Goal: Information Seeking & Learning: Learn about a topic

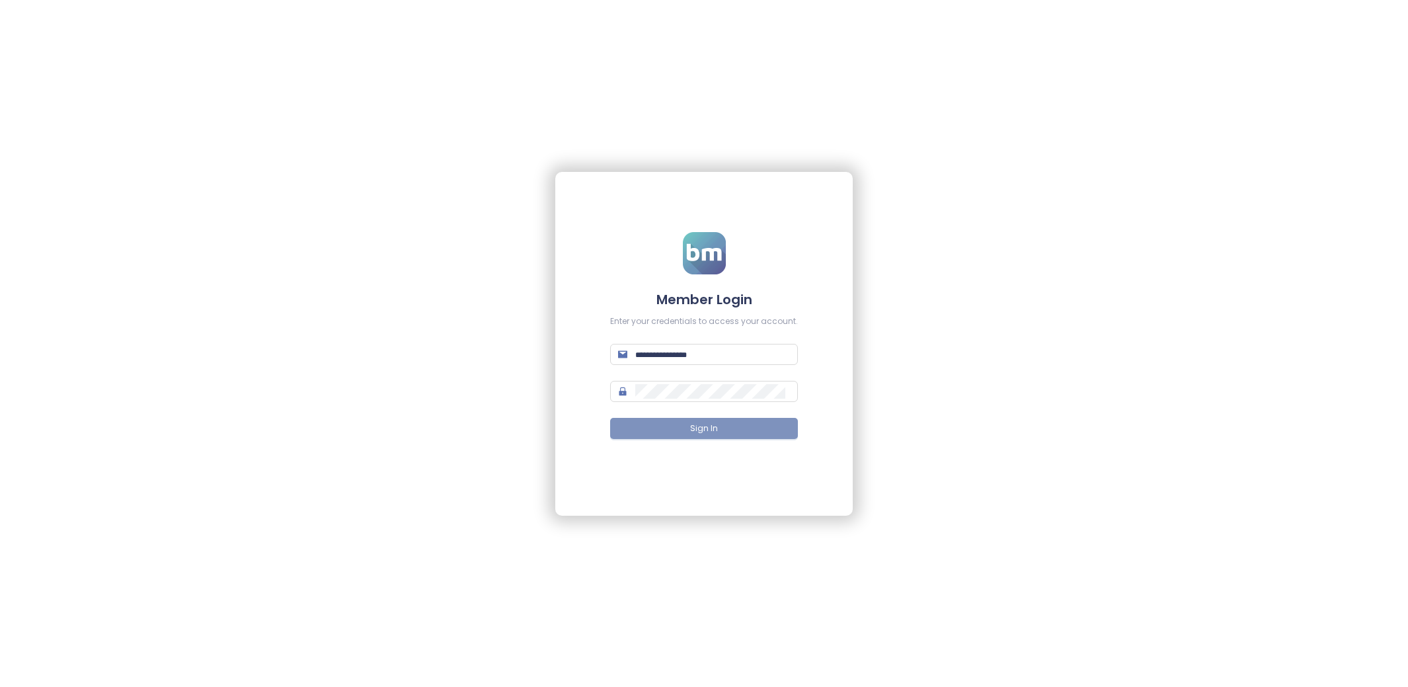
type input "**********"
click at [716, 426] on span "Sign In" at bounding box center [704, 429] width 28 height 13
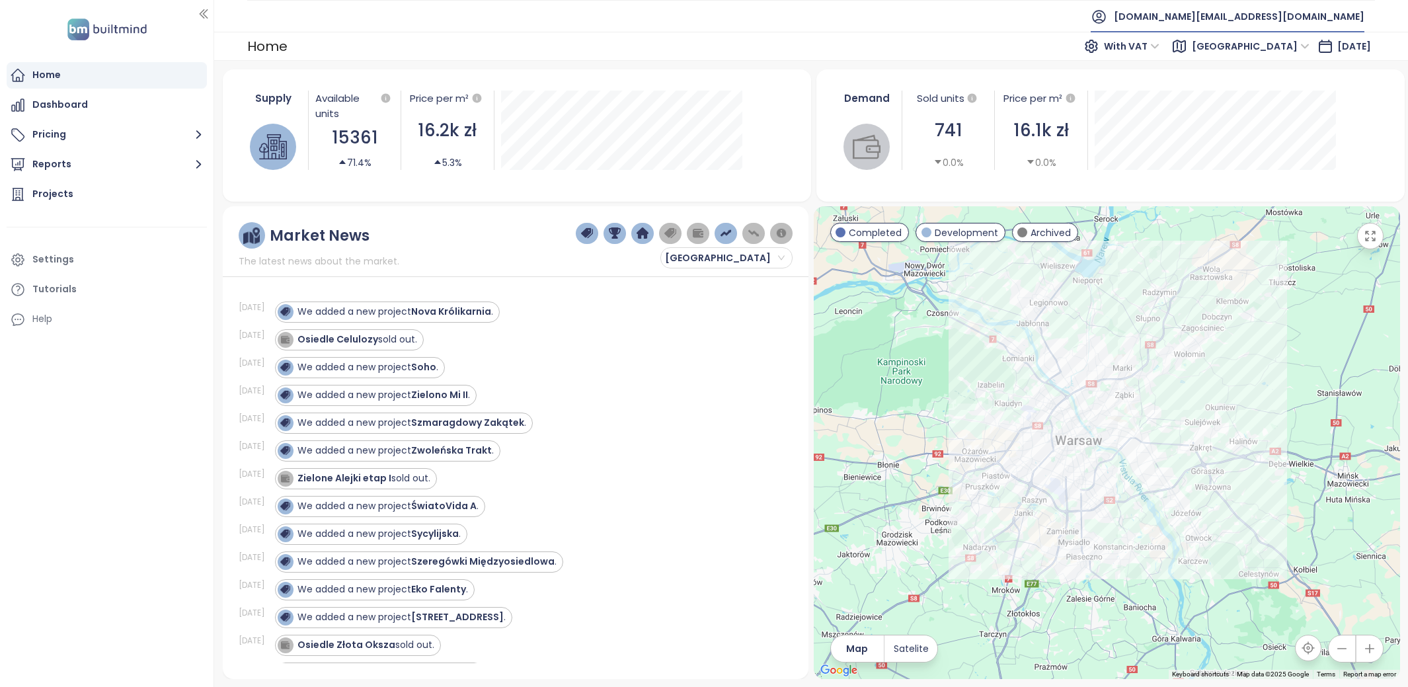
click at [1342, 19] on span "test.pl@builtmind.com" at bounding box center [1239, 17] width 251 height 32
click at [1281, 53] on li "Log out" at bounding box center [1299, 53] width 126 height 26
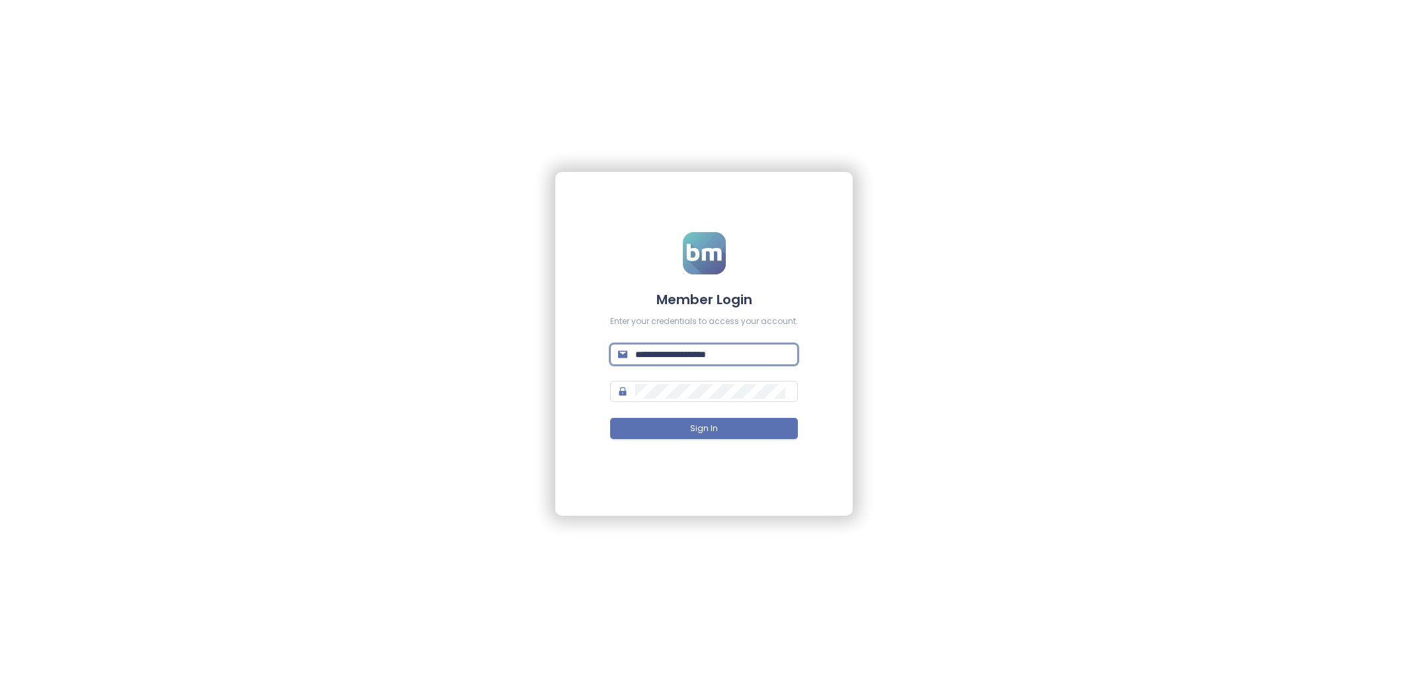
click at [747, 350] on input "**********" at bounding box center [712, 354] width 155 height 15
type input "**********"
click at [715, 424] on span "Sign In" at bounding box center [704, 429] width 28 height 13
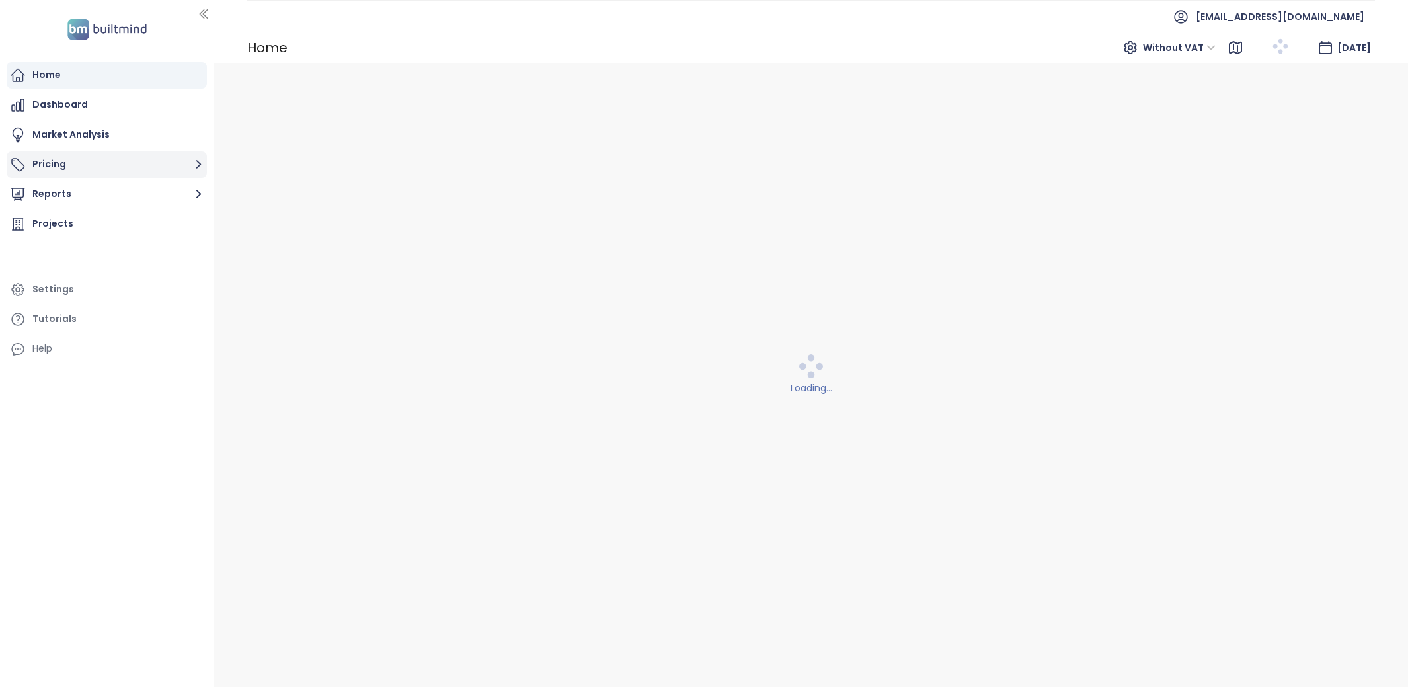
click at [136, 160] on button "Pricing" at bounding box center [107, 164] width 200 height 26
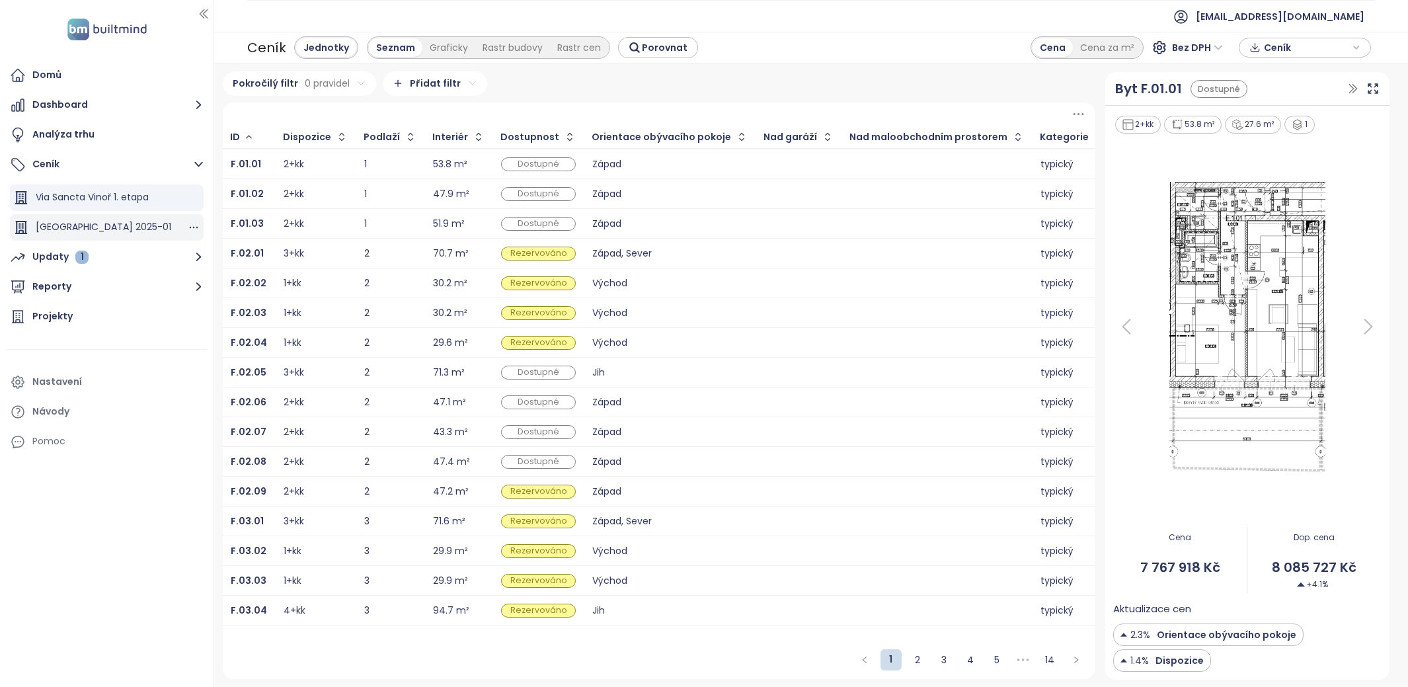
click at [126, 223] on span "Via Sancta Vinoř 2025-01" at bounding box center [104, 226] width 136 height 13
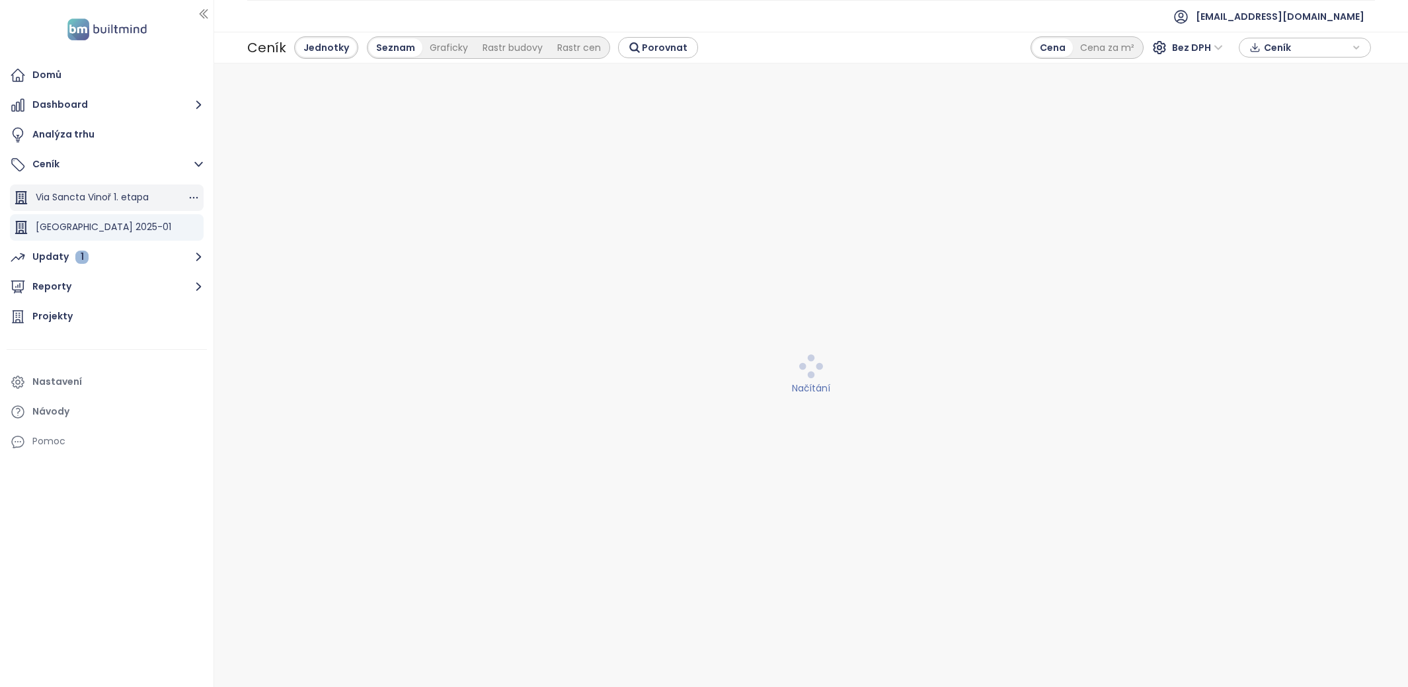
click at [125, 194] on span "Via Sancta Vinoř 1. etapa" at bounding box center [92, 196] width 113 height 13
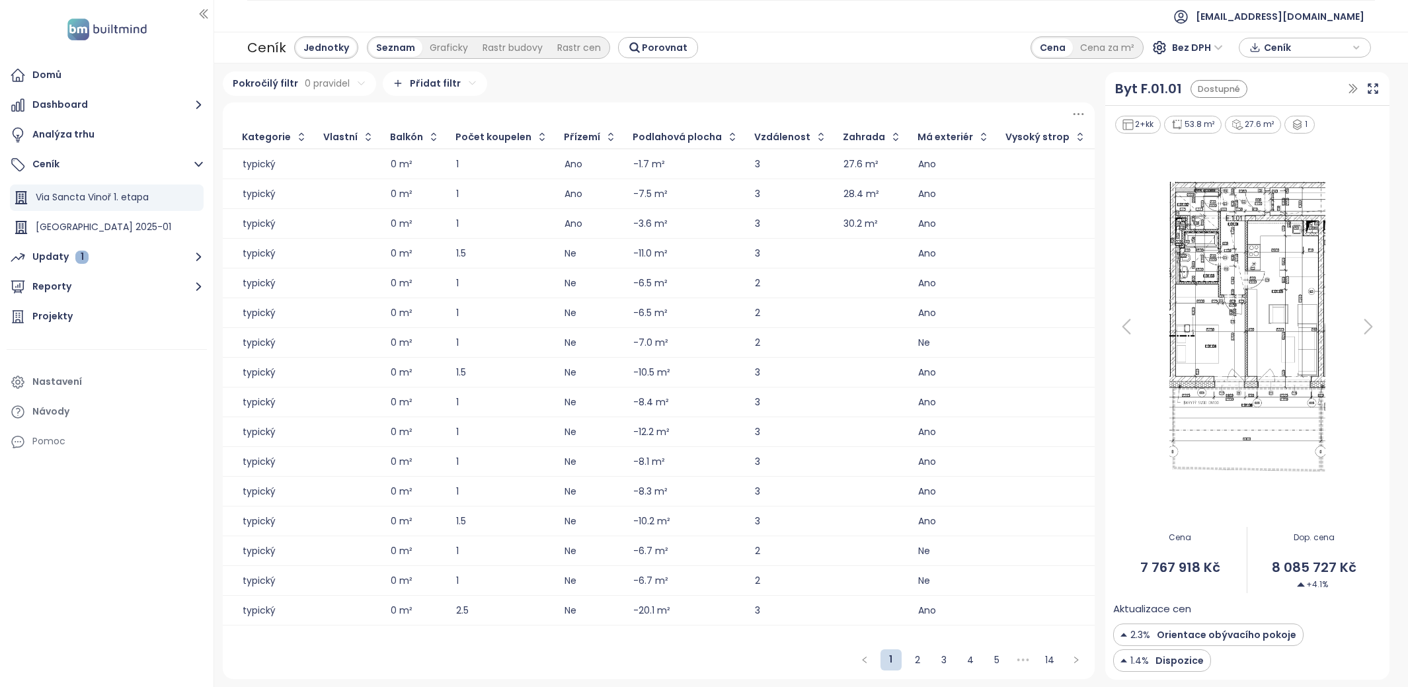
scroll to position [0, 125]
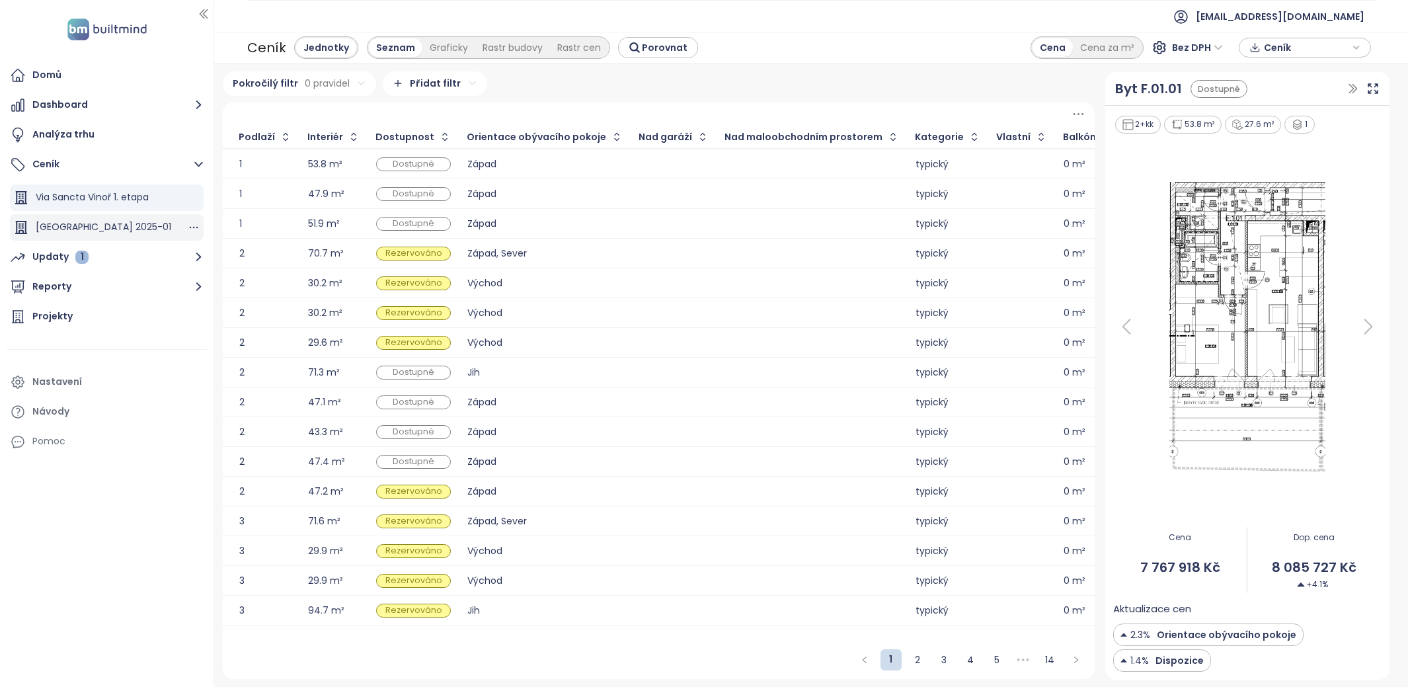
click at [69, 219] on div "Via Sancta Vinoř 2025-01" at bounding box center [104, 227] width 136 height 17
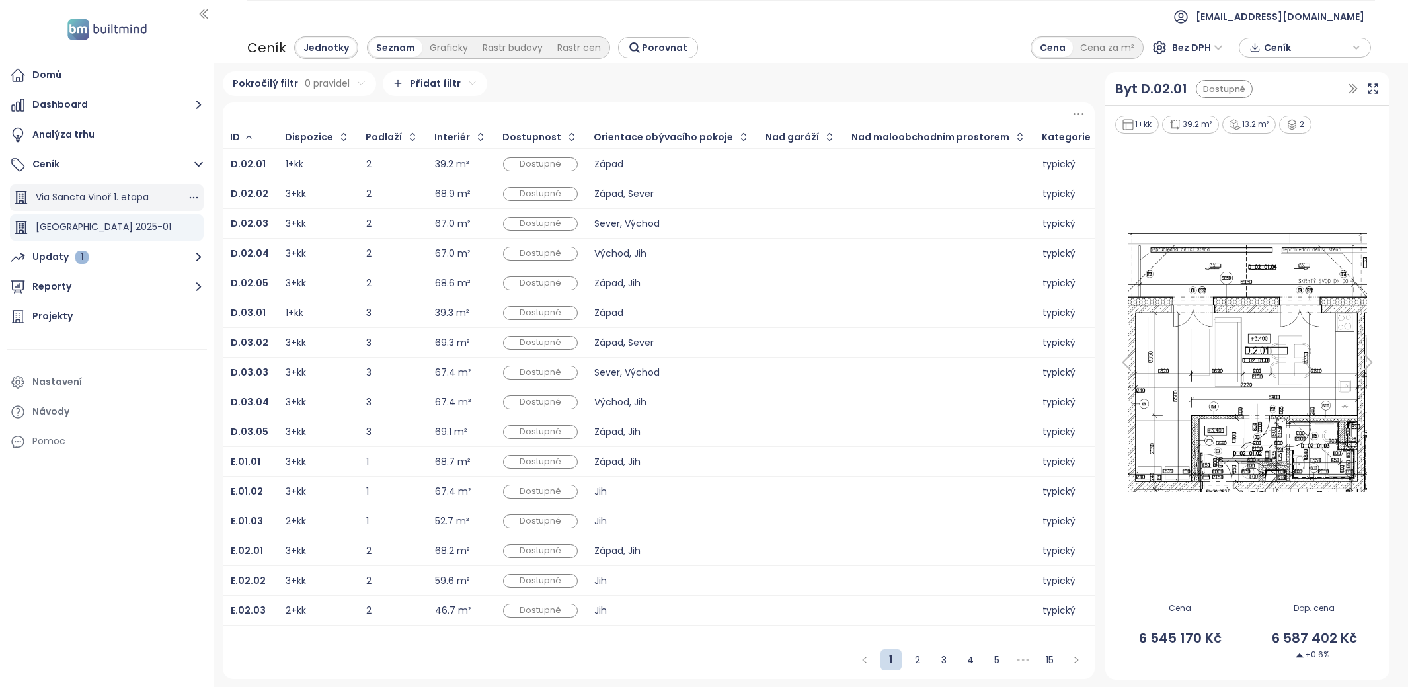
click at [142, 204] on span "Via Sancta Vinoř 1. etapa" at bounding box center [92, 196] width 113 height 13
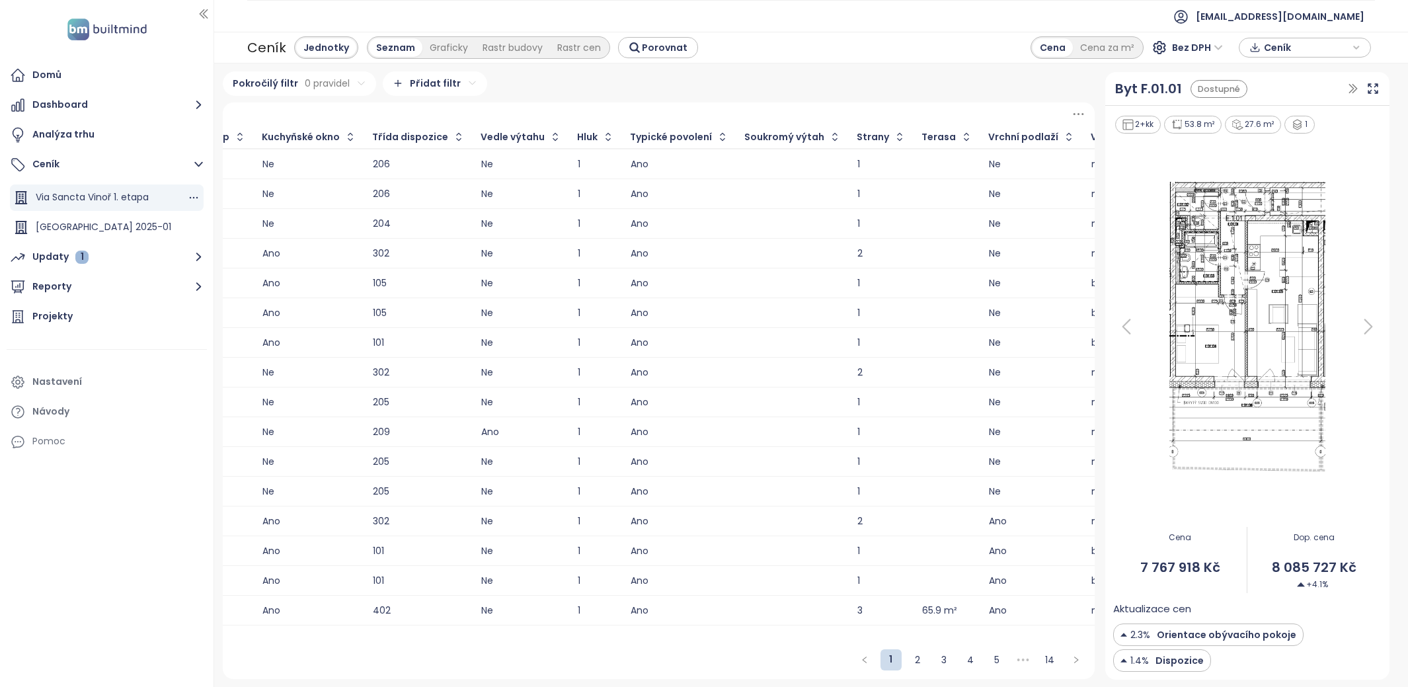
scroll to position [0, 1998]
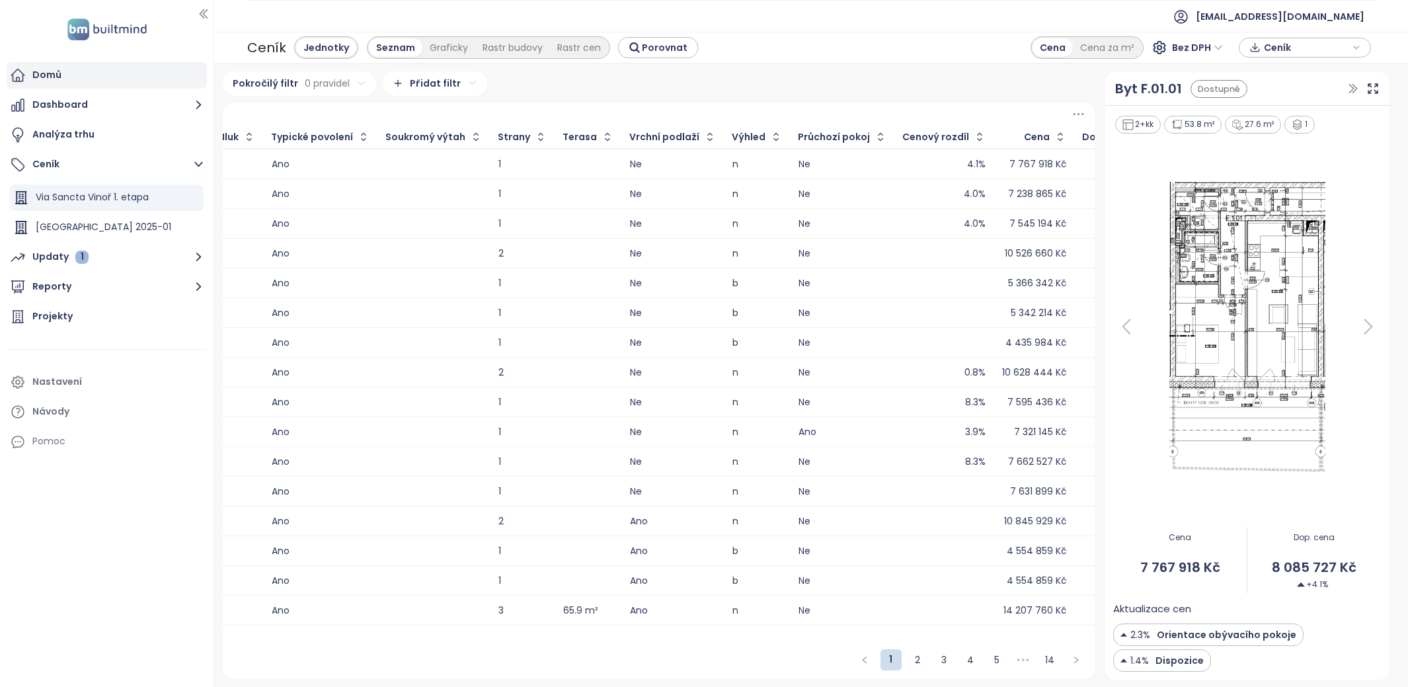
click at [41, 87] on div "Domů" at bounding box center [107, 75] width 200 height 26
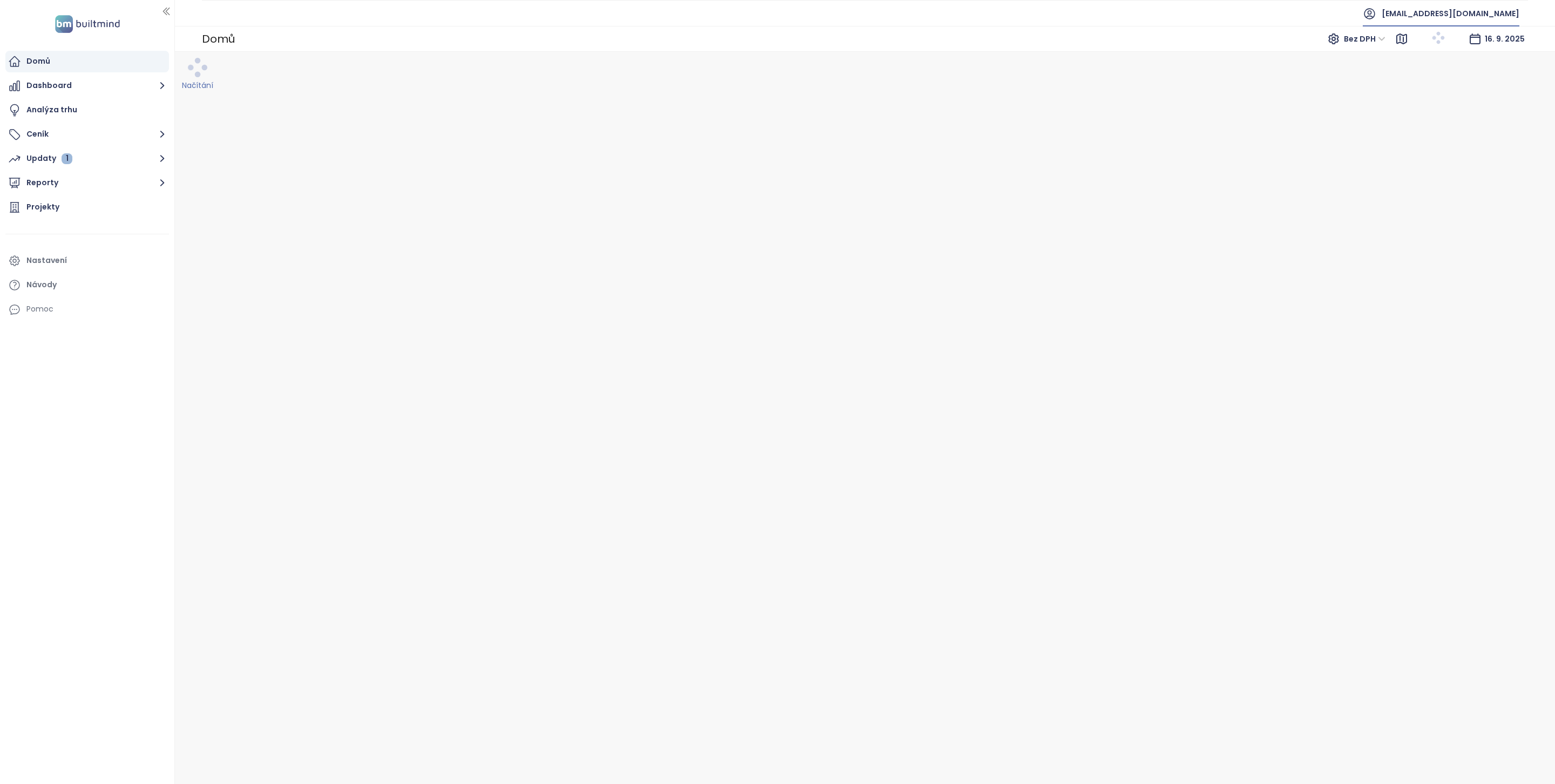
click at [1382, 19] on span "atlantisdevelopment@atlantisdevelopment.eu" at bounding box center [1450, 14] width 138 height 26
click at [1389, 11] on span "atlantisdevelopment@atlantisdevelopment.eu" at bounding box center [1450, 14] width 138 height 26
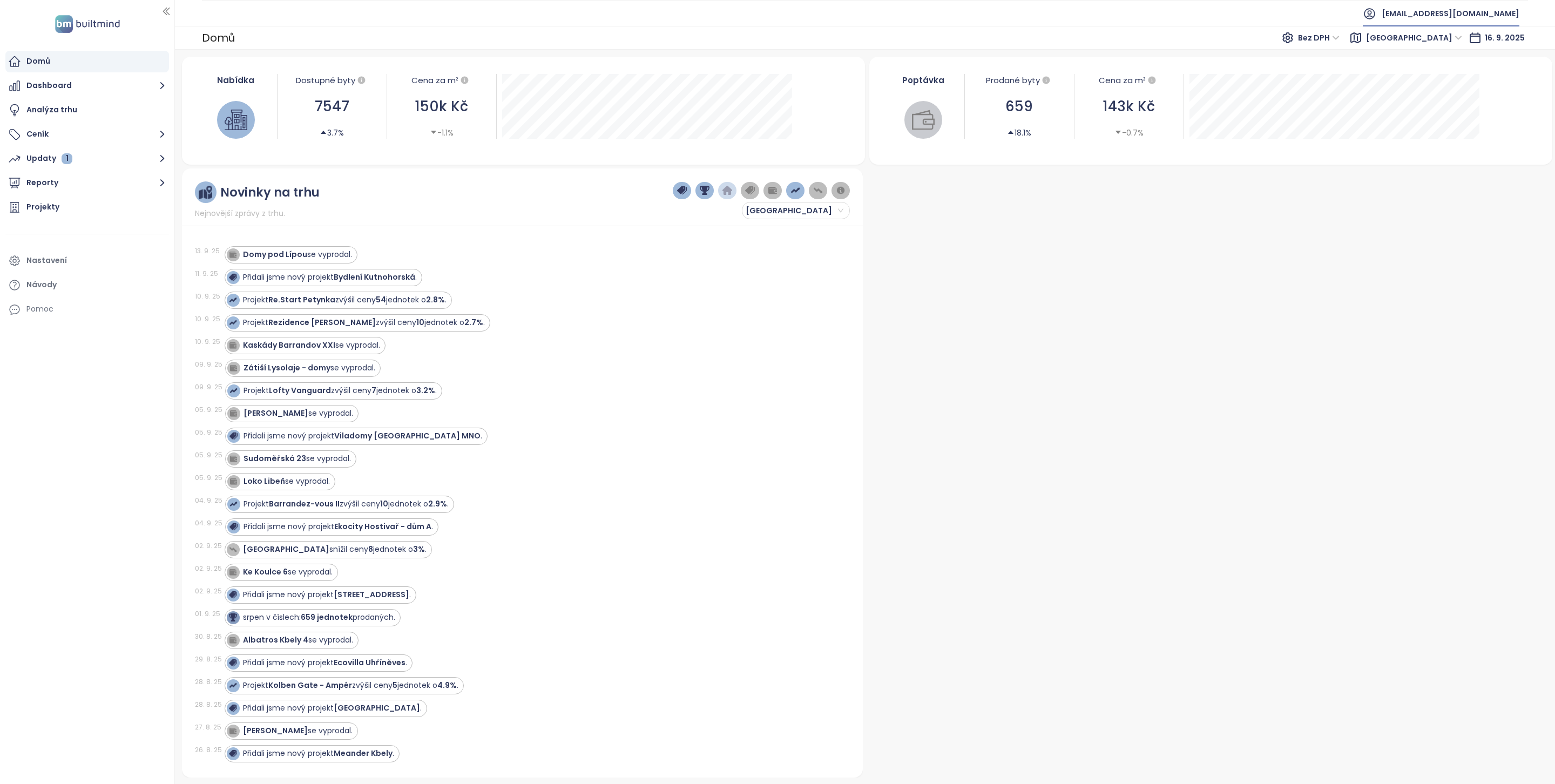
click at [1382, 2] on span "atlantisdevelopment@atlantisdevelopment.eu" at bounding box center [1450, 14] width 138 height 26
click at [1382, 11] on span "atlantisdevelopment@atlantisdevelopment.eu" at bounding box center [1450, 14] width 138 height 26
click at [1339, 44] on span "Bez DPH" at bounding box center [1319, 38] width 42 height 16
click at [1388, 14] on span "atlantisdevelopment@atlantisdevelopment.eu" at bounding box center [1450, 14] width 138 height 26
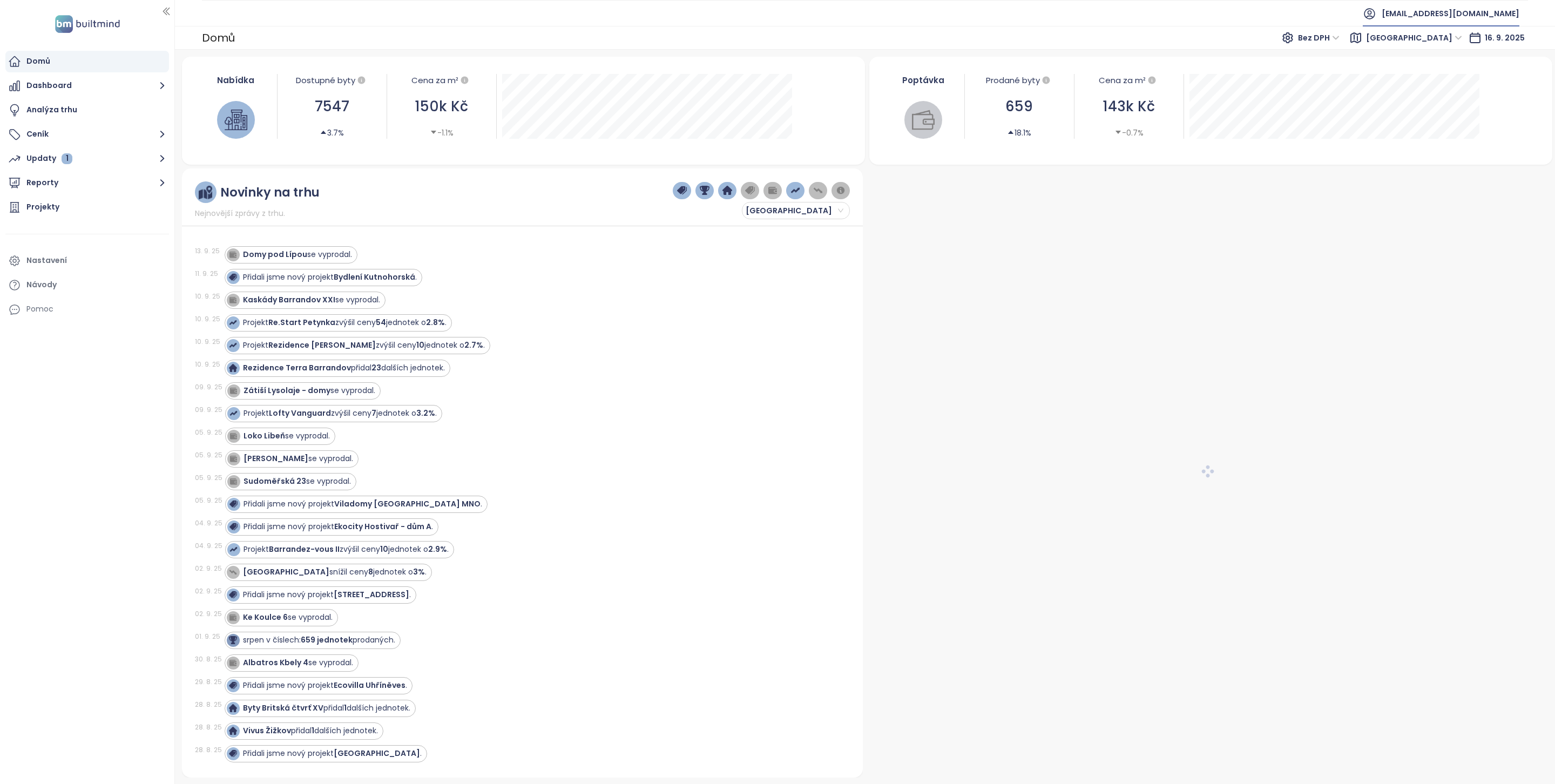
click at [1426, 14] on span "atlantisdevelopment@atlantisdevelopment.eu" at bounding box center [1450, 14] width 138 height 26
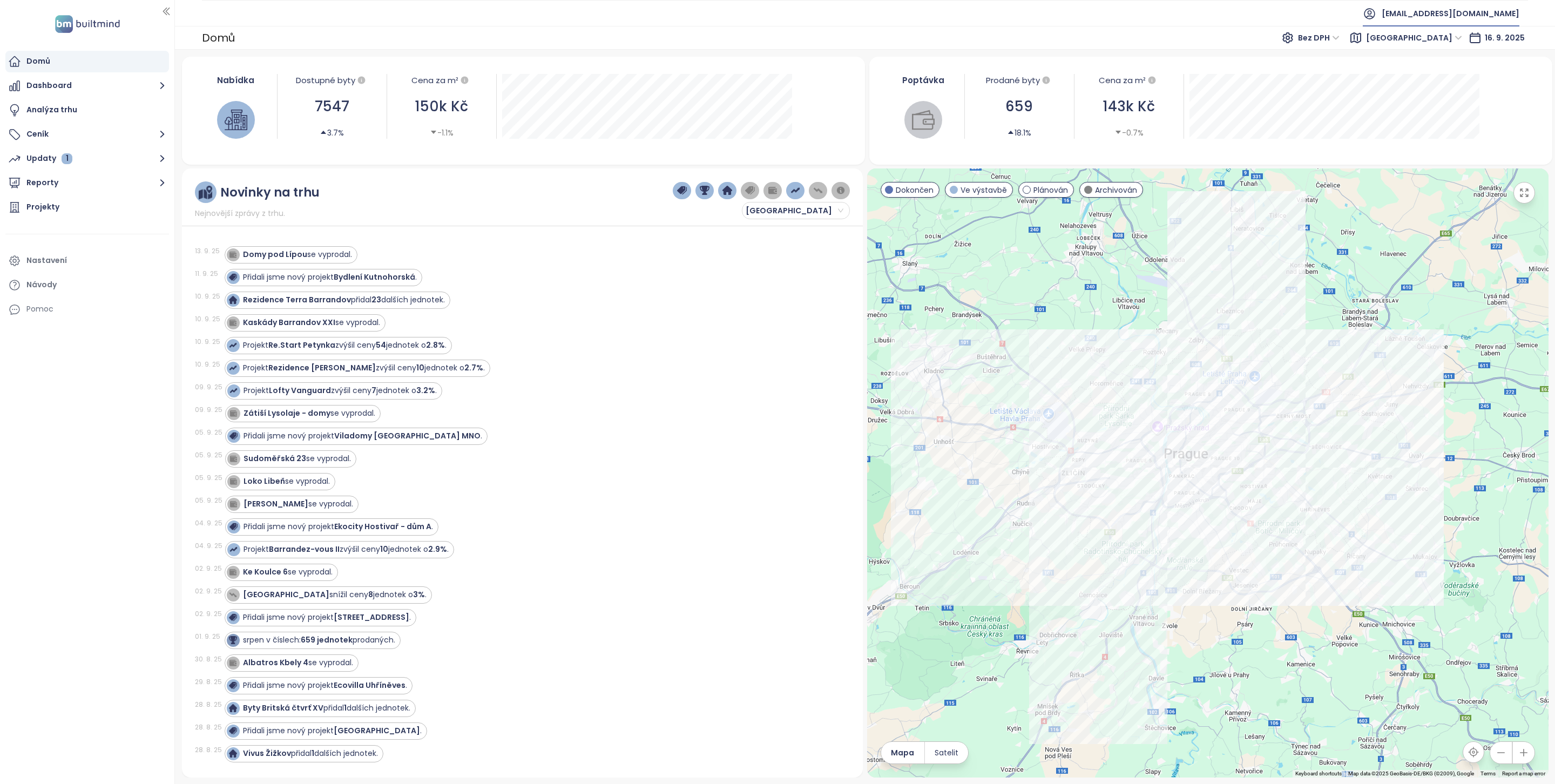
click at [1468, 11] on span "atlantisdevelopment@atlantisdevelopment.eu" at bounding box center [1450, 14] width 138 height 26
click at [1433, 45] on li "Odhlásit se" at bounding box center [1419, 43] width 196 height 21
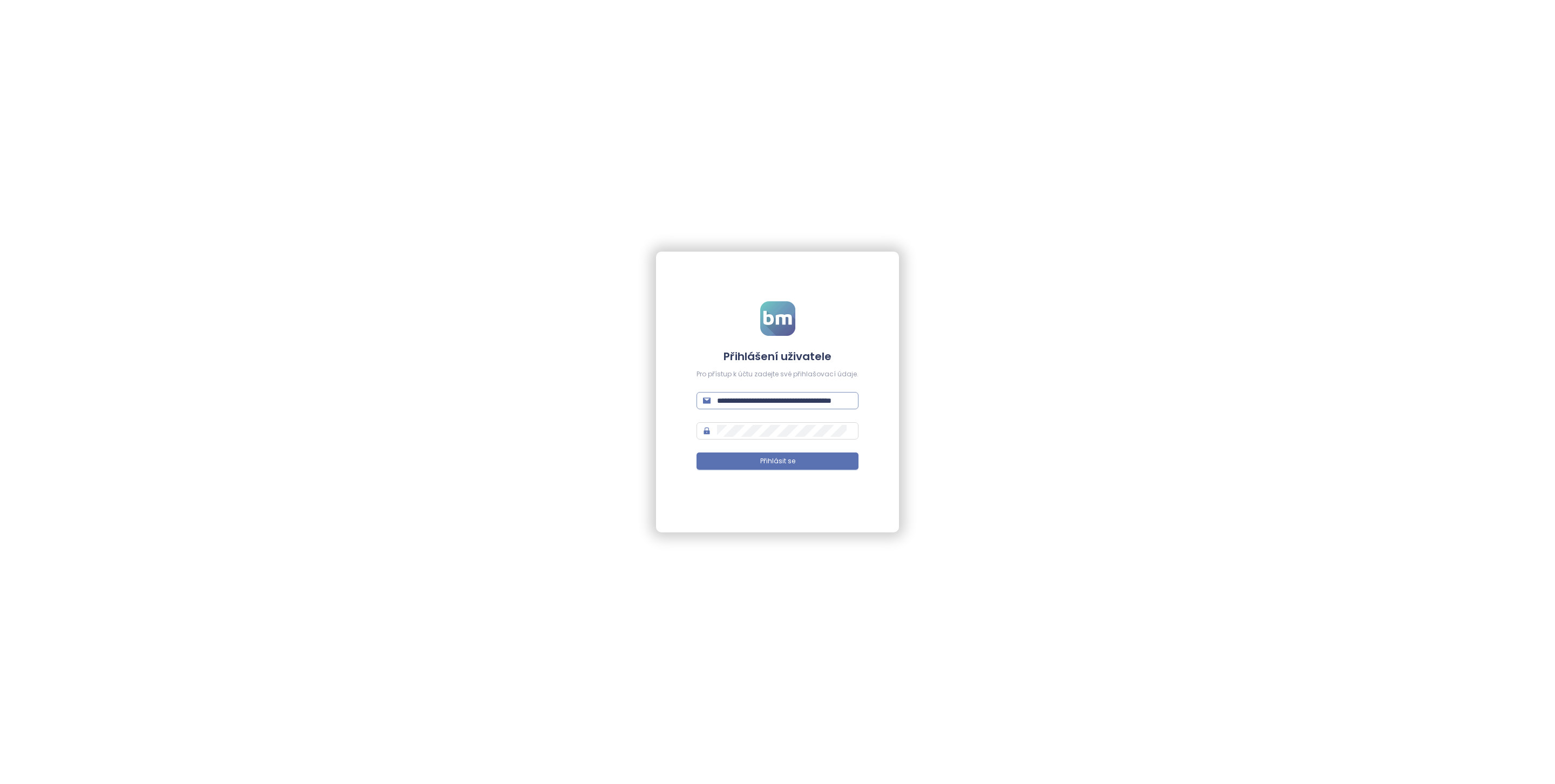
click at [806, 406] on input "**********" at bounding box center [784, 400] width 135 height 12
type input "**********"
click at [796, 464] on button "Přihlásit se" at bounding box center [778, 461] width 162 height 17
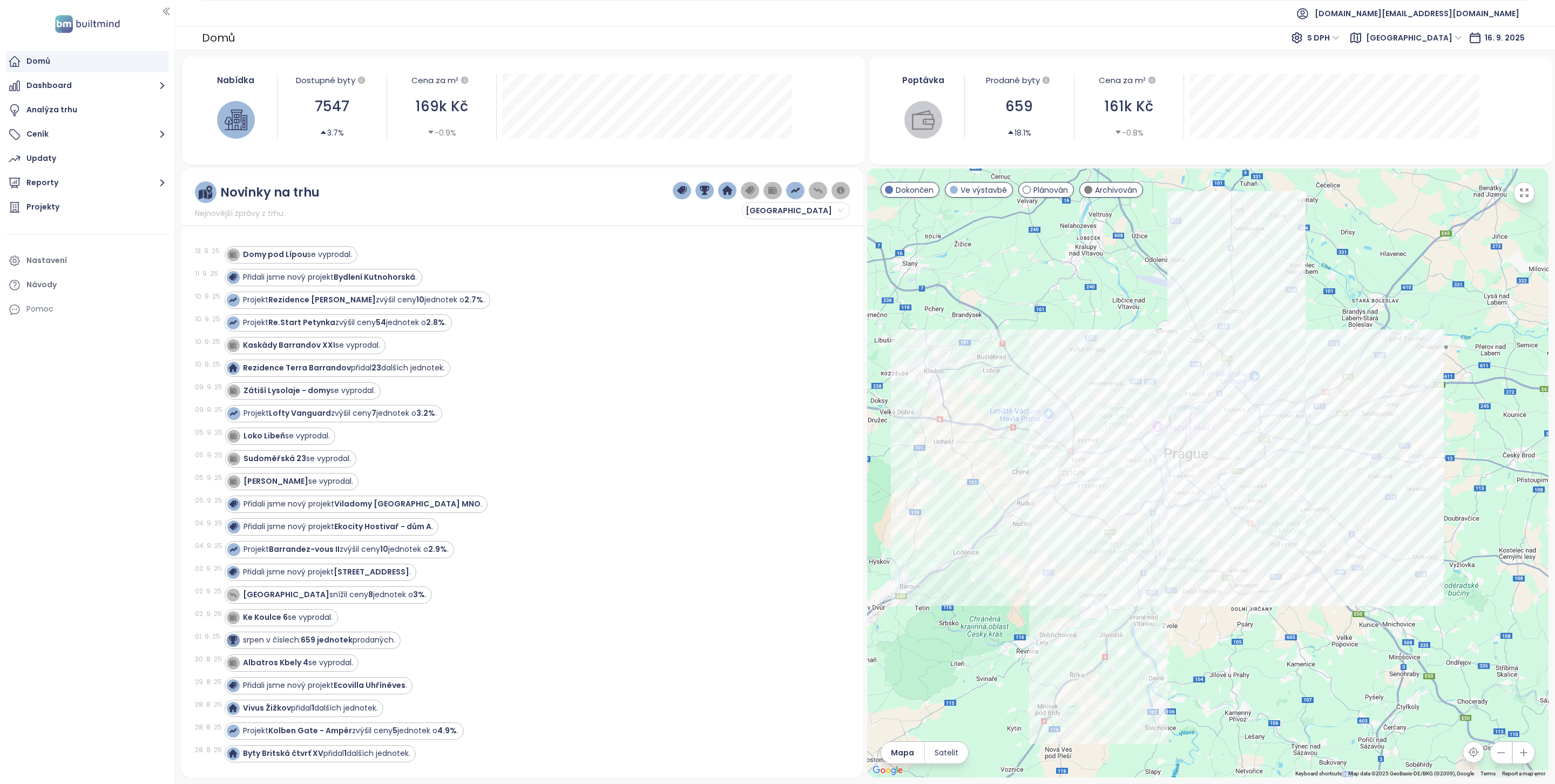
click at [49, 229] on li at bounding box center [87, 234] width 163 height 26
click at [49, 203] on div "Projekty" at bounding box center [42, 207] width 33 height 14
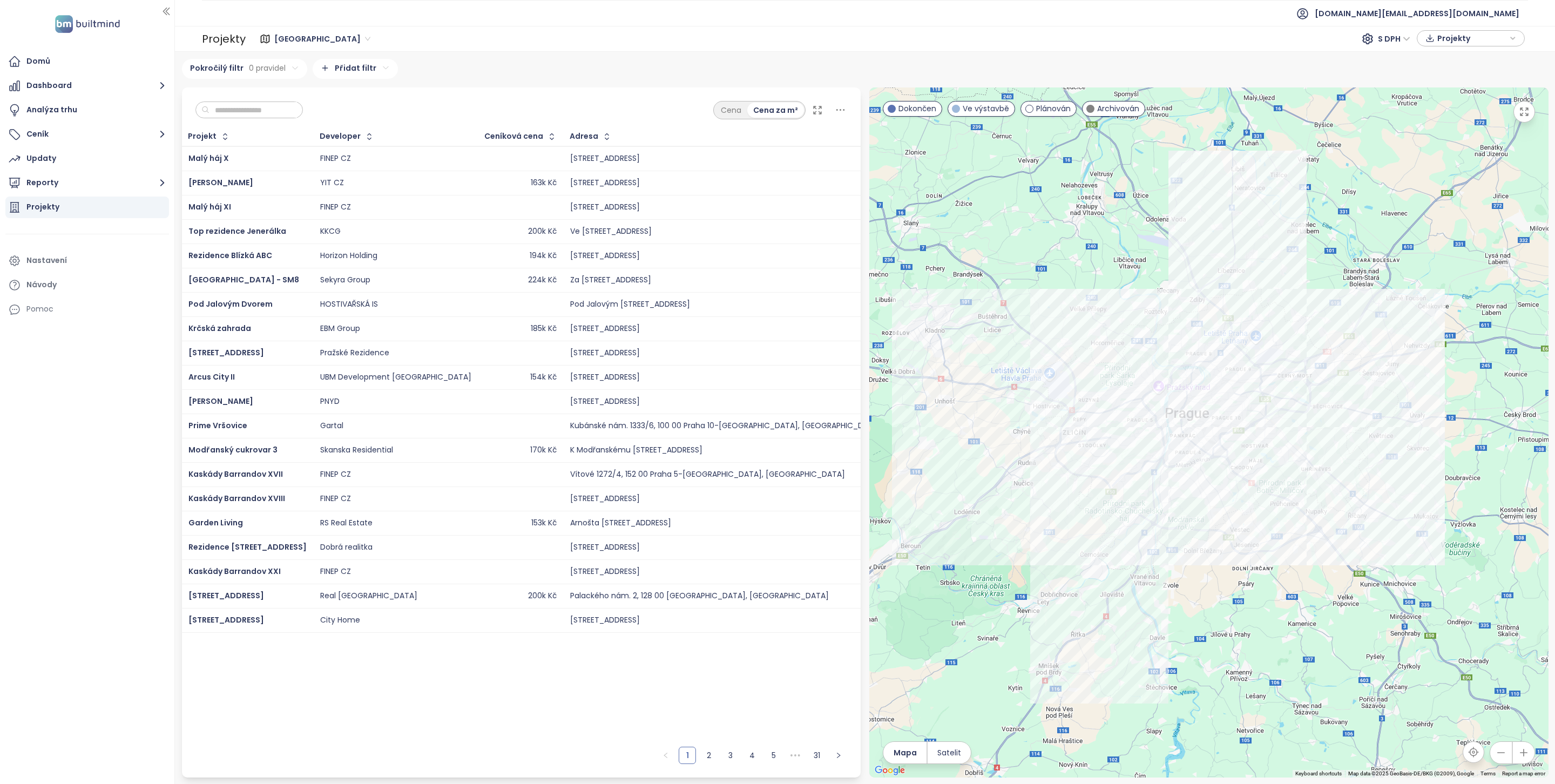
click at [242, 105] on input "text" at bounding box center [253, 110] width 87 height 16
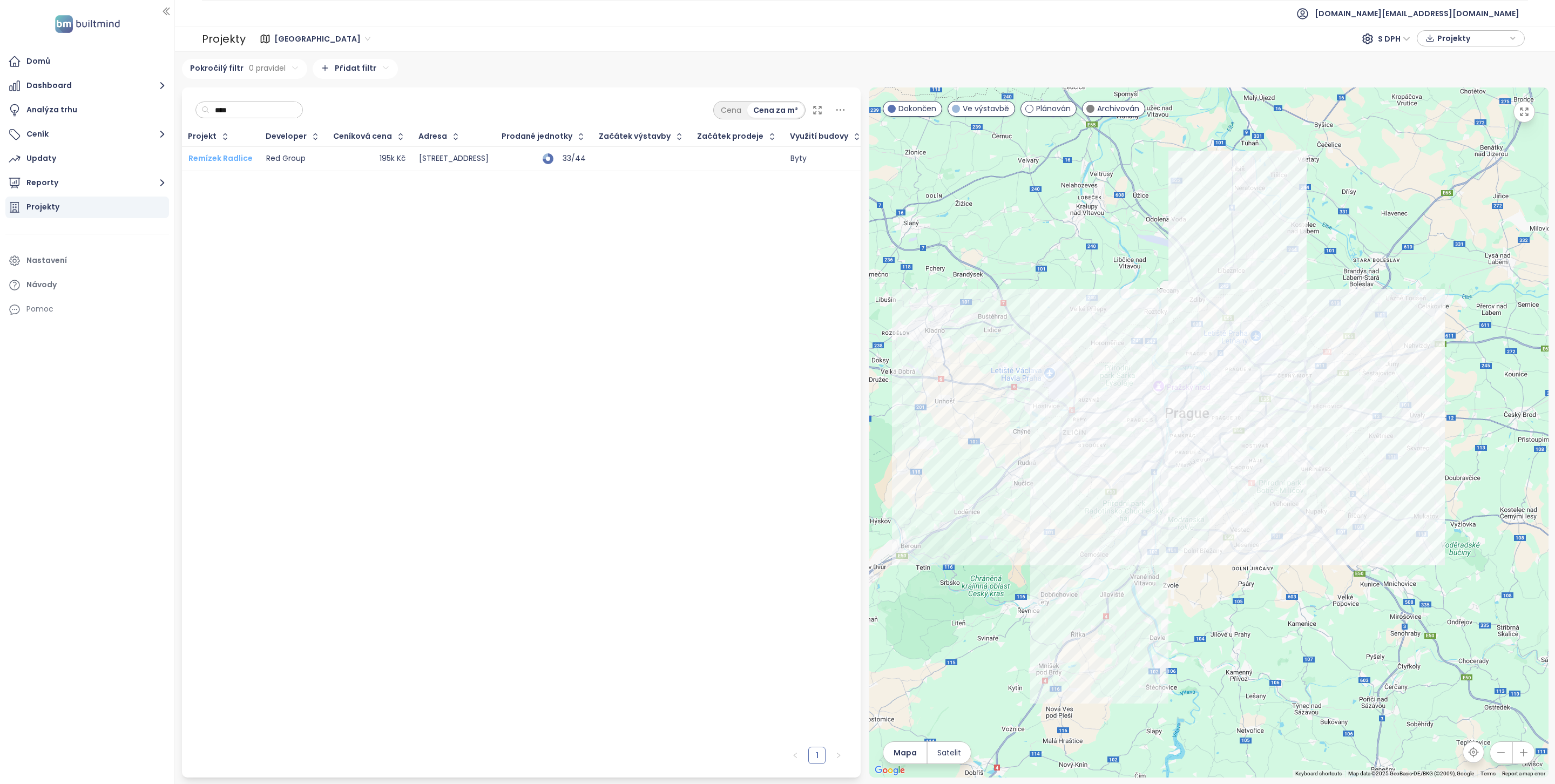
type input "***"
click at [236, 162] on span "Remízek Radlice" at bounding box center [221, 158] width 65 height 11
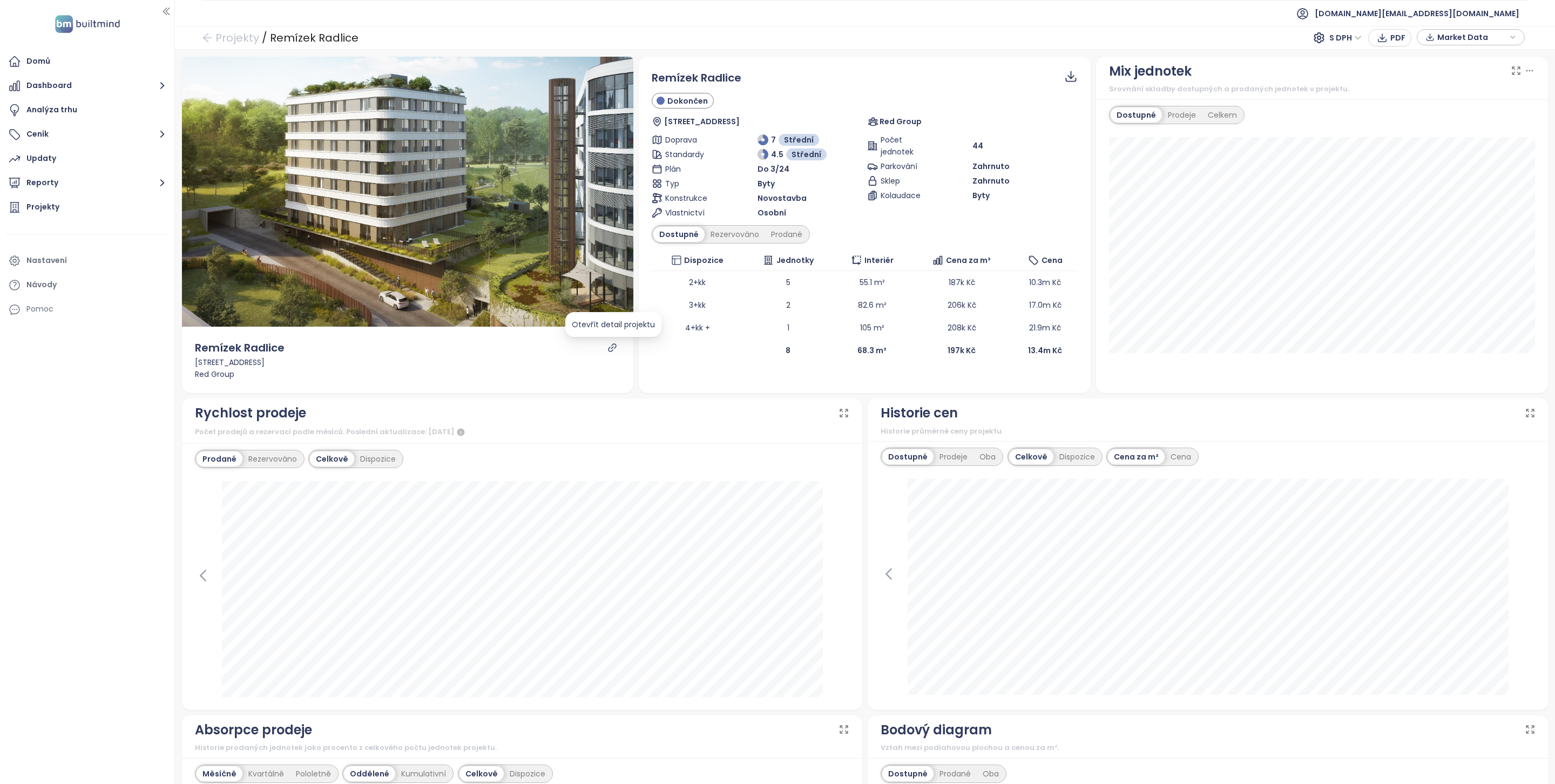
click at [613, 346] on icon "link" at bounding box center [613, 348] width 10 height 10
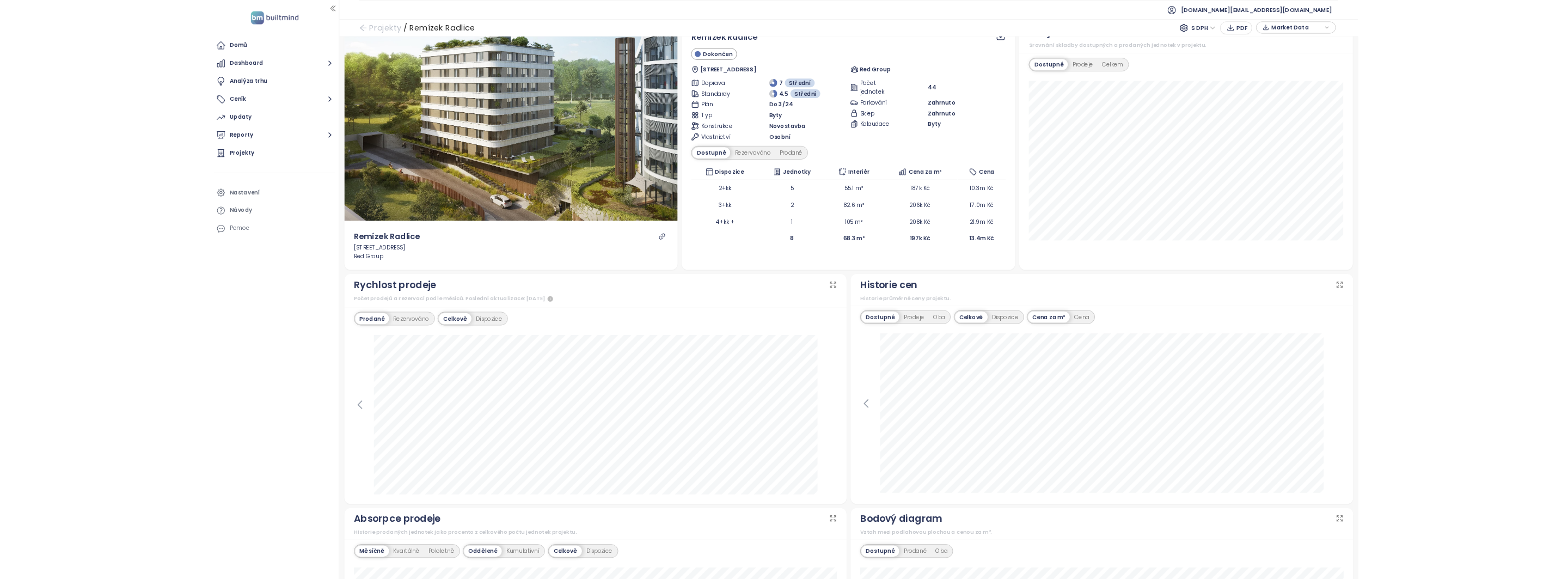
scroll to position [23, 0]
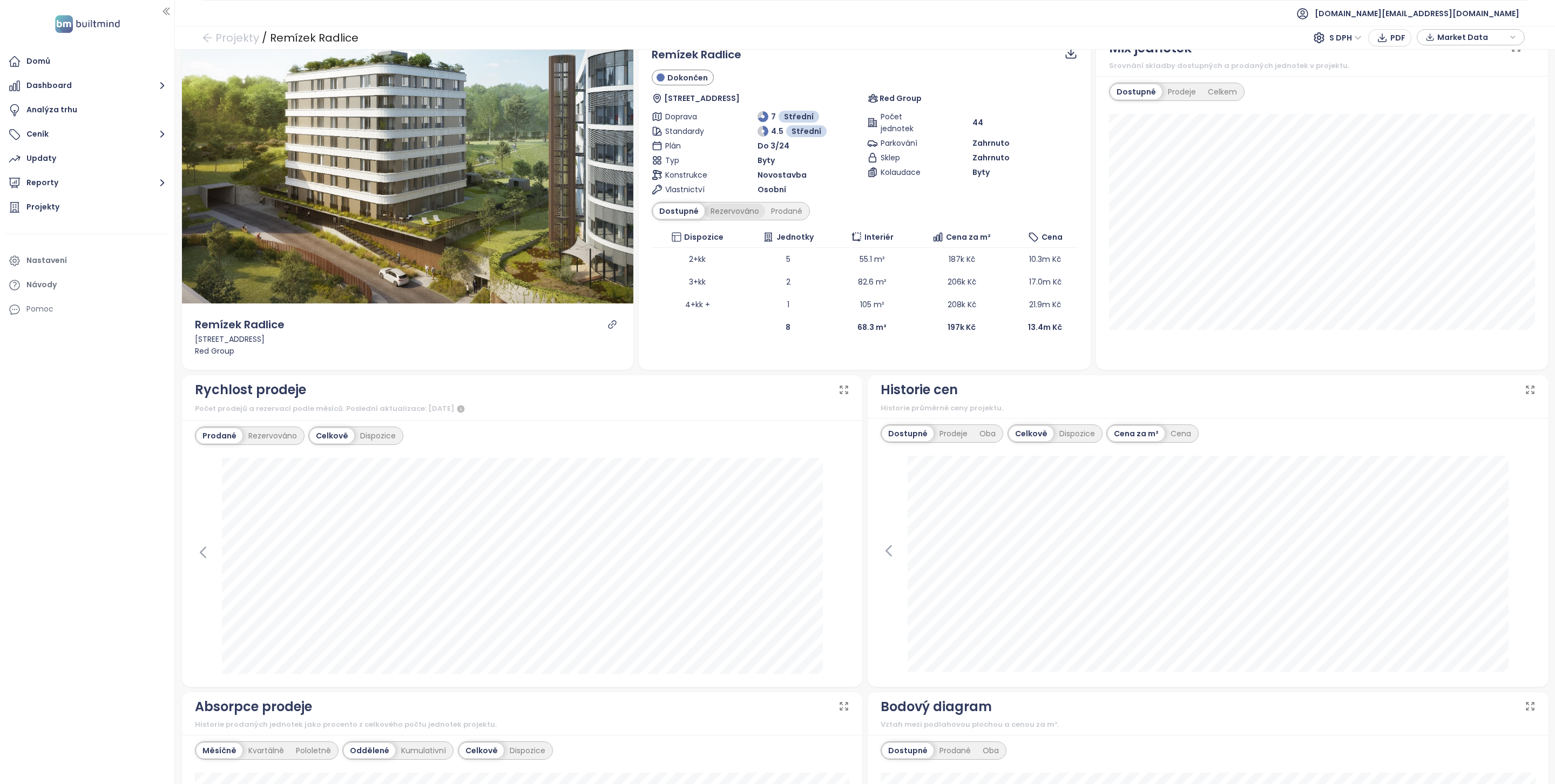
click at [726, 212] on div "Rezervováno" at bounding box center [735, 211] width 60 height 16
click at [723, 270] on td "2+kk" at bounding box center [697, 260] width 91 height 23
click at [711, 266] on td "2+kk" at bounding box center [697, 260] width 91 height 23
click at [699, 263] on td "2+kk" at bounding box center [697, 260] width 91 height 23
click at [707, 281] on td "3+kk" at bounding box center [697, 282] width 91 height 23
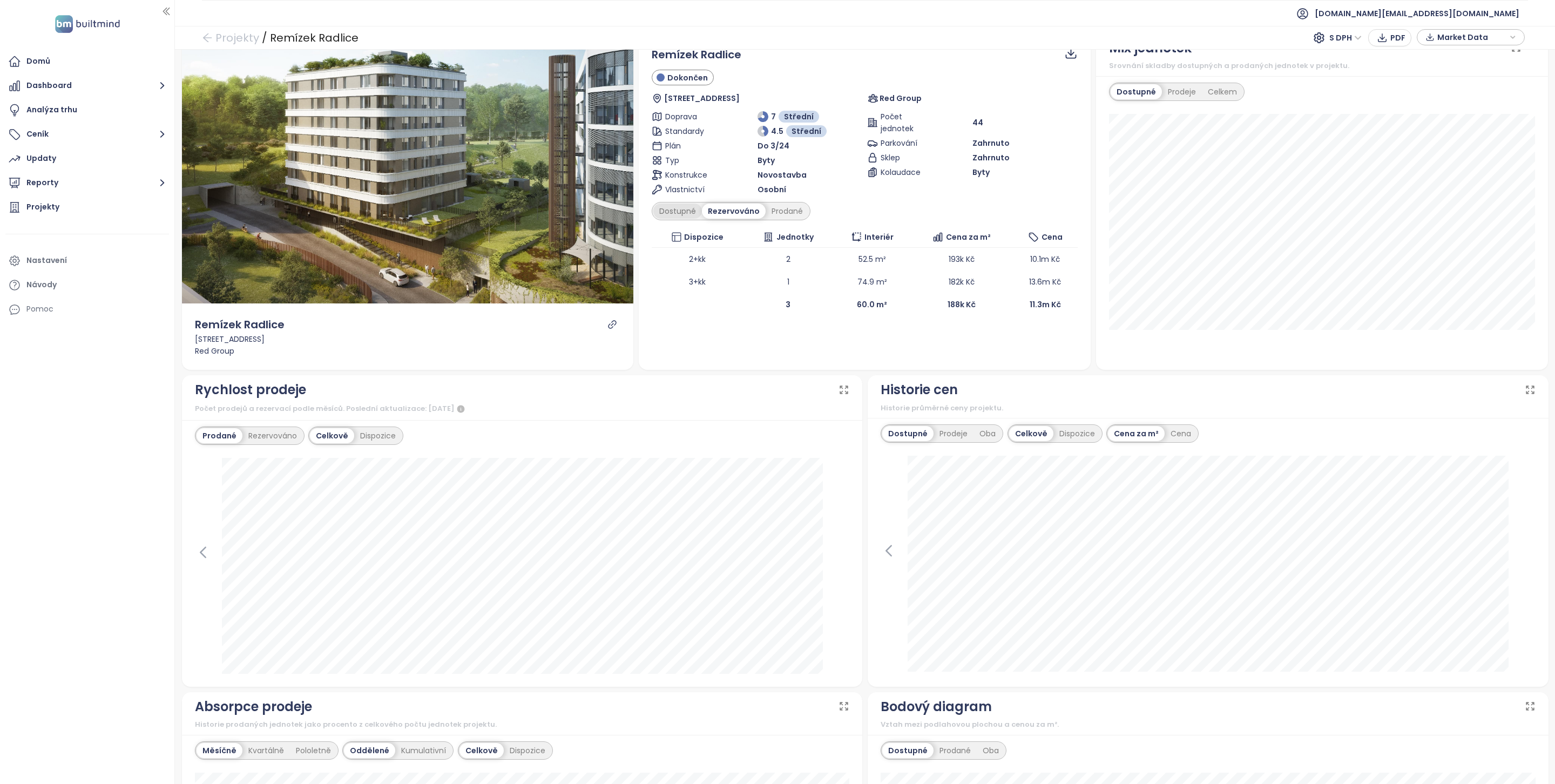
click at [688, 219] on div "Dostupné" at bounding box center [678, 211] width 49 height 16
click at [693, 268] on td "2+kk" at bounding box center [697, 260] width 91 height 23
click at [1067, 56] on icon at bounding box center [1071, 56] width 11 height 4
click at [1067, 95] on span "Data jako XLSX" at bounding box center [1081, 99] width 60 height 12
click at [1408, 9] on span "builtmind.cz@builtmind.com" at bounding box center [1417, 14] width 205 height 26
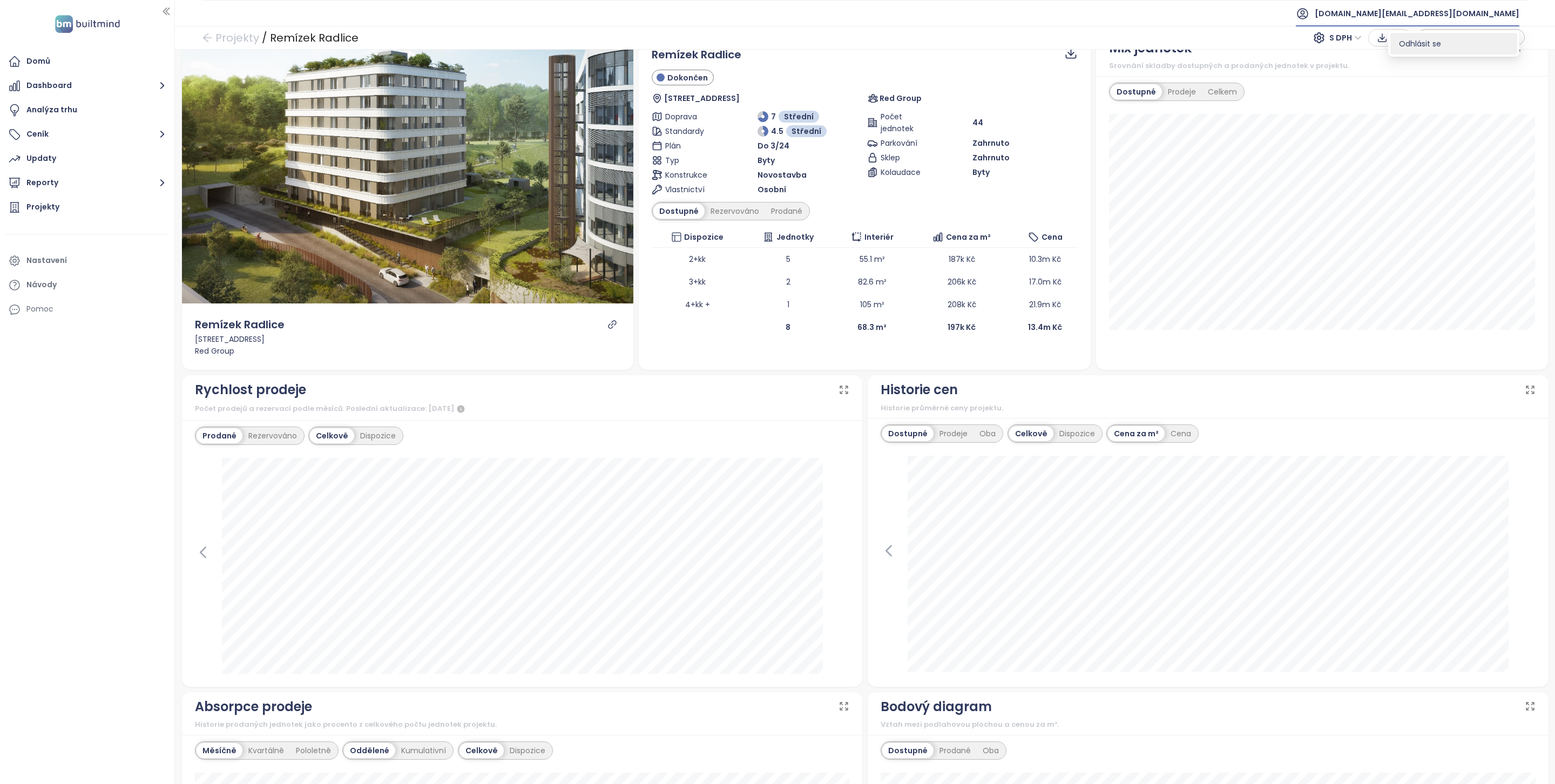
click at [1414, 47] on span "Odhlásit se" at bounding box center [1420, 43] width 42 height 11
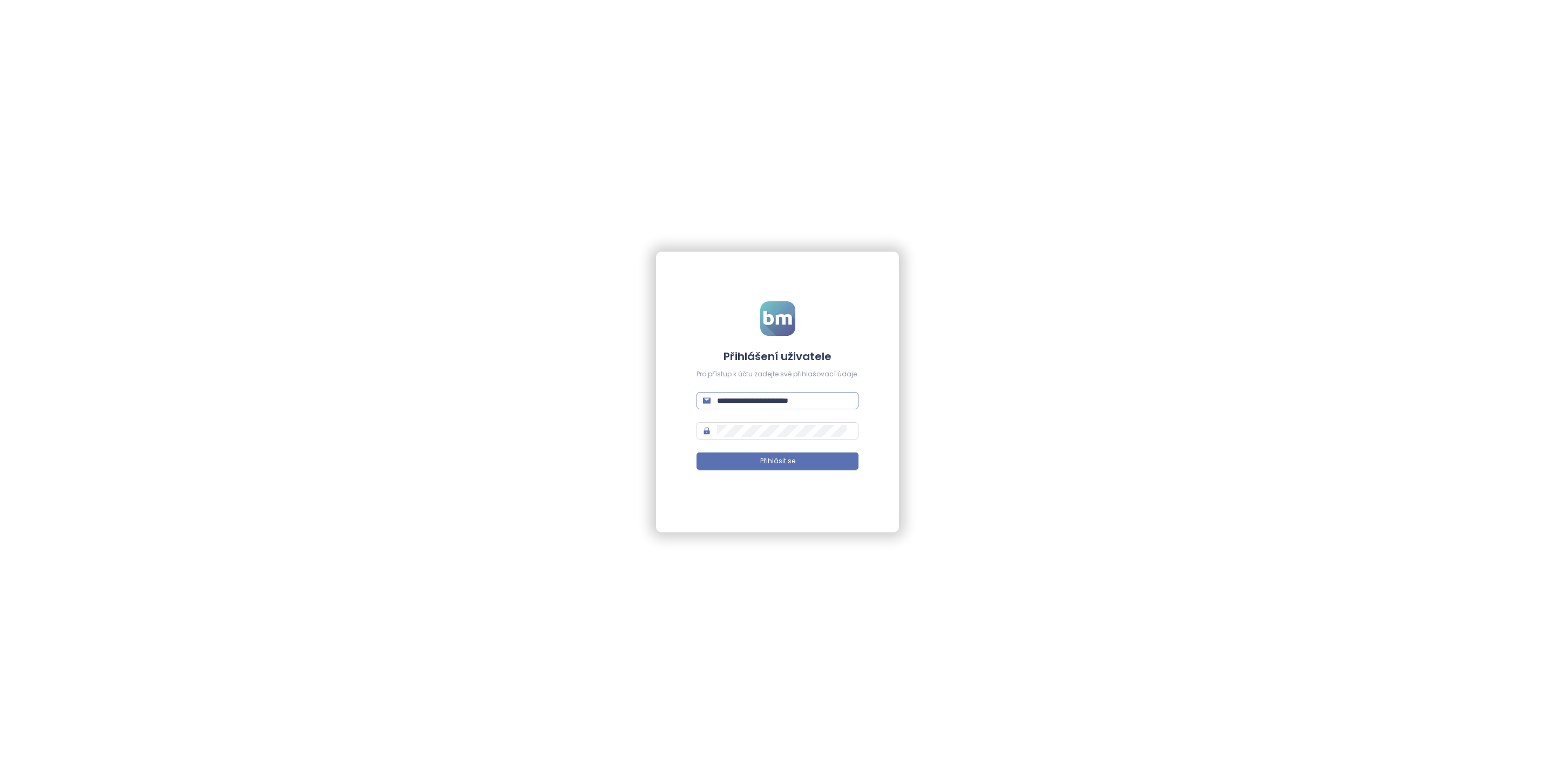
click at [805, 401] on input "**********" at bounding box center [784, 400] width 135 height 12
type input "**********"
click at [801, 456] on button "Přihlásit se" at bounding box center [778, 461] width 162 height 17
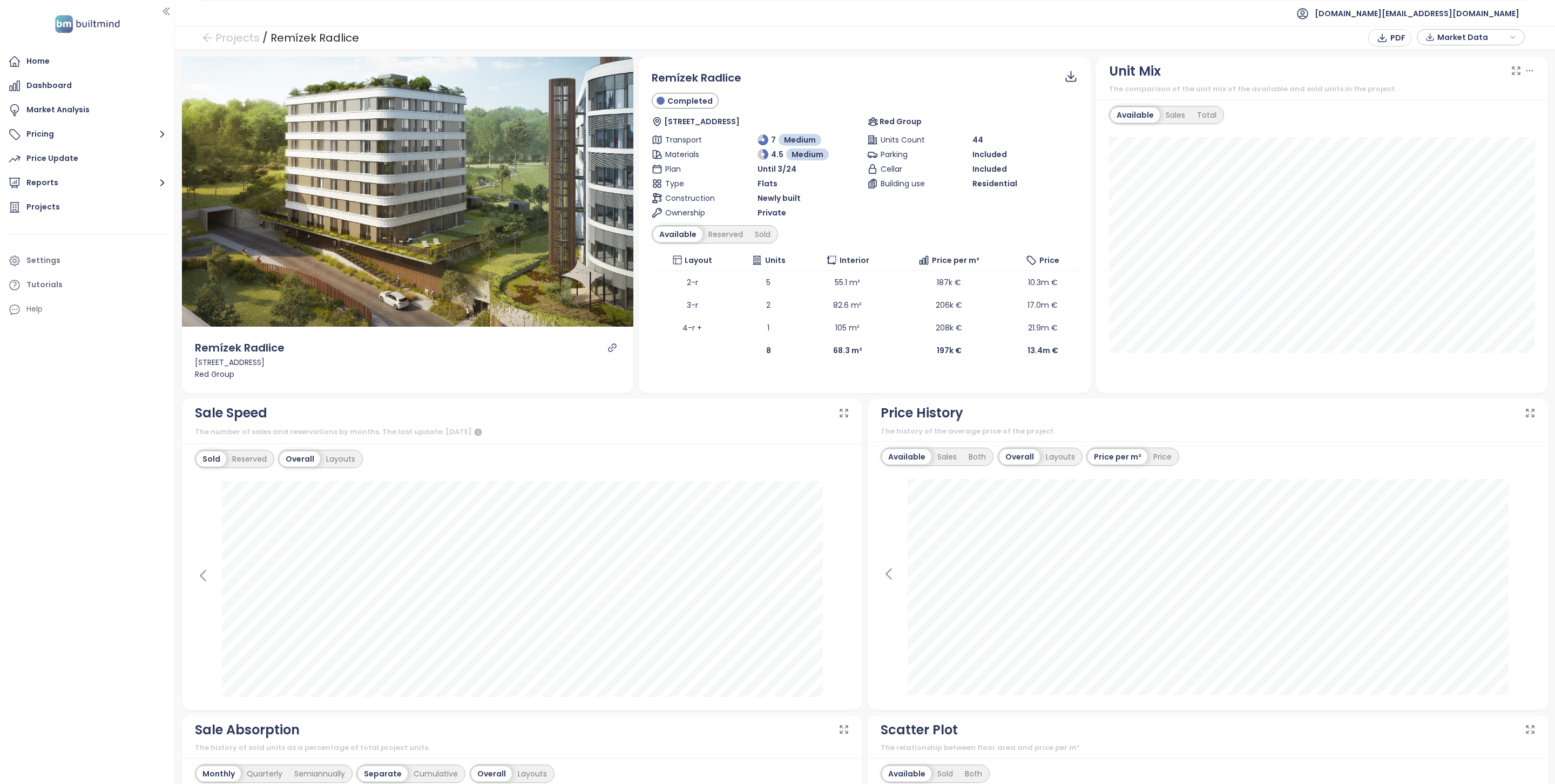
click at [46, 221] on li at bounding box center [87, 234] width 163 height 26
click at [44, 204] on div "Projects" at bounding box center [42, 207] width 33 height 14
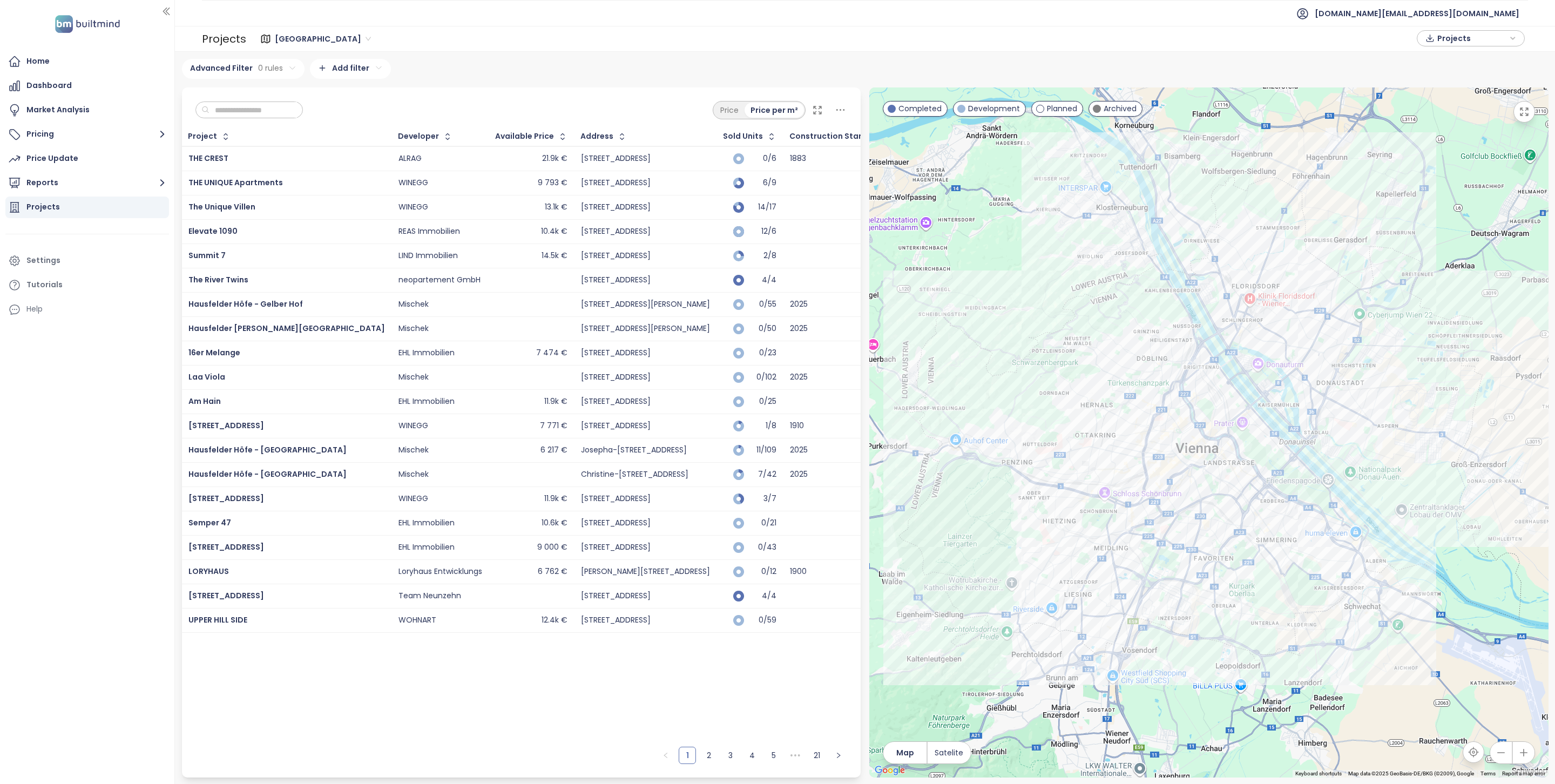
click at [283, 114] on input "text" at bounding box center [253, 110] width 87 height 16
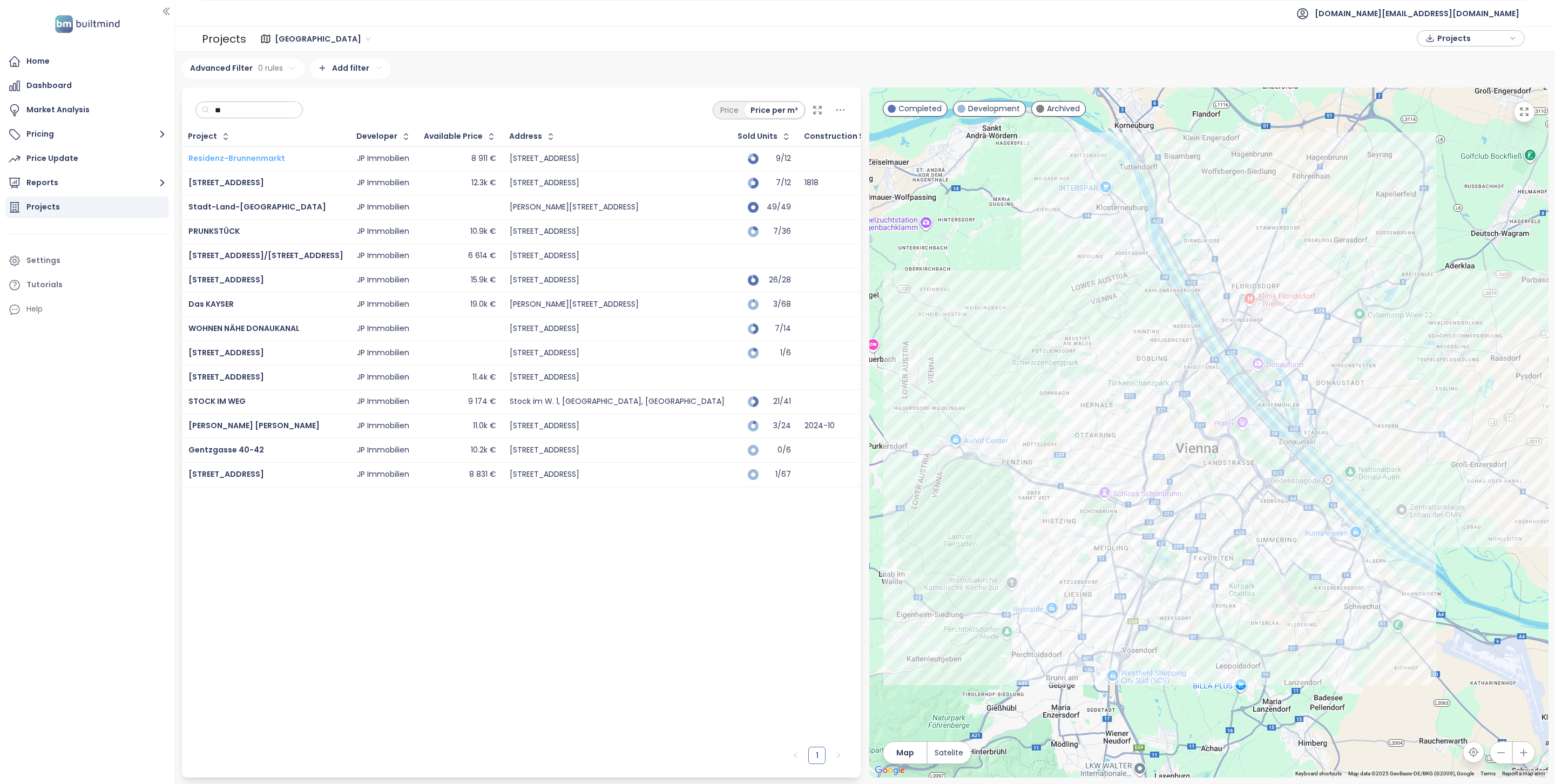
type input "**"
click at [242, 158] on span "Residenz-Brunnenmarkt" at bounding box center [237, 158] width 96 height 11
click at [226, 180] on span "Zollergasse 7" at bounding box center [226, 182] width 76 height 11
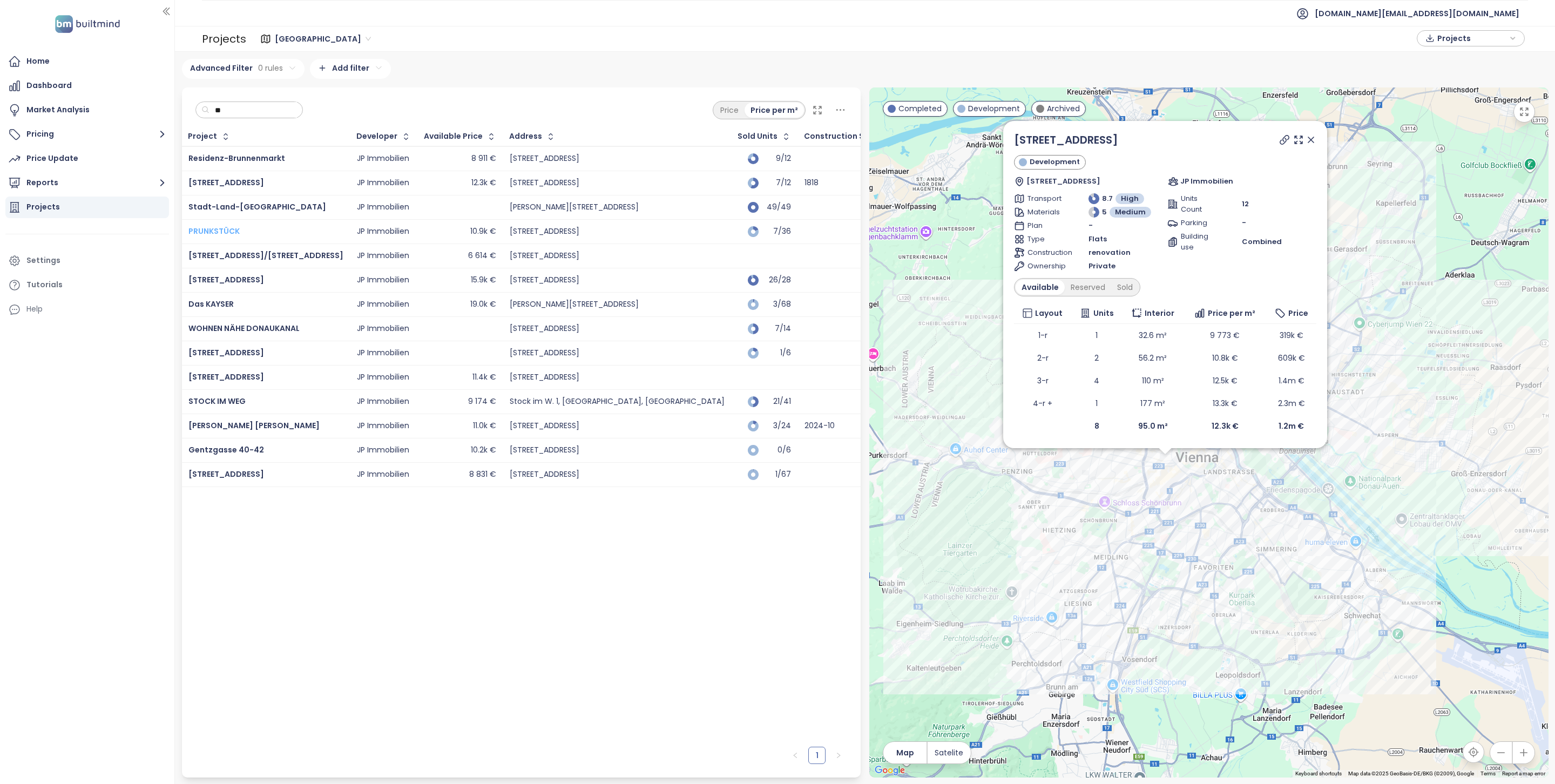
click at [227, 232] on span "PRUNKSTÜCK" at bounding box center [214, 230] width 51 height 11
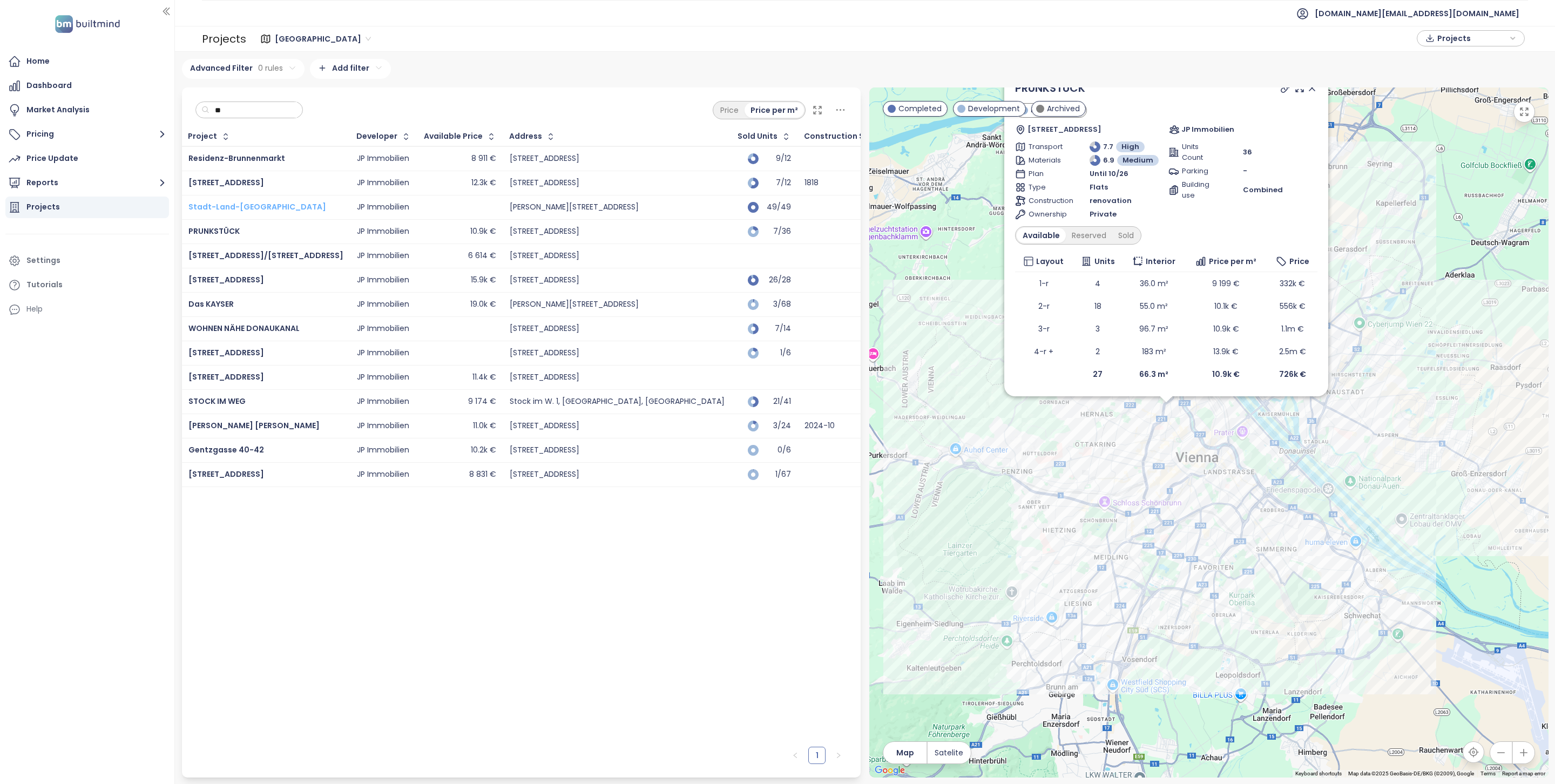
click at [235, 207] on span "Stadt-Land-Berg" at bounding box center [257, 207] width 138 height 11
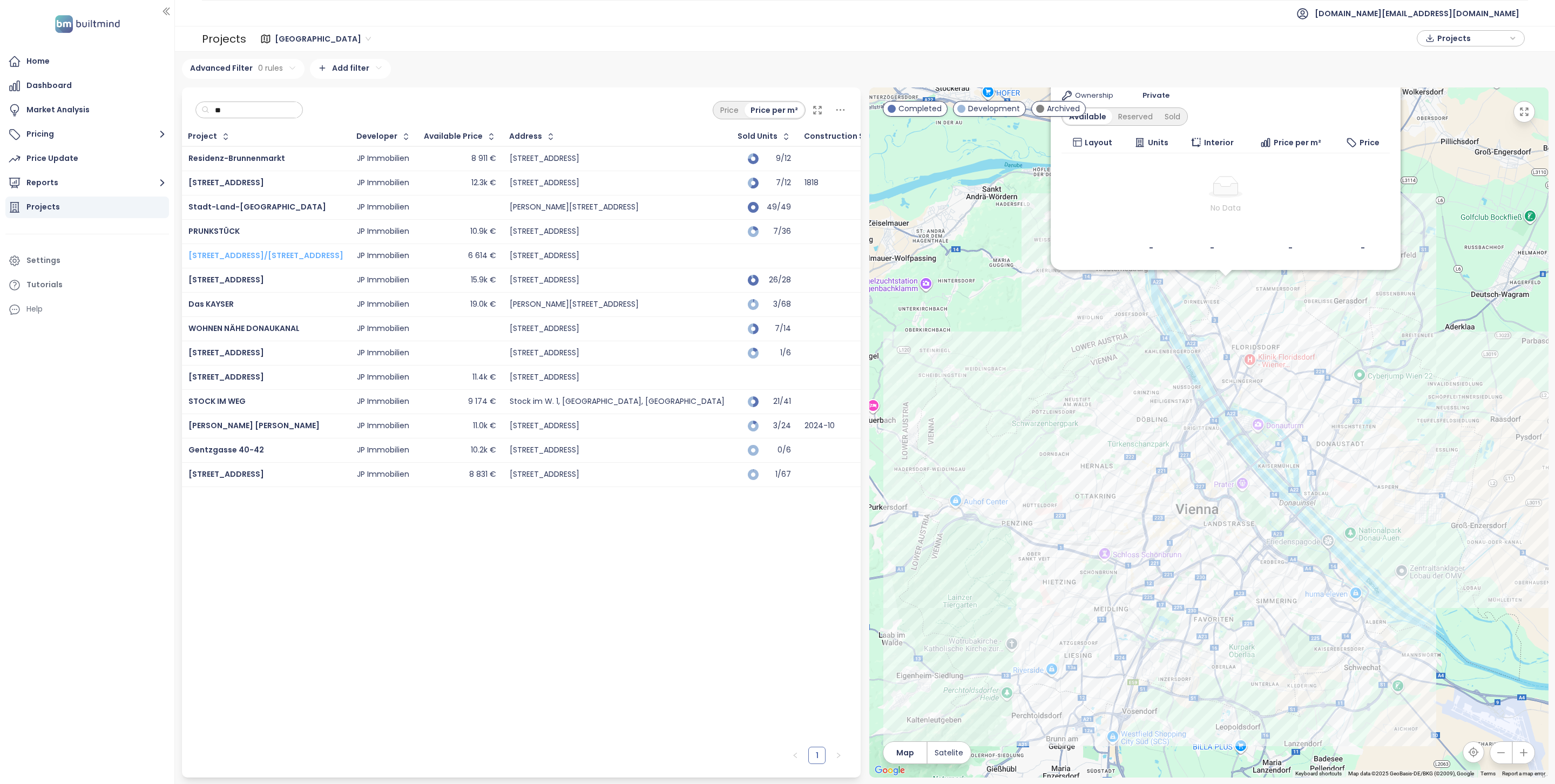
click at [229, 259] on span "Tokiostraße 5a/Arakawastraße 3" at bounding box center [266, 255] width 155 height 11
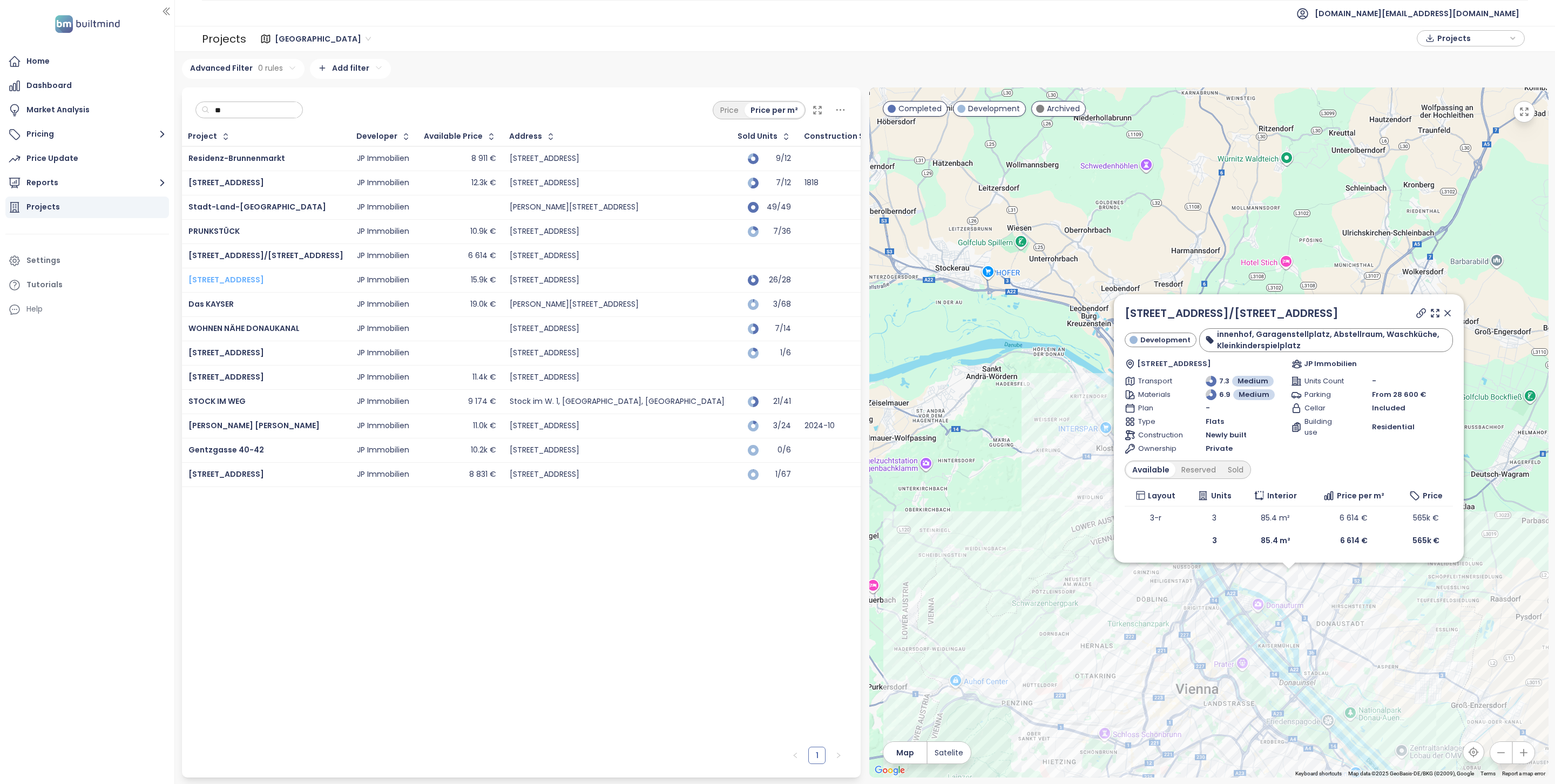
click at [228, 283] on span "Karolinengasse 10" at bounding box center [226, 279] width 76 height 11
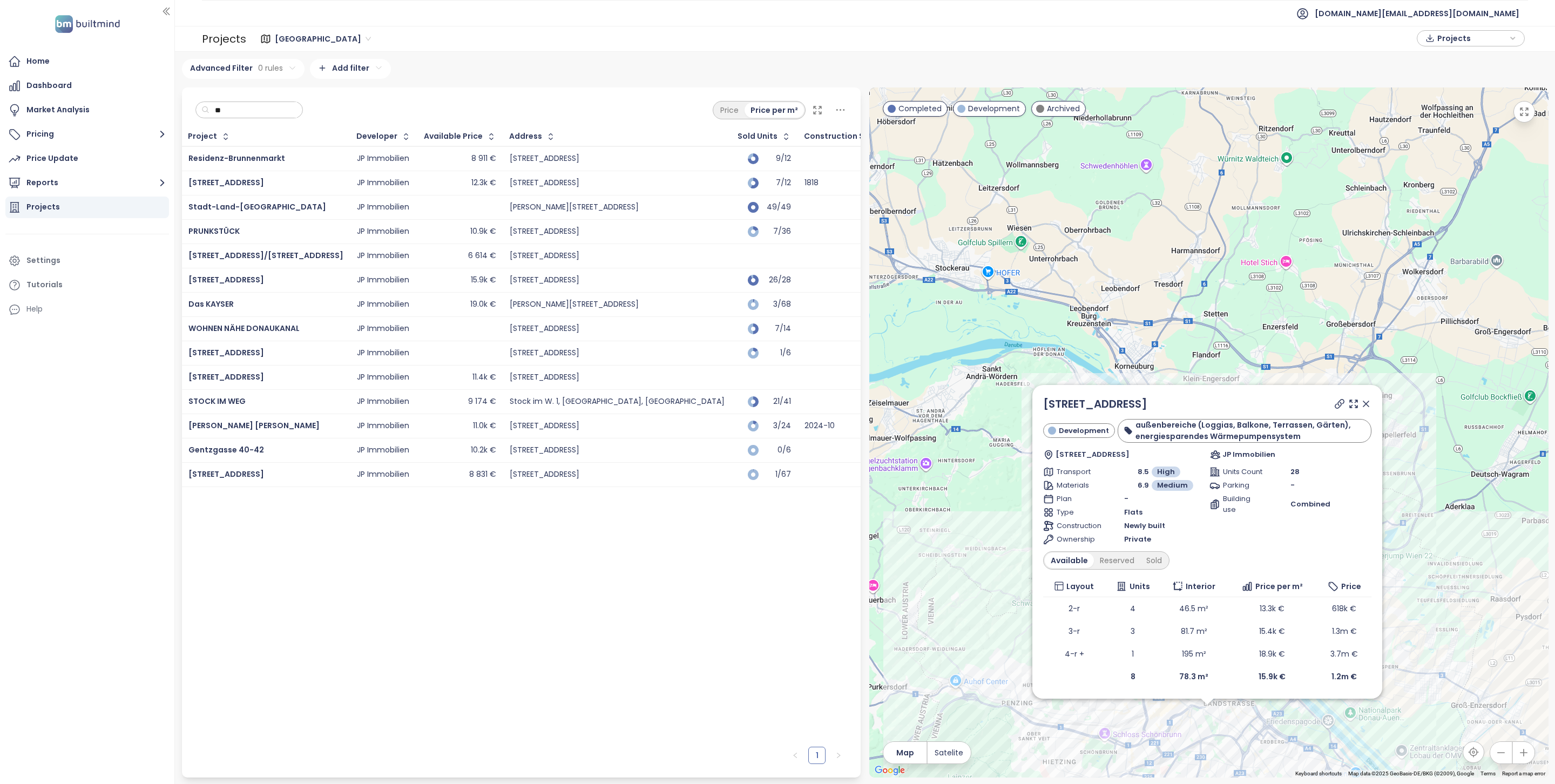
click at [226, 297] on td "Das KAYSER" at bounding box center [266, 305] width 168 height 24
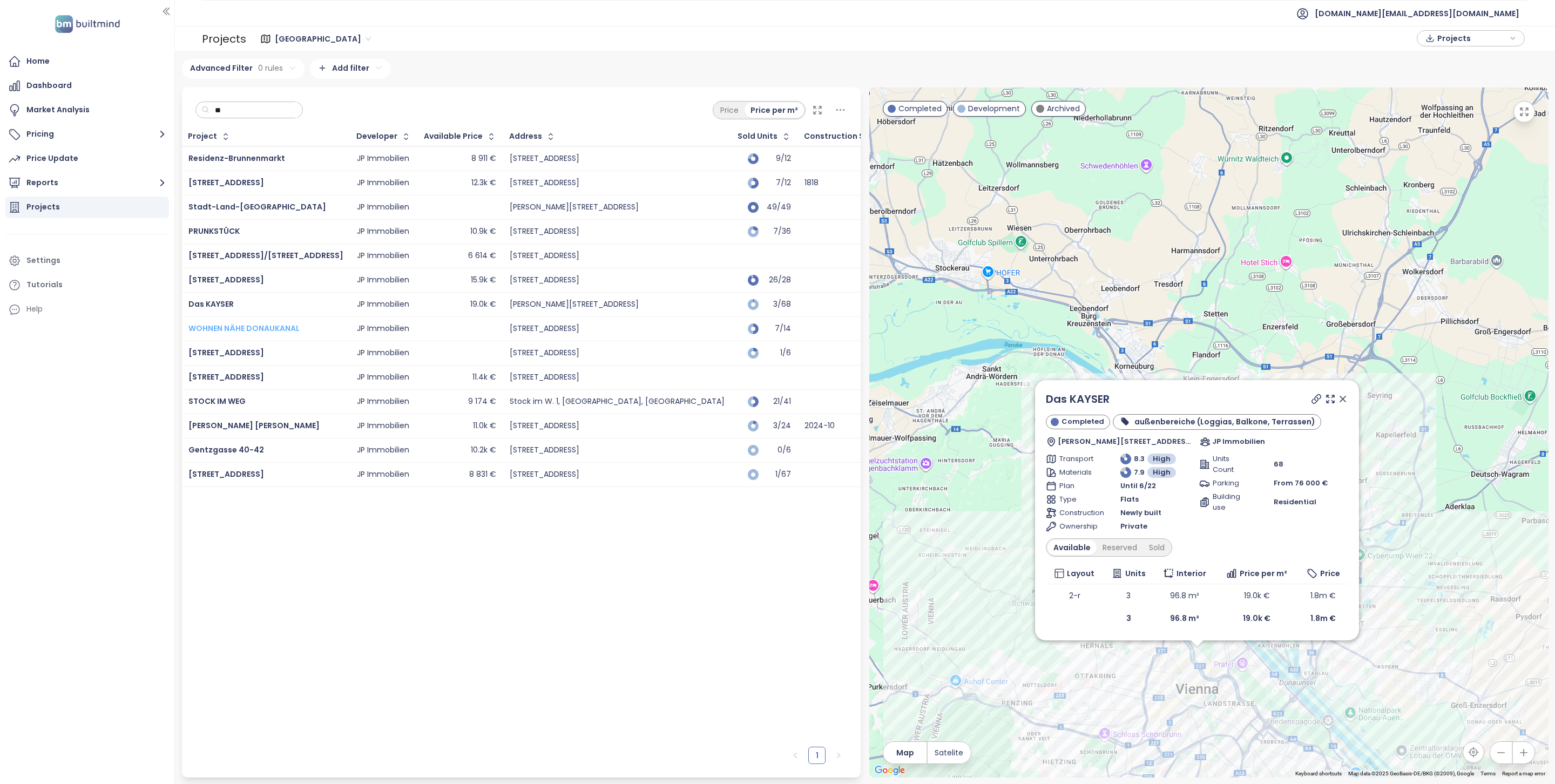
click at [226, 334] on span "WOHNEN NÄHE DONAUKANAL" at bounding box center [244, 327] width 111 height 11
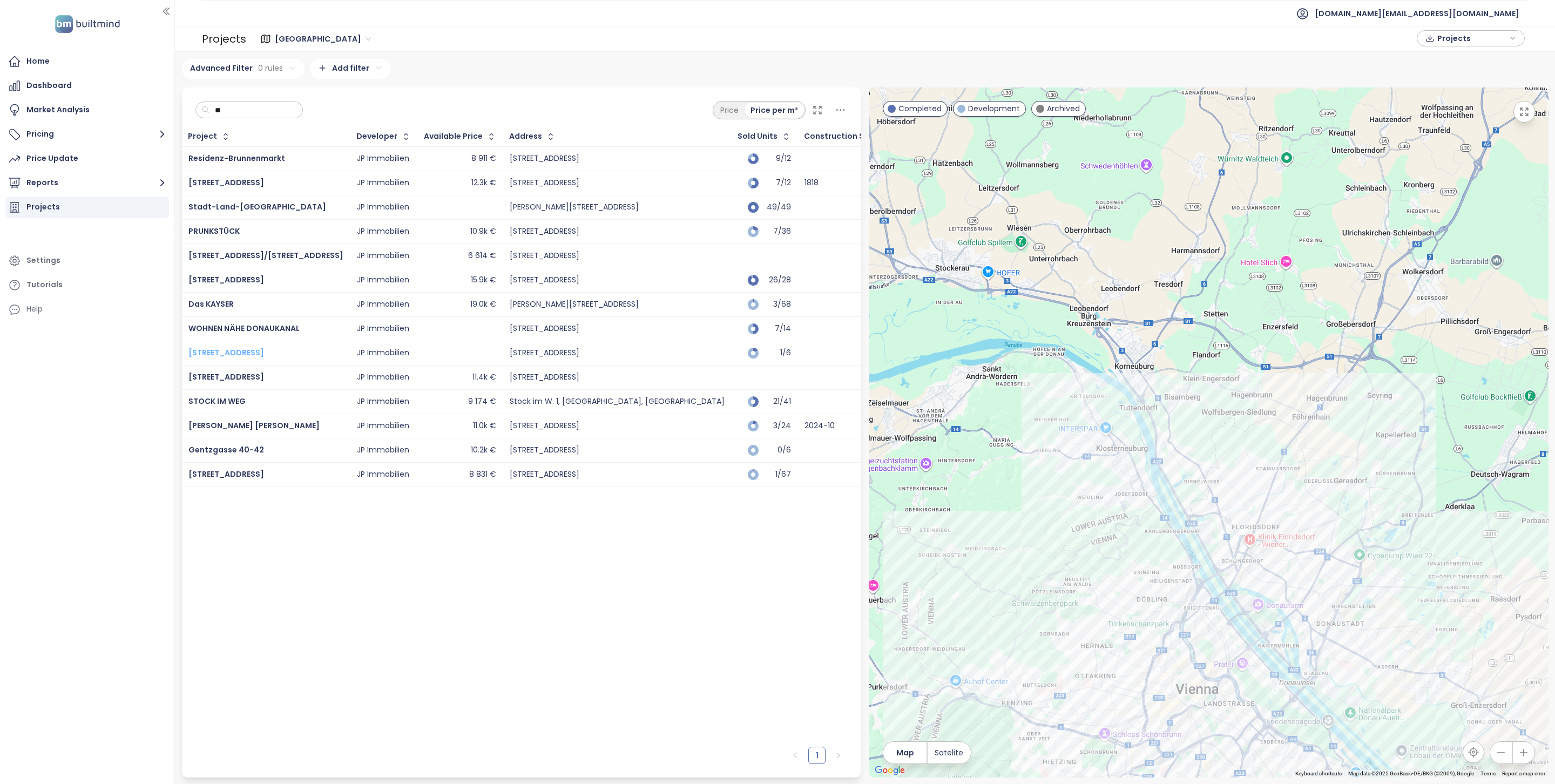
click at [226, 350] on span "Schopenhauerstraße 37" at bounding box center [226, 352] width 76 height 11
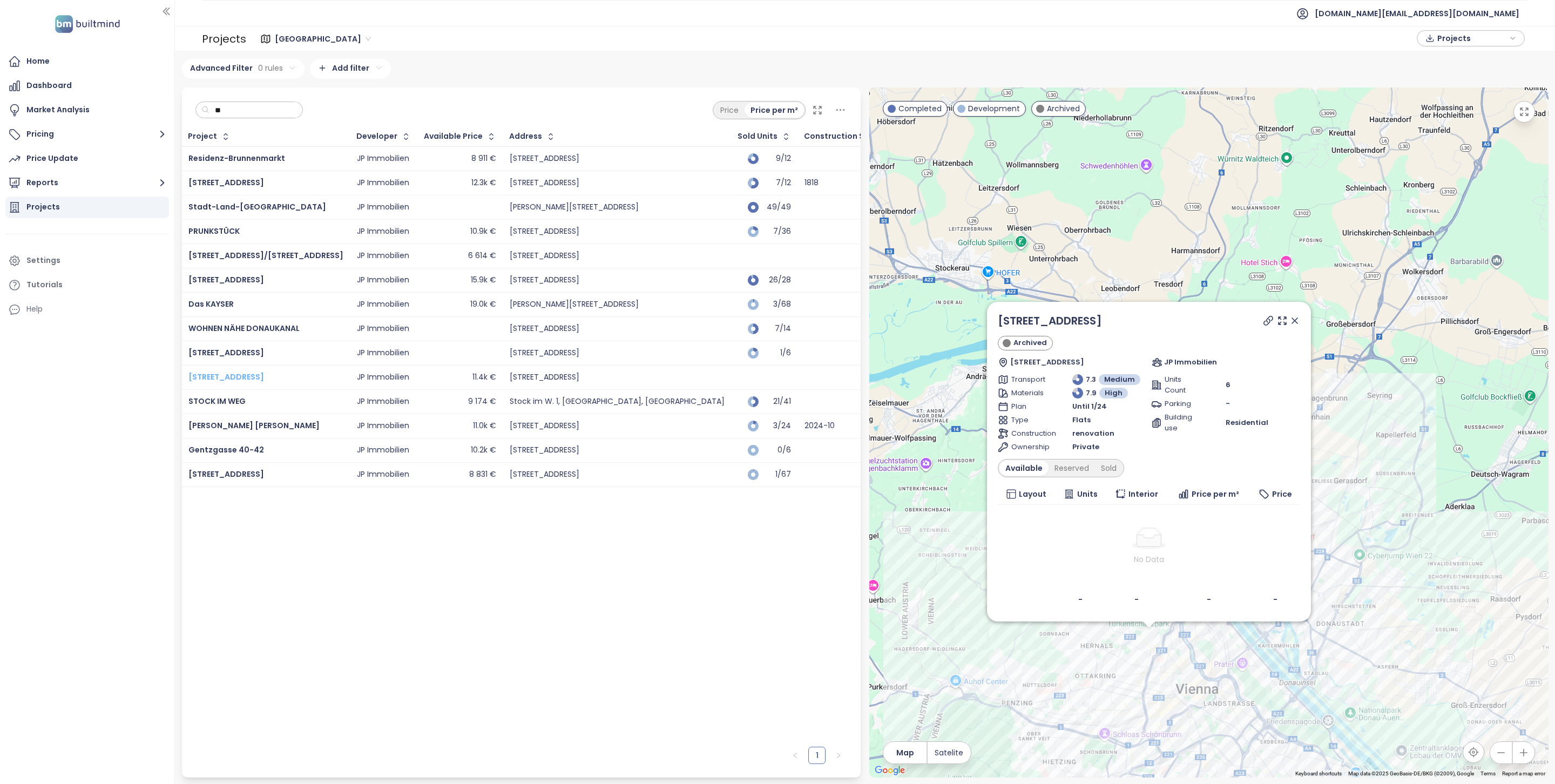
click at [225, 381] on span "Martinstrasse 86" at bounding box center [226, 376] width 76 height 11
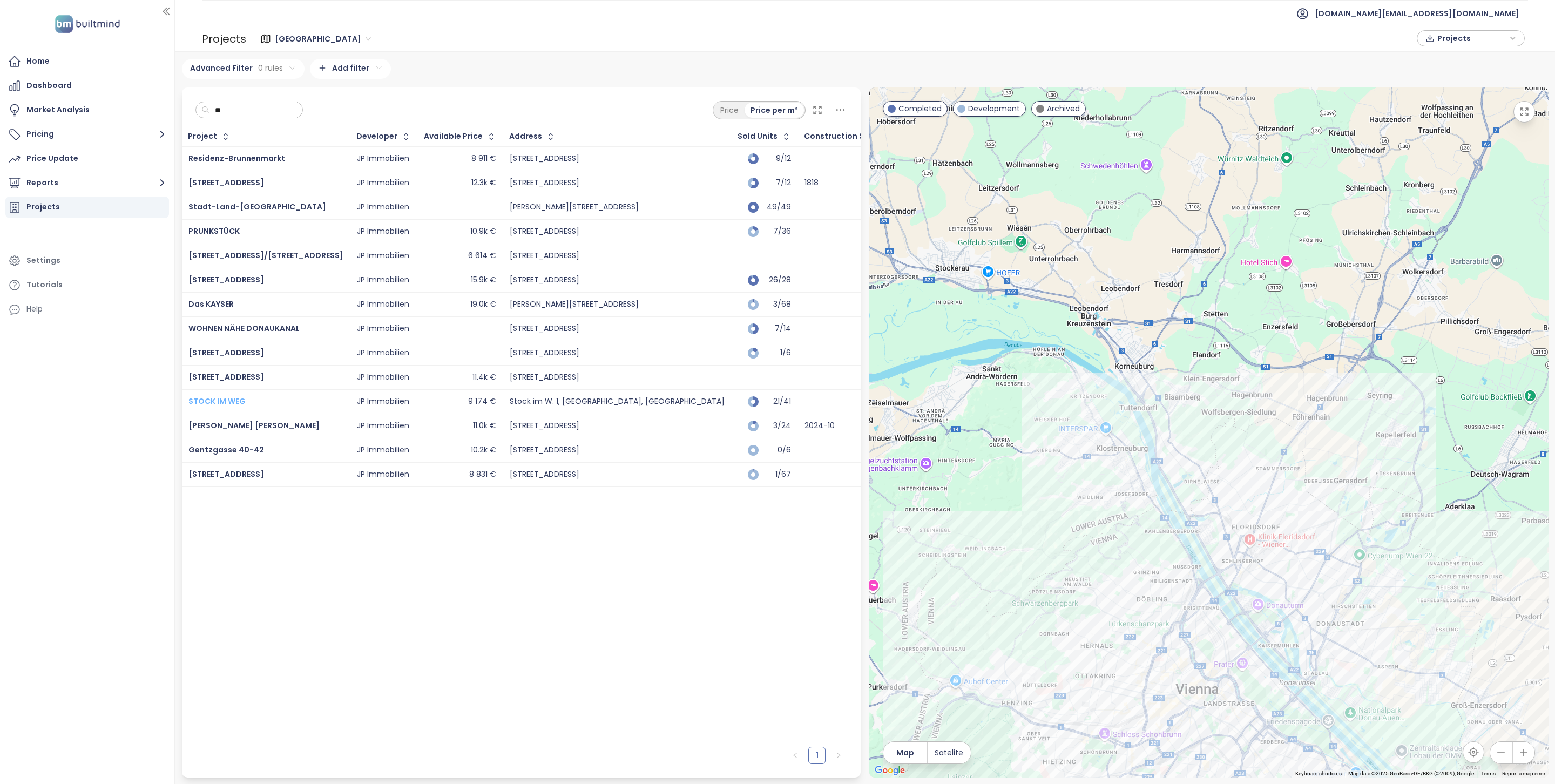
click at [224, 400] on span "STOCK IM WEG" at bounding box center [217, 401] width 57 height 11
click at [224, 427] on span "Wolke Sieben" at bounding box center [254, 425] width 131 height 11
click at [225, 455] on span "Gentzgasse 40-42" at bounding box center [226, 449] width 76 height 11
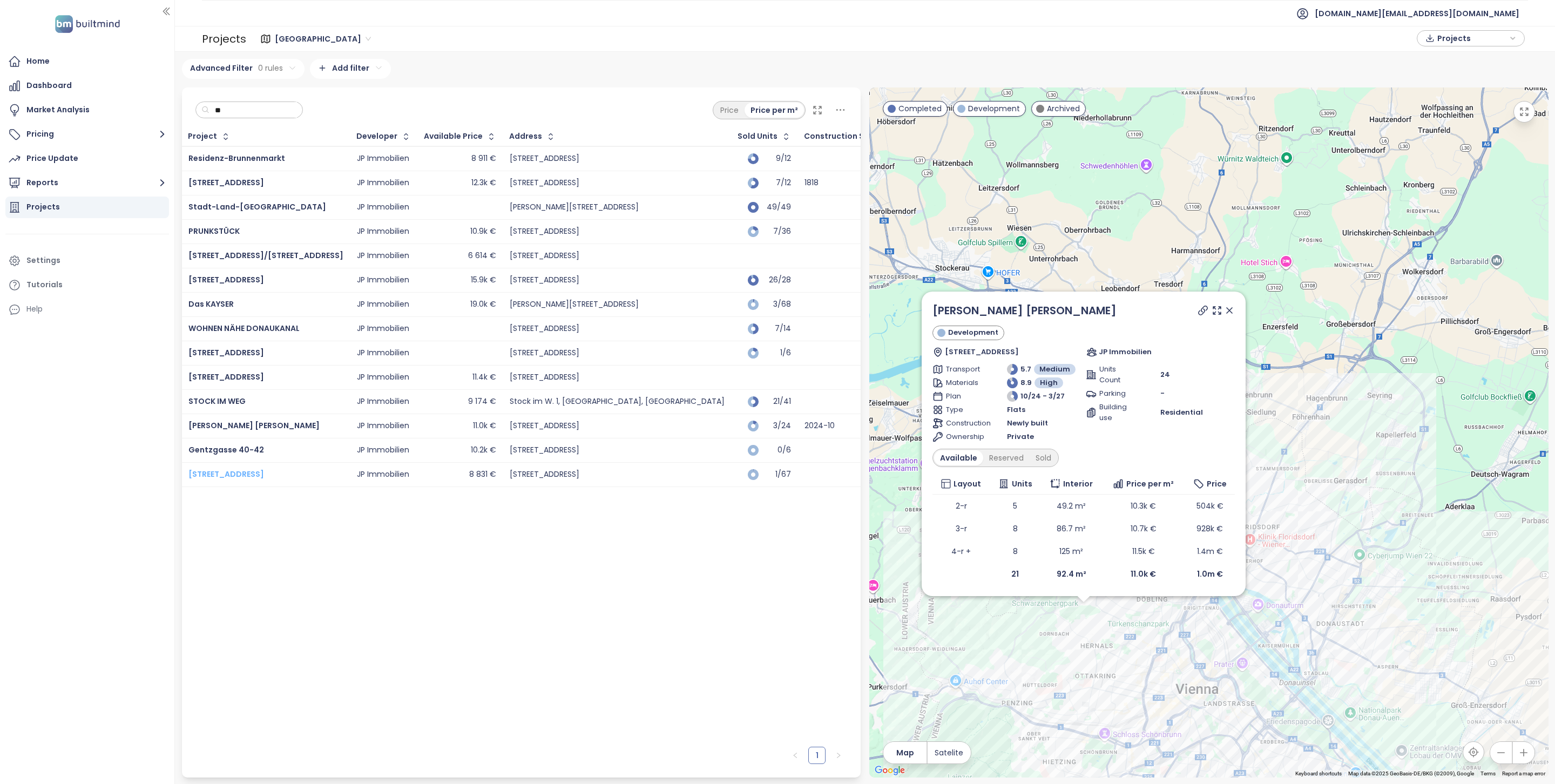
click at [225, 475] on span "Siebenbrunnengasse 44" at bounding box center [226, 474] width 76 height 11
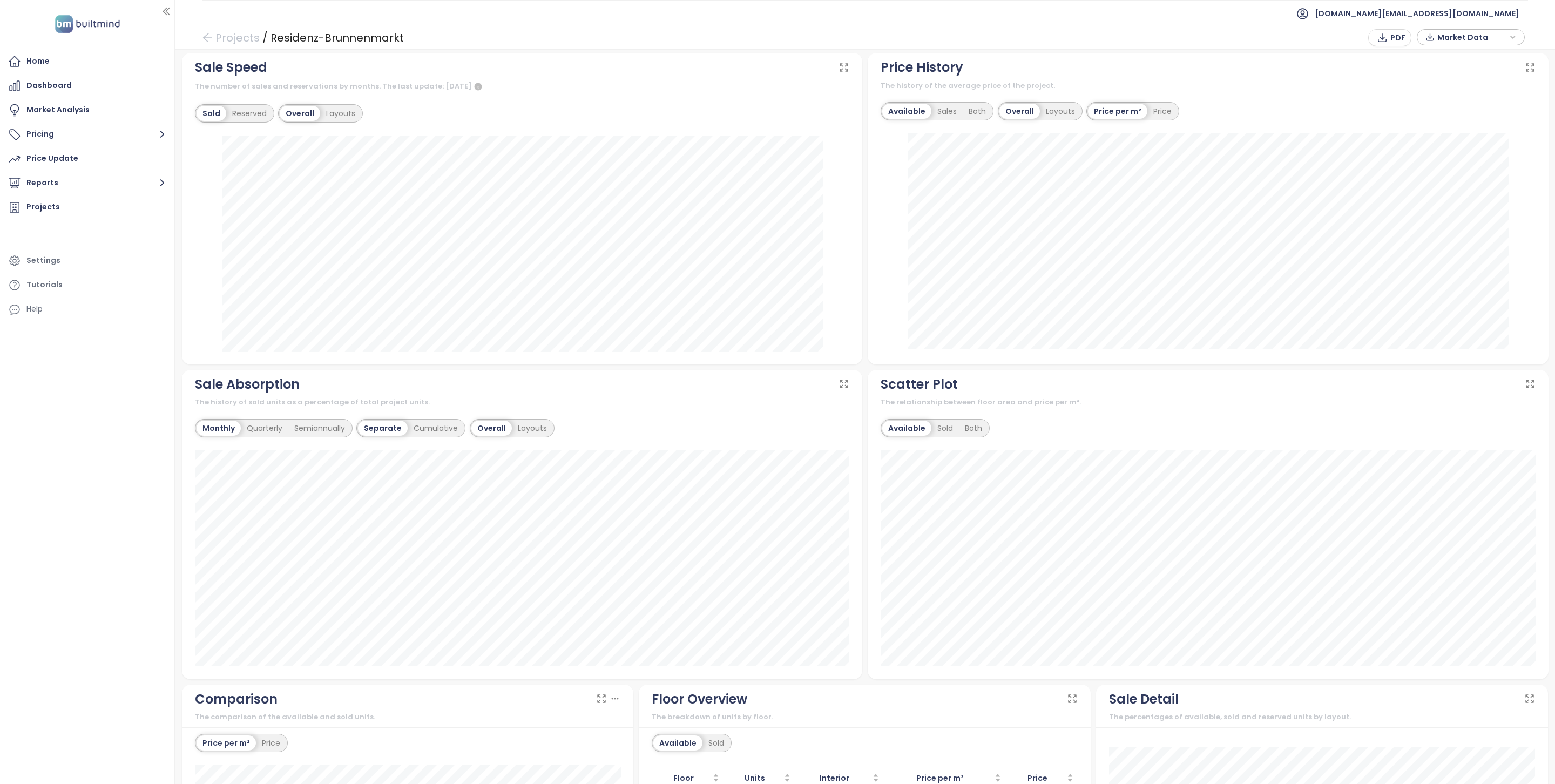
scroll to position [450, 0]
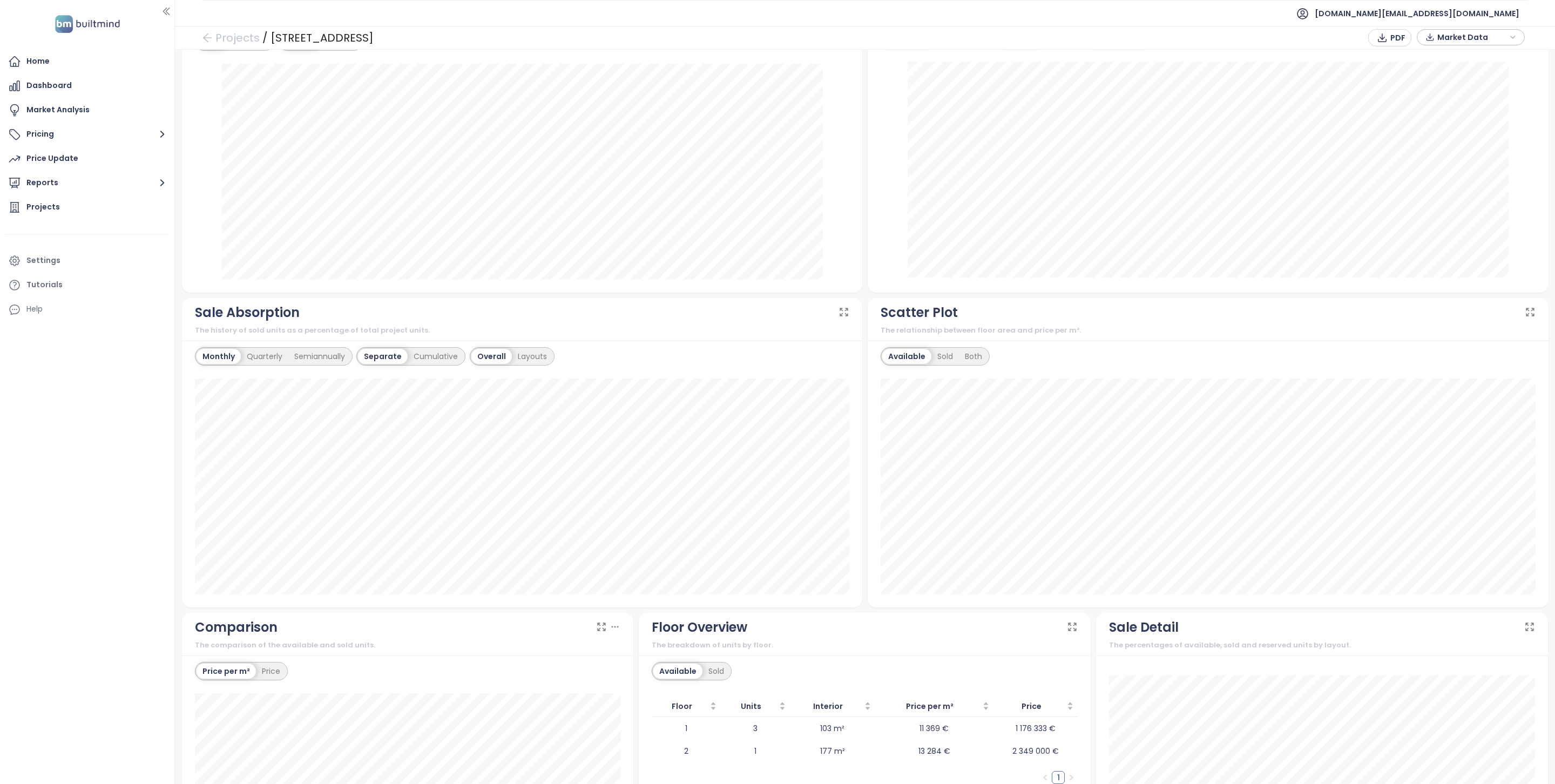
scroll to position [305, 0]
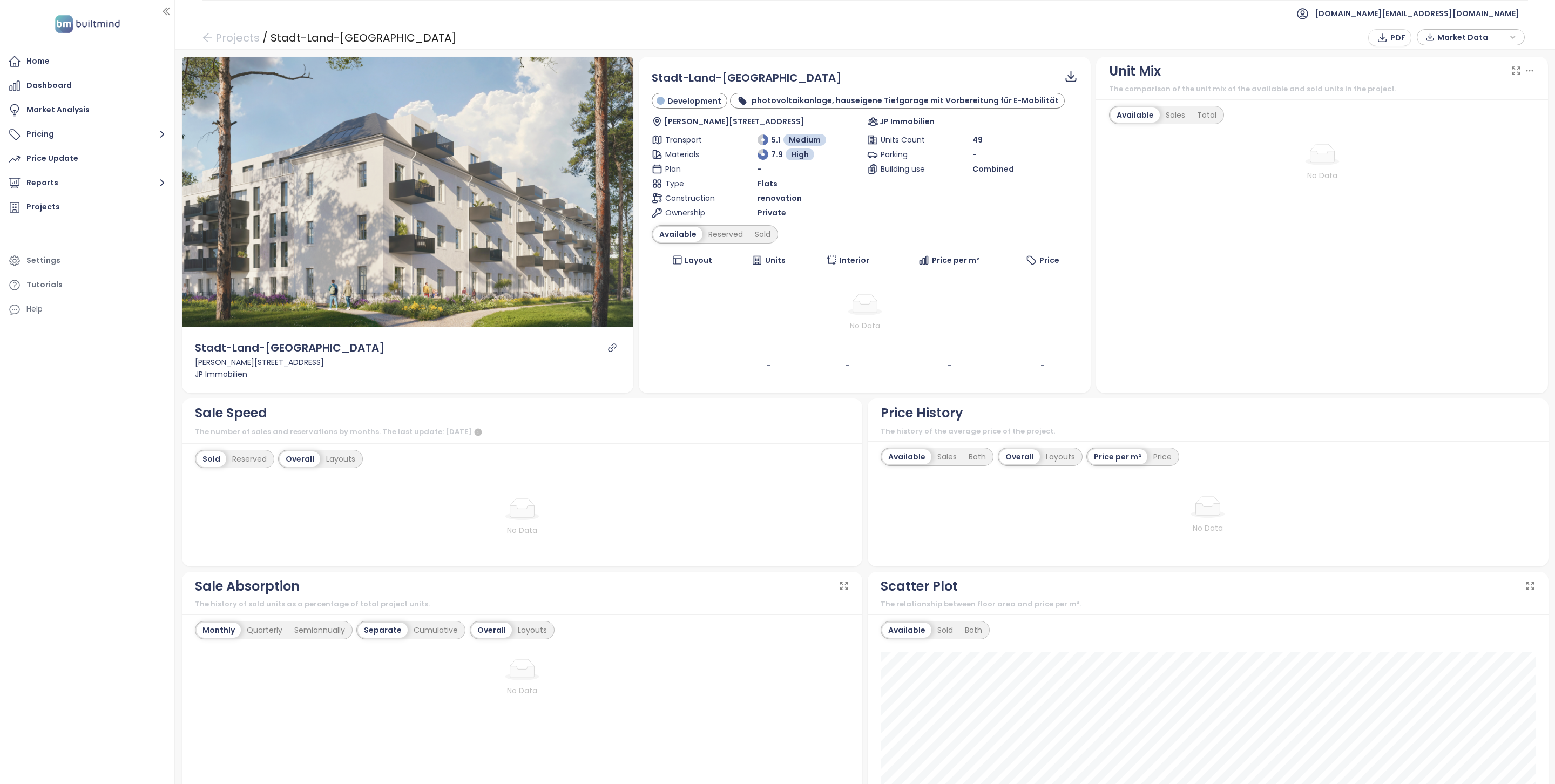
click at [614, 353] on icon "link" at bounding box center [613, 348] width 10 height 10
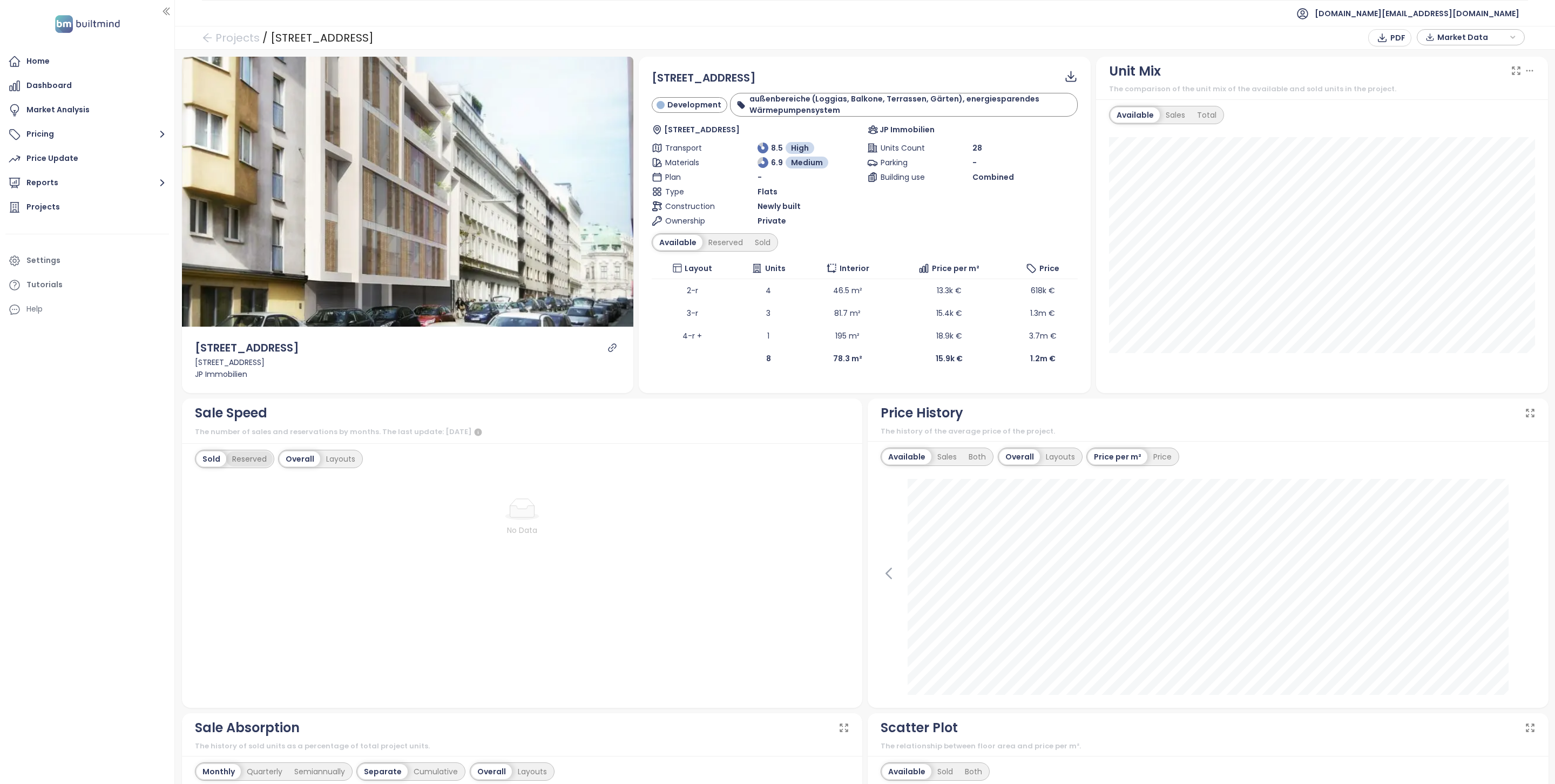
click at [256, 466] on div "Reserved" at bounding box center [249, 459] width 47 height 16
click at [252, 463] on div "Reserved" at bounding box center [247, 459] width 47 height 16
click at [213, 457] on div "Sold" at bounding box center [211, 459] width 28 height 16
click at [613, 345] on icon "link" at bounding box center [613, 348] width 8 height 8
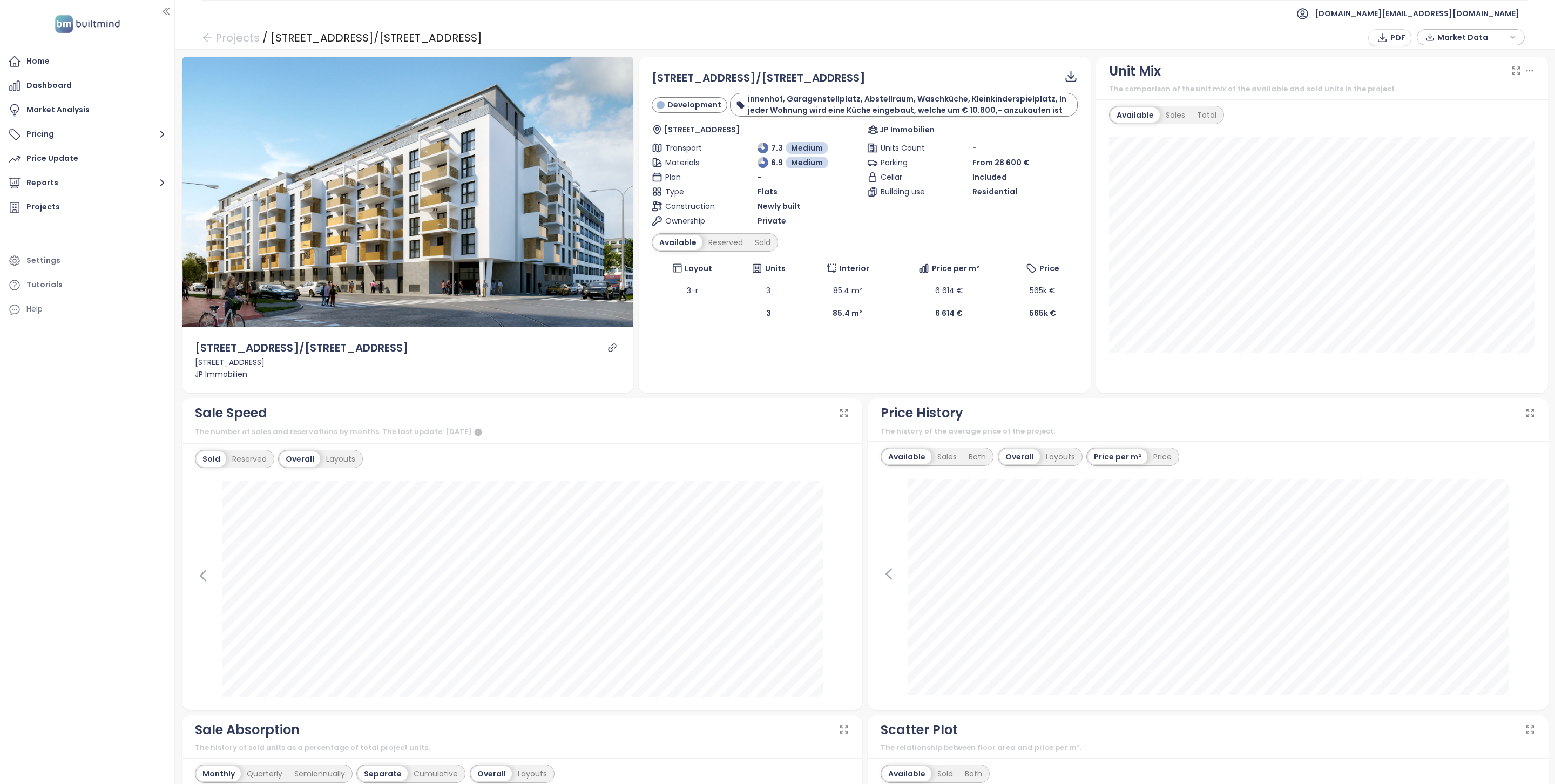
click at [612, 350] on icon "link" at bounding box center [613, 348] width 10 height 10
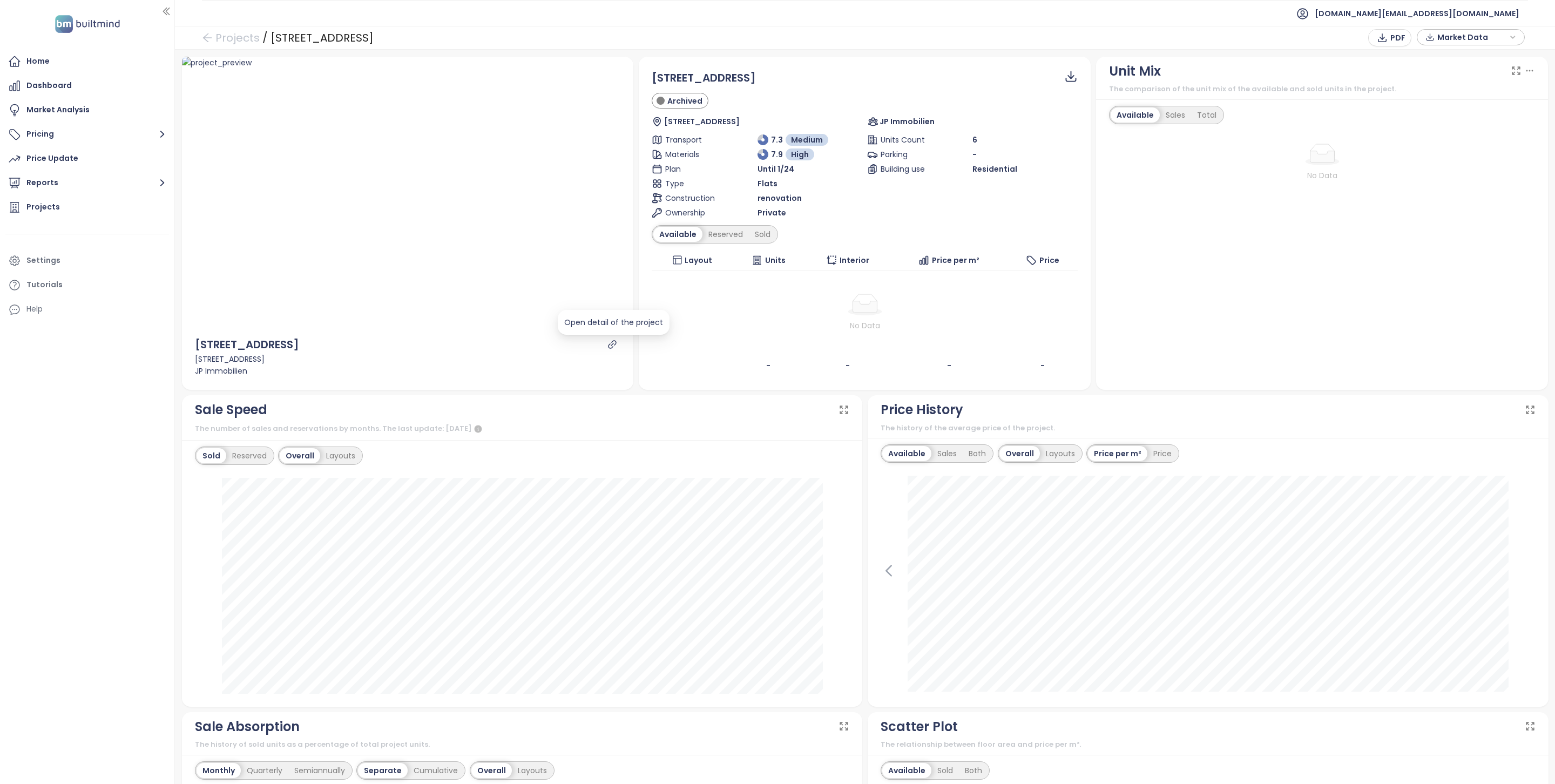
click at [612, 349] on icon "link" at bounding box center [613, 345] width 10 height 10
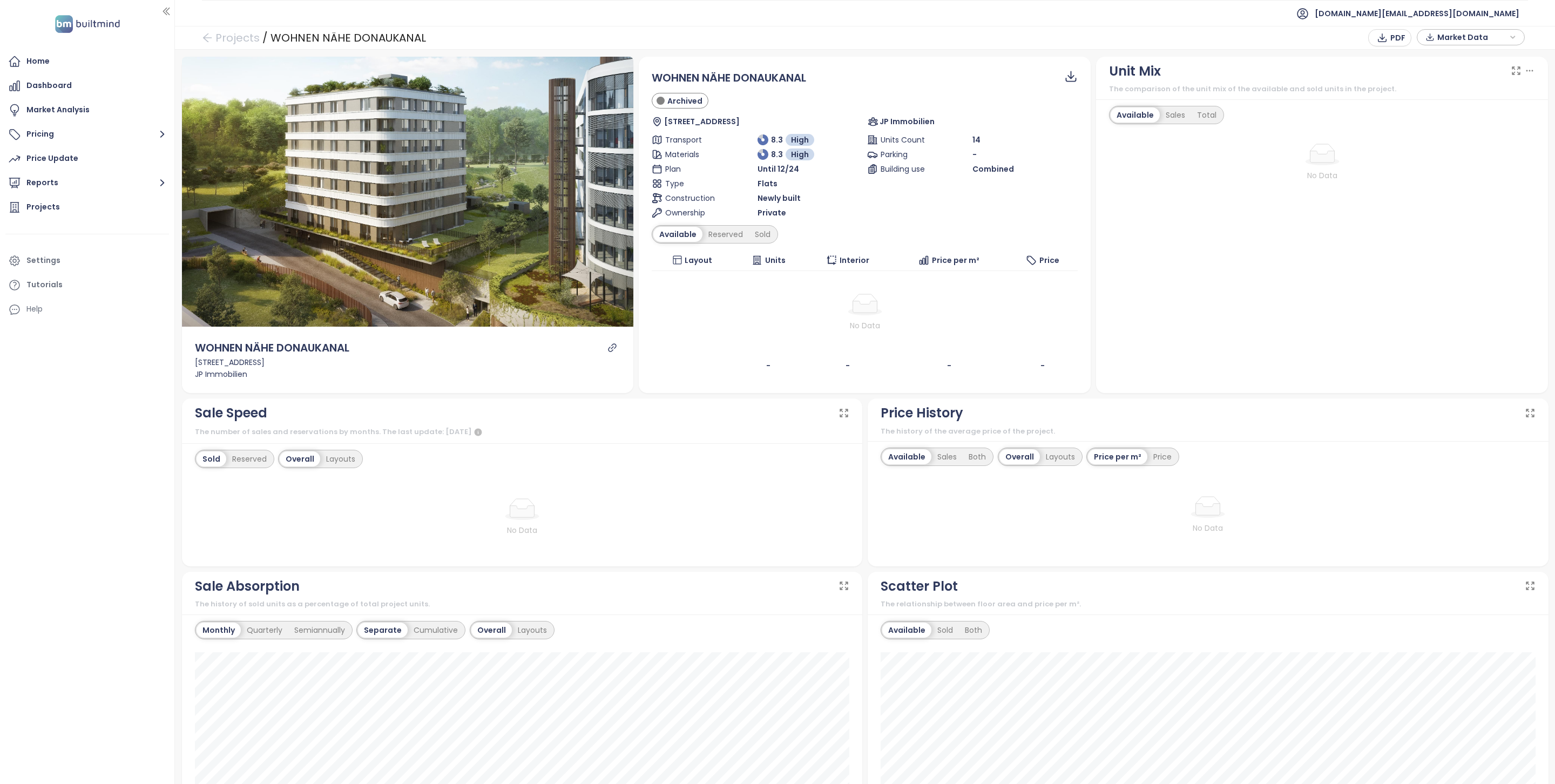
click at [715, 243] on div "Available Reserved Sold" at bounding box center [715, 234] width 127 height 18
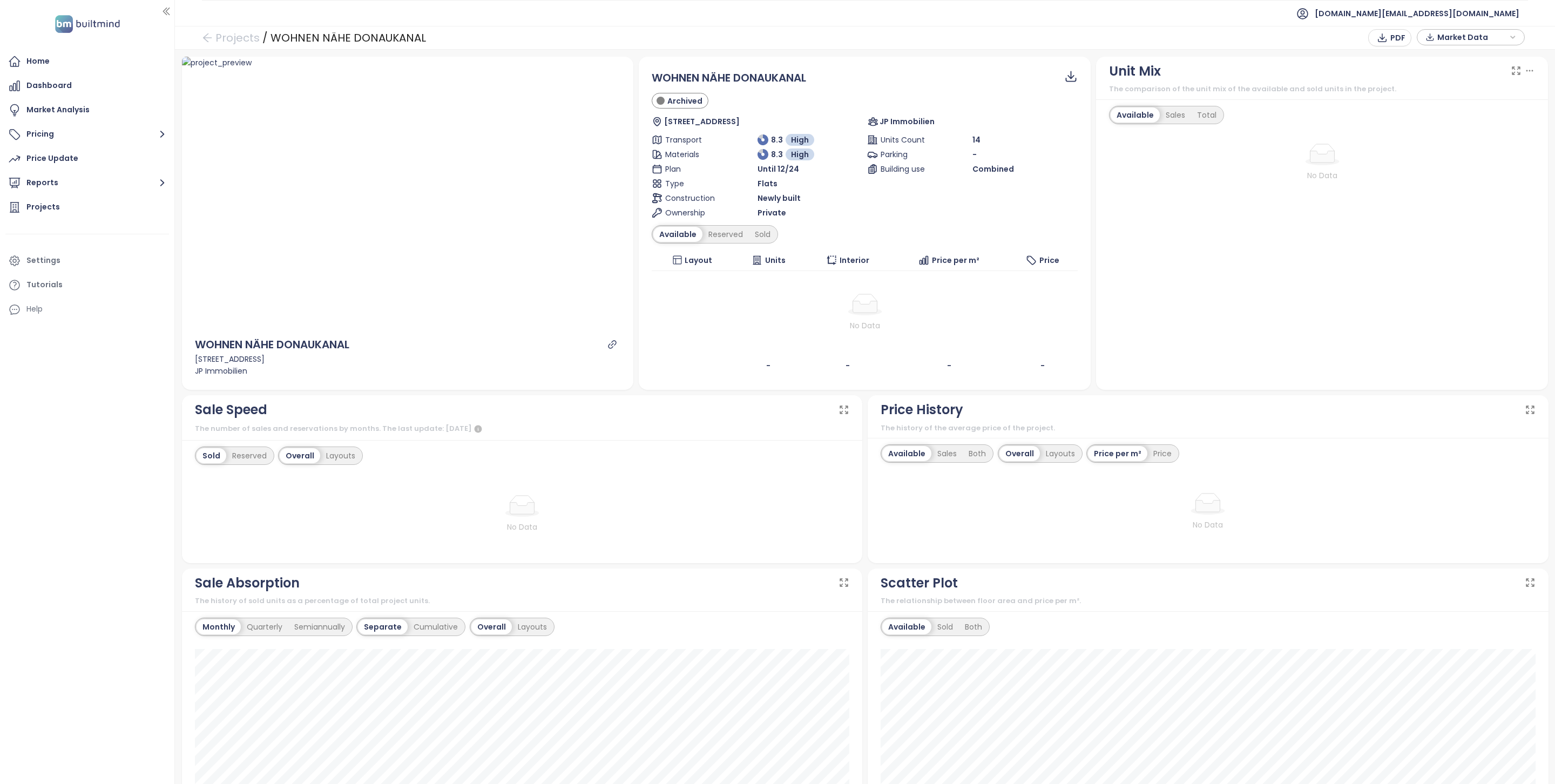
click at [715, 243] on div "Available Reserved Sold" at bounding box center [715, 234] width 127 height 18
click at [715, 242] on div "Reserved" at bounding box center [725, 234] width 47 height 16
click at [766, 229] on div "Sold" at bounding box center [761, 234] width 28 height 16
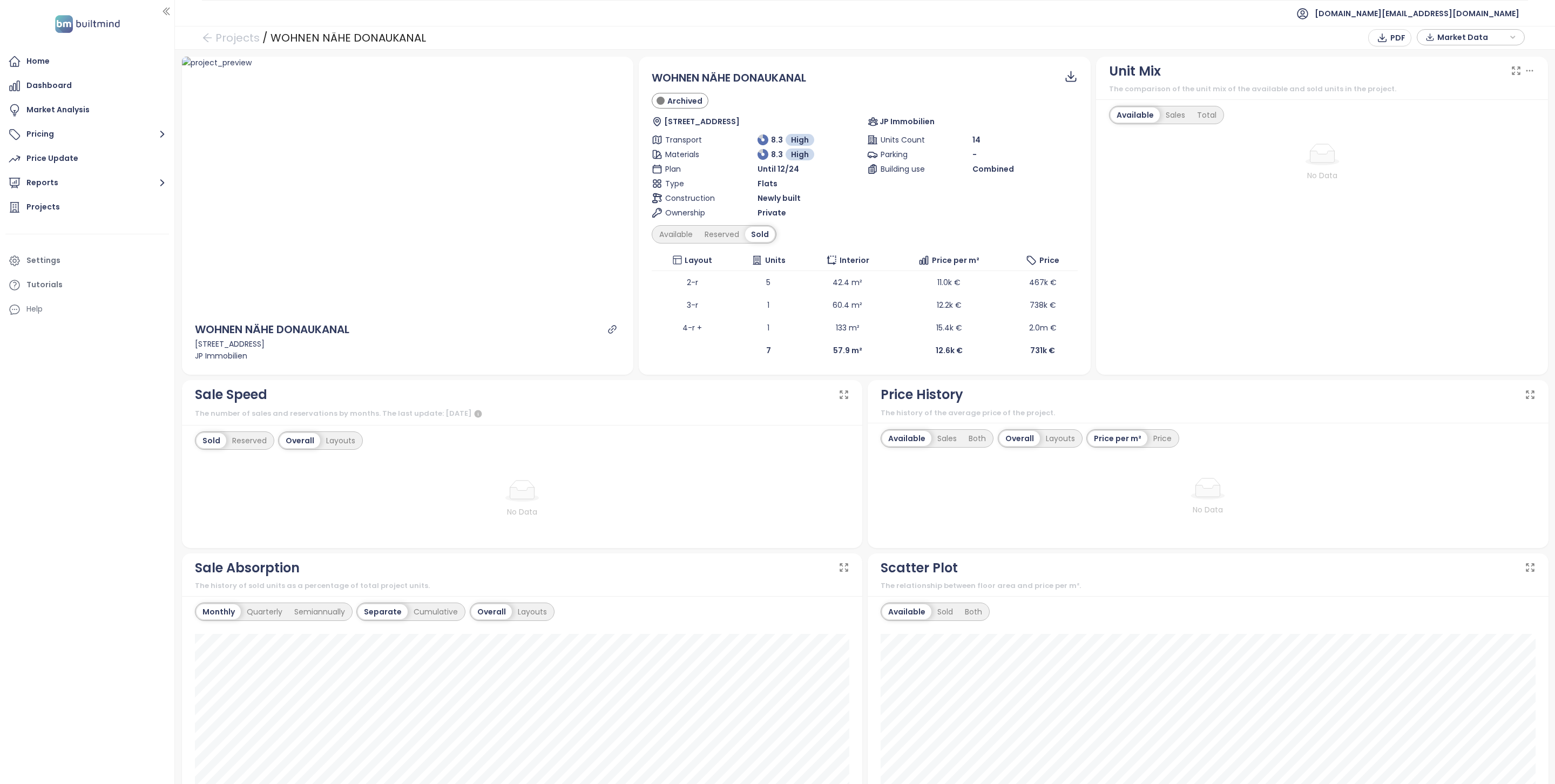
click at [616, 326] on icon "link" at bounding box center [613, 329] width 10 height 10
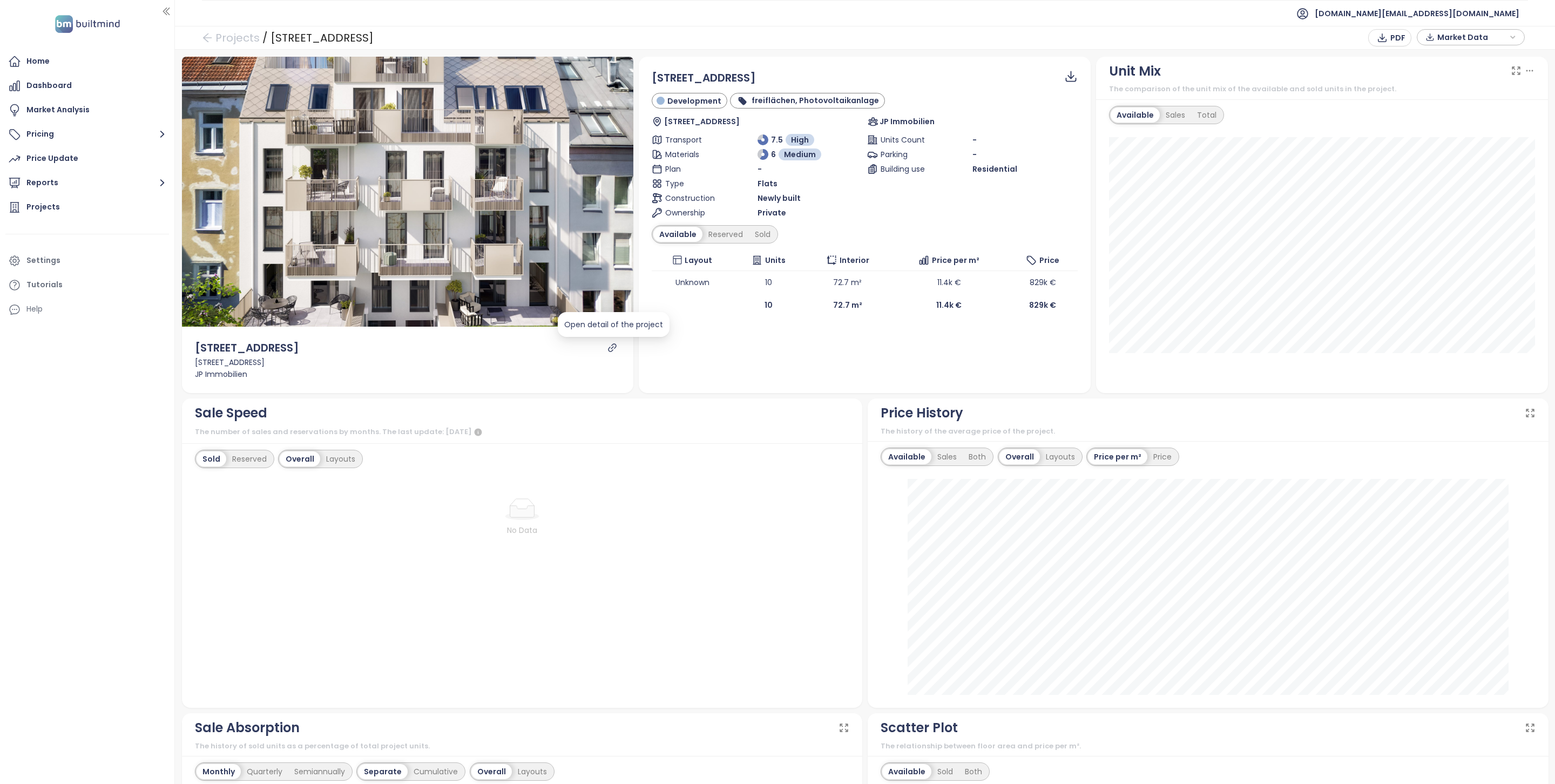
click at [617, 345] on icon "link" at bounding box center [613, 348] width 10 height 10
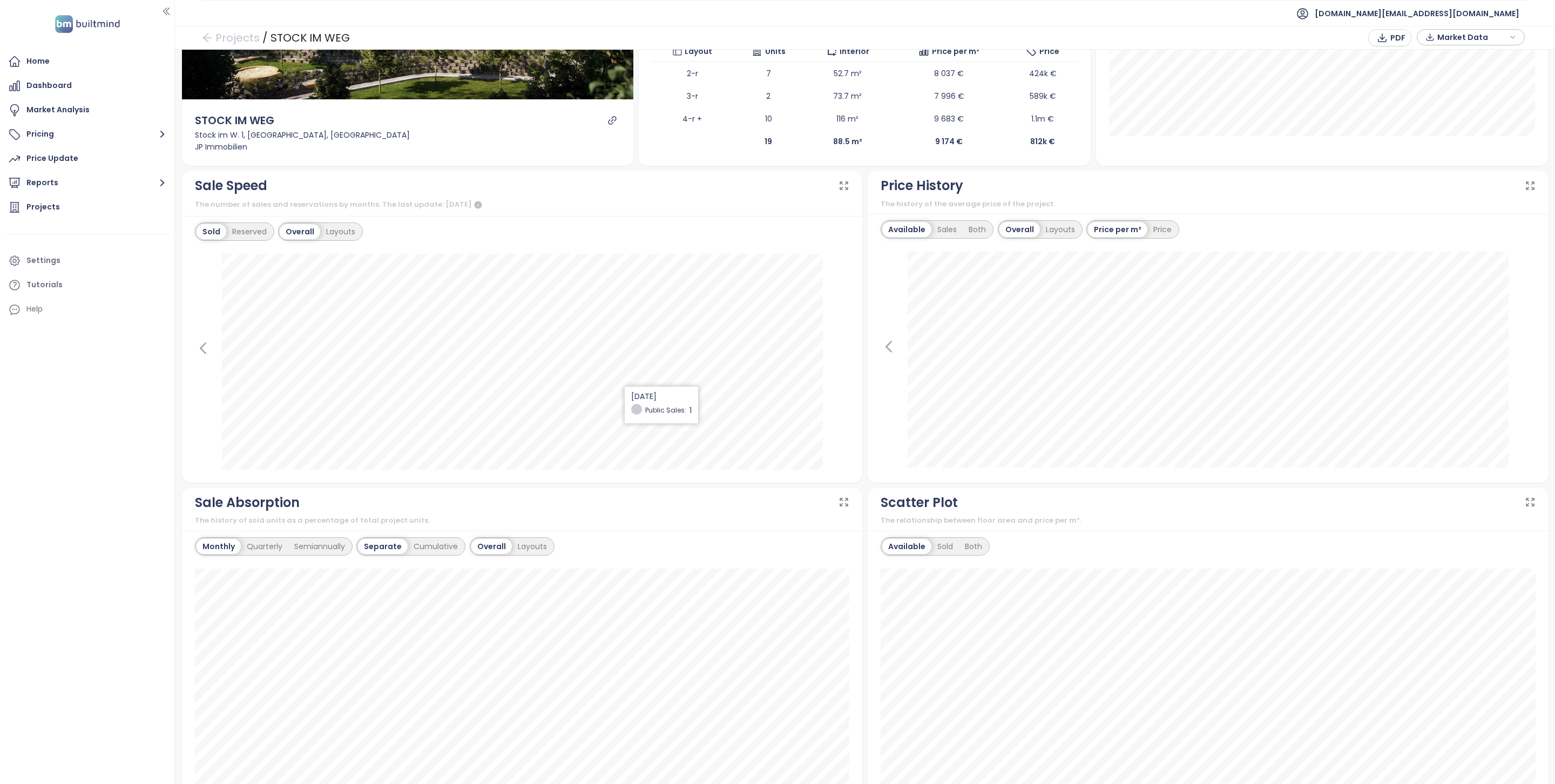
scroll to position [170, 0]
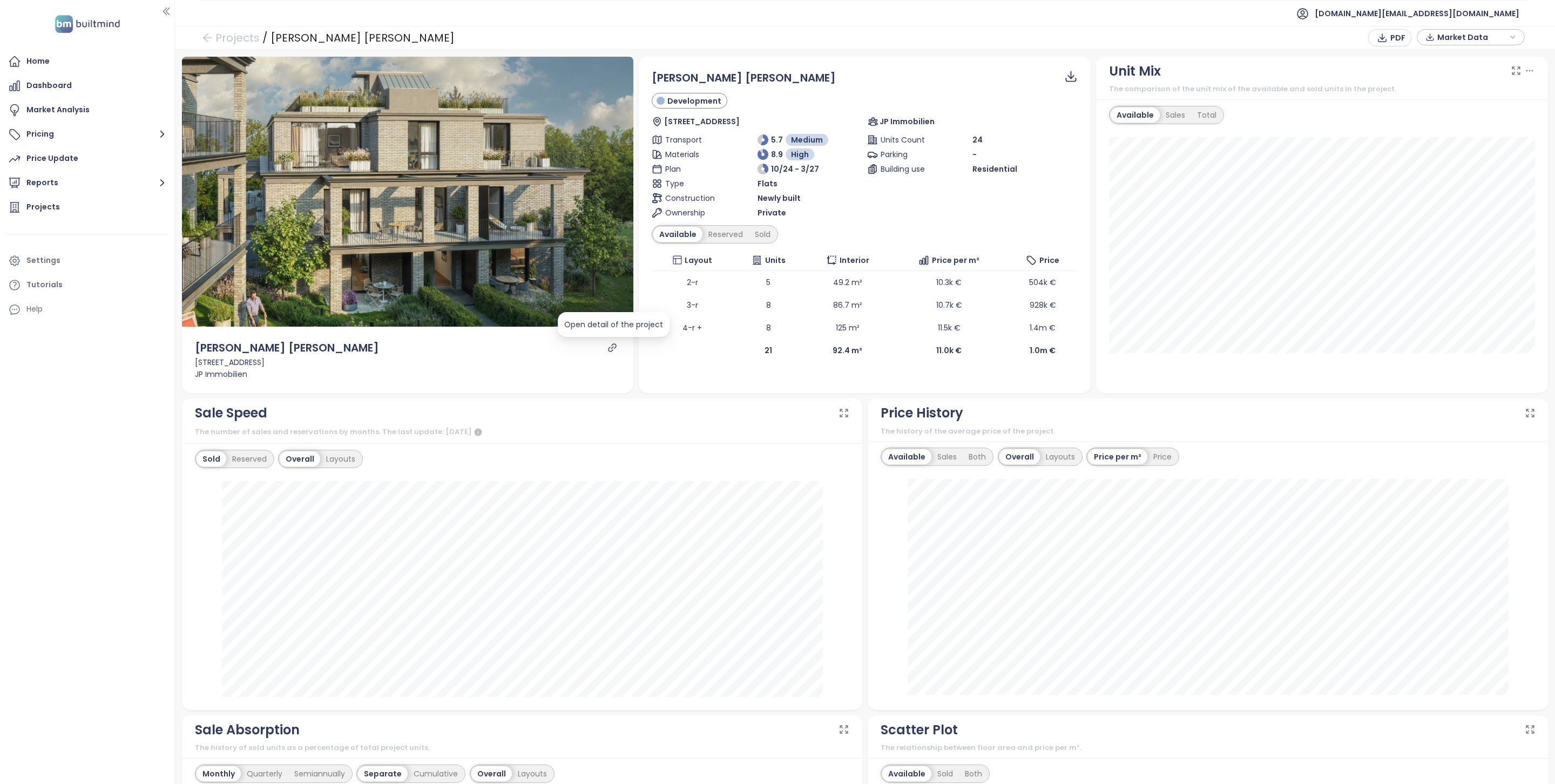
click at [614, 350] on icon "link" at bounding box center [613, 348] width 10 height 10
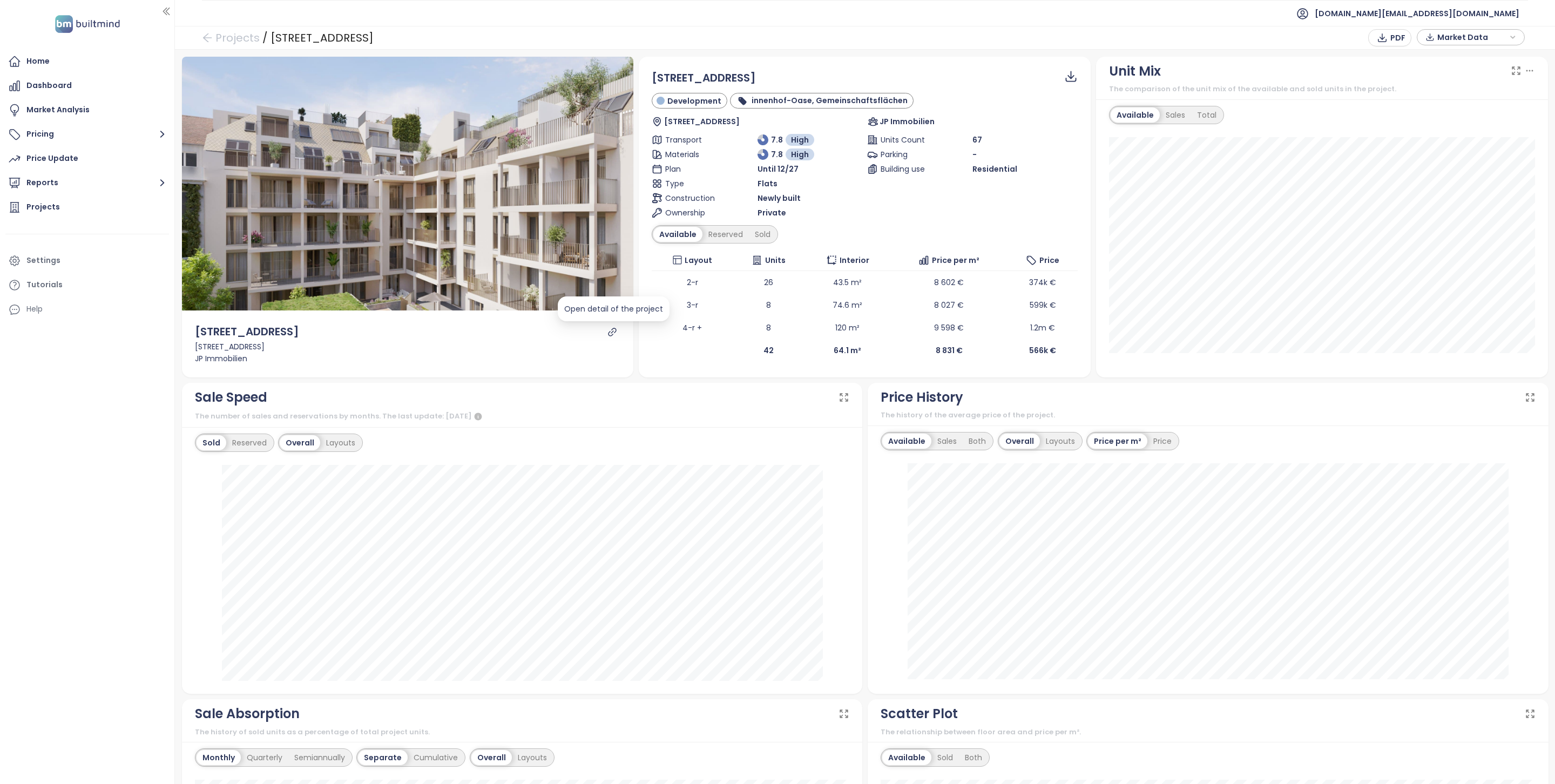
click at [617, 331] on icon "link" at bounding box center [613, 332] width 10 height 10
click at [723, 247] on div "[STREET_ADDRESS] Development innenhof-Oase, Gemeinschaftsflächen [STREET_ADDRES…" at bounding box center [865, 216] width 426 height 292
click at [723, 237] on div "Reserved" at bounding box center [725, 234] width 47 height 16
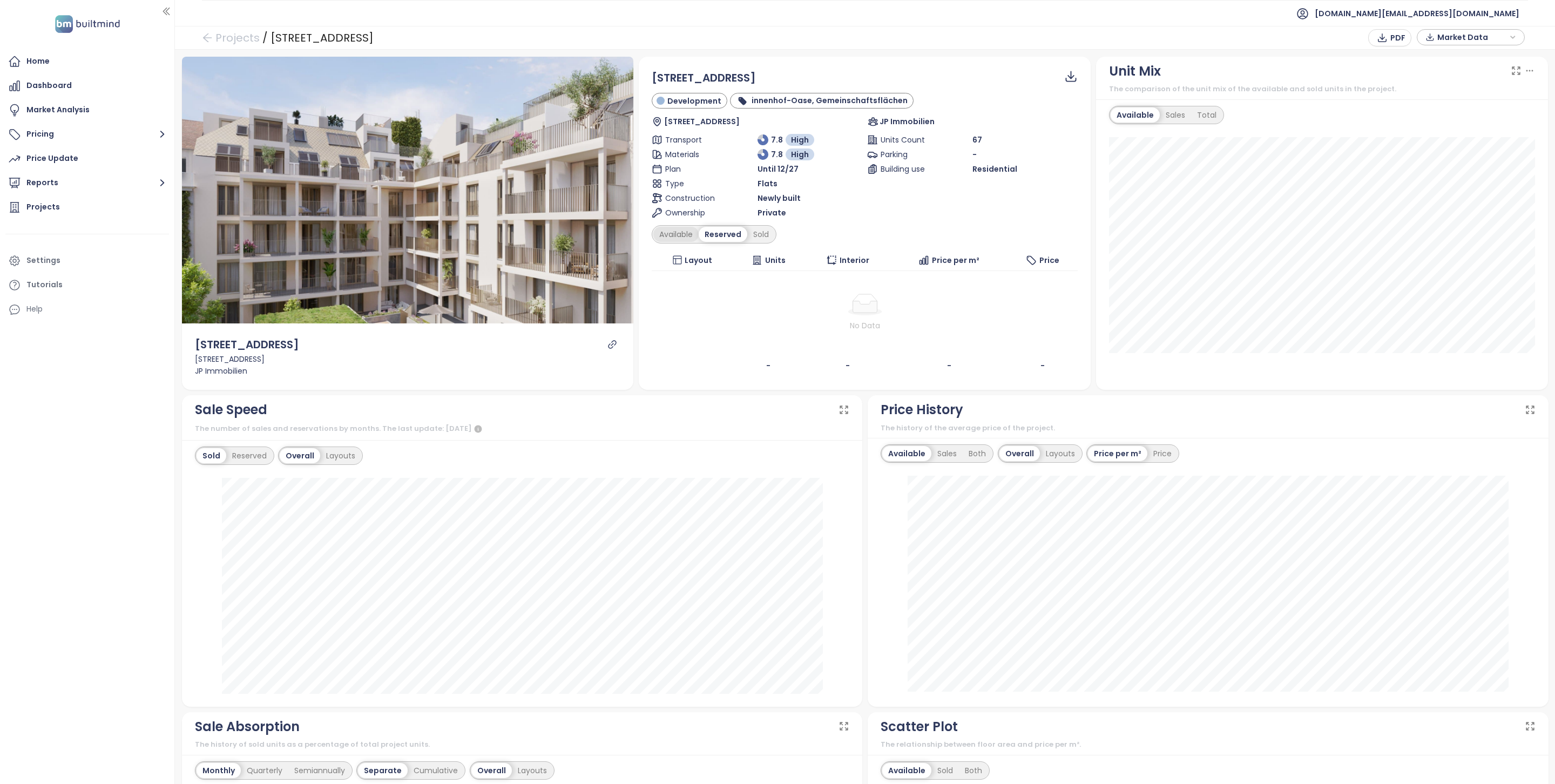
click at [683, 238] on div "Available" at bounding box center [676, 234] width 46 height 16
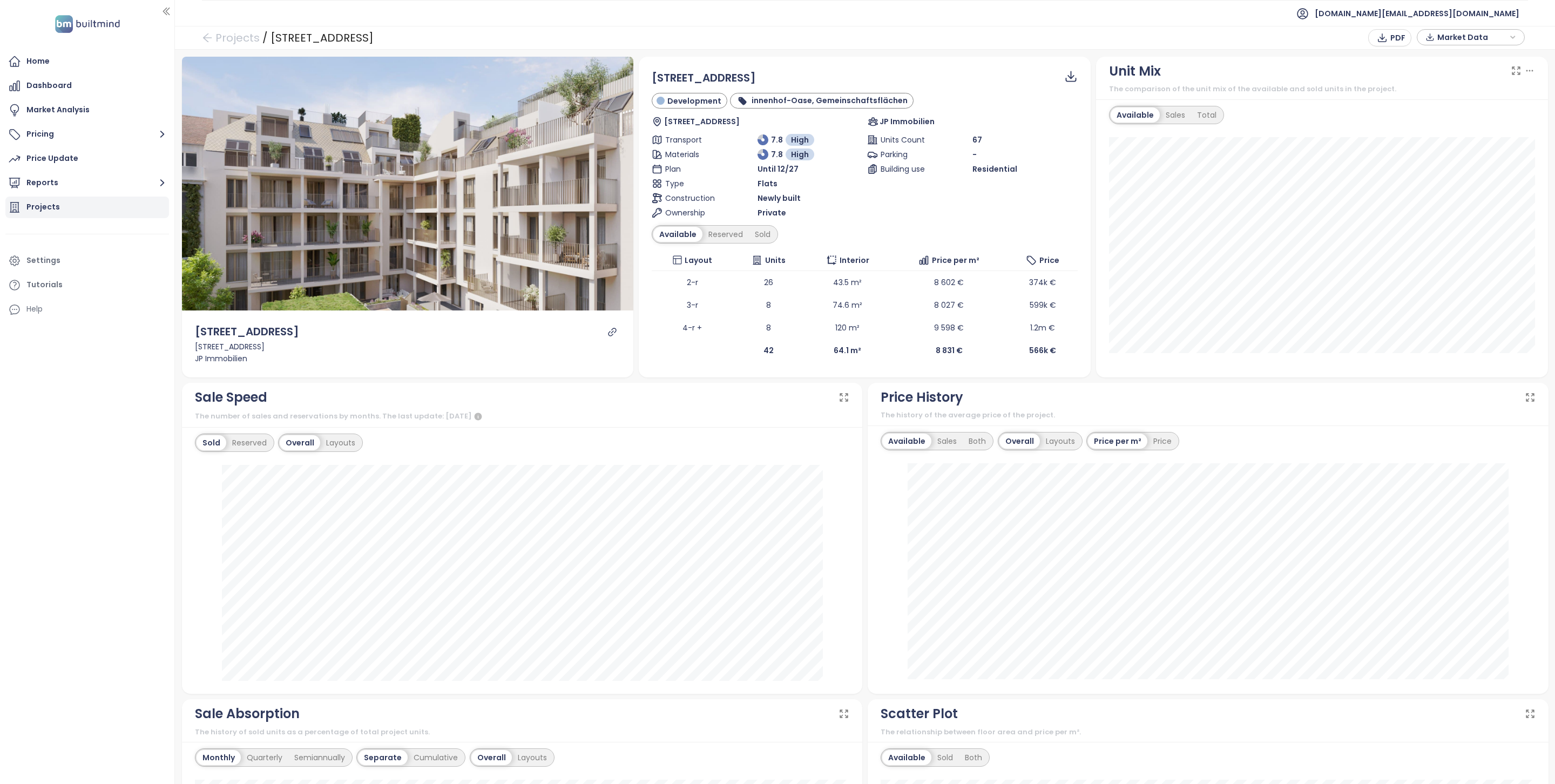
click at [31, 208] on div "Projects" at bounding box center [42, 207] width 33 height 14
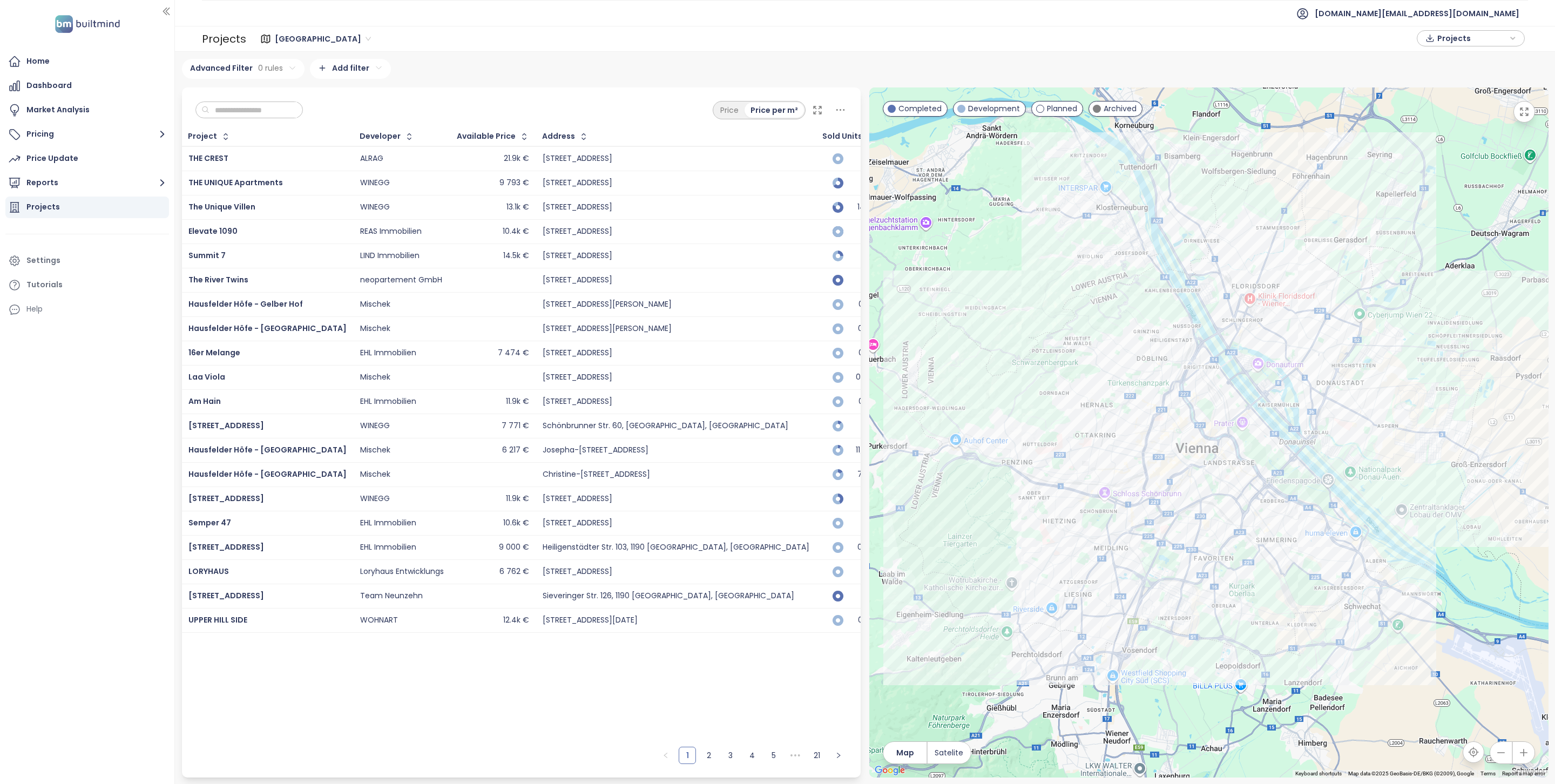
click at [240, 114] on input "text" at bounding box center [253, 110] width 87 height 16
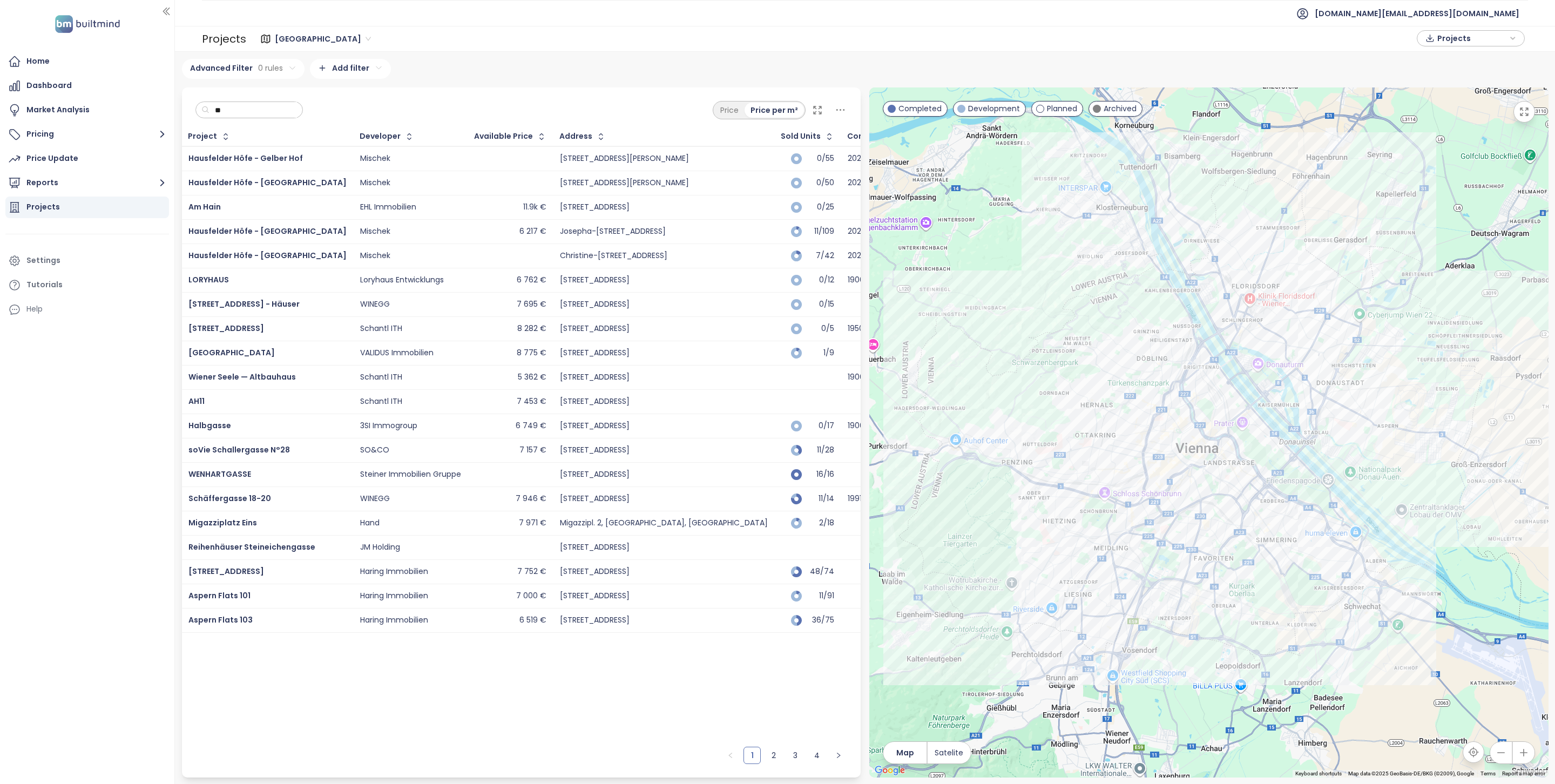
type input "*"
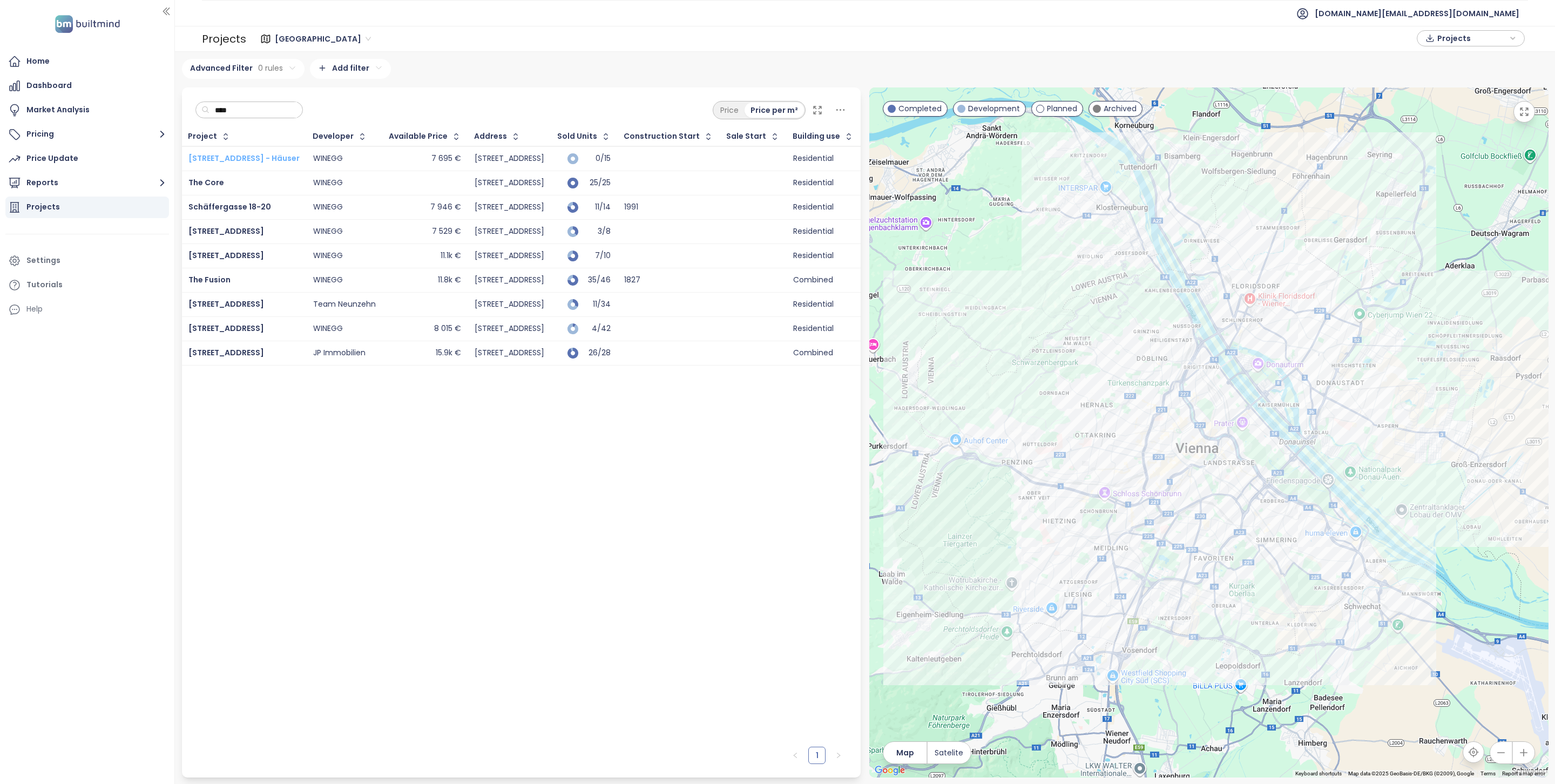
type input "****"
click at [245, 155] on span "Wiedner Hauptstraße 140 - Häuser" at bounding box center [244, 158] width 111 height 11
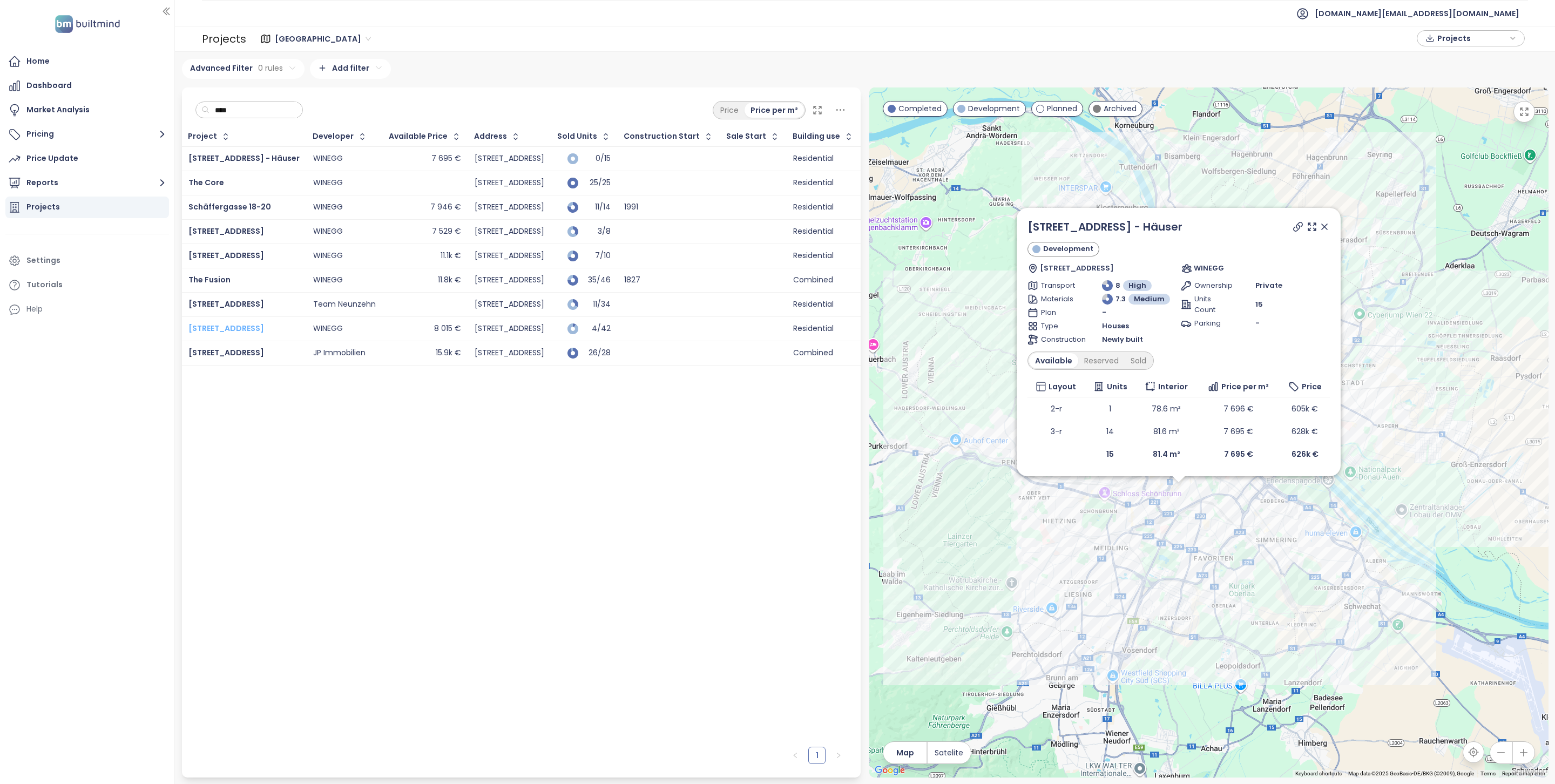
click at [259, 331] on span "Wiedner Hauptstraße 140" at bounding box center [226, 327] width 76 height 11
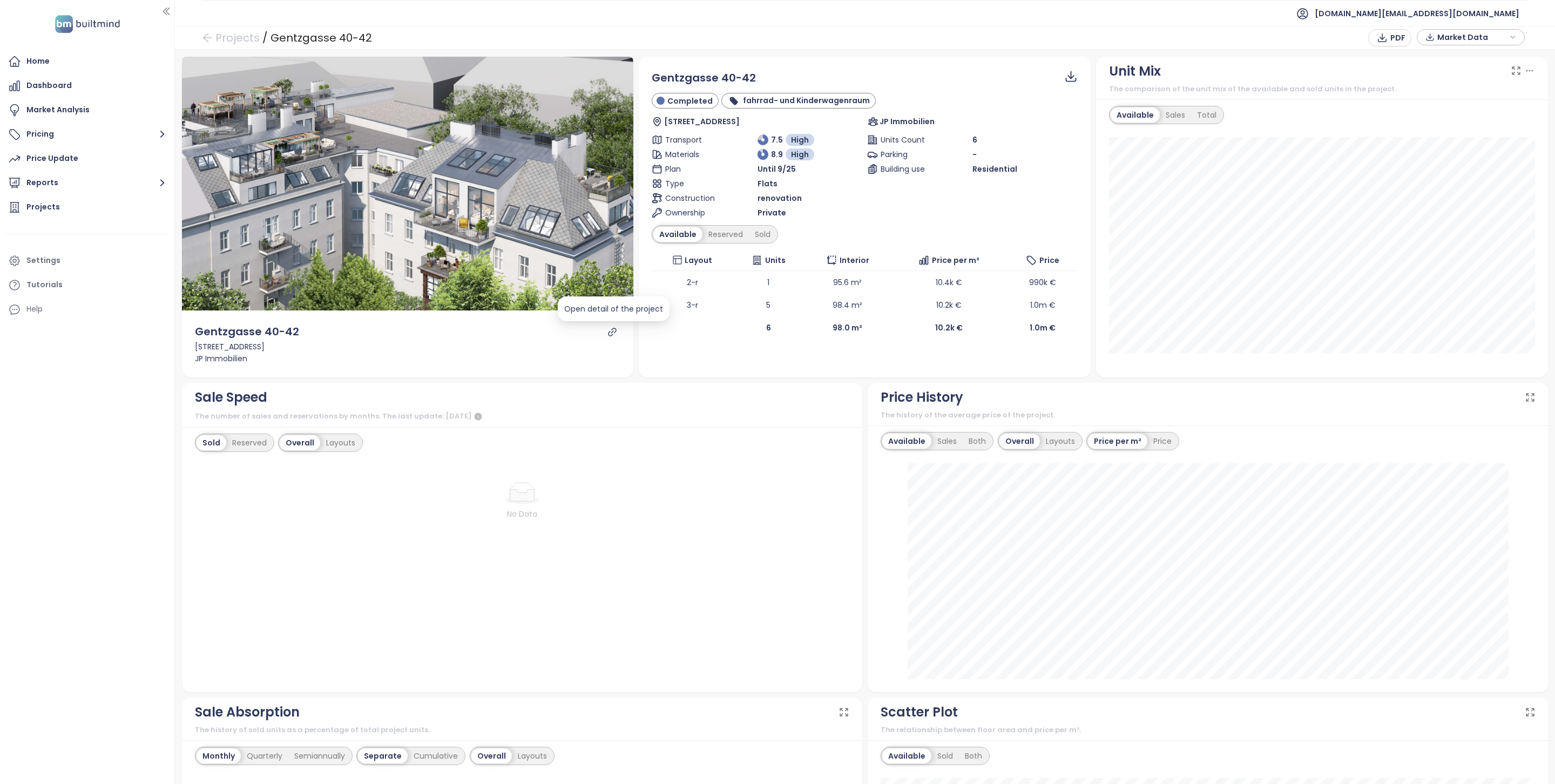
click at [608, 335] on icon "link" at bounding box center [613, 332] width 10 height 10
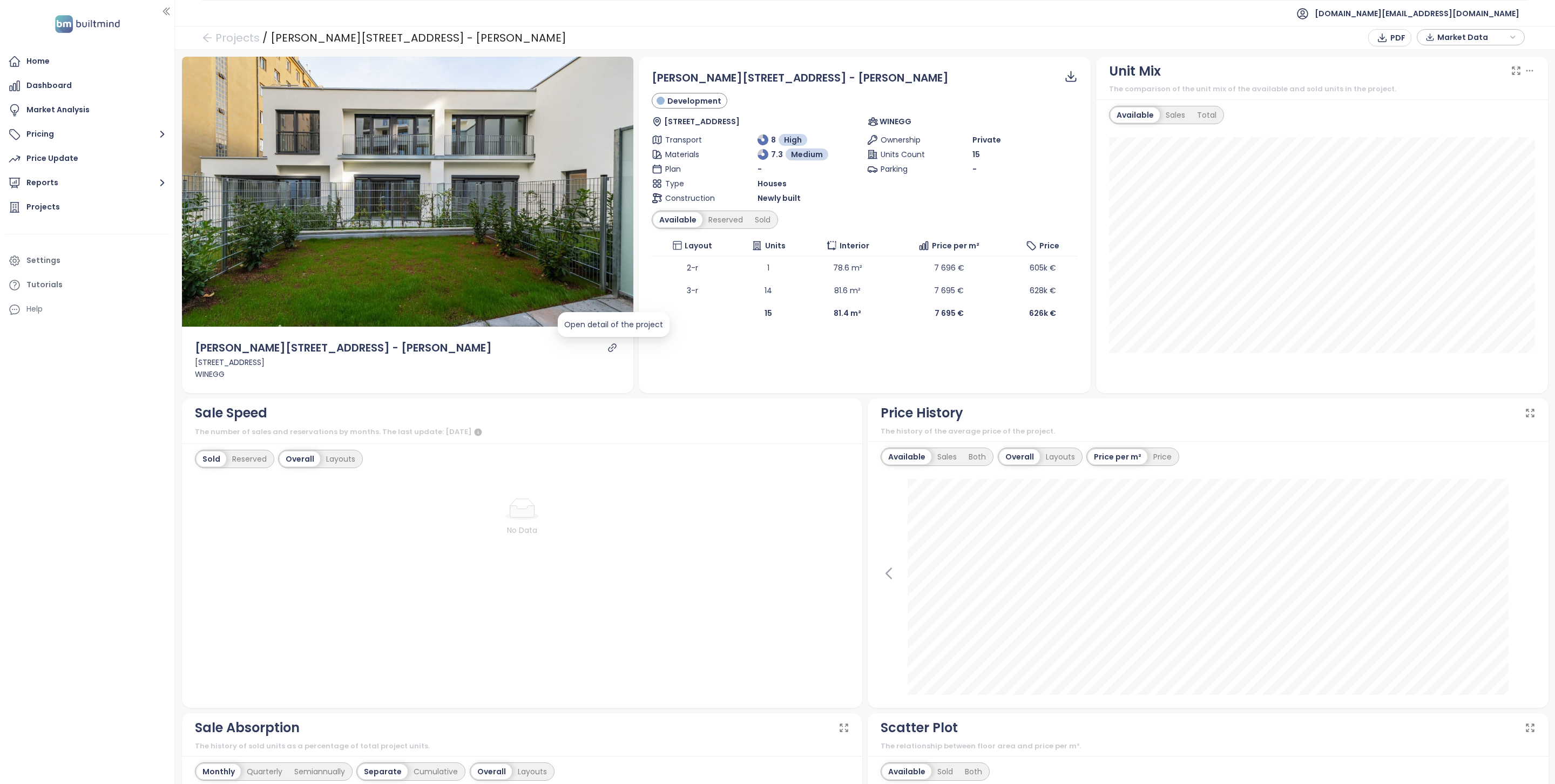
click at [613, 345] on icon "link" at bounding box center [613, 348] width 8 height 8
click at [73, 213] on div "Projects" at bounding box center [87, 207] width 163 height 21
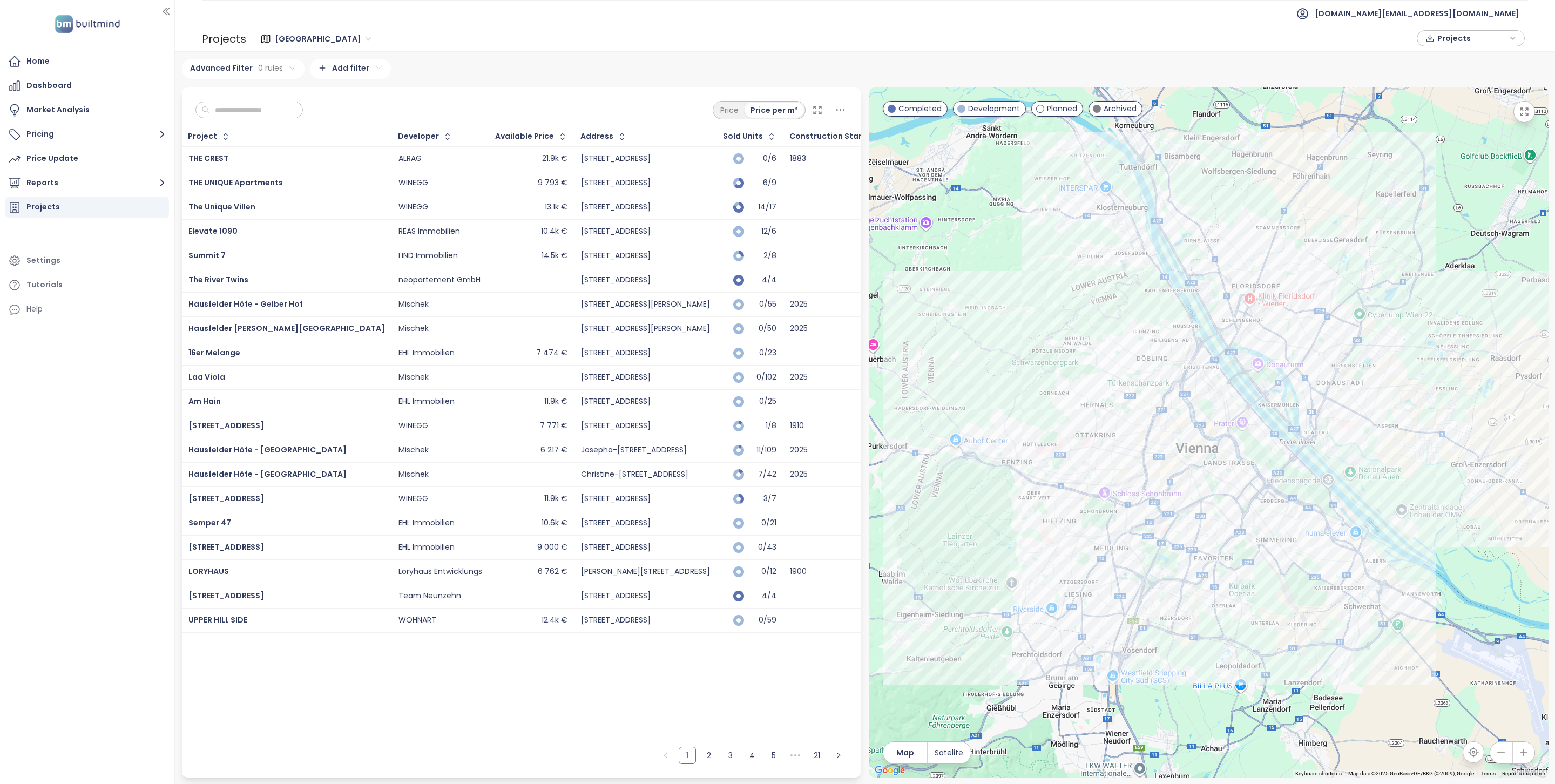
click at [278, 114] on input "text" at bounding box center [253, 110] width 87 height 16
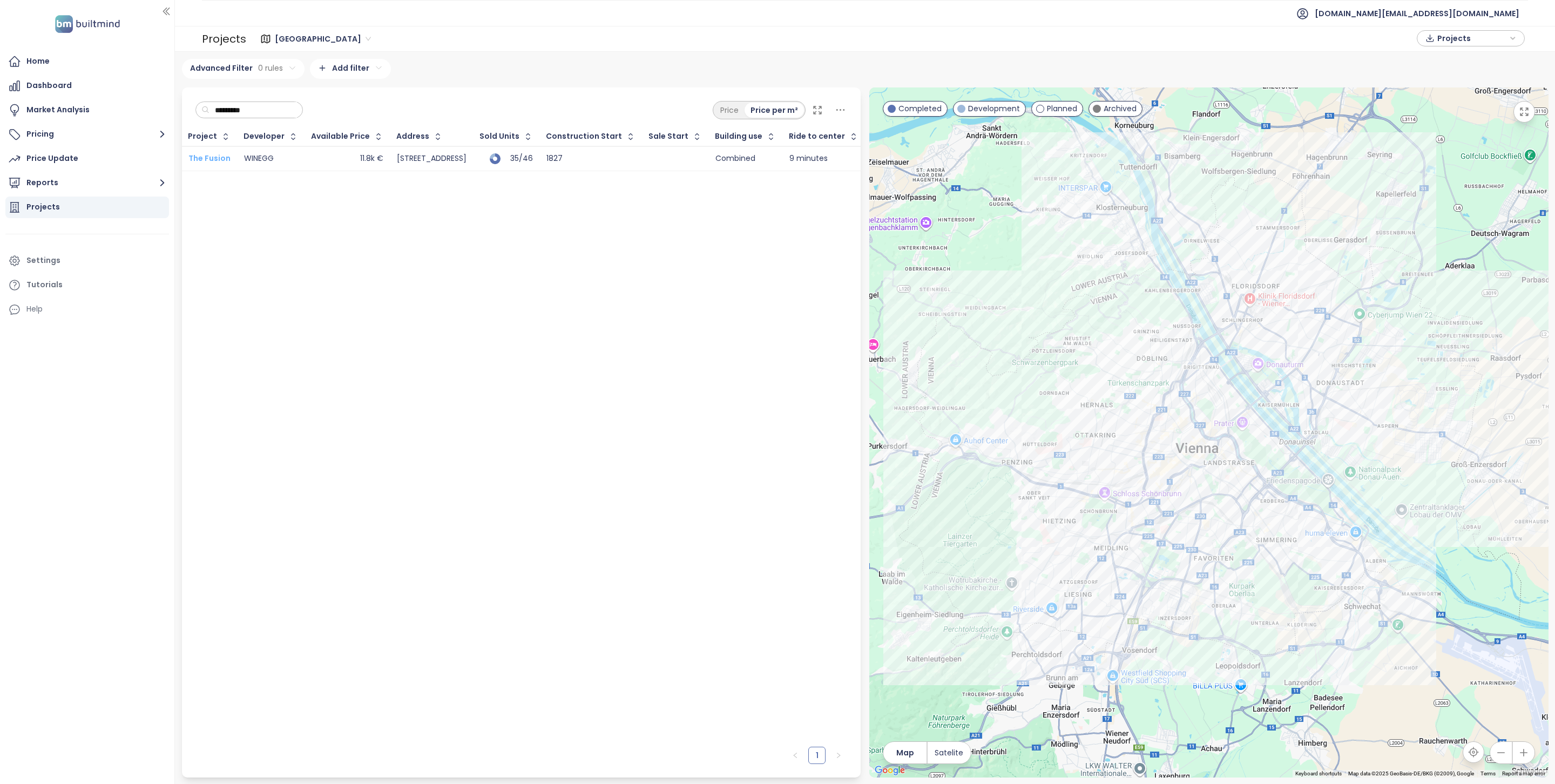
type input "*********"
click at [209, 155] on span "The Fusion" at bounding box center [210, 158] width 42 height 11
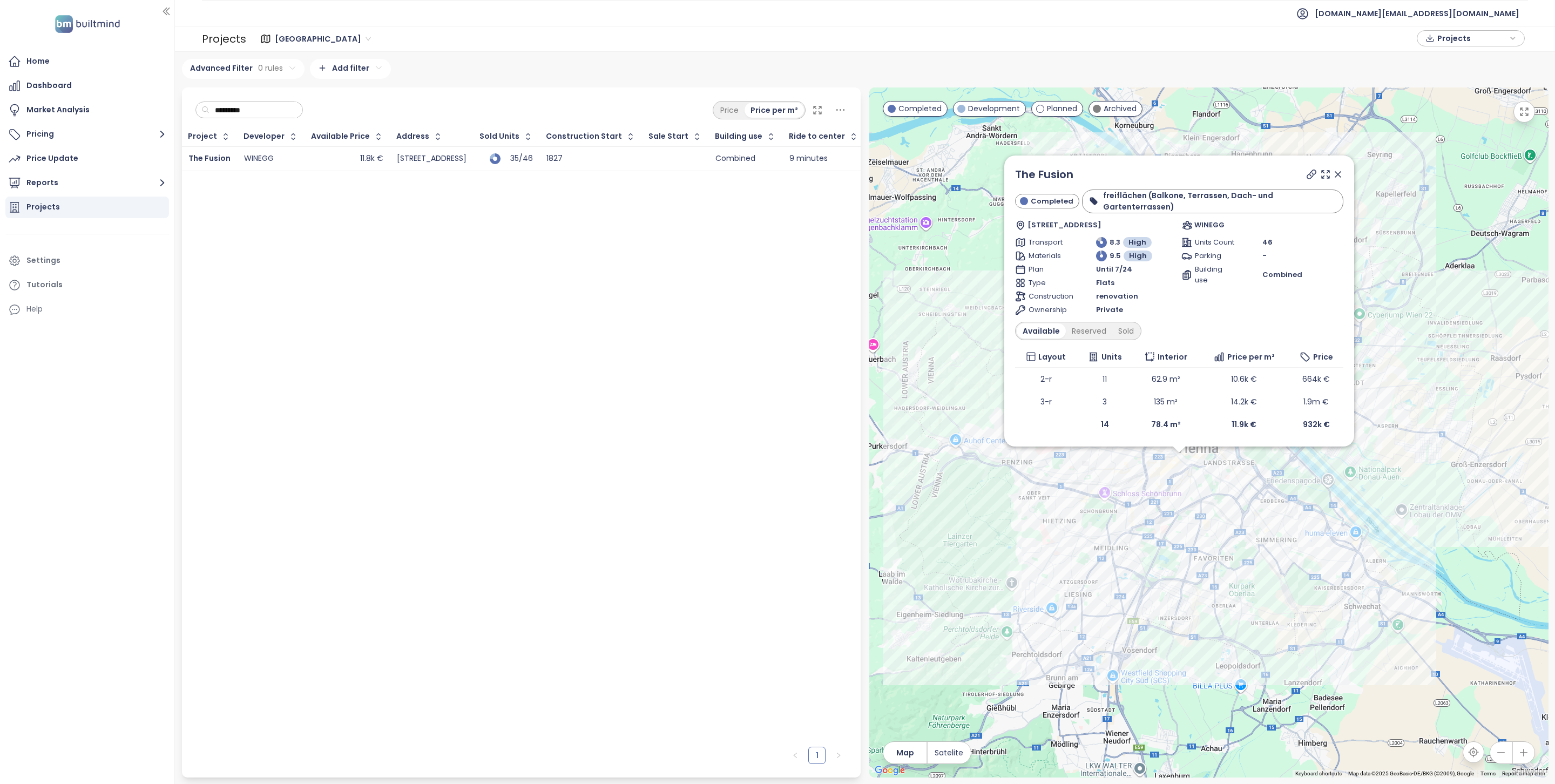
click at [44, 200] on div "Projects" at bounding box center [42, 207] width 33 height 14
click at [274, 109] on input "*********" at bounding box center [253, 110] width 87 height 16
type input "*"
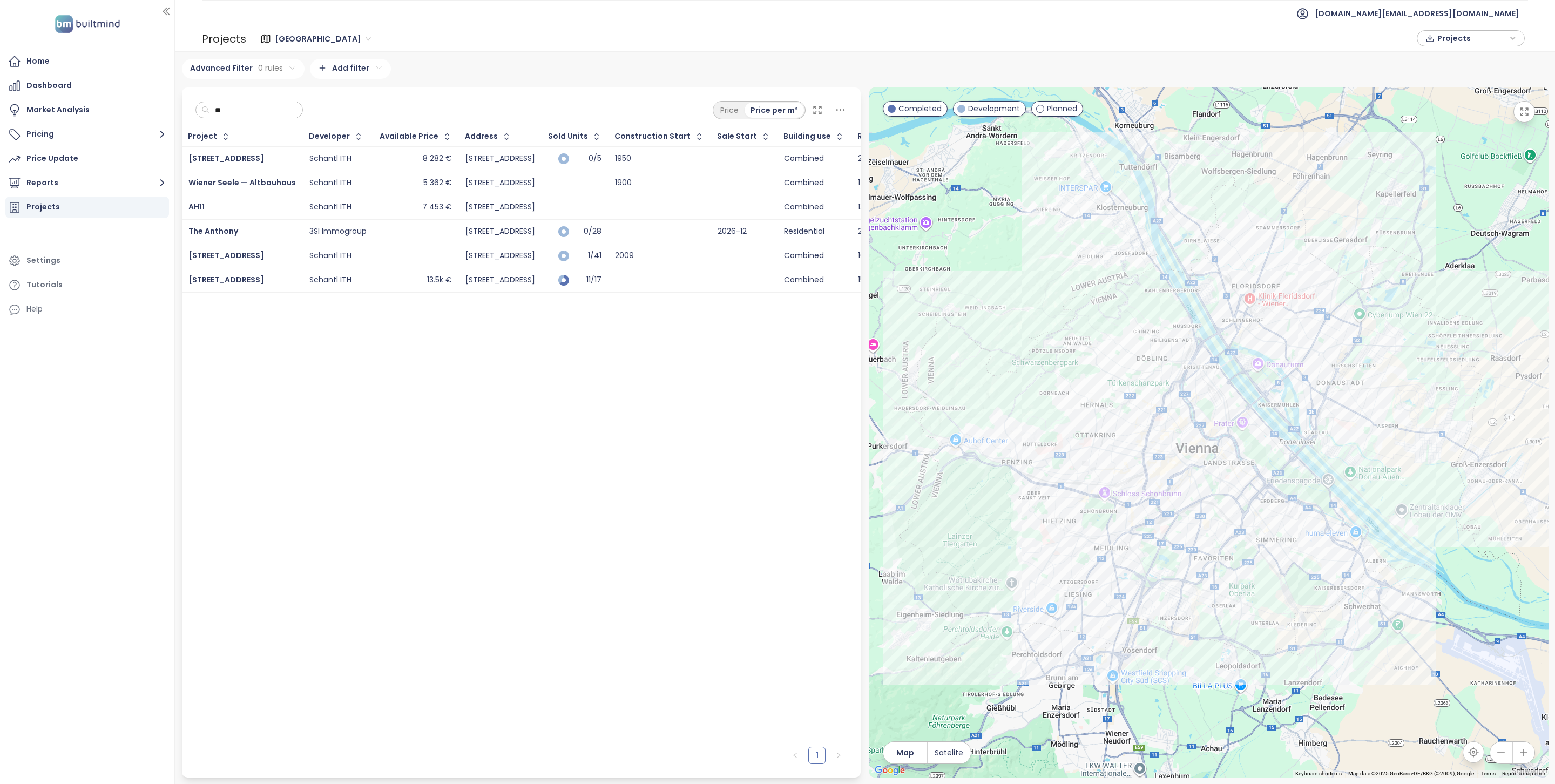
type input "*"
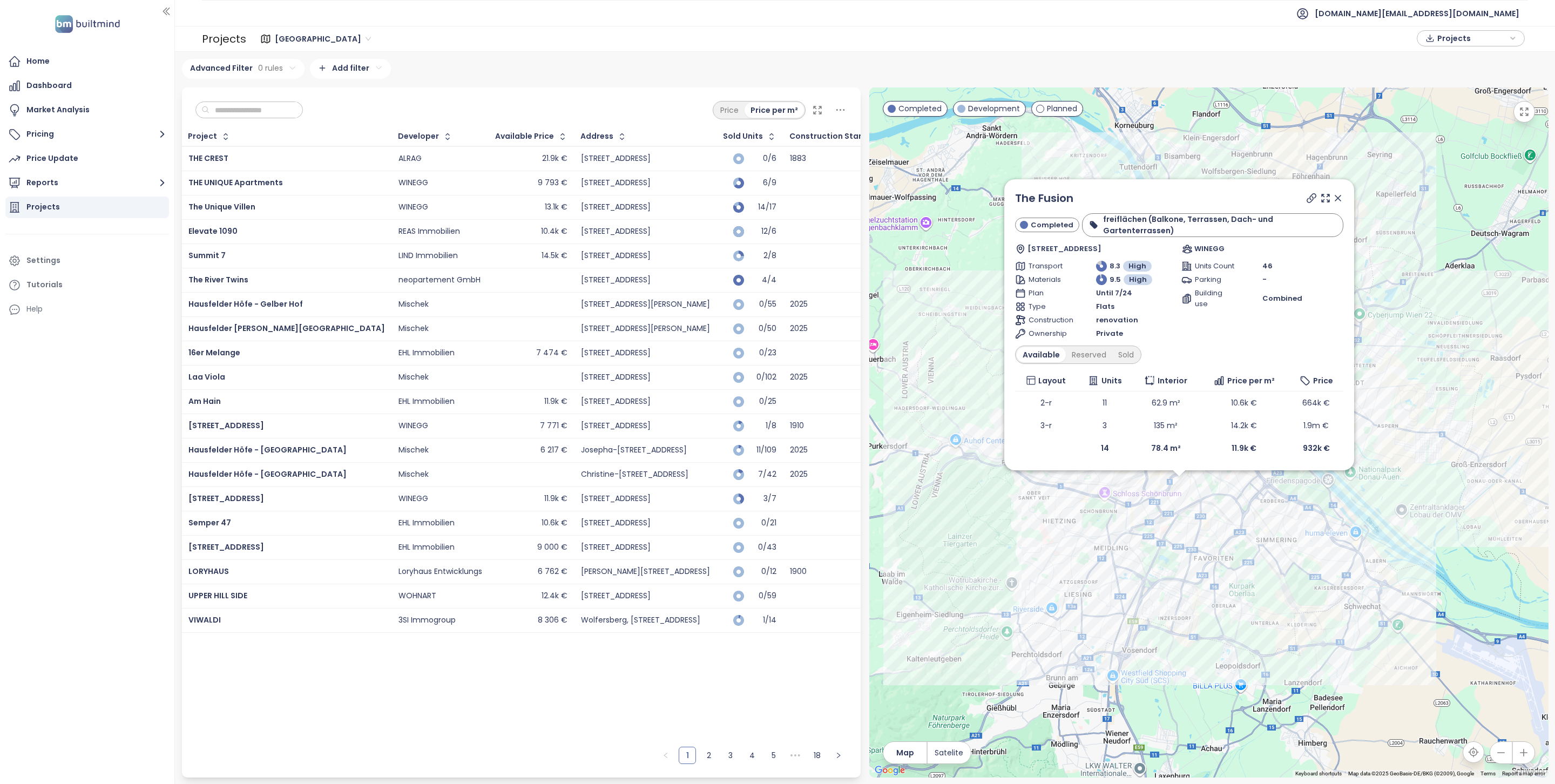
click at [247, 108] on input "text" at bounding box center [253, 110] width 87 height 16
paste input "**********"
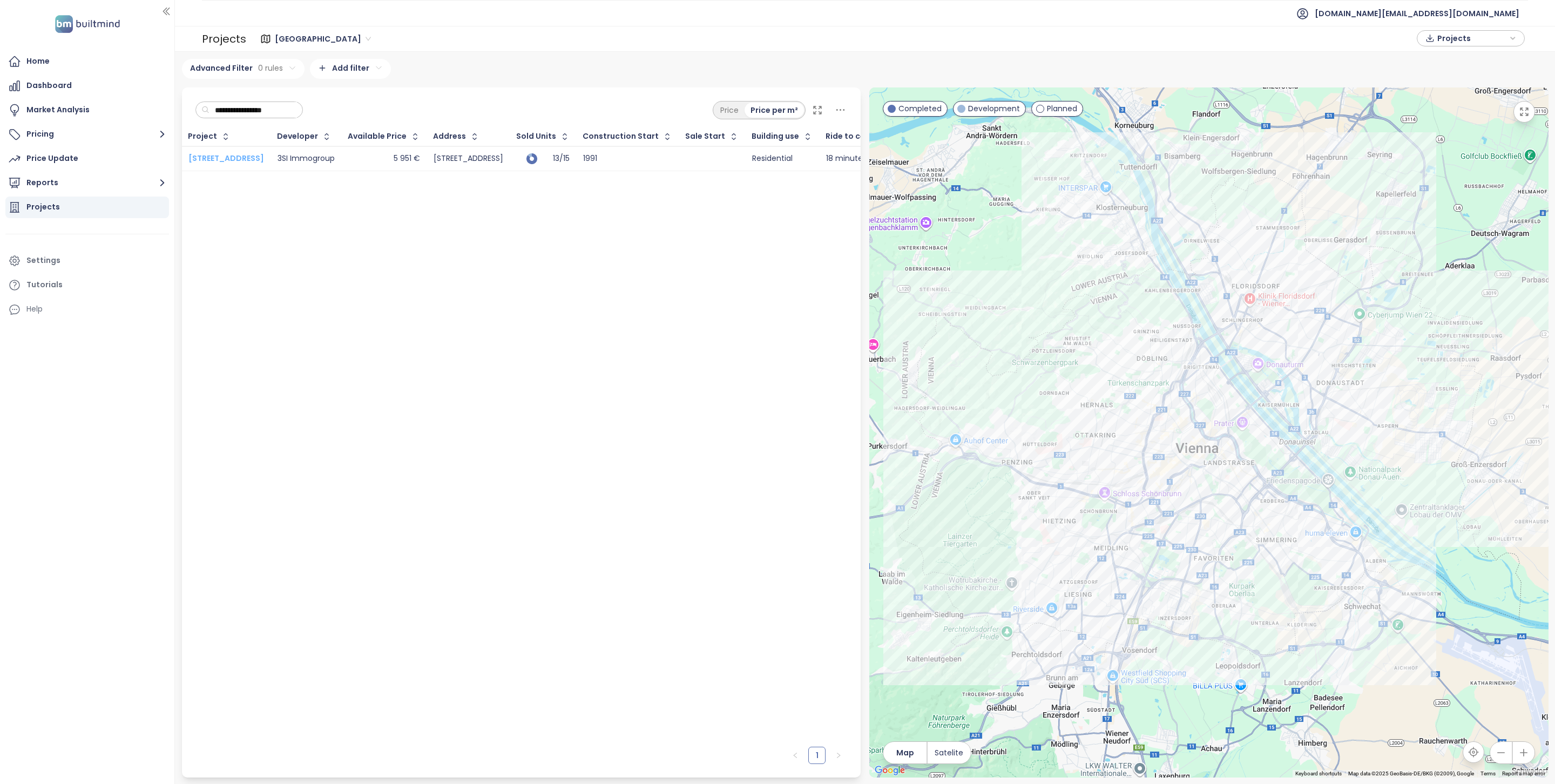
type input "**********"
click at [222, 154] on span "[STREET_ADDRESS]" at bounding box center [226, 158] width 76 height 11
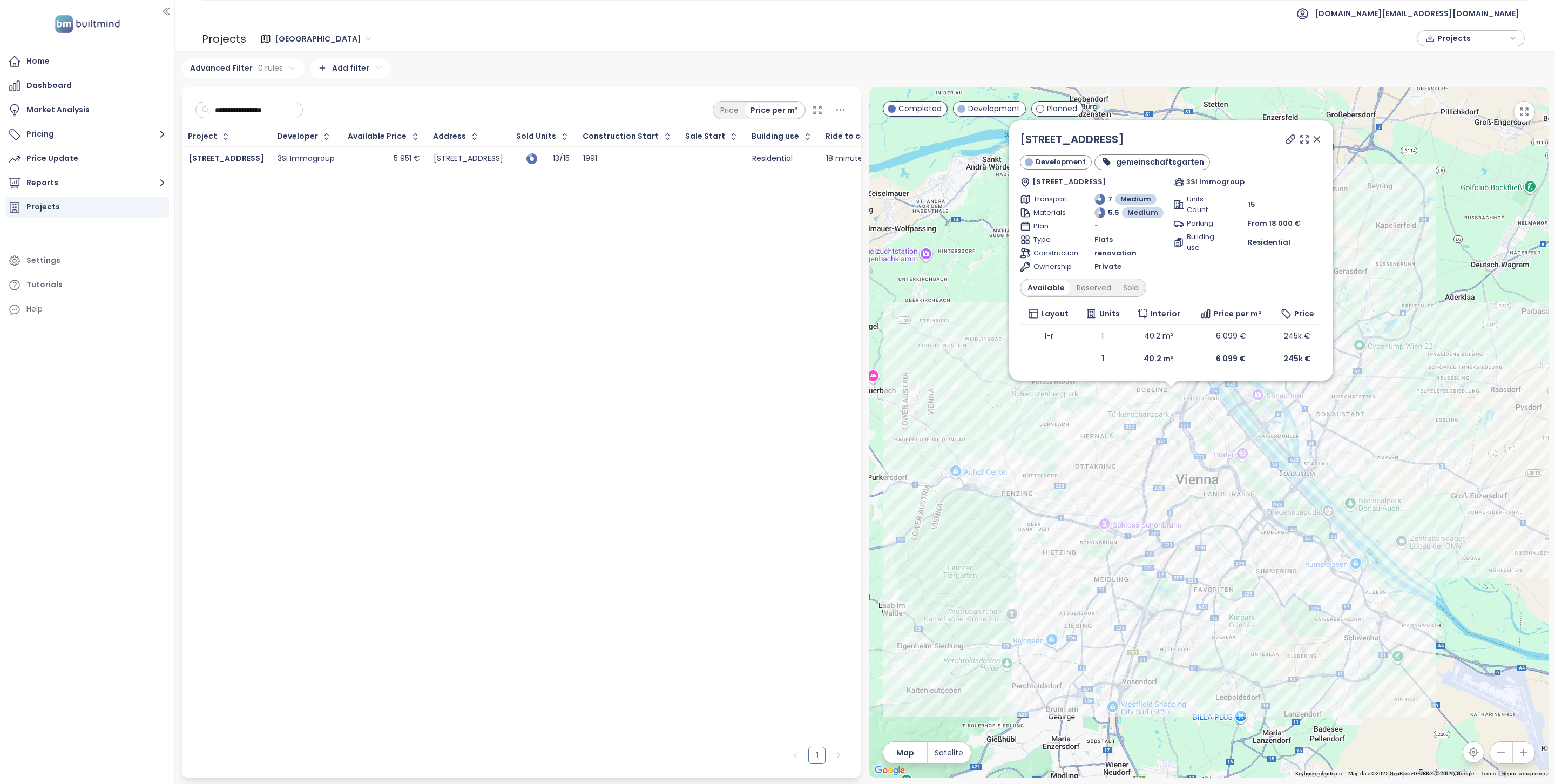
click at [251, 114] on input "**********" at bounding box center [253, 110] width 87 height 16
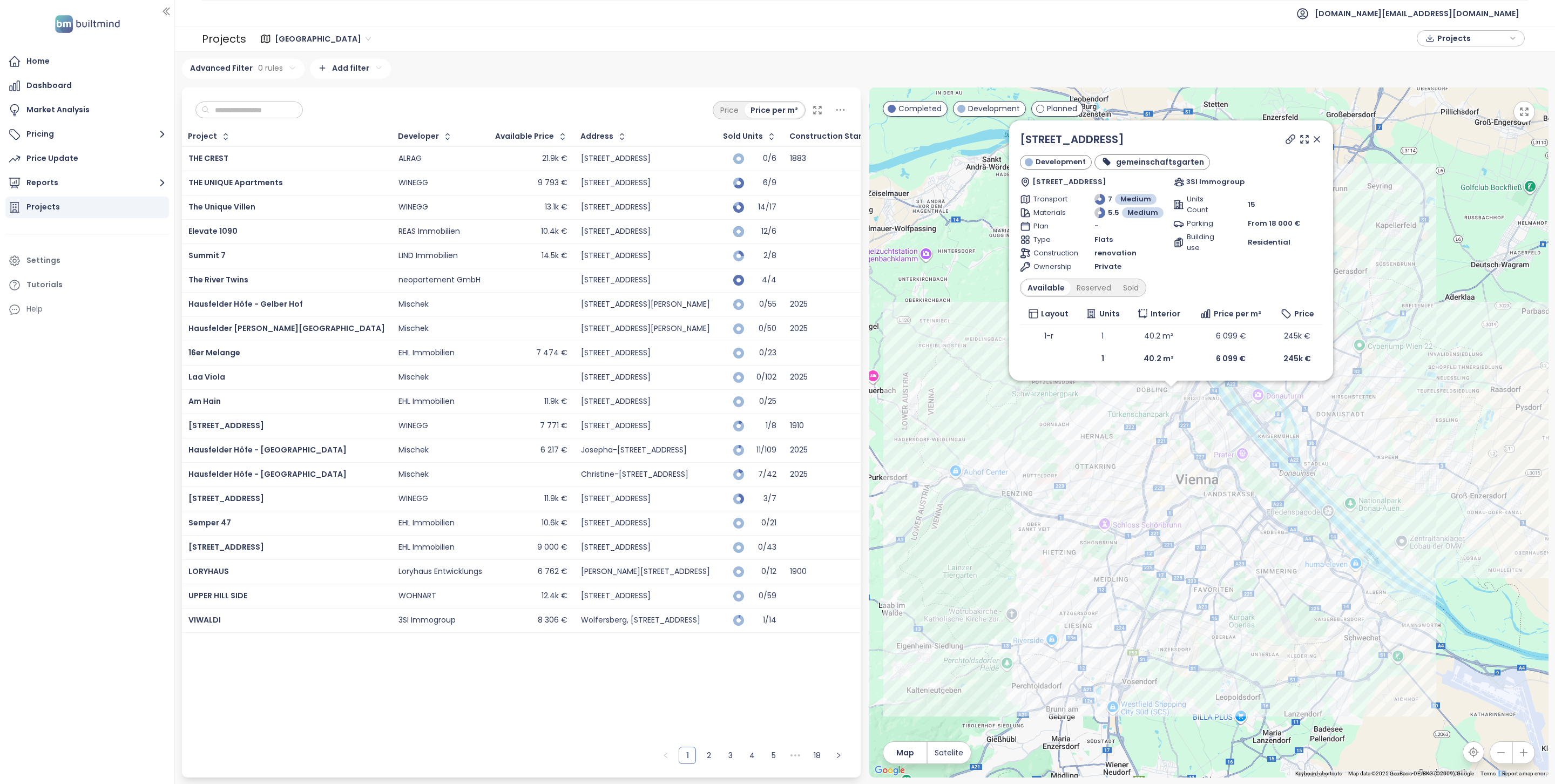
click at [650, 688] on div "Project Developer Available Price Address Sold Units Construction Start Sale St…" at bounding box center [522, 434] width 679 height 614
click at [225, 103] on input "text" at bounding box center [253, 110] width 87 height 16
paste input "**********"
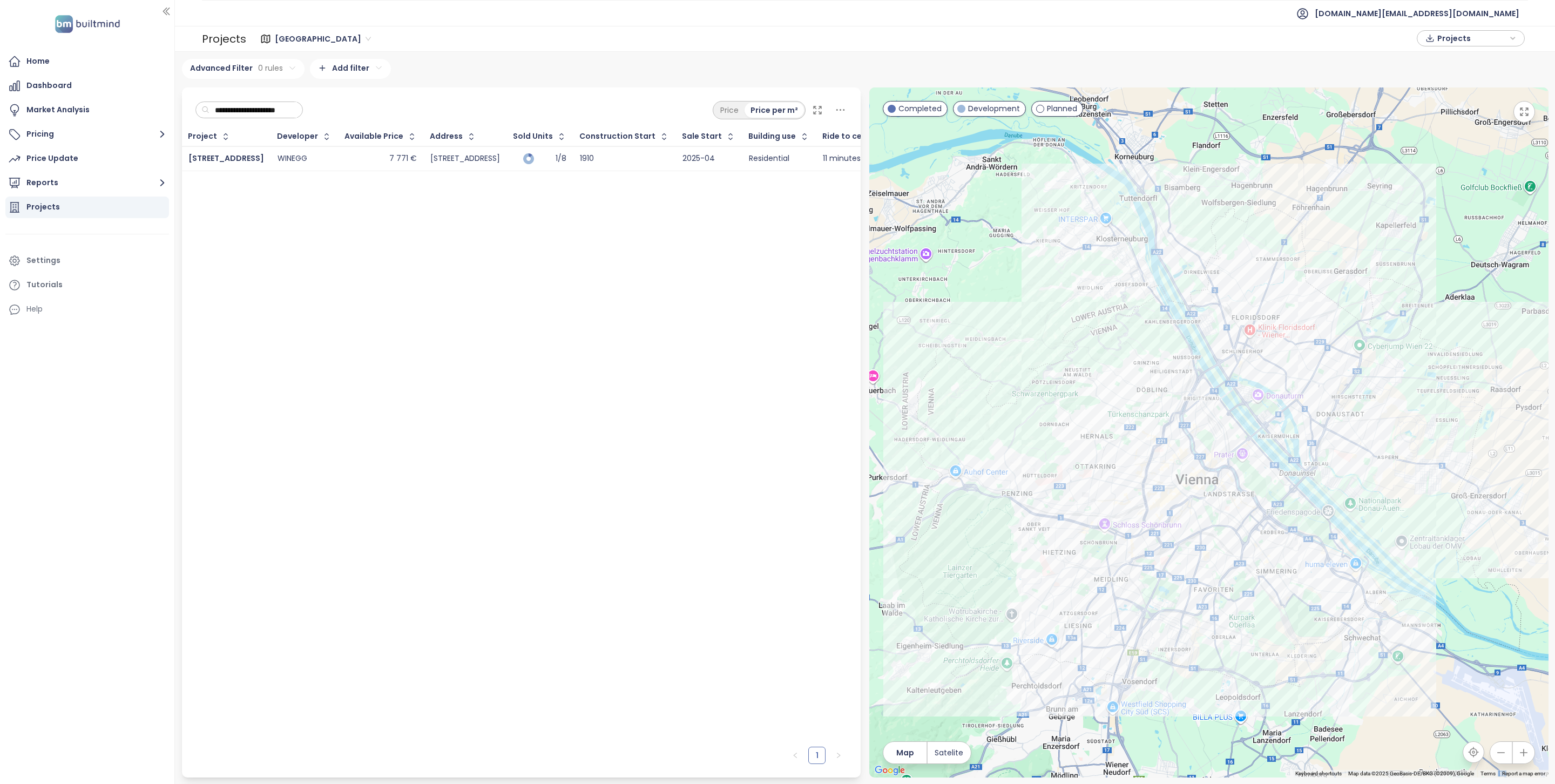
scroll to position [0, 14]
type input "**********"
click at [250, 155] on span "Schönbrunner Straße 60" at bounding box center [226, 158] width 76 height 11
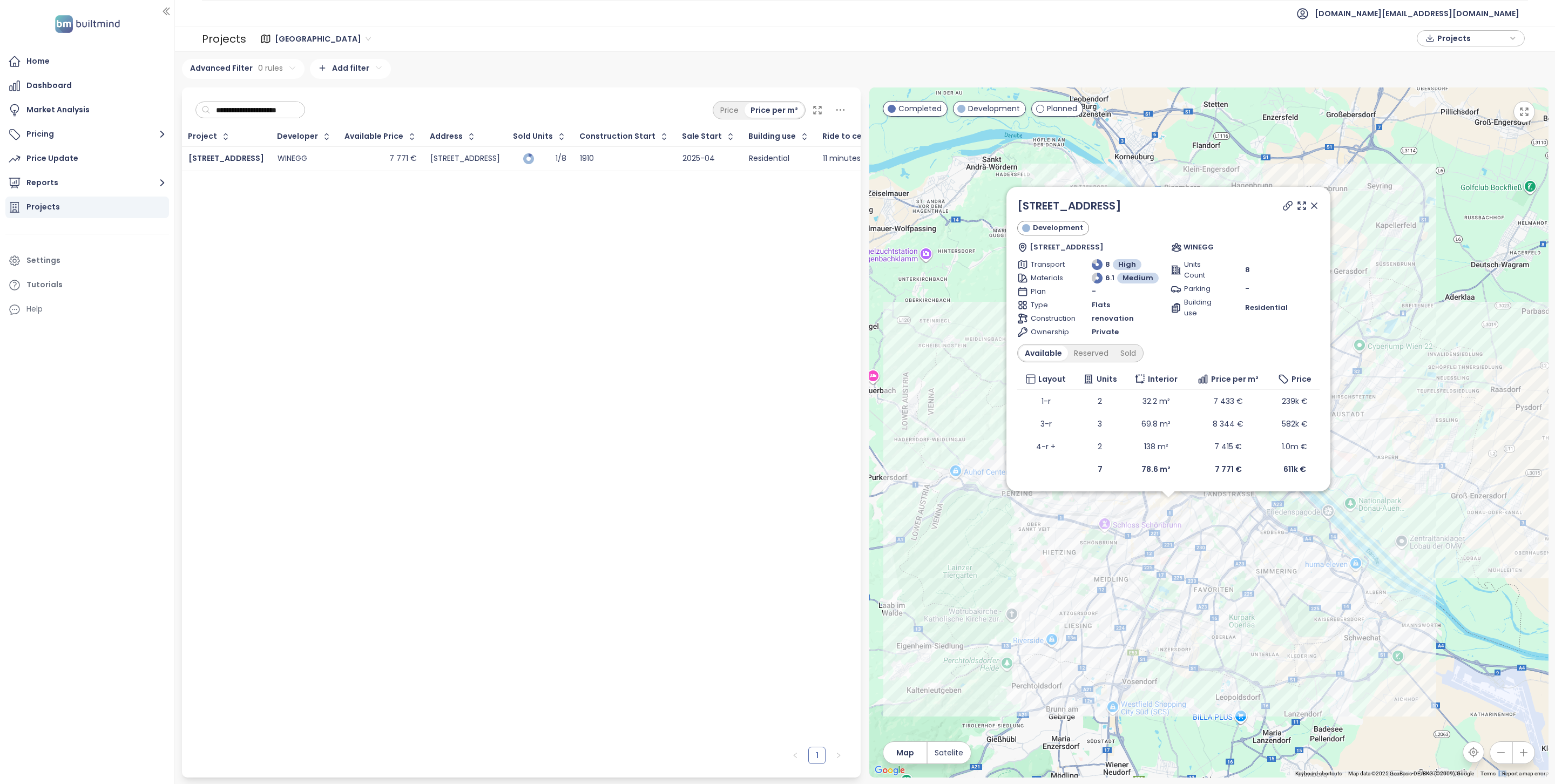
scroll to position [0, 0]
click at [252, 162] on span "Schönbrunner Straße 60" at bounding box center [226, 158] width 76 height 11
click at [1413, 13] on span "builtmind.at@builtmind.com" at bounding box center [1417, 14] width 205 height 26
click at [1415, 51] on li "Log out" at bounding box center [1454, 43] width 127 height 21
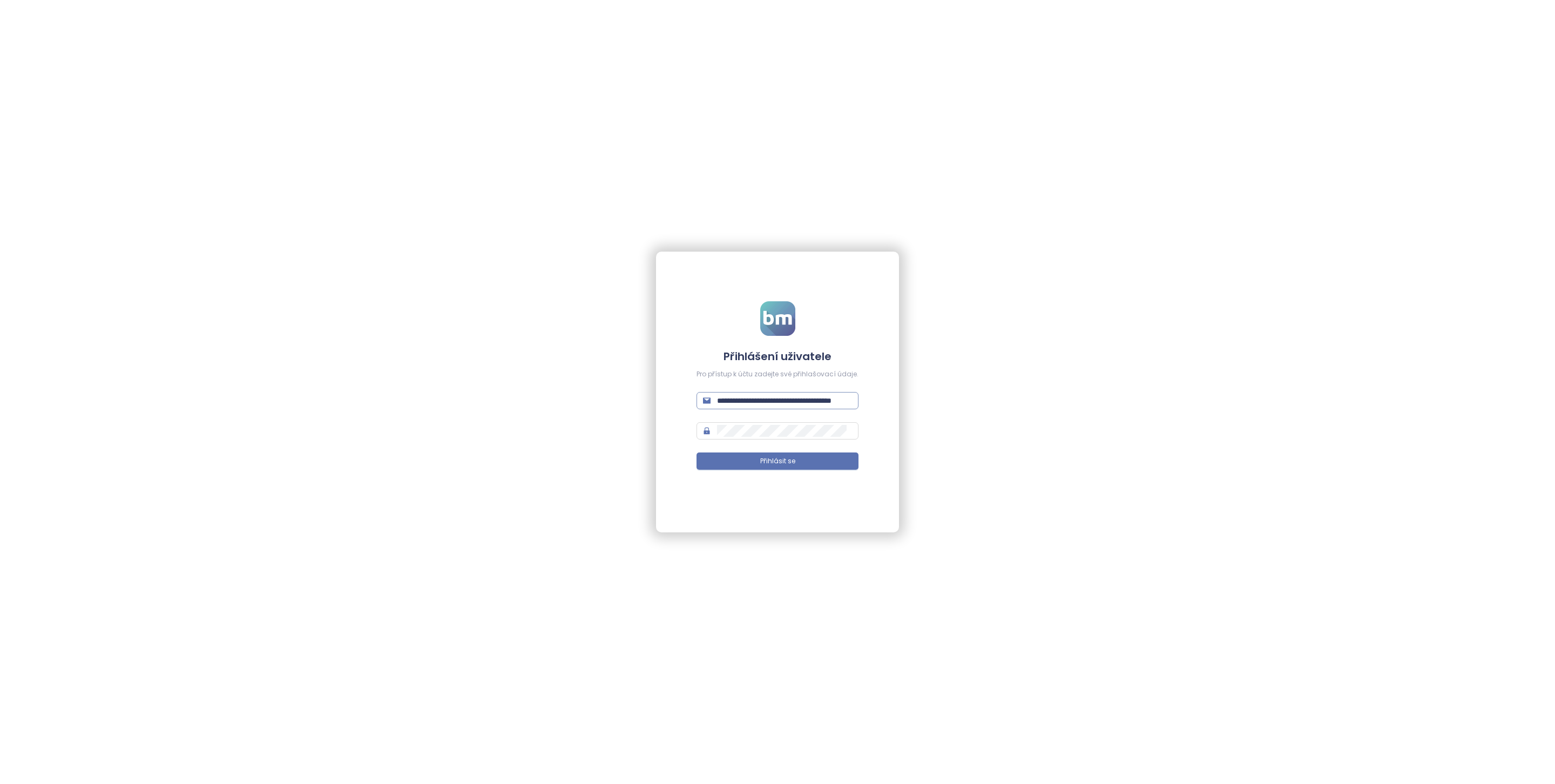
click at [768, 399] on input "**********" at bounding box center [784, 400] width 135 height 12
type input "**********"
click at [804, 459] on button "Přihlásit se" at bounding box center [778, 461] width 162 height 17
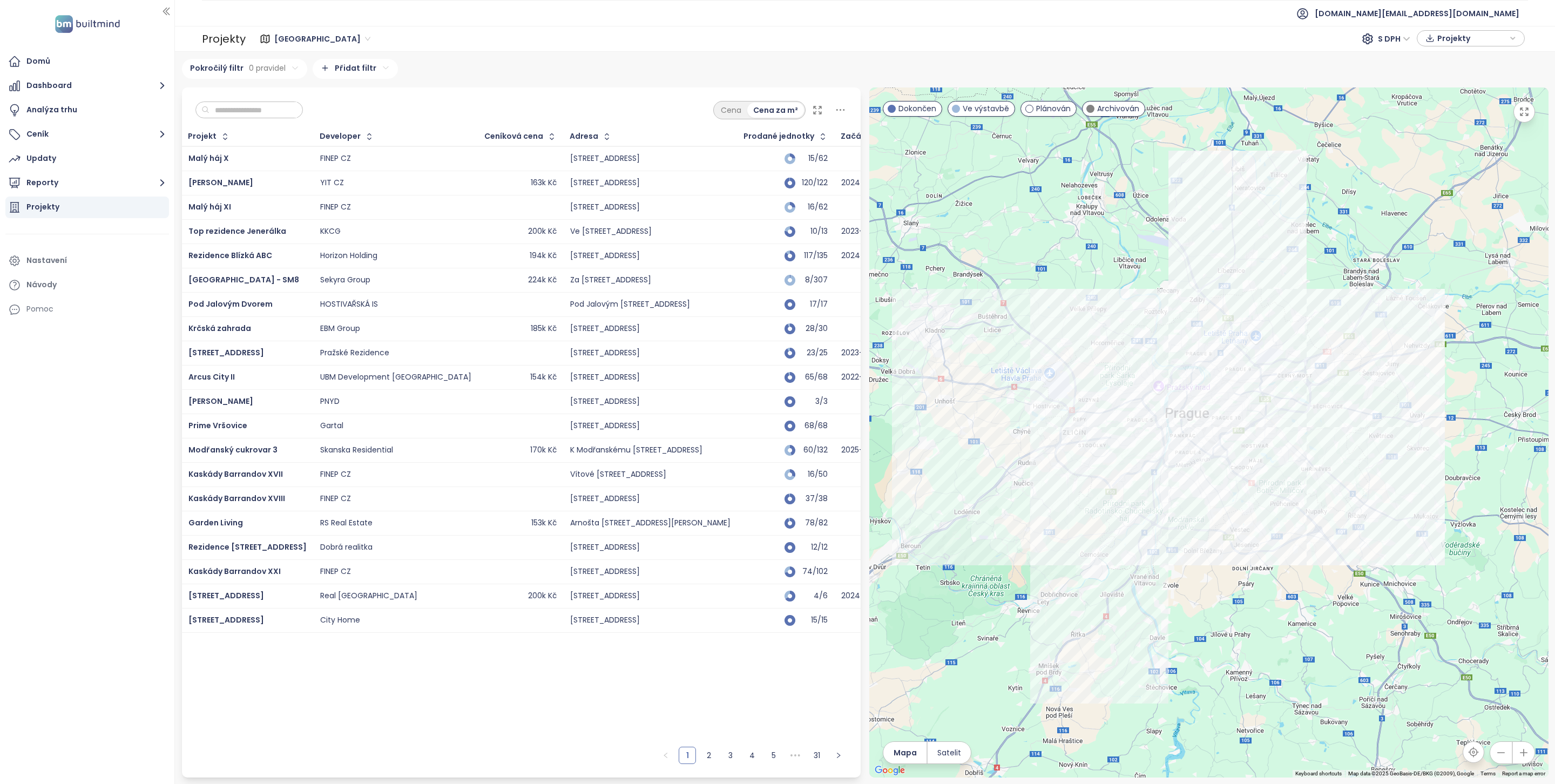
click at [268, 109] on input "text" at bounding box center [253, 110] width 87 height 16
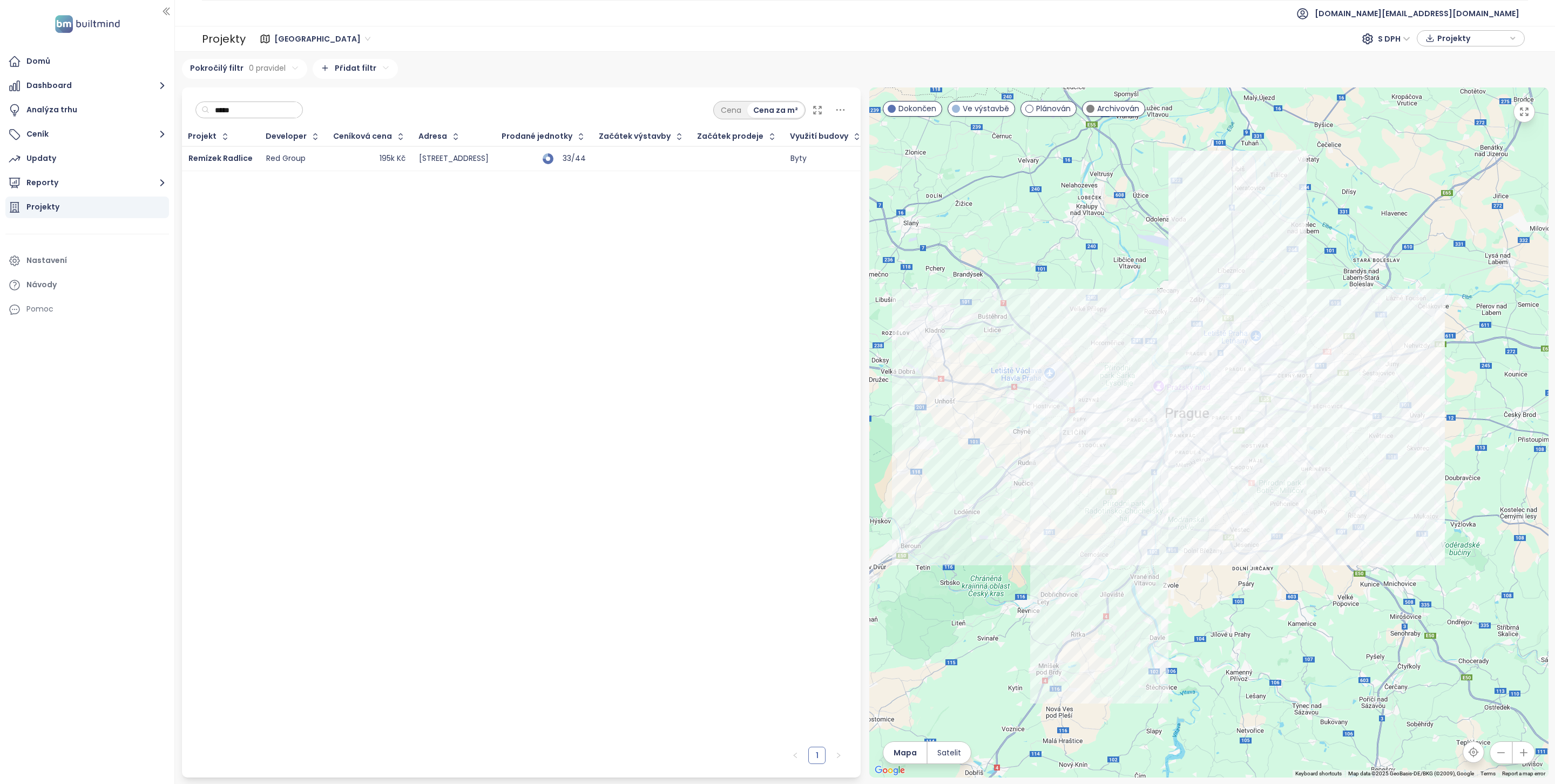
type input "*****"
click at [223, 166] on td "Remízek Radlice" at bounding box center [221, 158] width 78 height 24
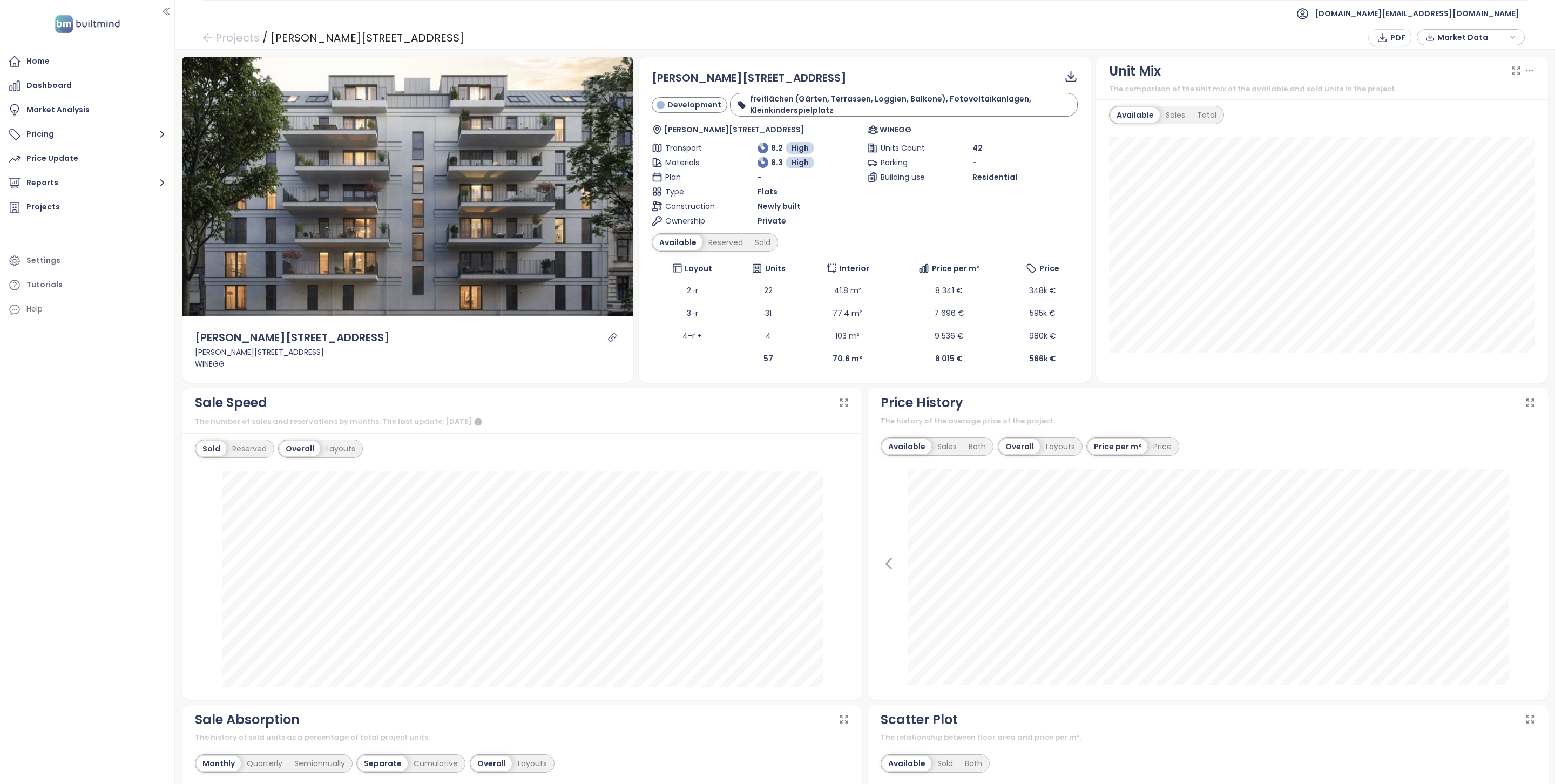
click at [615, 342] on icon "link" at bounding box center [613, 337] width 10 height 10
click at [617, 341] on icon "link" at bounding box center [613, 337] width 10 height 10
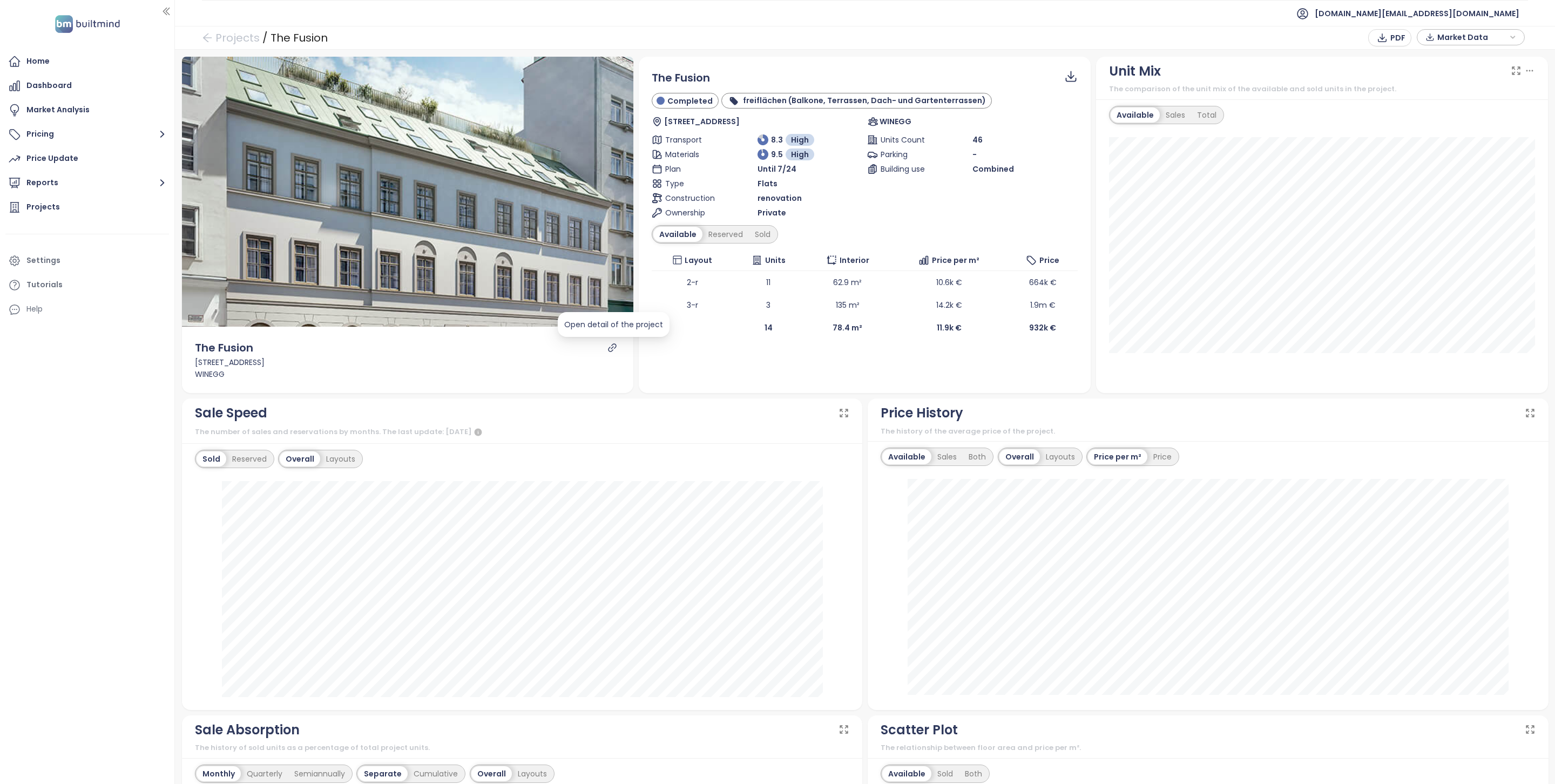
click at [610, 349] on icon "link" at bounding box center [613, 348] width 10 height 10
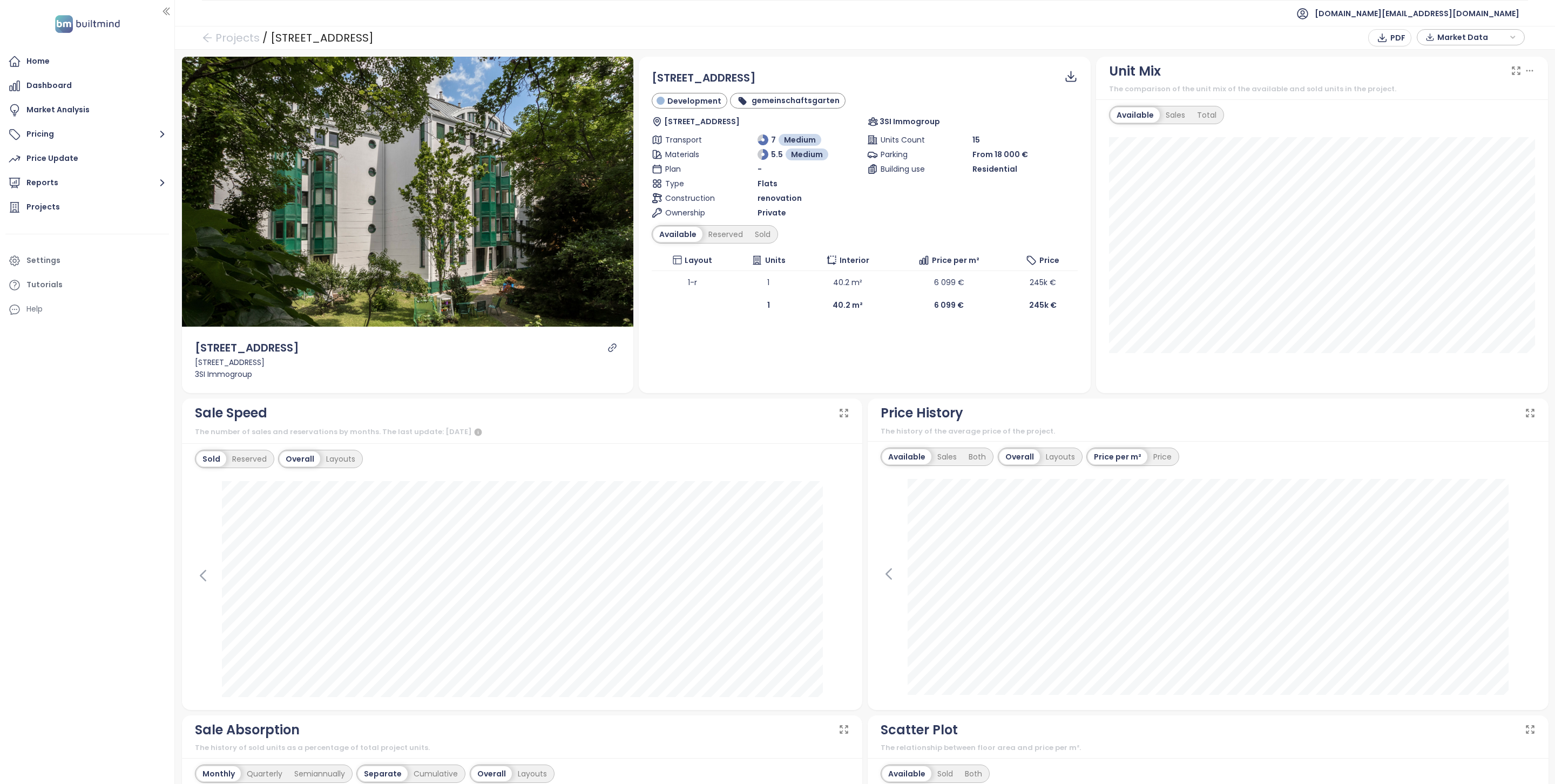
click at [758, 171] on span "-" at bounding box center [760, 169] width 4 height 12
click at [610, 352] on icon "link" at bounding box center [613, 348] width 10 height 10
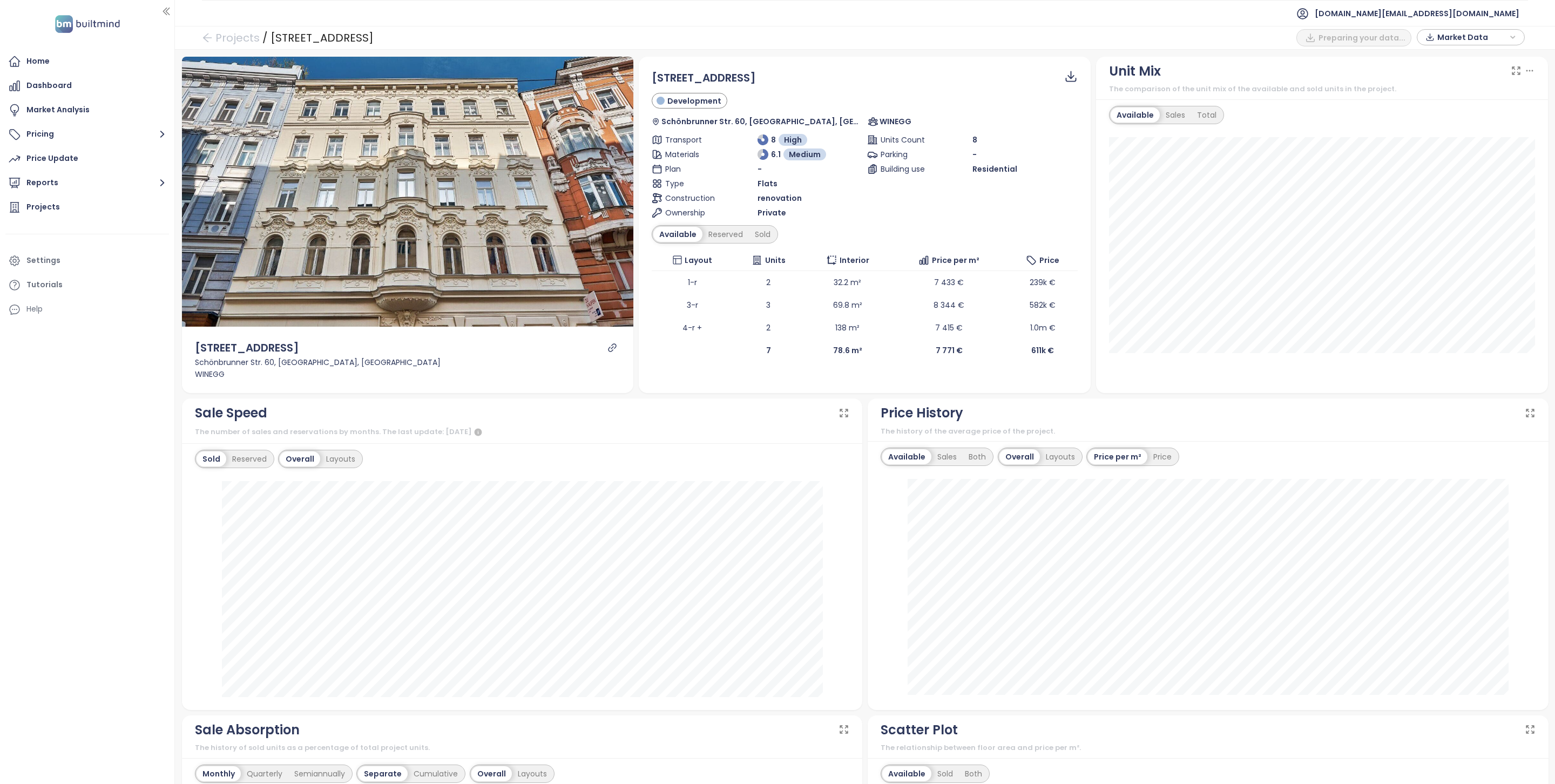
click at [613, 350] on icon "link" at bounding box center [613, 348] width 10 height 10
click at [59, 211] on div "Projects" at bounding box center [87, 207] width 163 height 21
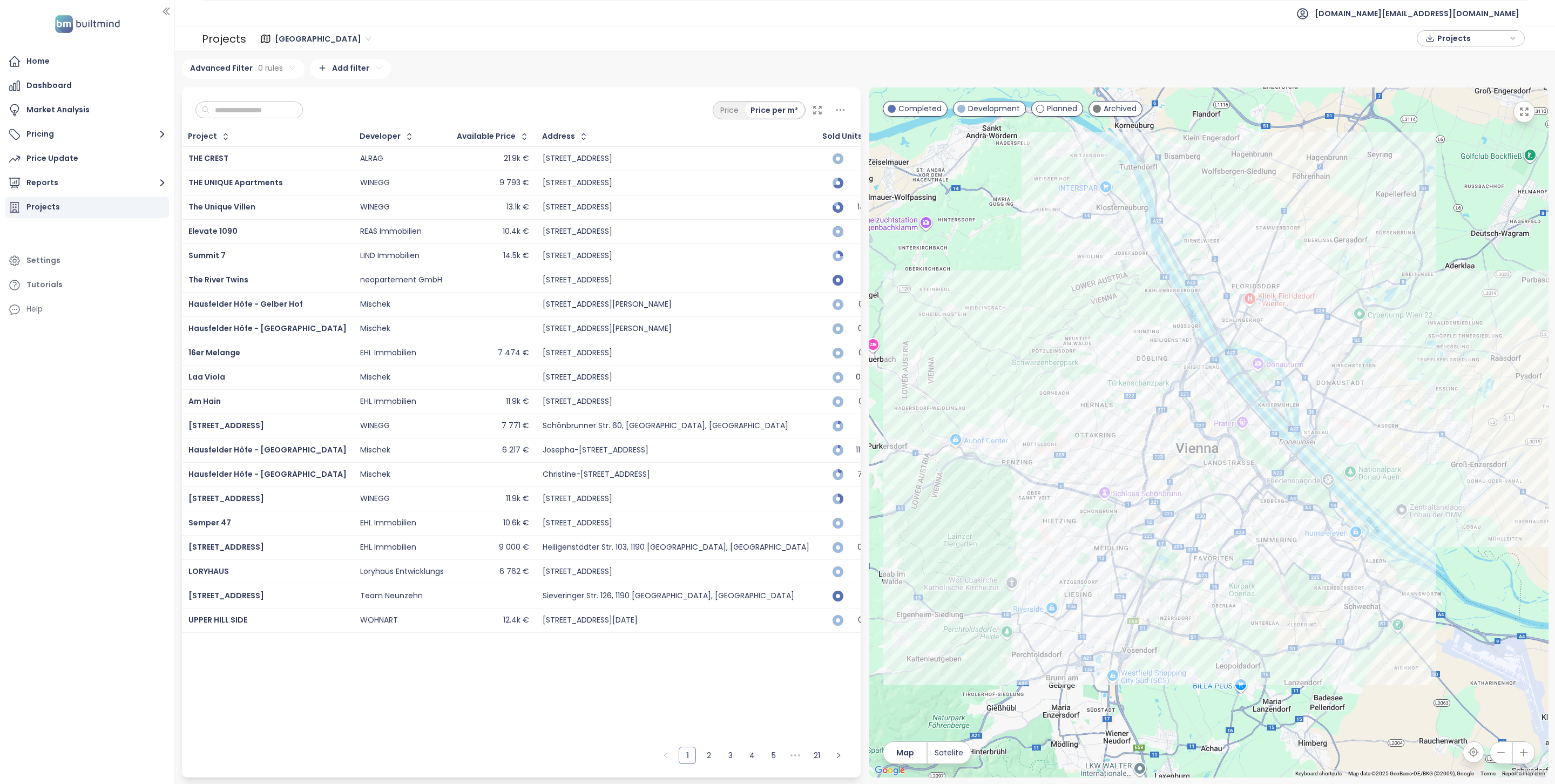
click at [245, 111] on input "text" at bounding box center [253, 110] width 87 height 16
paste input "**********"
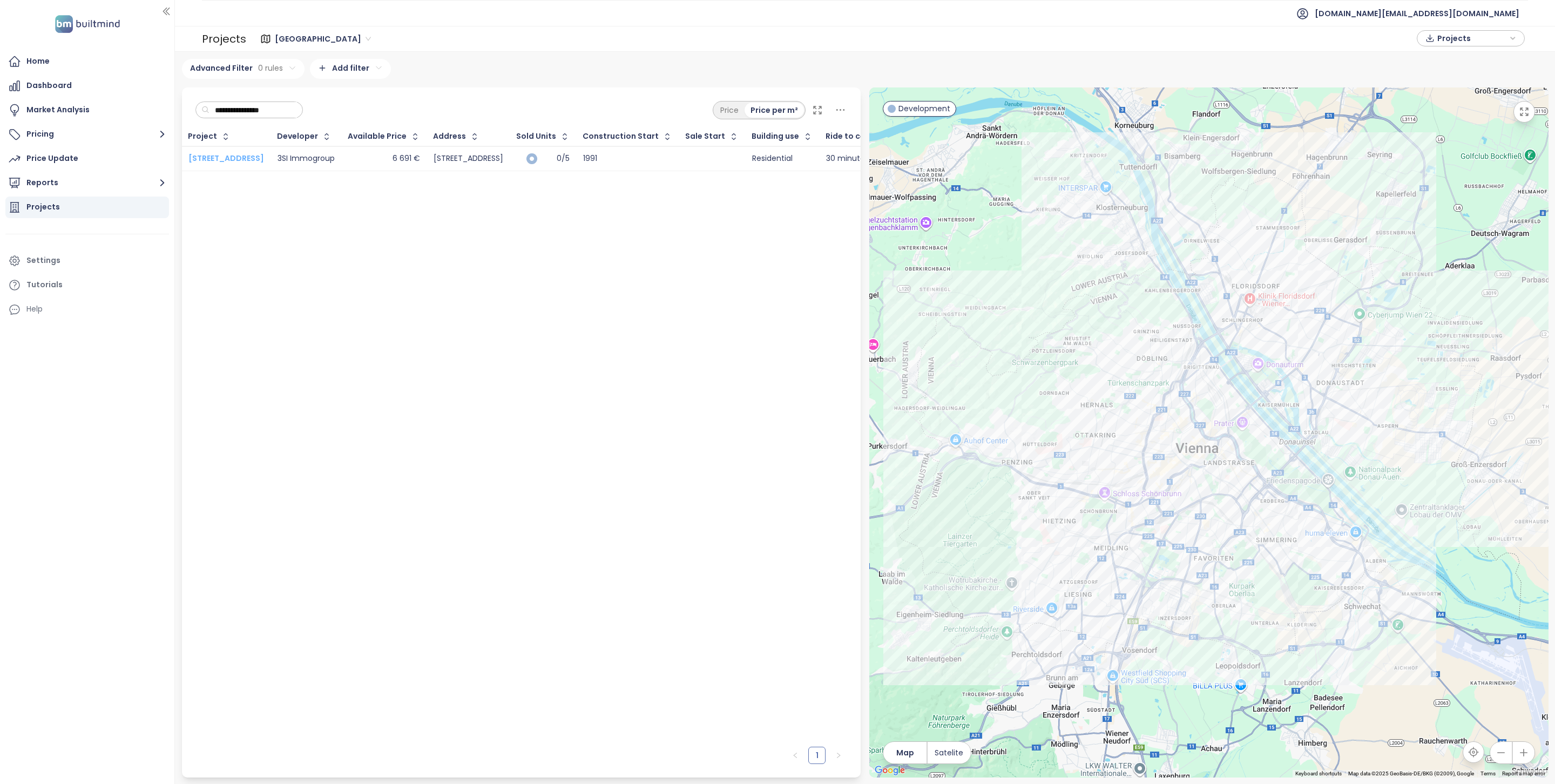
click at [226, 158] on span "Maulbertschgasse 7" at bounding box center [226, 158] width 76 height 11
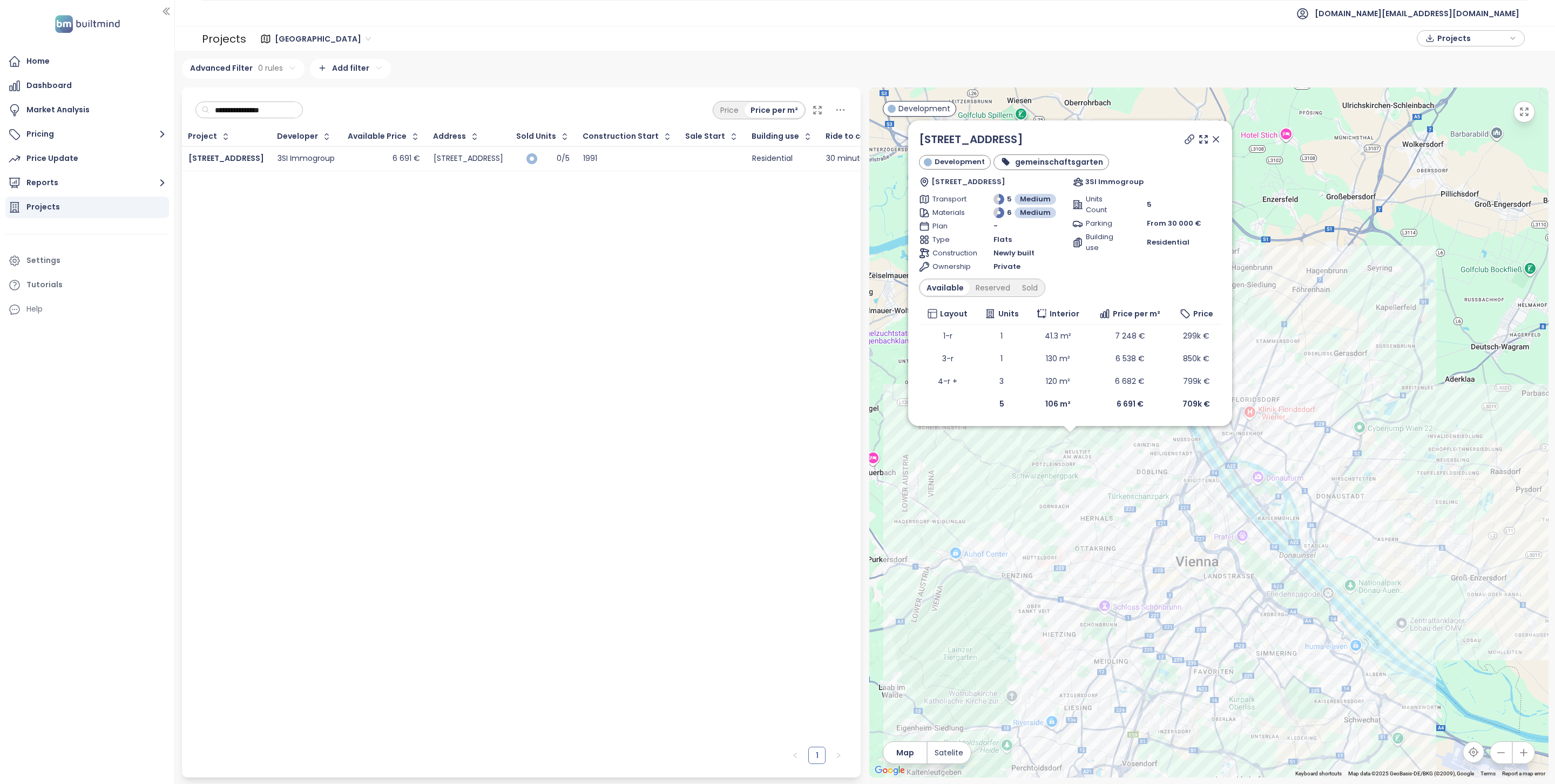
click at [257, 106] on input "**********" at bounding box center [253, 110] width 87 height 16
paste input "text"
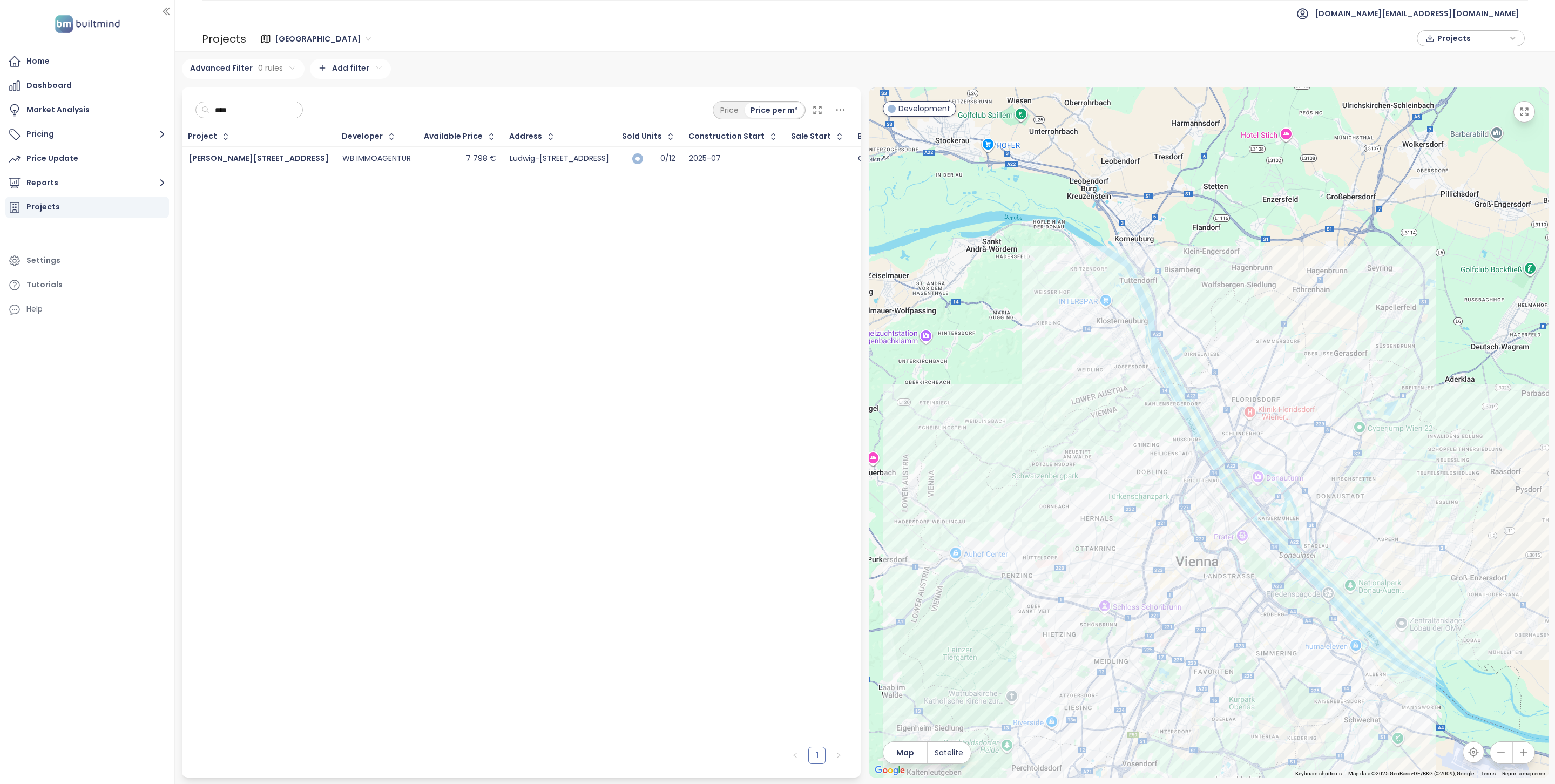
click at [247, 114] on input "****" at bounding box center [253, 110] width 87 height 16
paste input "******"
type input "**********"
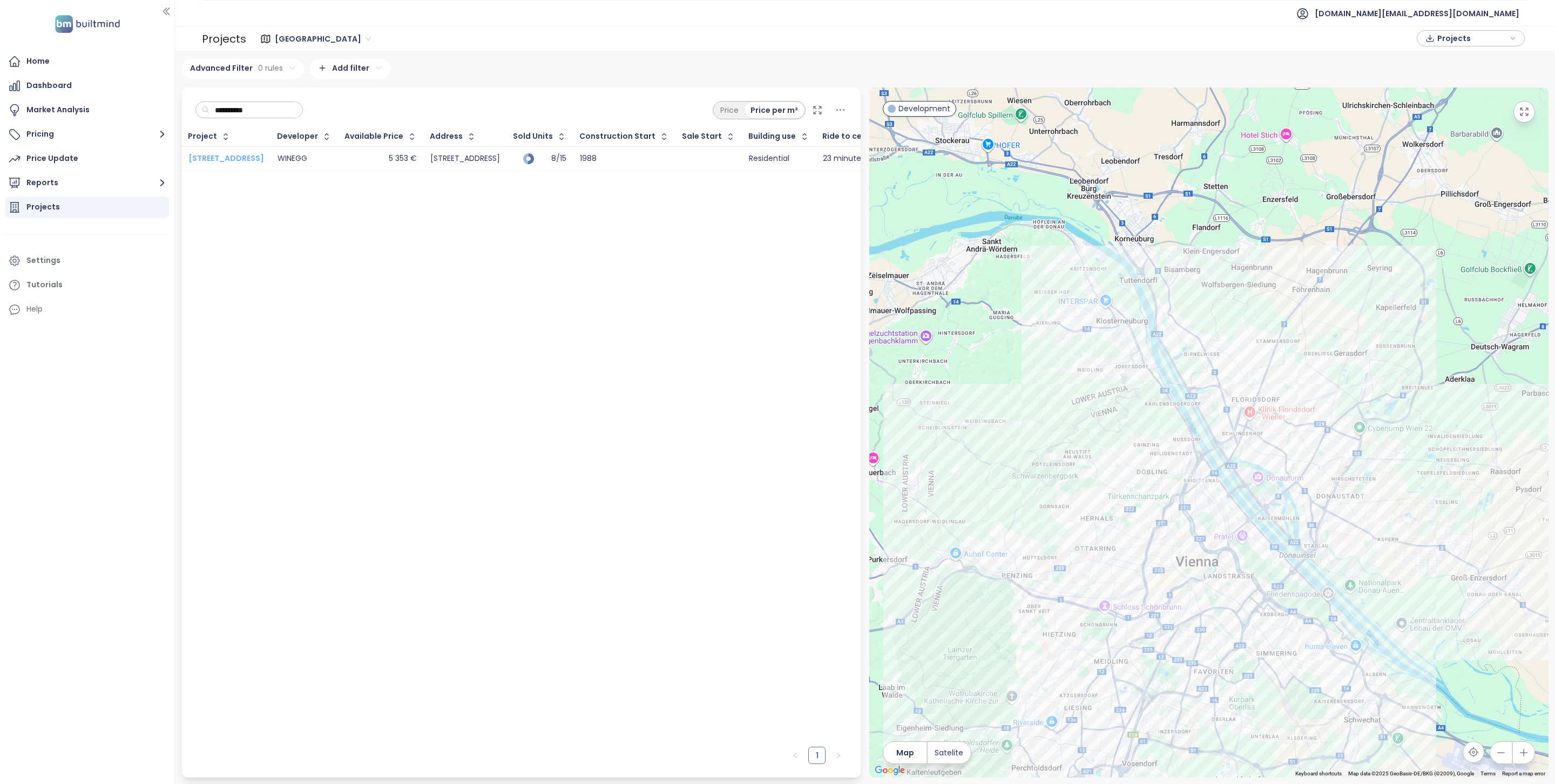
click at [230, 158] on span "Schulgasse 63" at bounding box center [226, 158] width 76 height 11
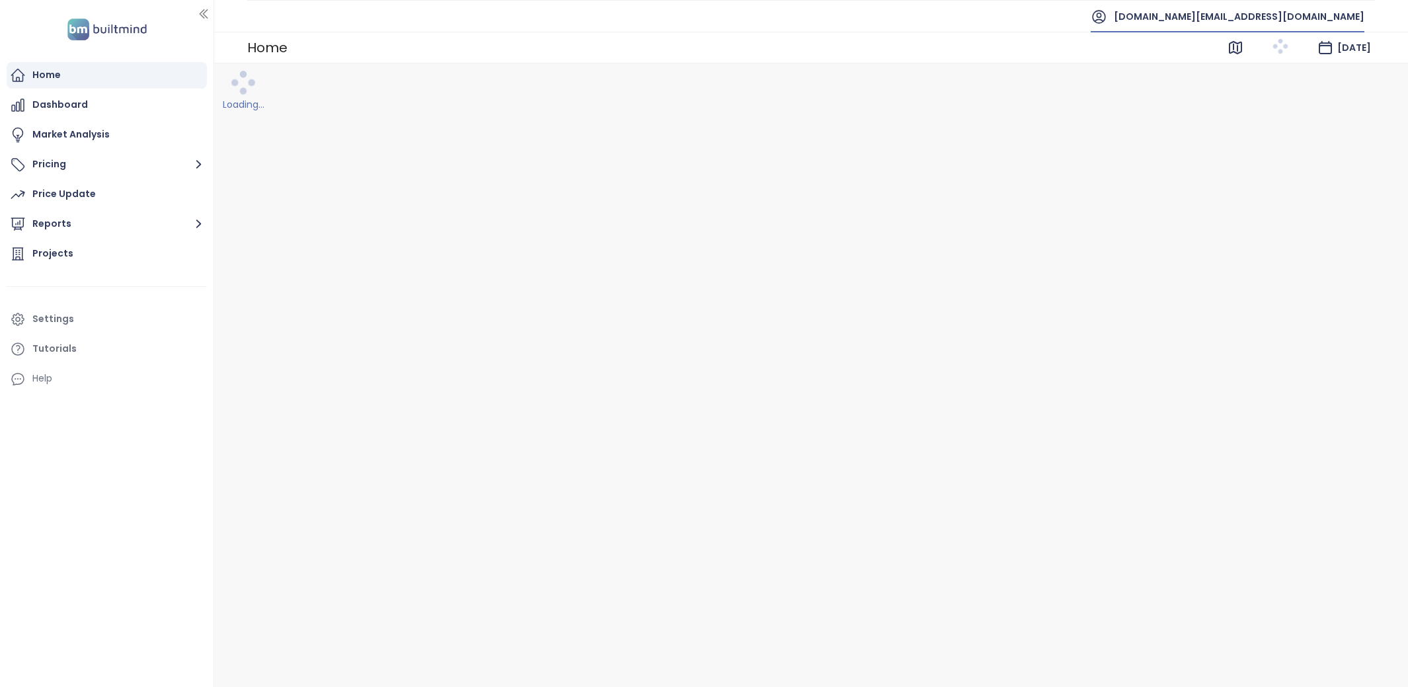
click at [1259, 12] on span "[DOMAIN_NAME][EMAIL_ADDRESS][DOMAIN_NAME]" at bounding box center [1239, 17] width 251 height 32
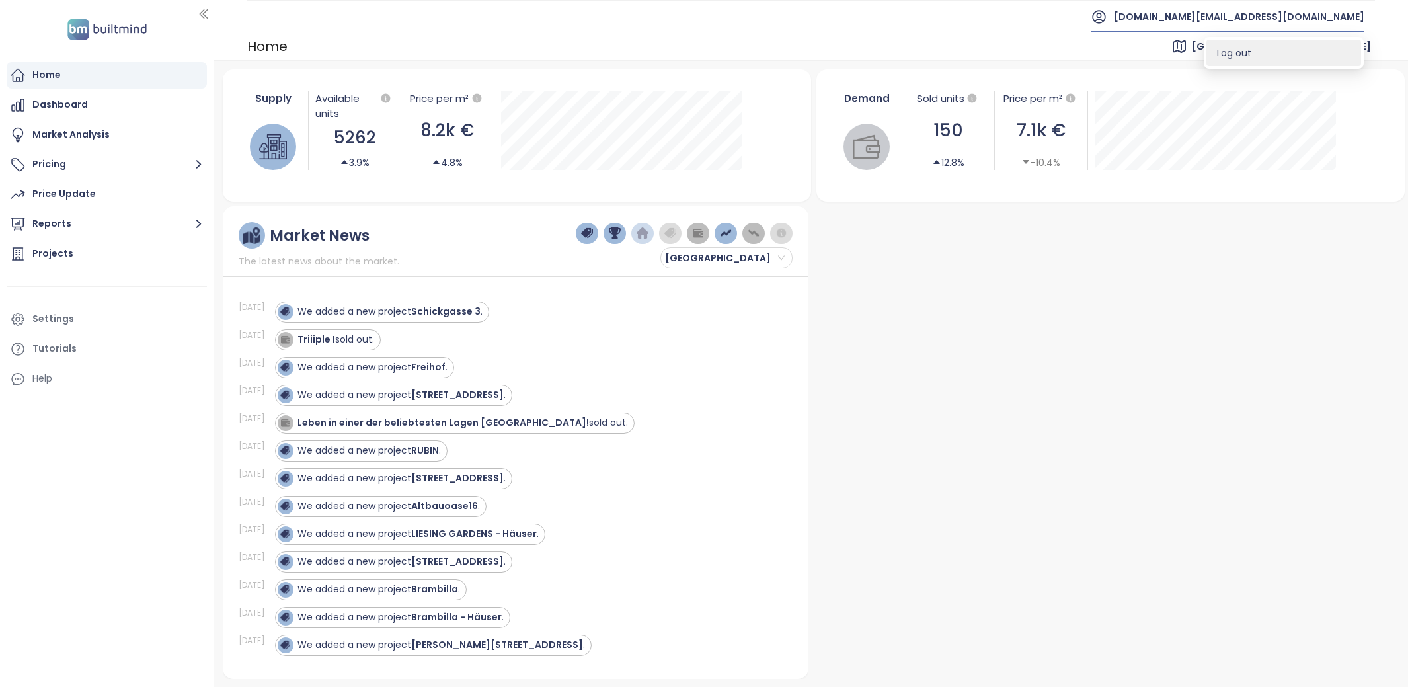
click at [1276, 55] on li "Log out" at bounding box center [1284, 53] width 155 height 26
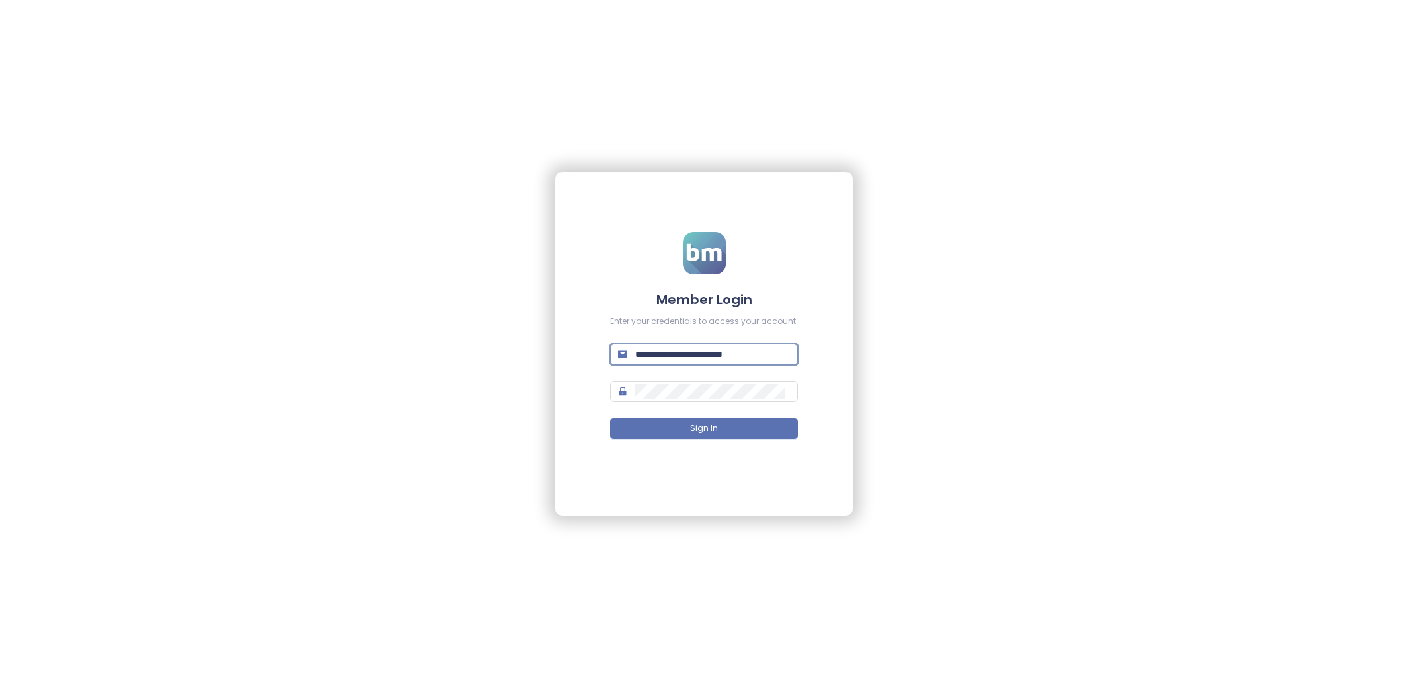
click at [676, 360] on input "**********" at bounding box center [712, 354] width 155 height 15
type input "**********"
click at [752, 426] on button "Sign In" at bounding box center [704, 428] width 188 height 21
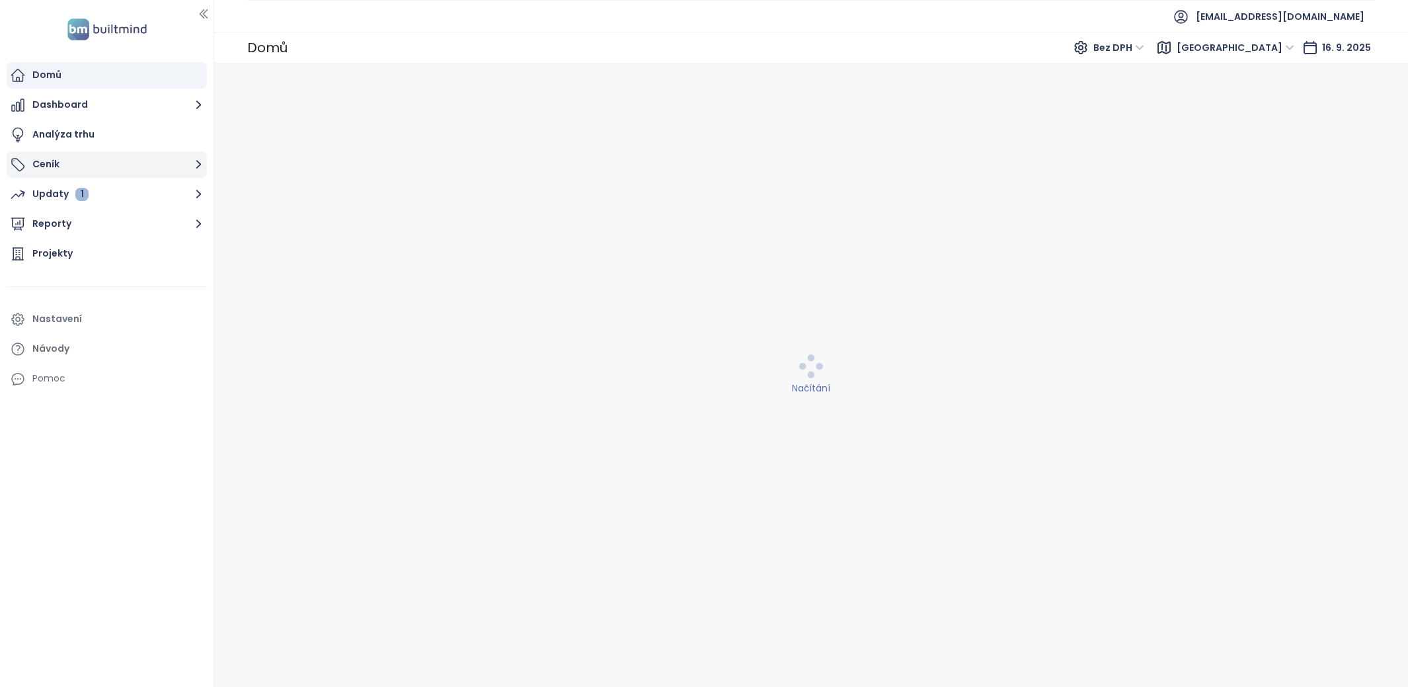
click at [74, 163] on button "Ceník" at bounding box center [107, 164] width 200 height 26
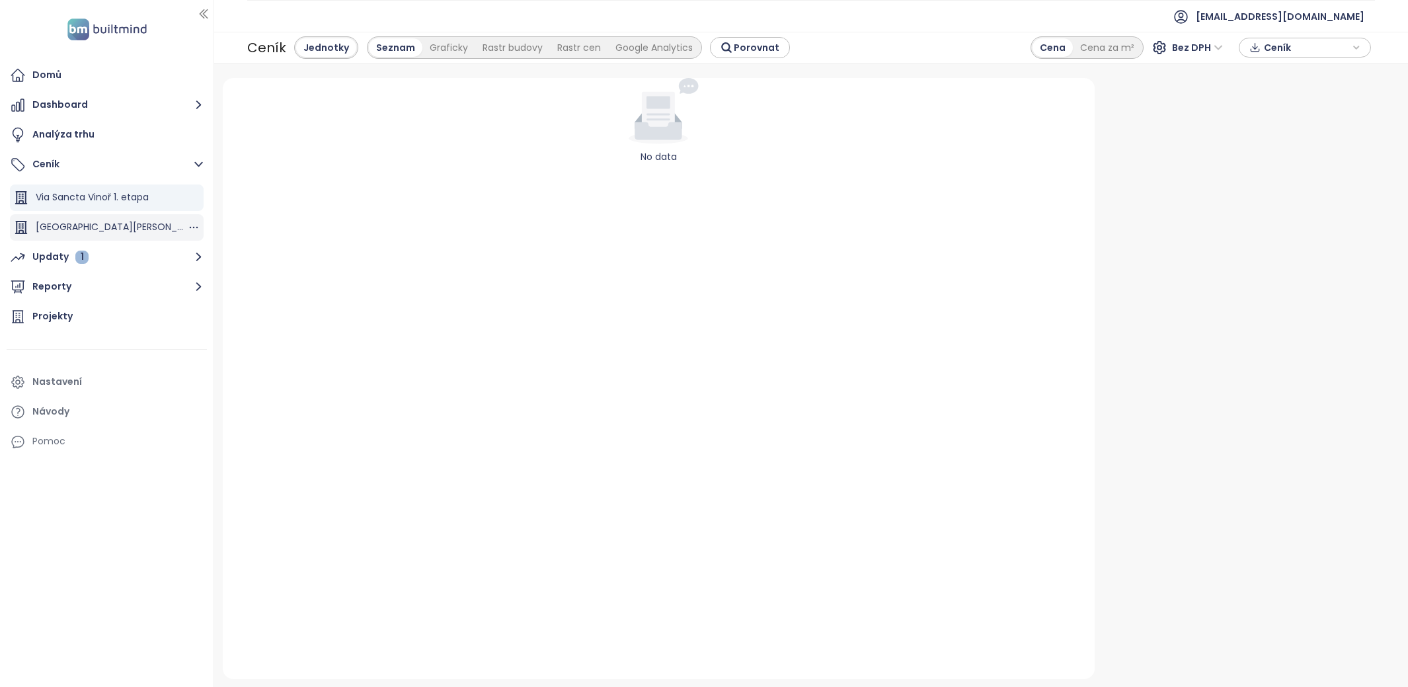
click at [135, 220] on div "[GEOGRAPHIC_DATA][PERSON_NAME] 2025-01" at bounding box center [111, 227] width 151 height 17
click at [130, 196] on span "Via Sancta Vinoř 1. etapa" at bounding box center [92, 196] width 113 height 13
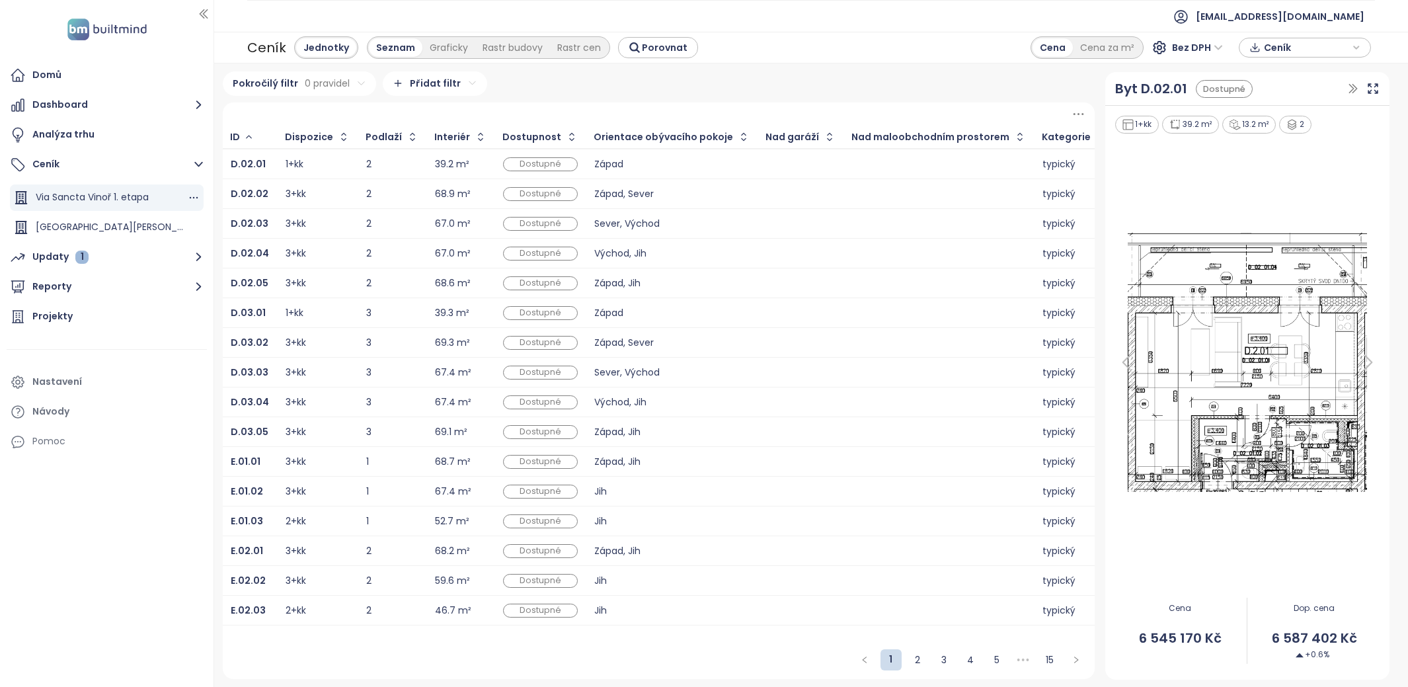
click at [95, 196] on span "Via Sancta Vinoř 1. etapa" at bounding box center [92, 196] width 113 height 13
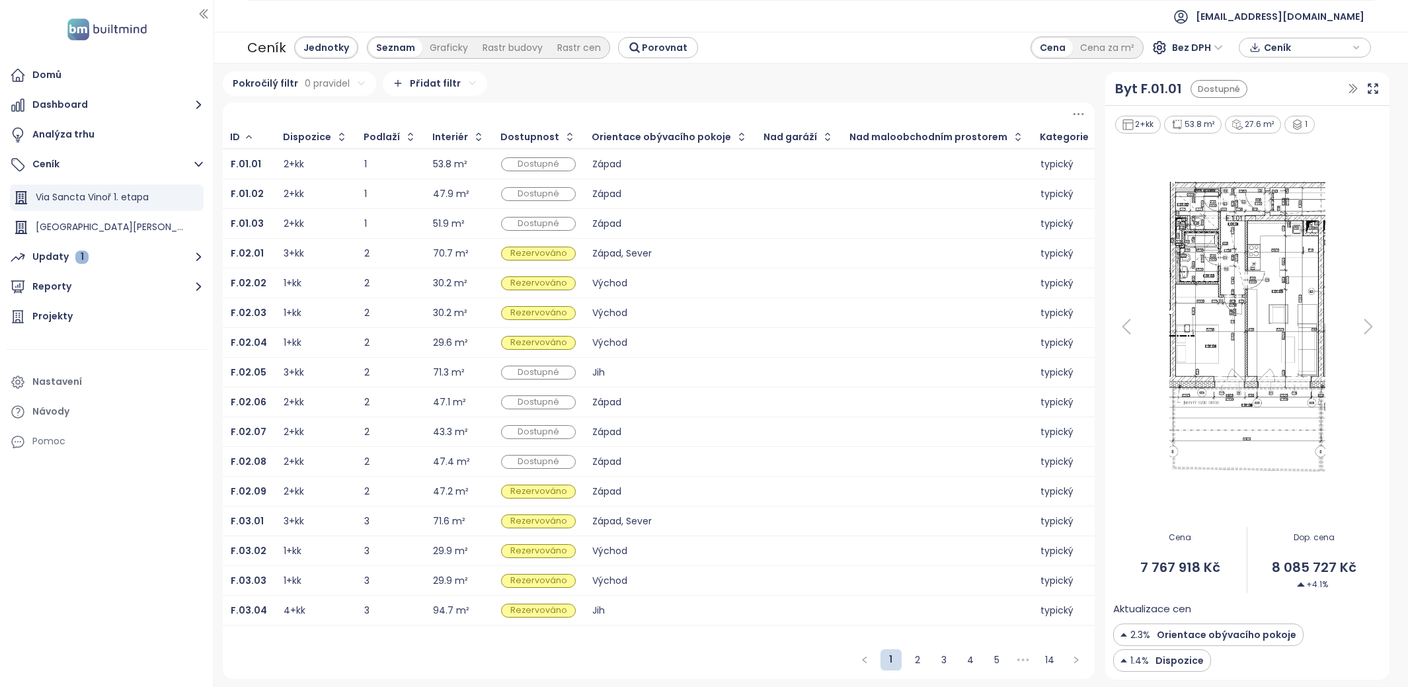
click at [1332, 54] on span "Ceník" at bounding box center [1306, 48] width 85 height 20
click at [1297, 117] on span "Stáhnout" at bounding box center [1289, 113] width 46 height 15
click at [1188, 46] on span "Bez DPH" at bounding box center [1197, 48] width 51 height 20
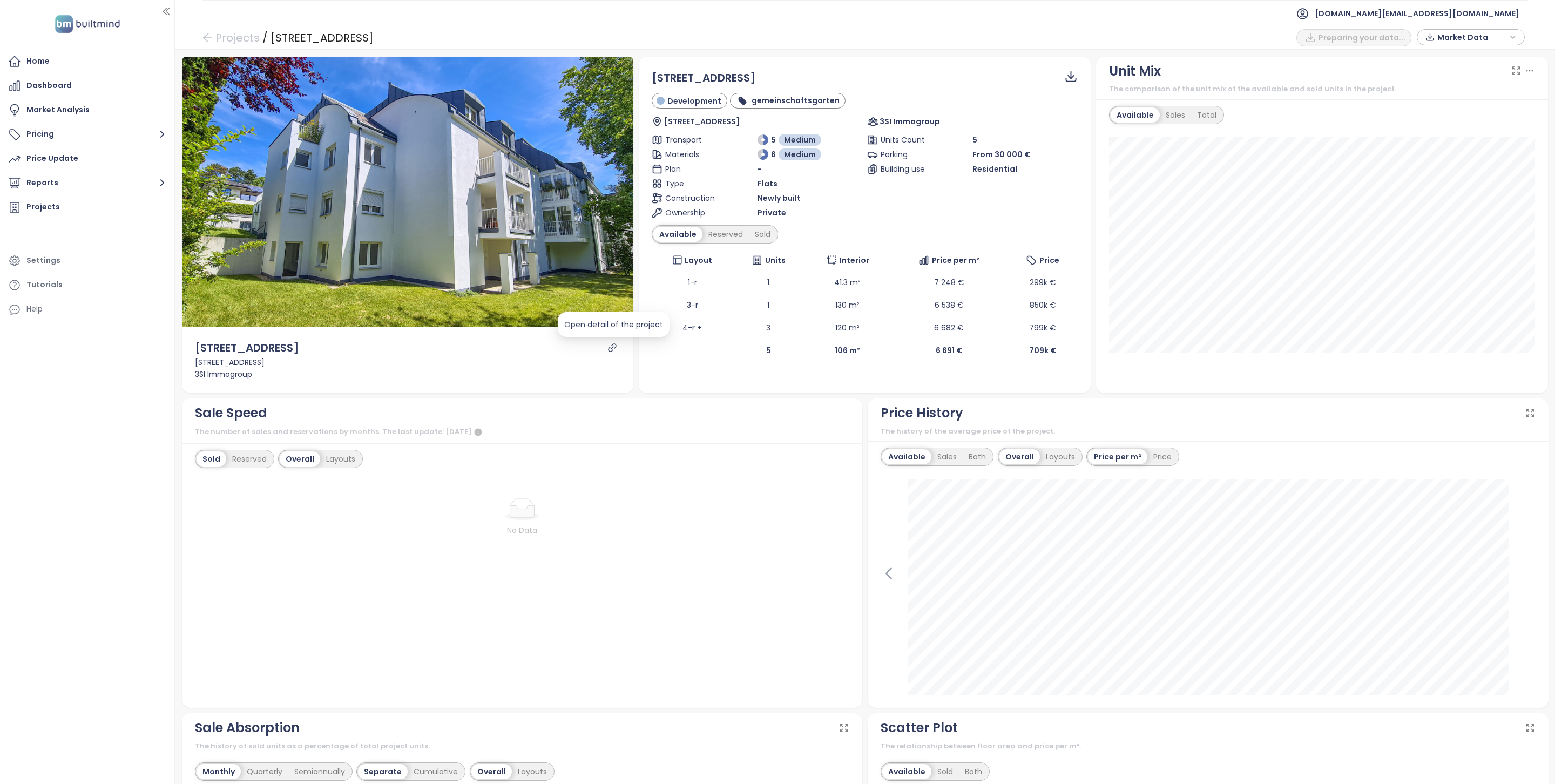
click at [615, 350] on icon "link" at bounding box center [613, 348] width 10 height 10
click at [78, 199] on div "Projects" at bounding box center [87, 207] width 163 height 21
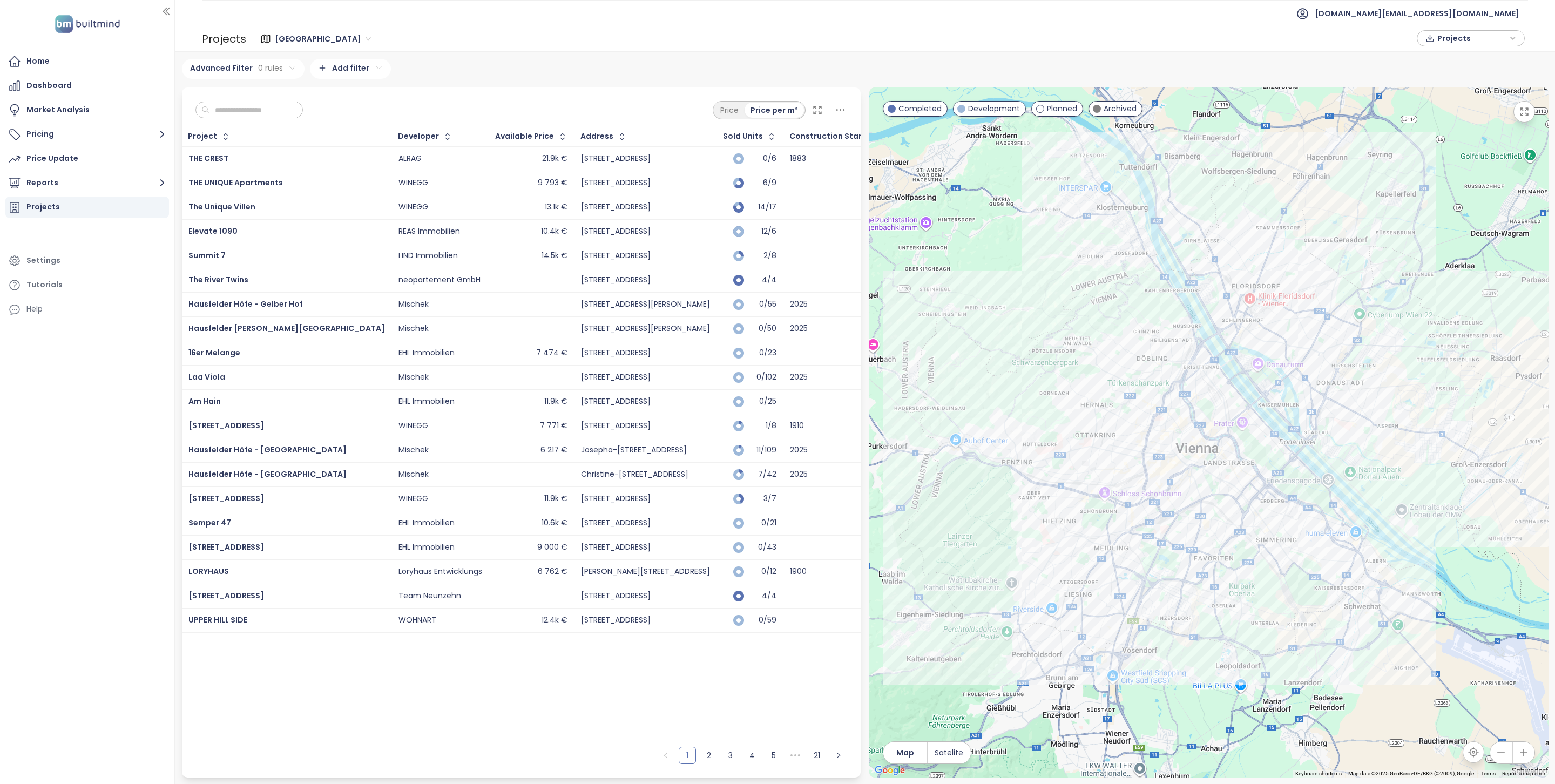
click at [243, 113] on input "text" at bounding box center [253, 110] width 87 height 16
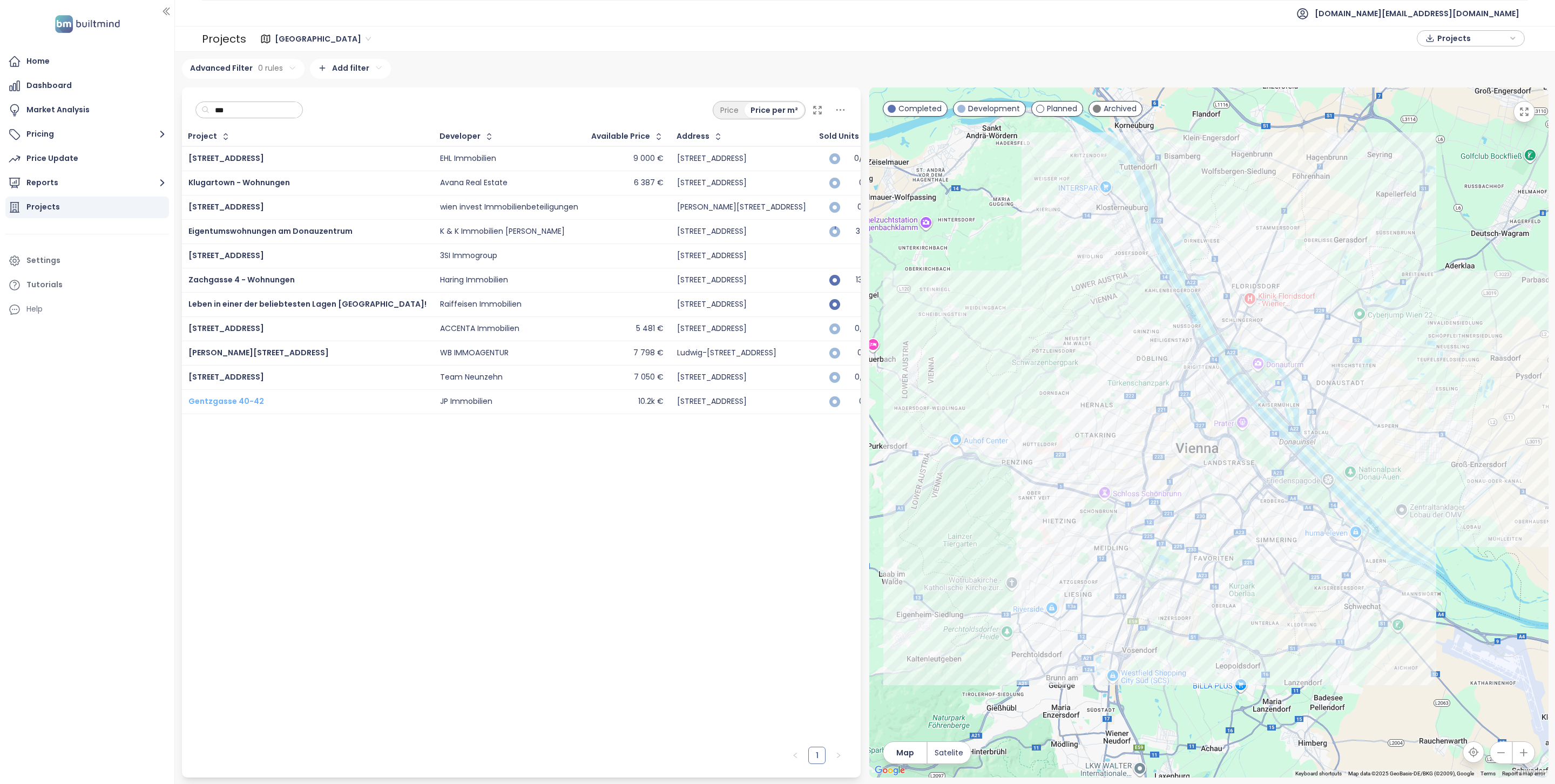
type input "***"
click at [232, 401] on span "Gentzgasse 40-42" at bounding box center [226, 401] width 76 height 11
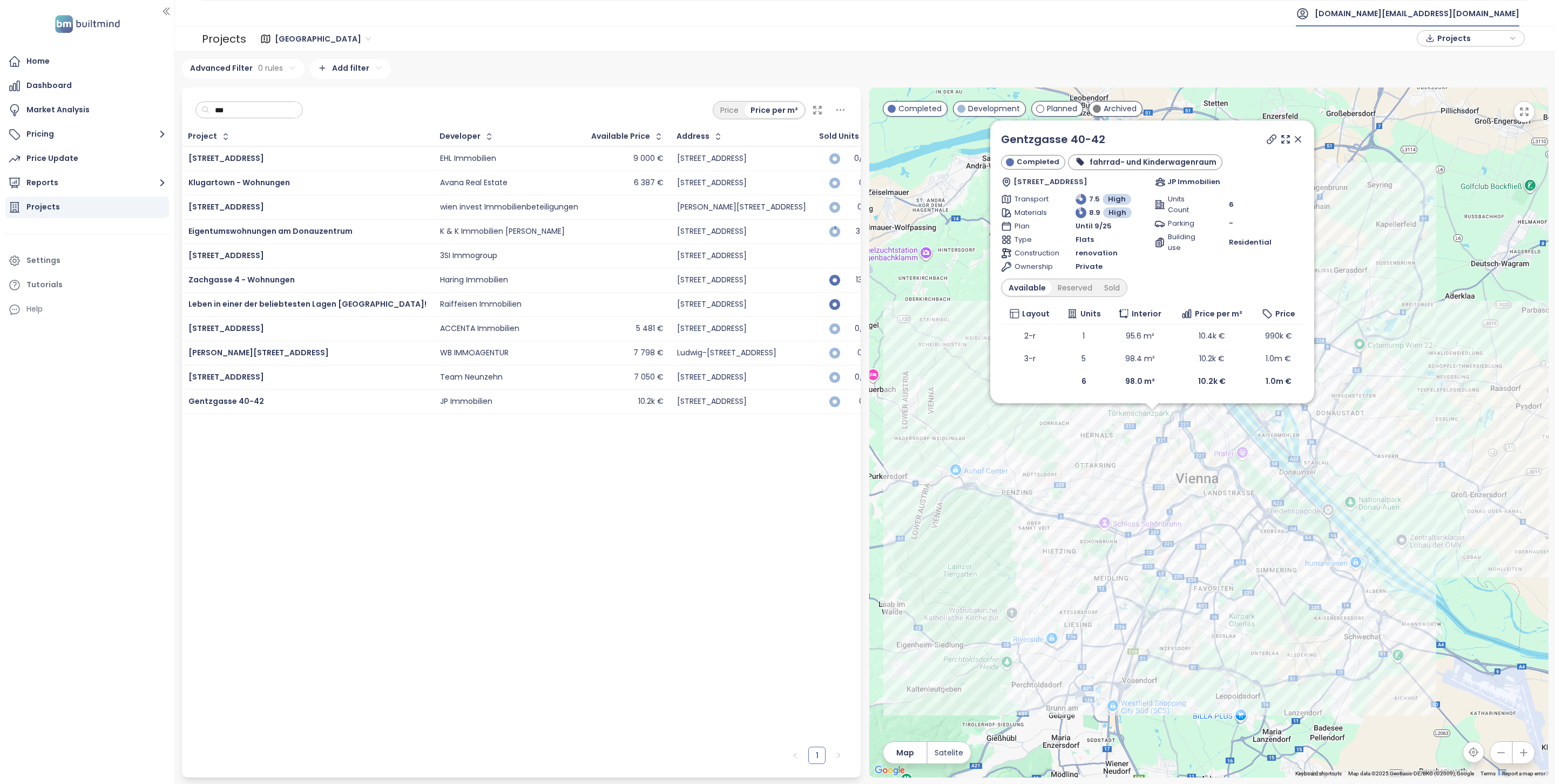
click at [1426, 21] on span "builtmind.at@builtmind.com" at bounding box center [1417, 14] width 205 height 26
click at [1424, 42] on span "Log out" at bounding box center [1413, 43] width 28 height 11
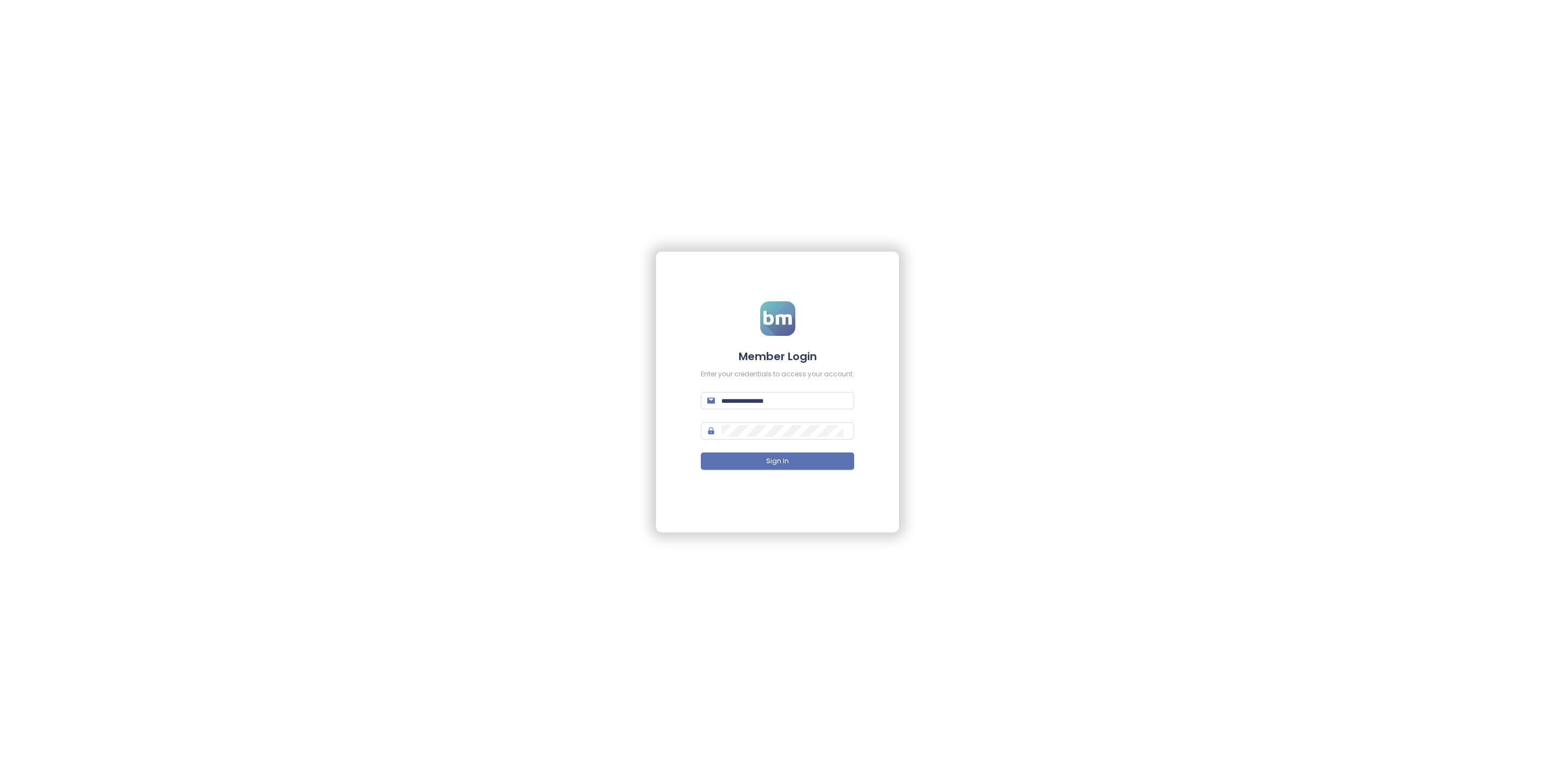
type input "**********"
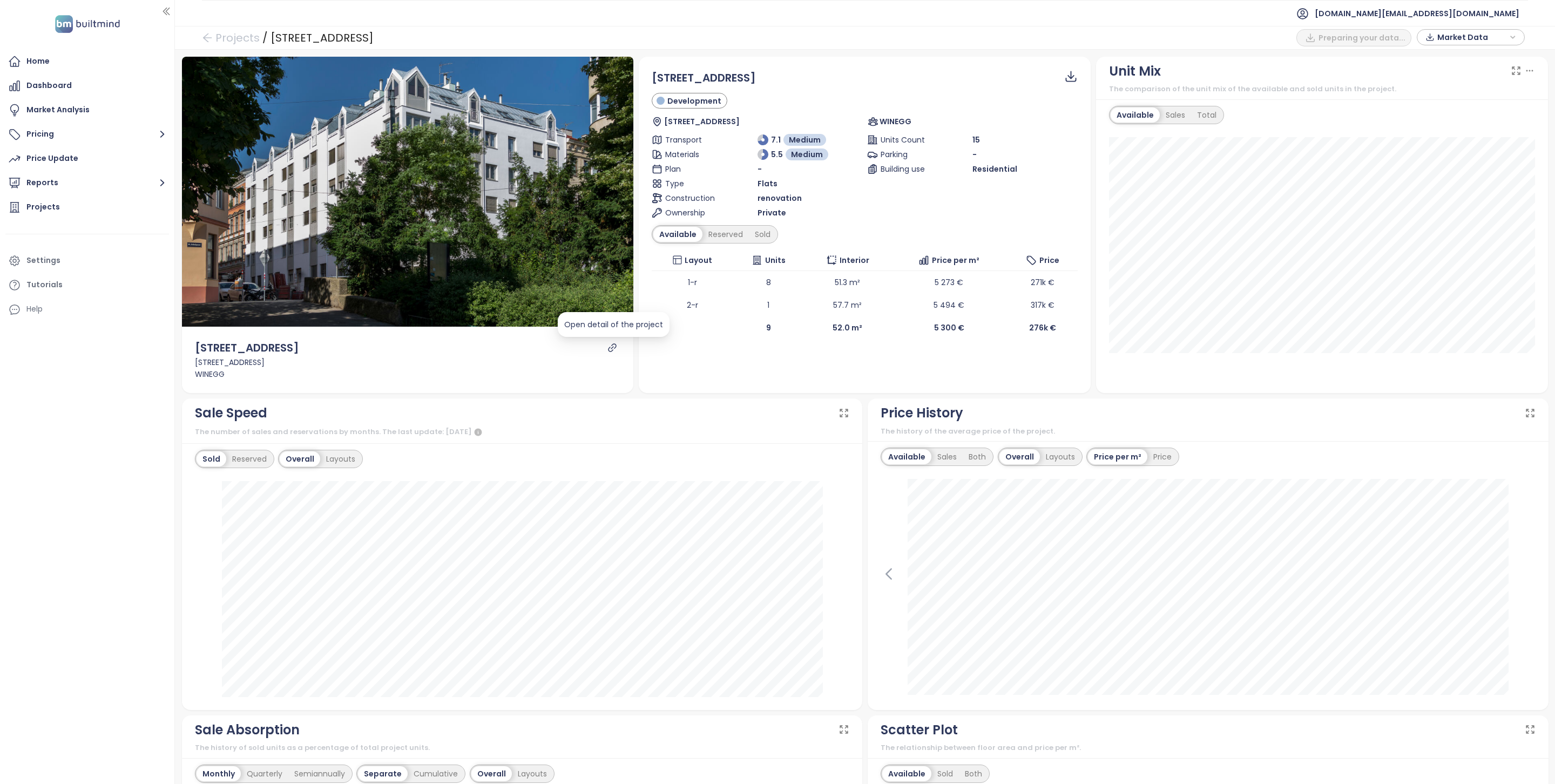
click at [613, 348] on icon "link" at bounding box center [613, 348] width 8 height 8
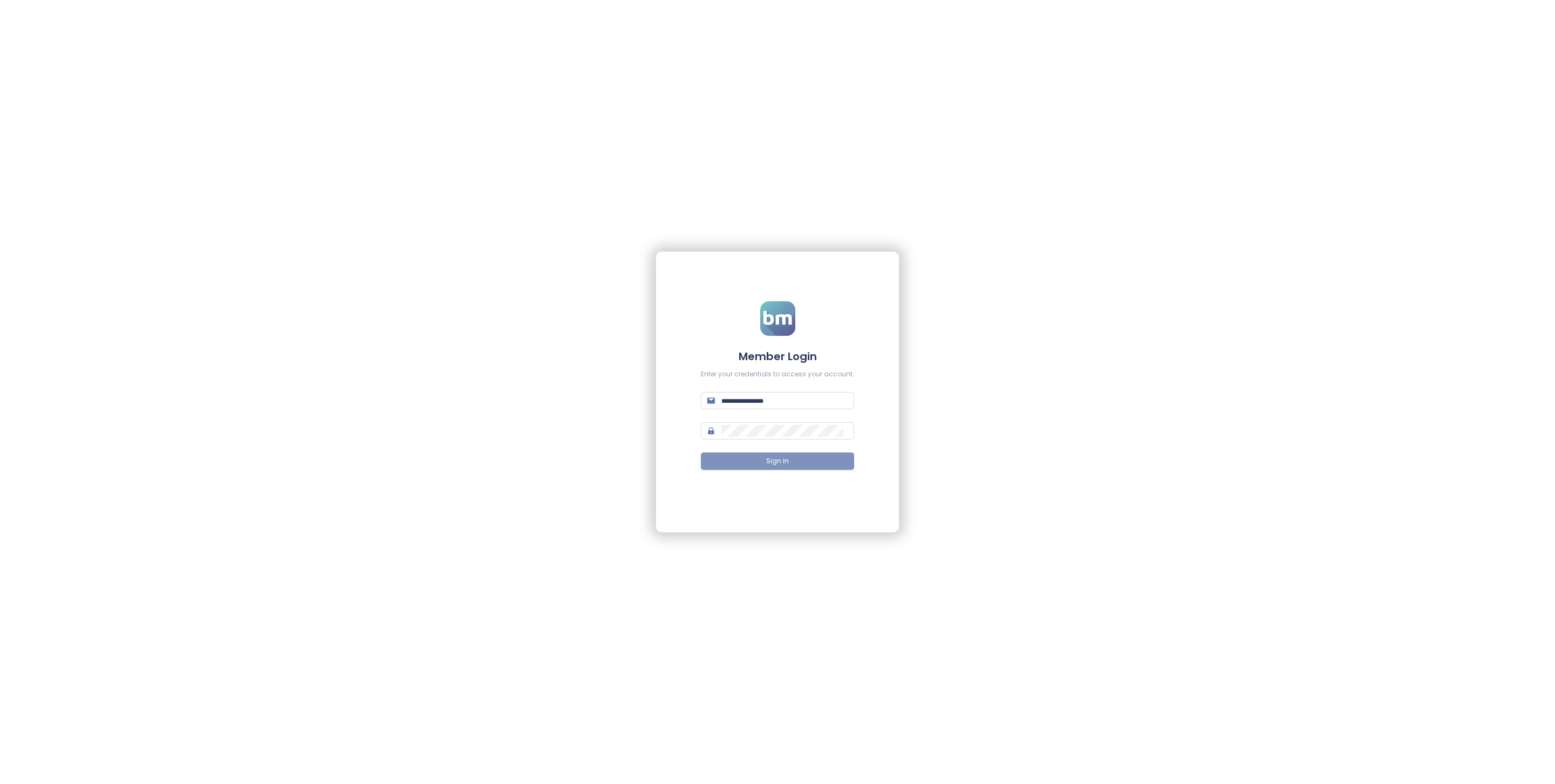
type input "**********"
click at [778, 466] on span "Sign In" at bounding box center [778, 461] width 23 height 11
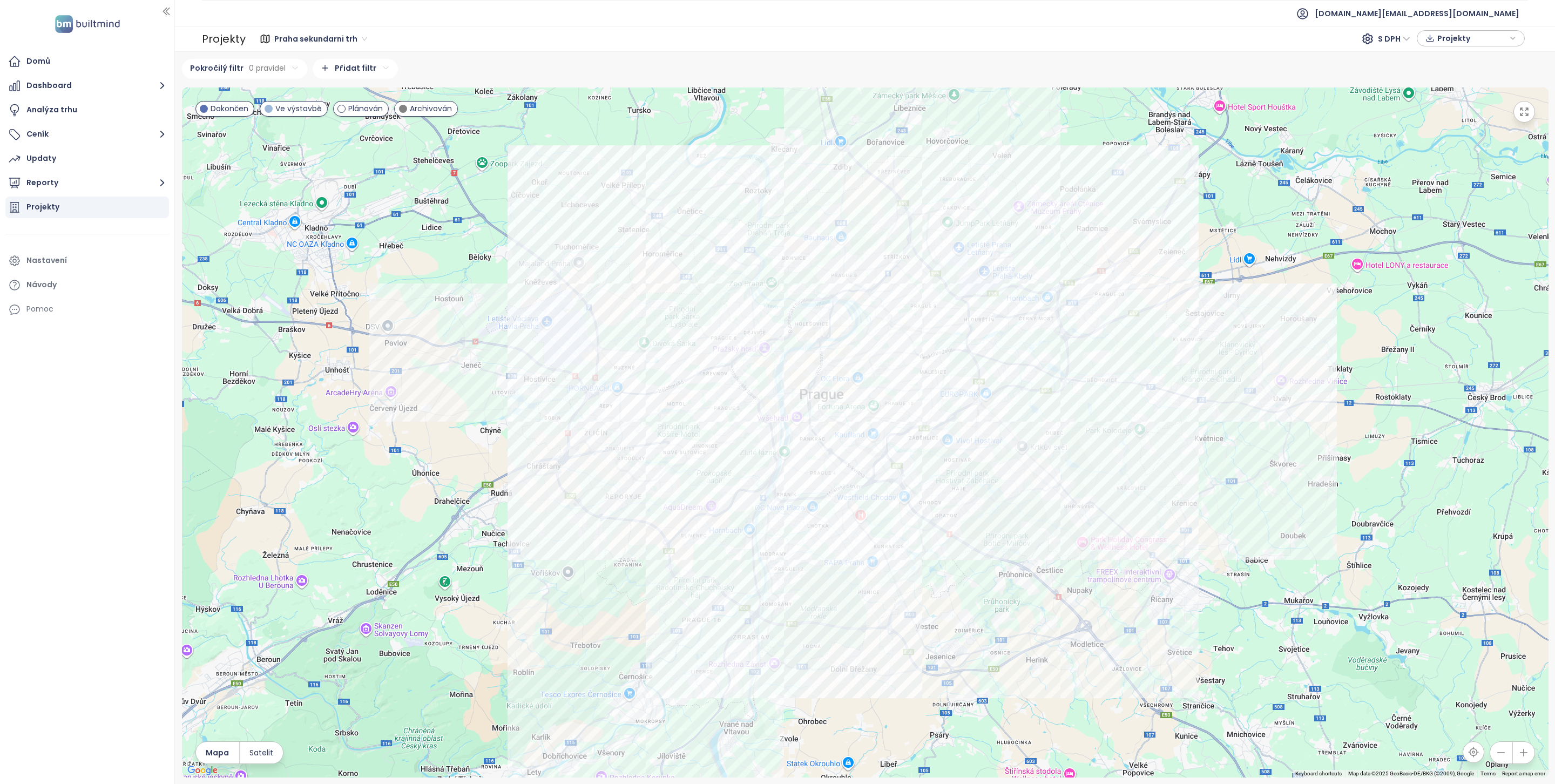
click at [53, 205] on div "Projekty" at bounding box center [42, 207] width 33 height 14
click at [319, 41] on span "Praha sekundarni trh" at bounding box center [321, 39] width 93 height 16
click at [324, 62] on div "[GEOGRAPHIC_DATA]" at bounding box center [326, 60] width 96 height 12
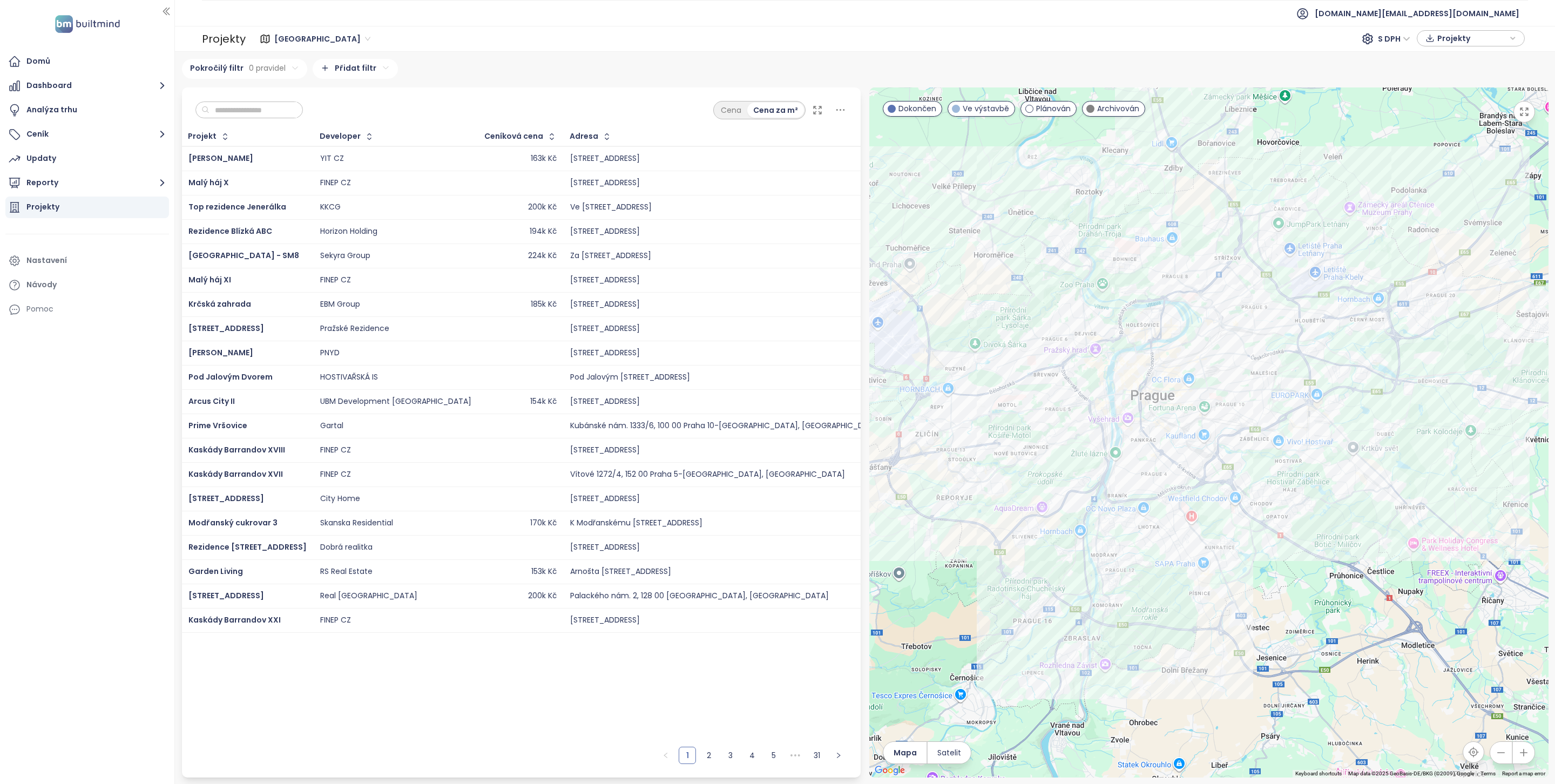
click at [233, 109] on input "text" at bounding box center [253, 110] width 87 height 16
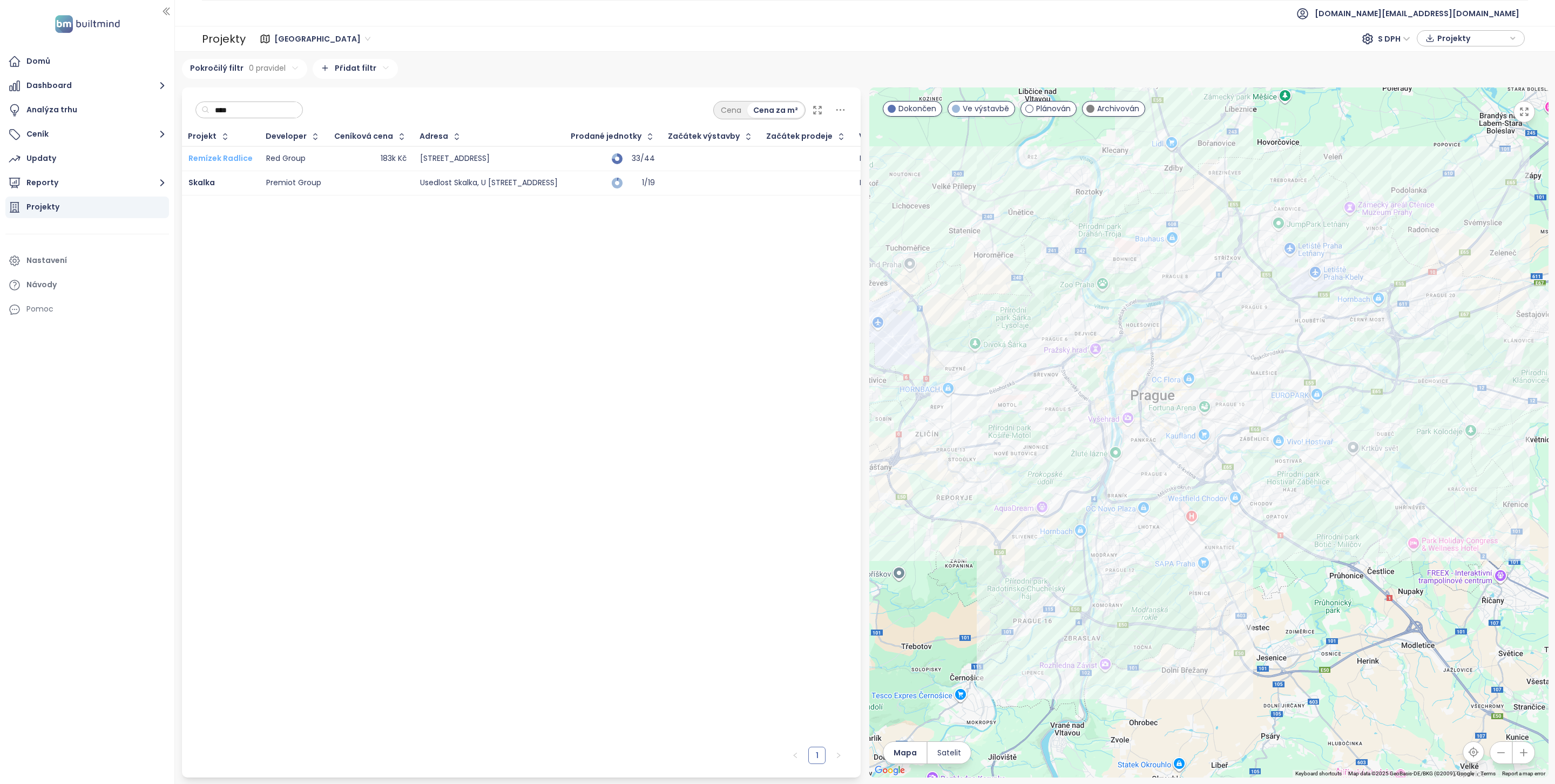
type input "****"
click at [232, 159] on span "Remízek Radlice" at bounding box center [221, 158] width 65 height 11
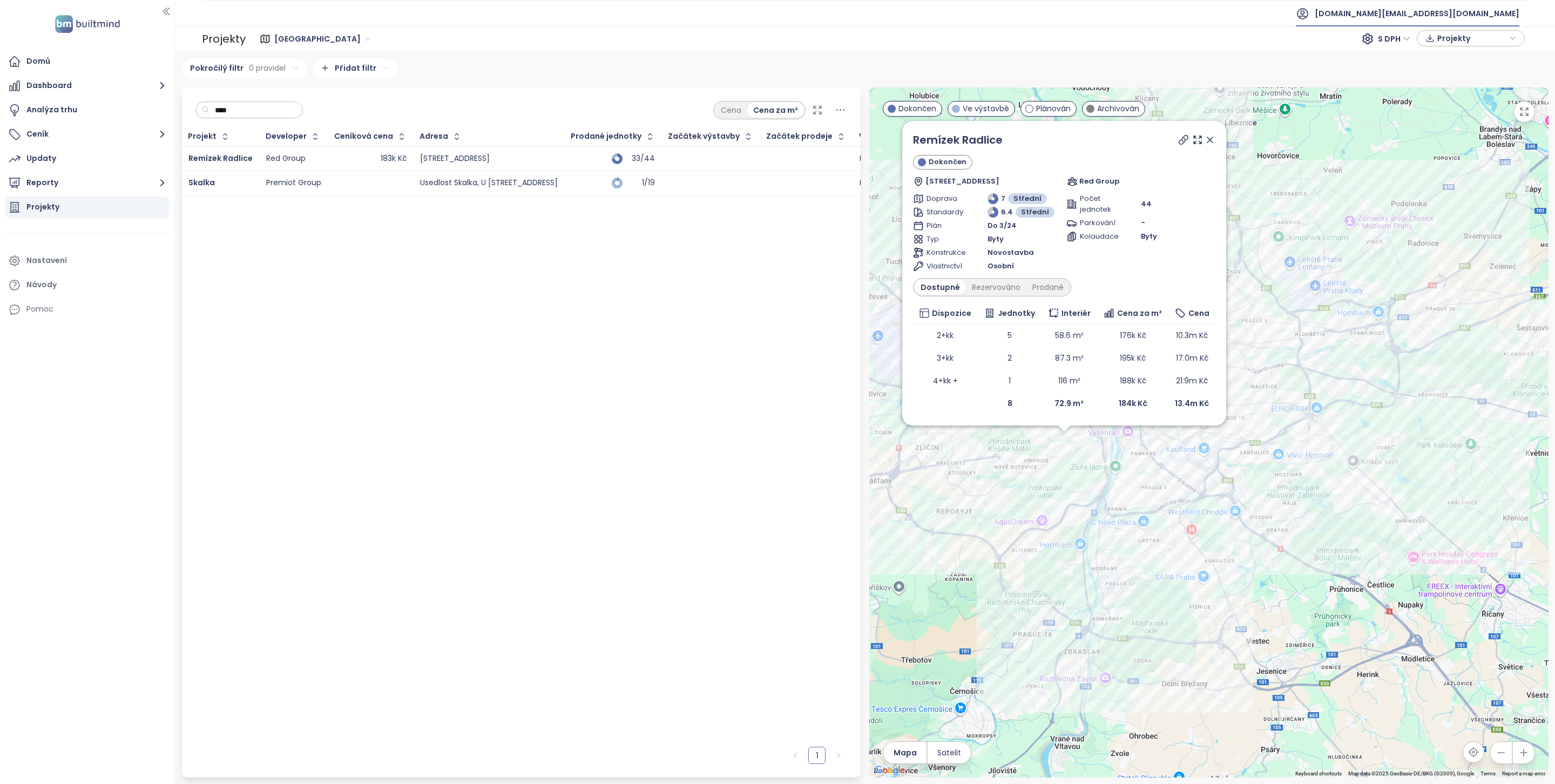
click at [1443, 6] on span "builtmind.cz@builtmind.com" at bounding box center [1417, 14] width 205 height 26
click at [1432, 41] on span "Odhlásit se" at bounding box center [1420, 43] width 42 height 11
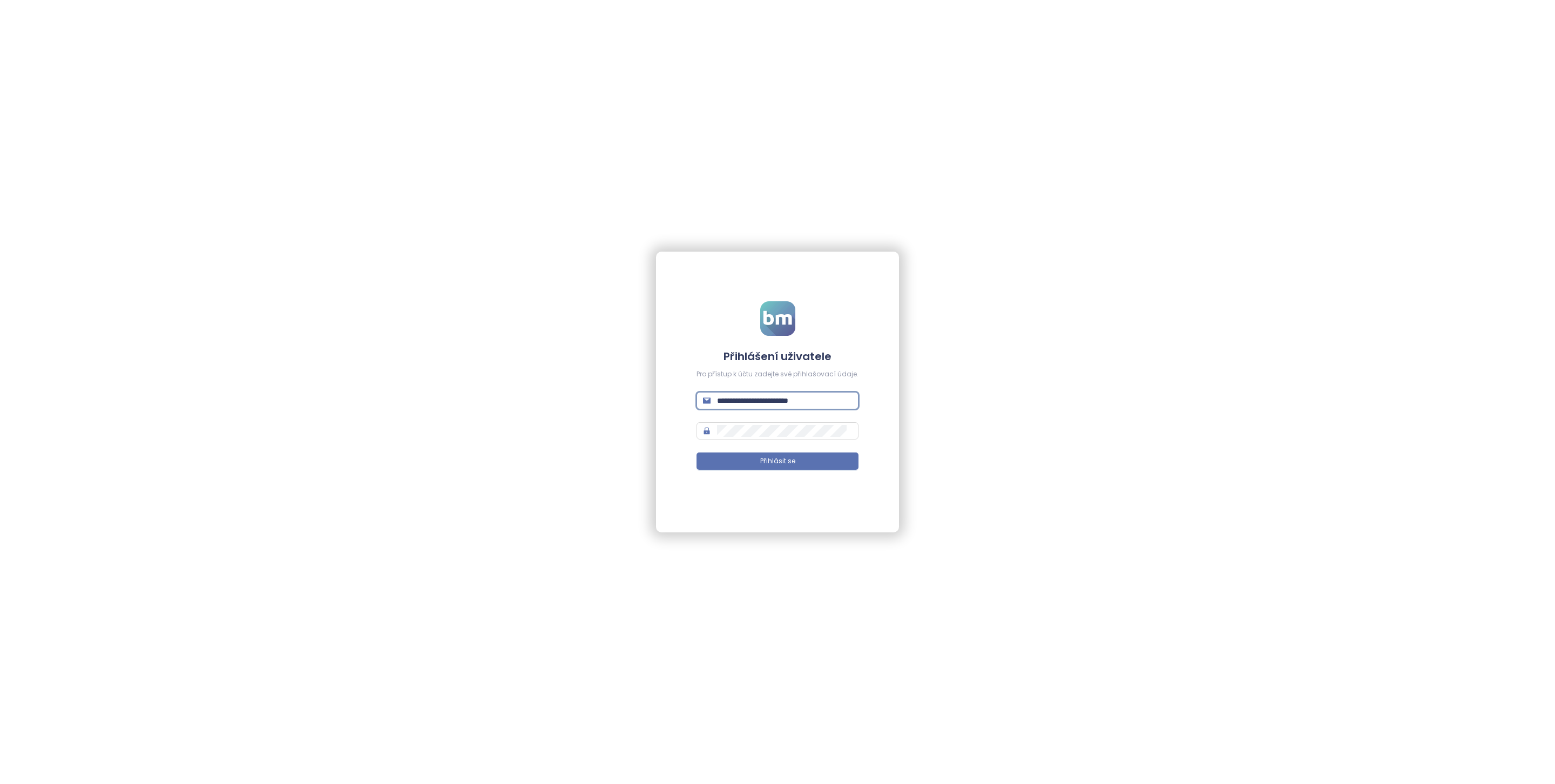
click at [739, 394] on input "**********" at bounding box center [784, 400] width 135 height 12
type input "**********"
click at [774, 462] on span "Přihlásit se" at bounding box center [778, 461] width 35 height 11
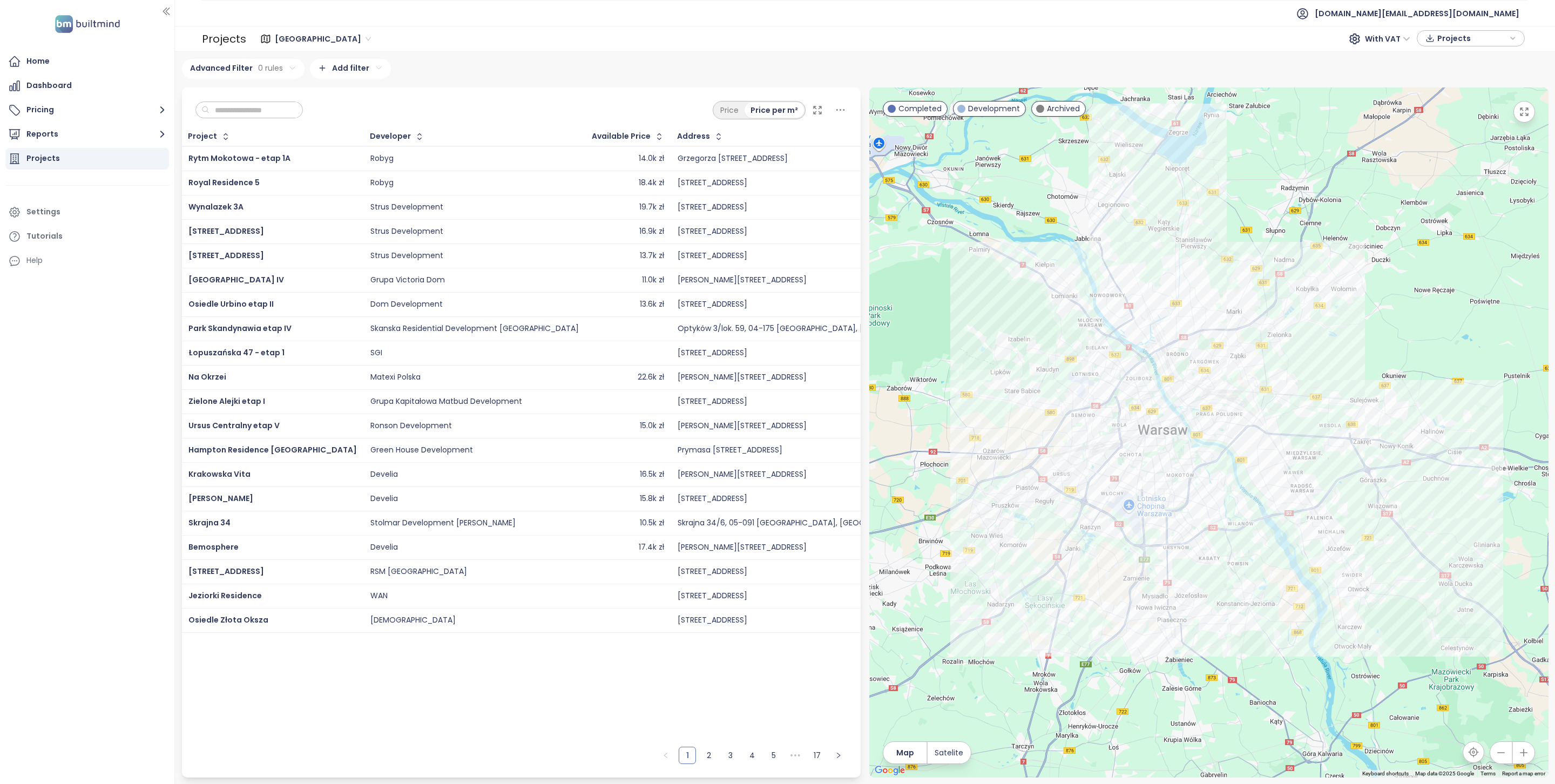
click at [241, 125] on div "Price Price per m²" at bounding box center [522, 107] width 679 height 40
click at [245, 113] on input "text" at bounding box center [253, 110] width 87 height 16
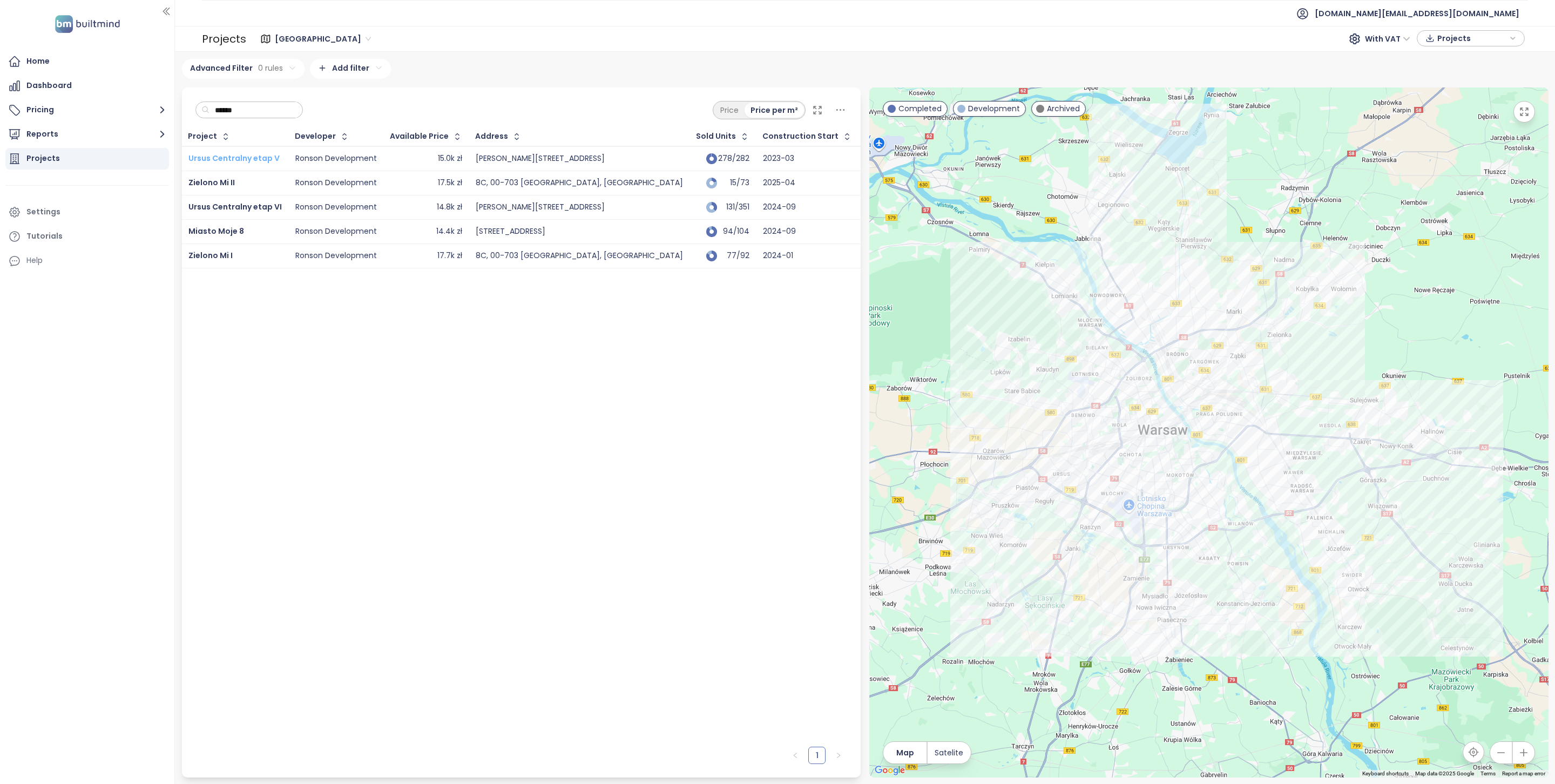
click at [255, 157] on span "Ursus Centralny etap V" at bounding box center [234, 158] width 91 height 11
click at [219, 180] on span "Zielono Mi II" at bounding box center [212, 182] width 47 height 11
click at [225, 212] on span "Ursus Centralny etap VI" at bounding box center [235, 207] width 93 height 11
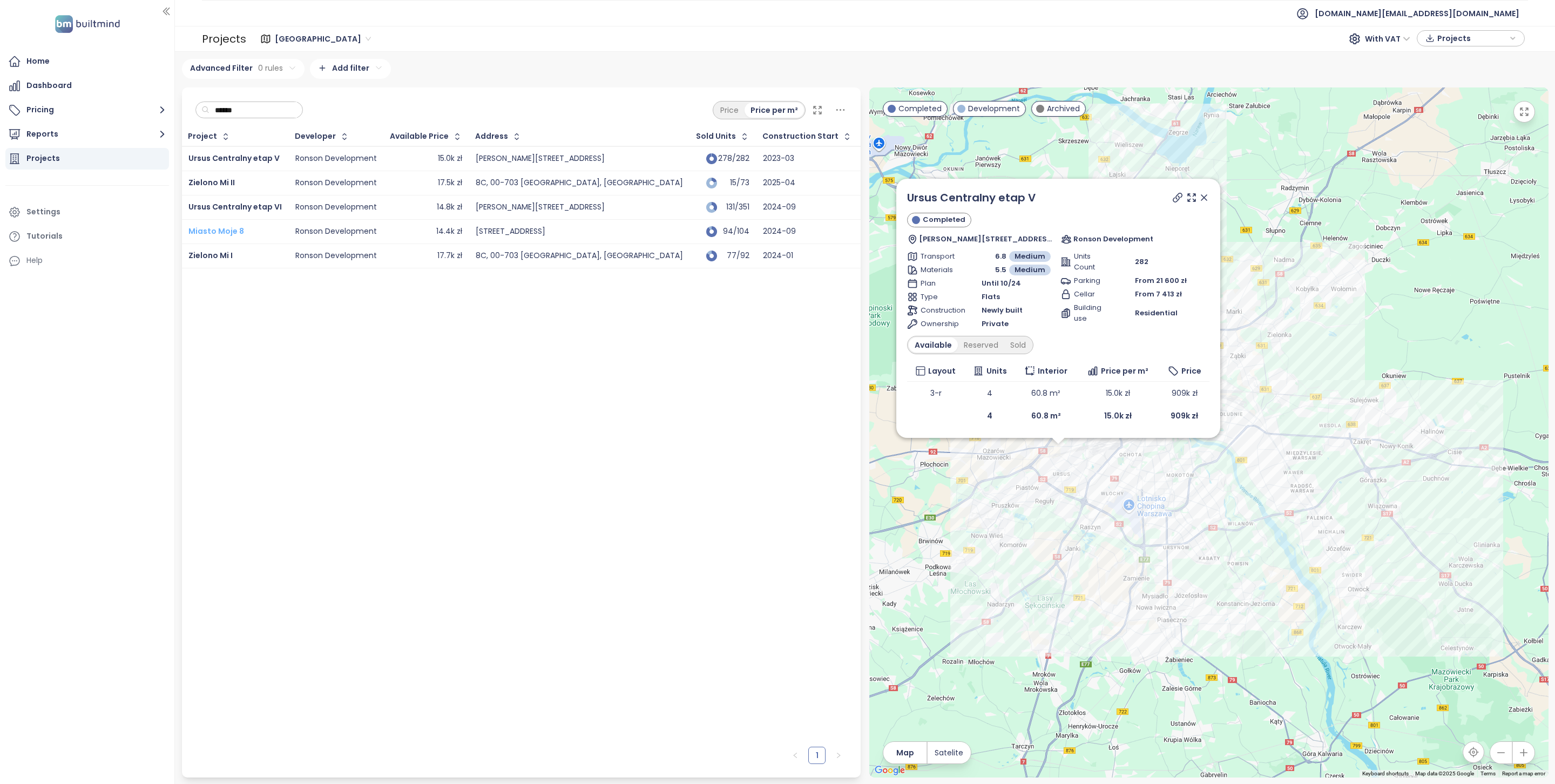
click at [221, 234] on span "Miasto Moje 8" at bounding box center [216, 230] width 56 height 11
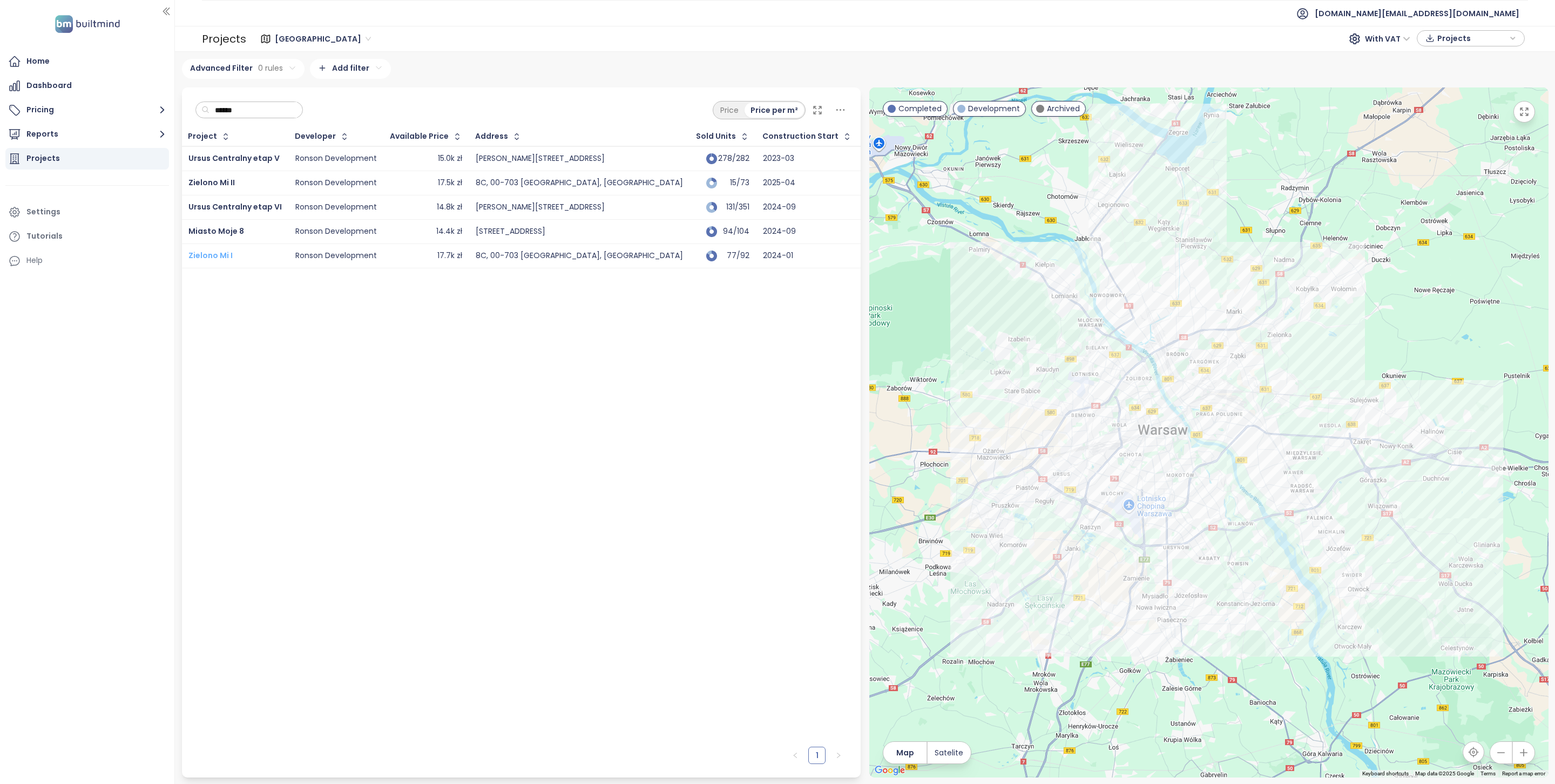
click at [216, 254] on span "Zielono Mi I" at bounding box center [211, 255] width 44 height 11
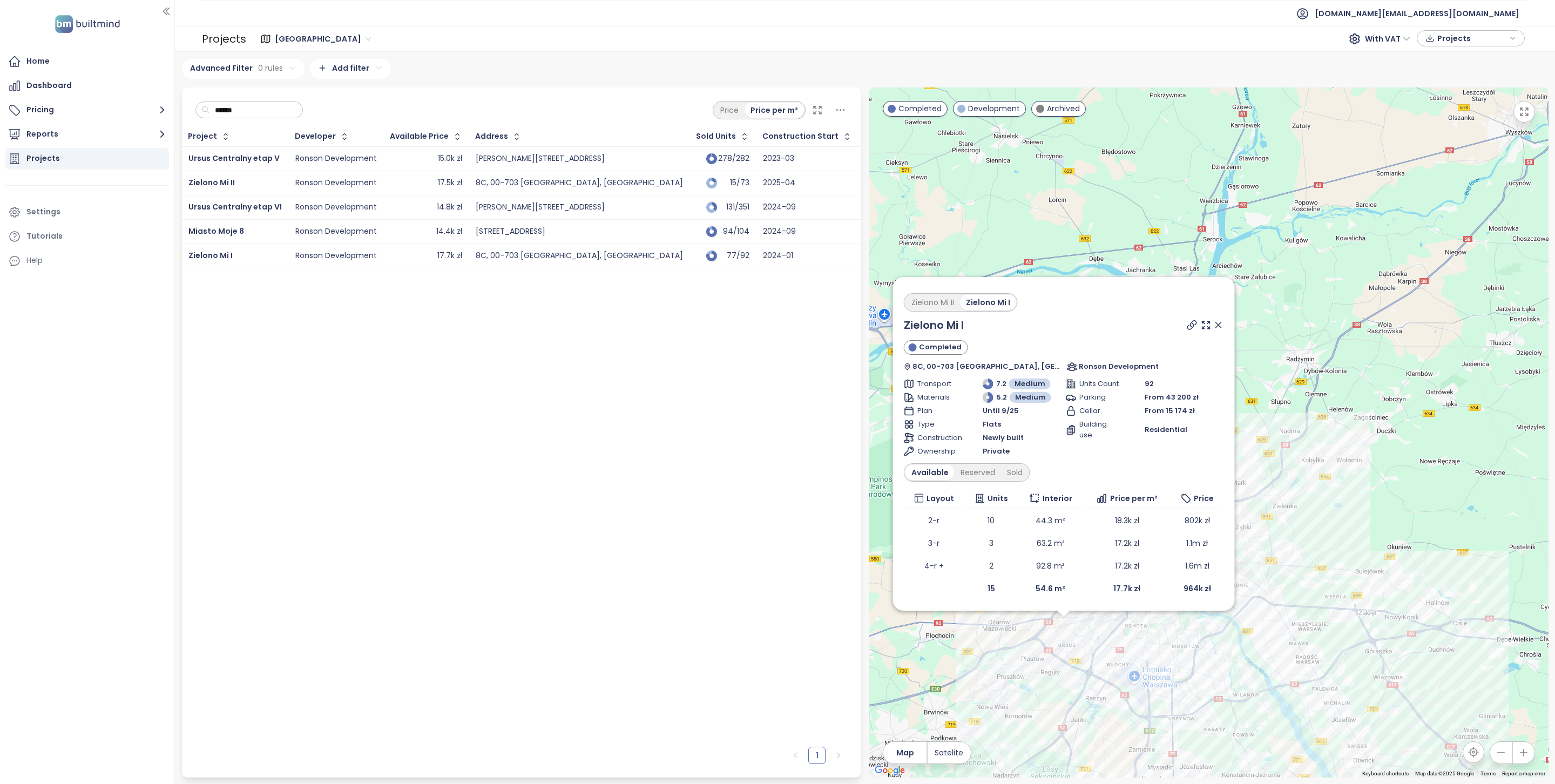
click at [251, 106] on input "******" at bounding box center [253, 110] width 87 height 16
click at [939, 302] on div "Zielono Mi II" at bounding box center [932, 302] width 55 height 16
click at [982, 302] on div "Zielono Mi I" at bounding box center [990, 302] width 53 height 16
click at [952, 302] on div "Zielono Mi II" at bounding box center [932, 302] width 55 height 16
click at [242, 114] on input "******" at bounding box center [253, 110] width 87 height 16
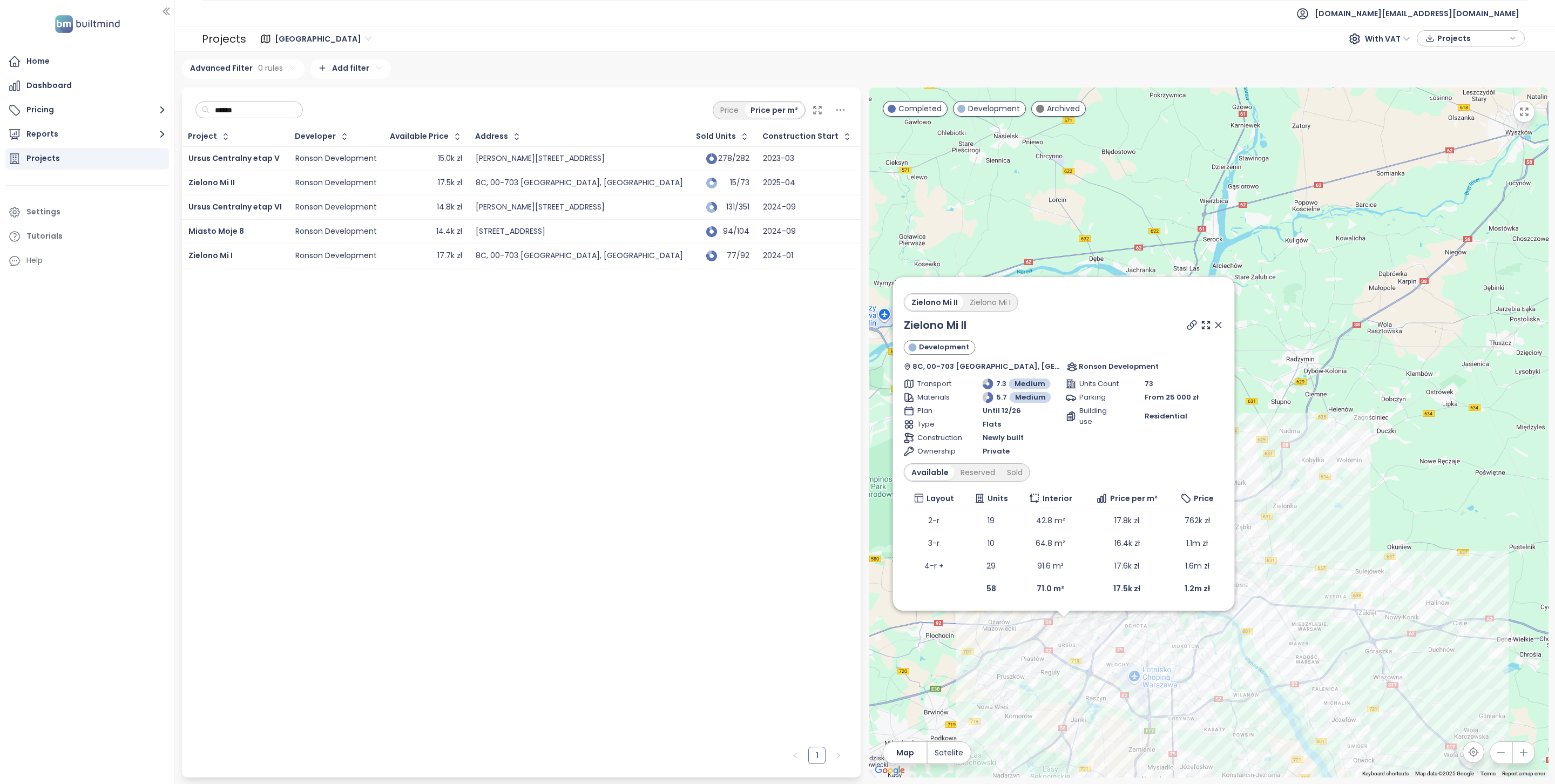
click at [242, 114] on input "******" at bounding box center [253, 110] width 87 height 16
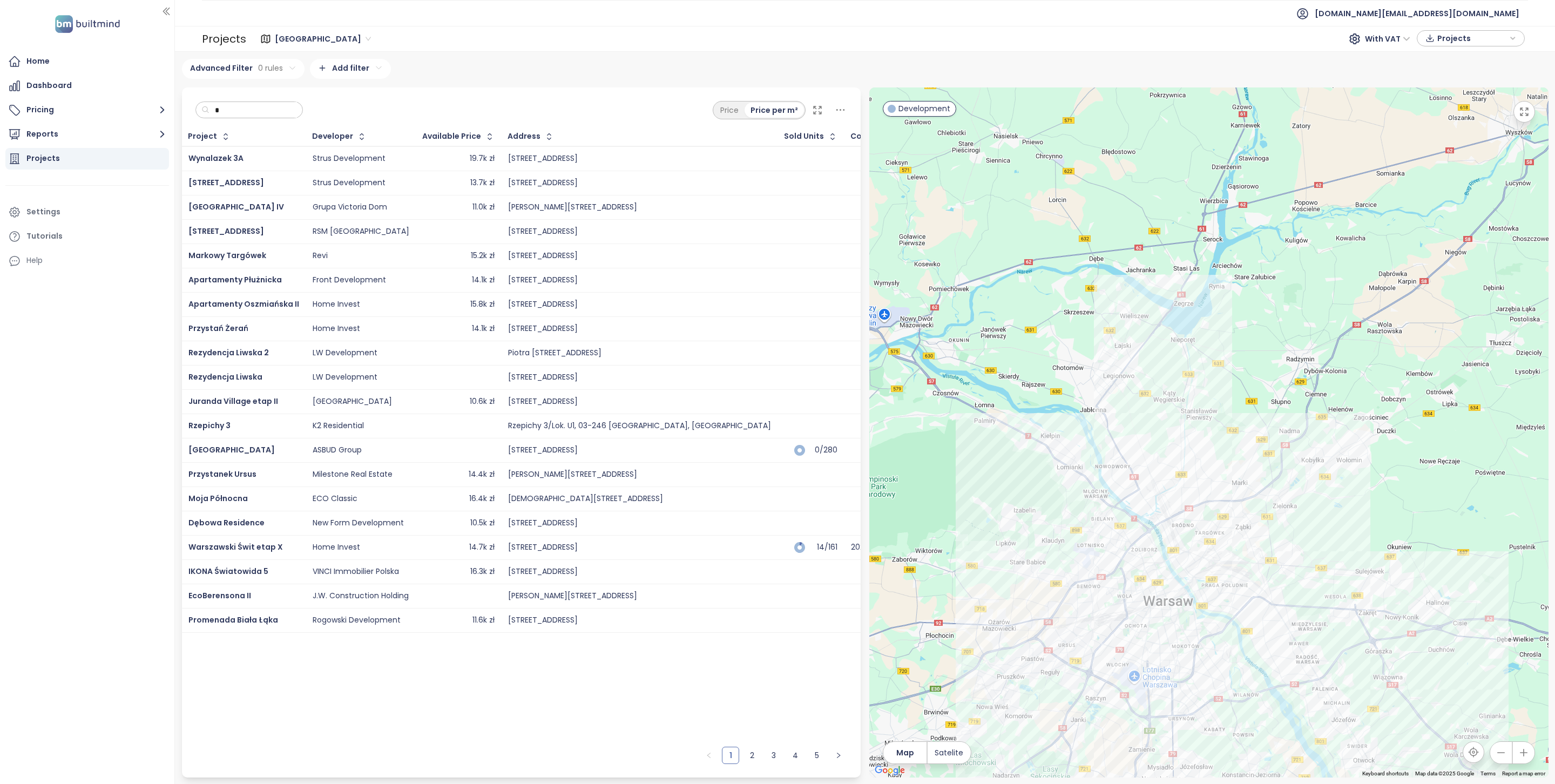
type input "*"
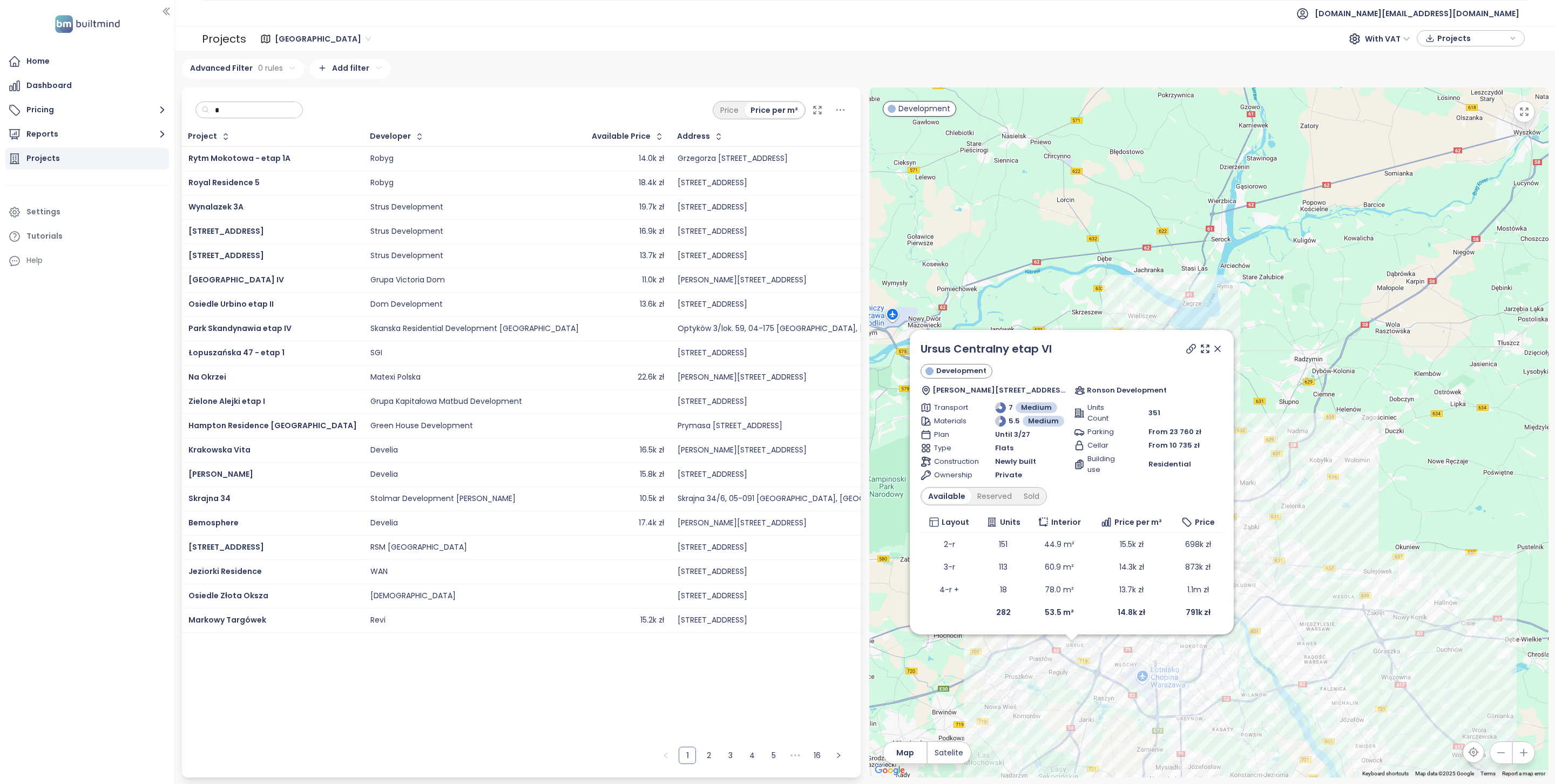
click at [227, 93] on div "* Price Price per m²" at bounding box center [522, 107] width 679 height 40
click at [227, 111] on input "*" at bounding box center [253, 110] width 87 height 16
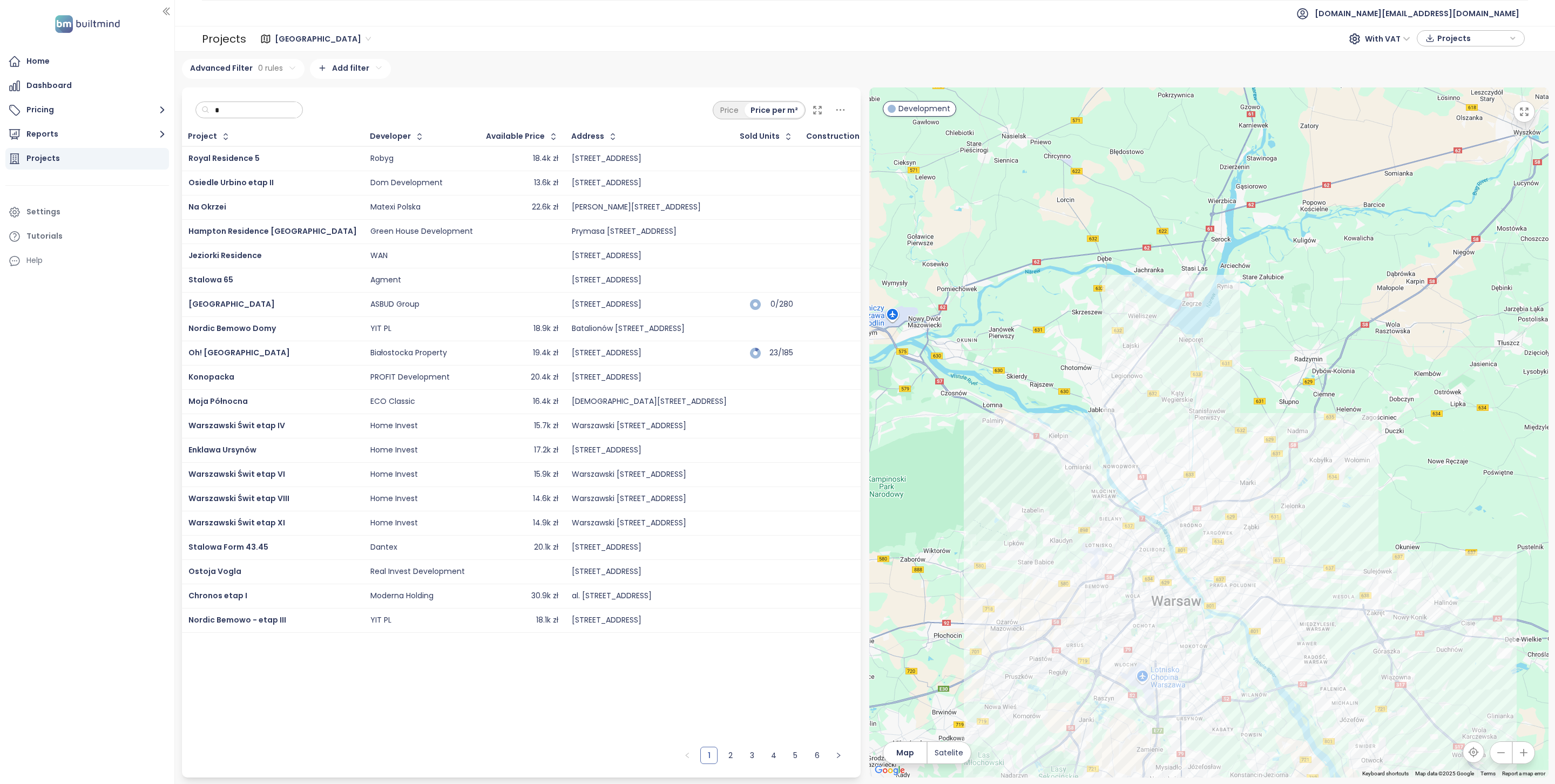
type input "*"
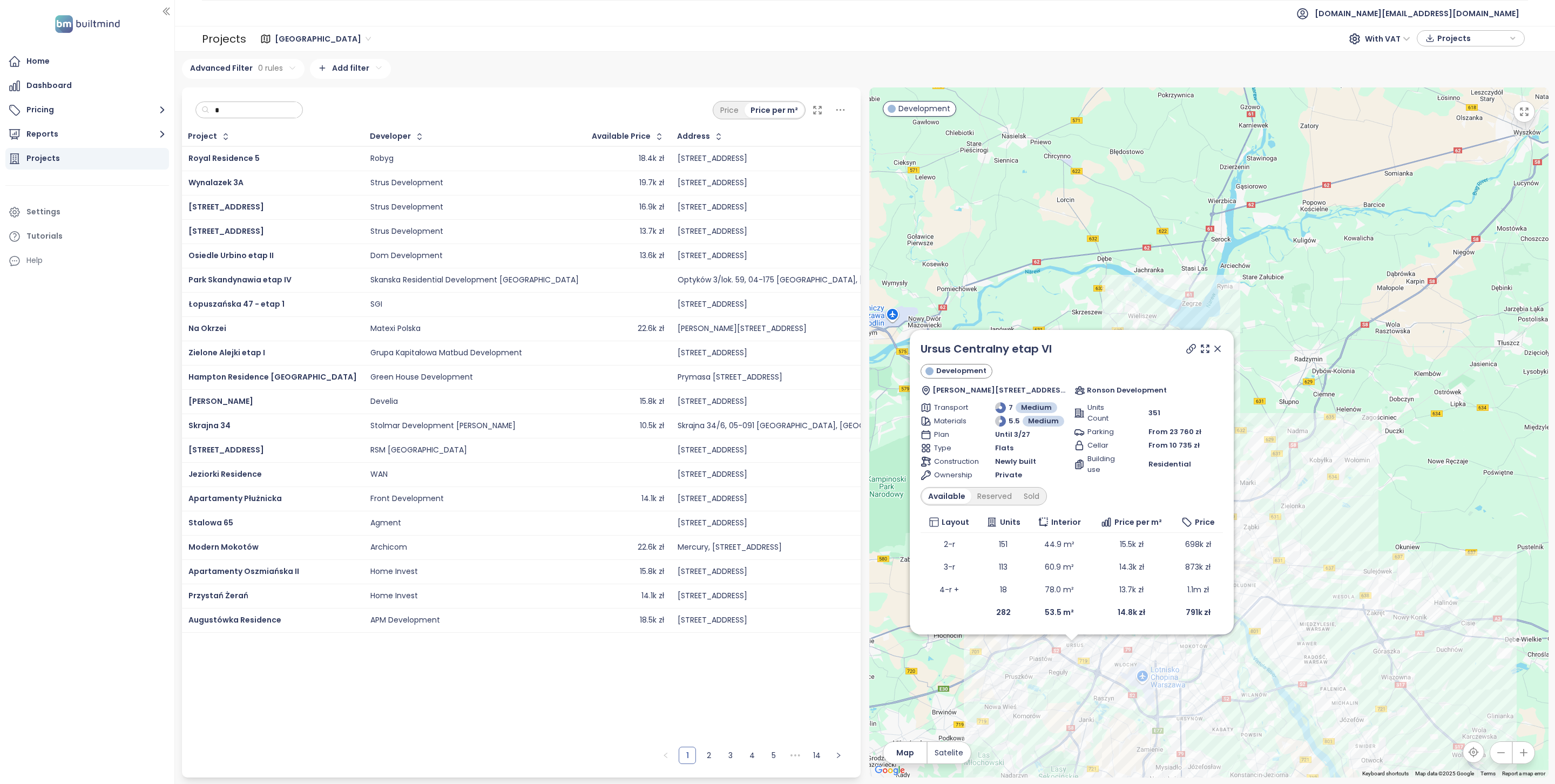
click at [269, 105] on input "*" at bounding box center [253, 110] width 87 height 16
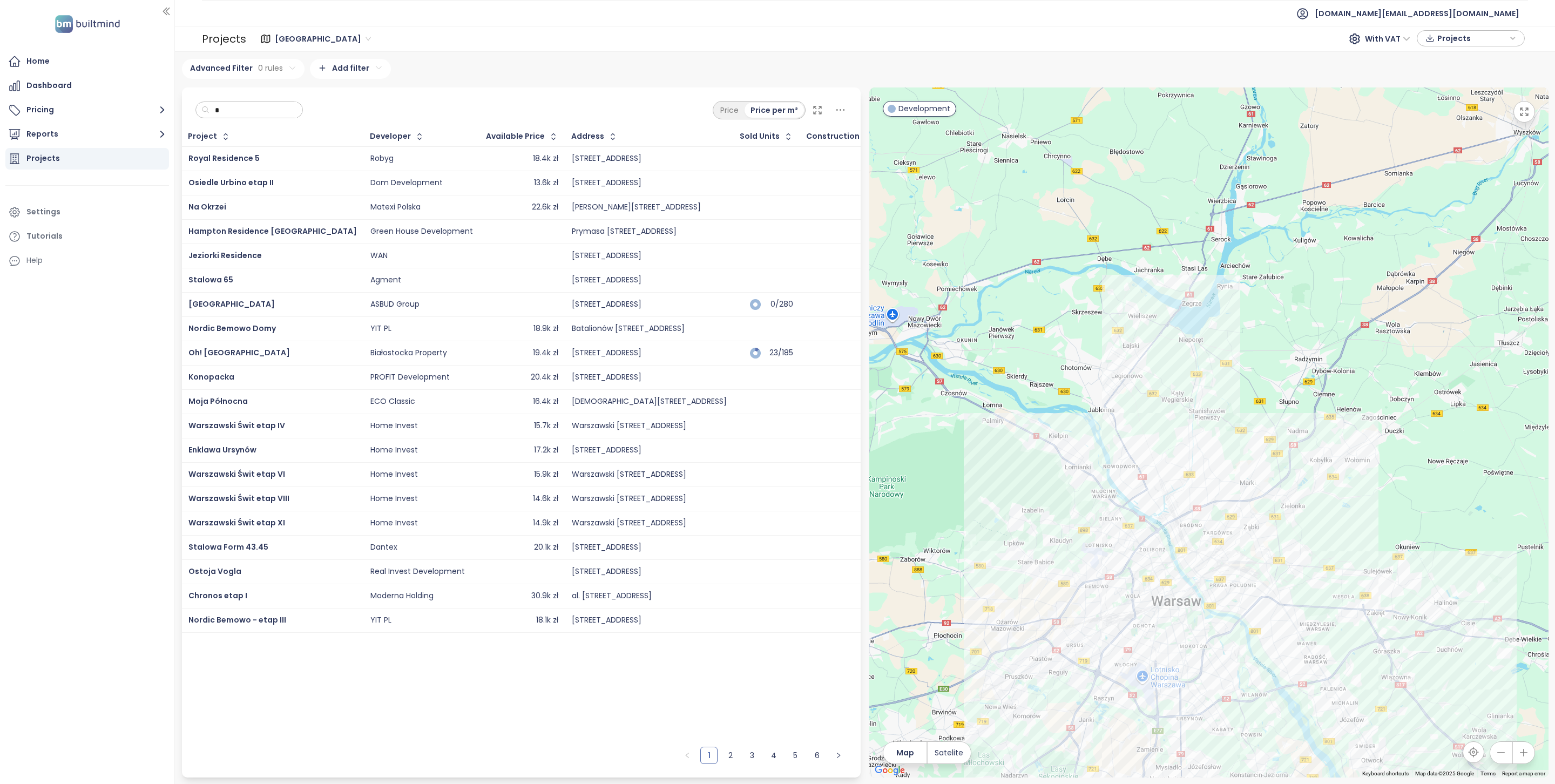
type input "*"
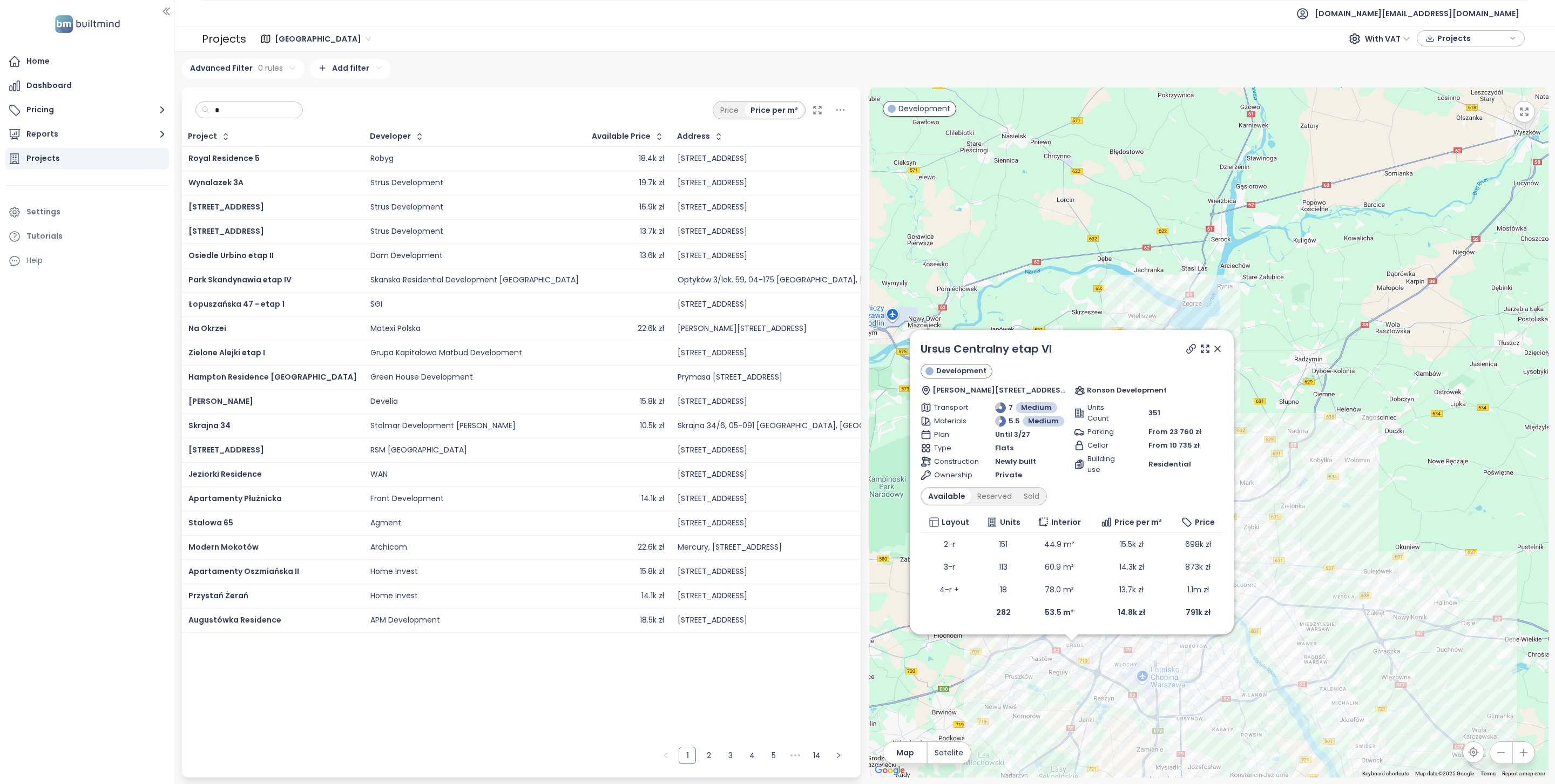
click at [249, 114] on input "*" at bounding box center [253, 110] width 87 height 16
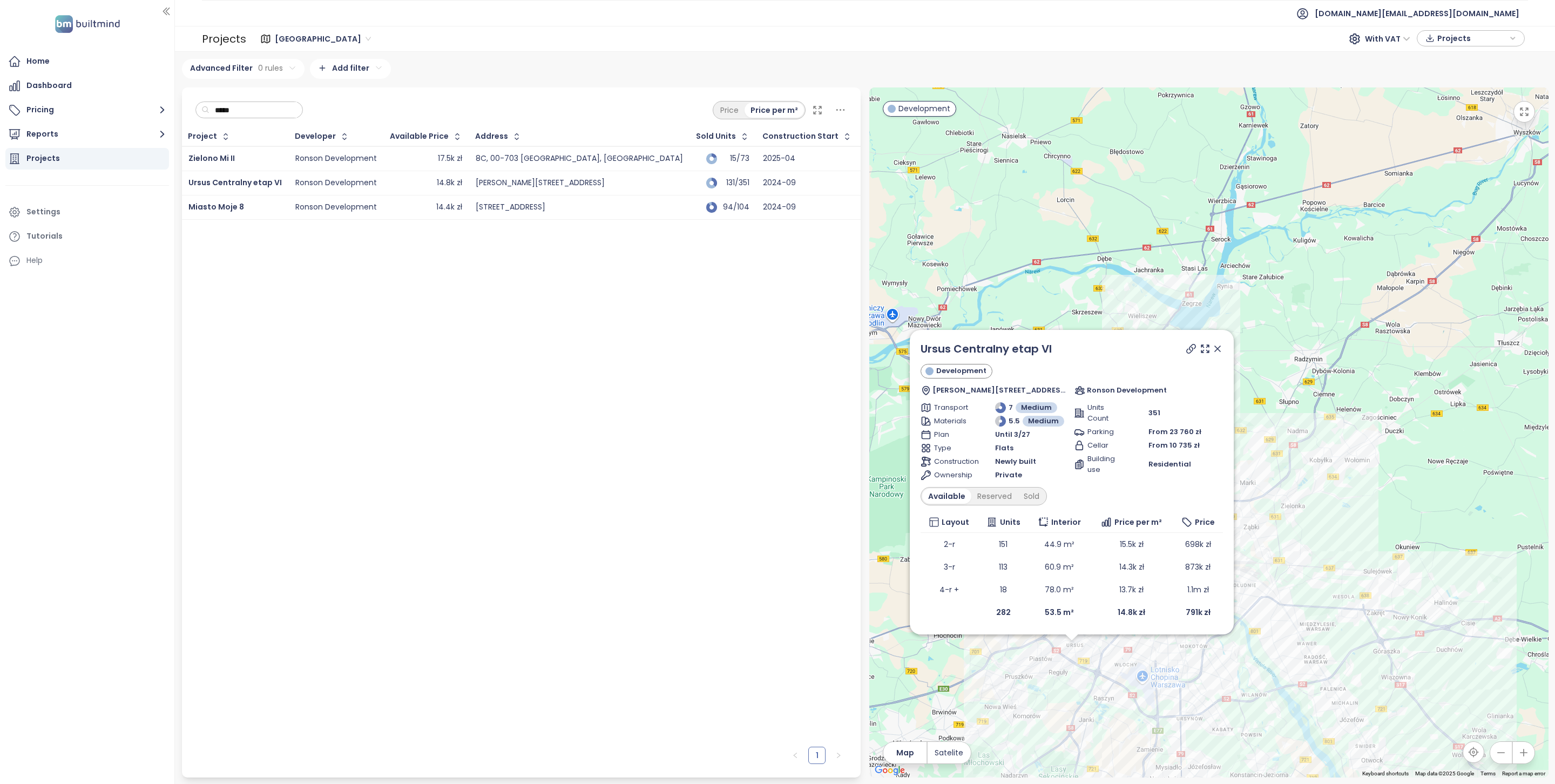
type input "******"
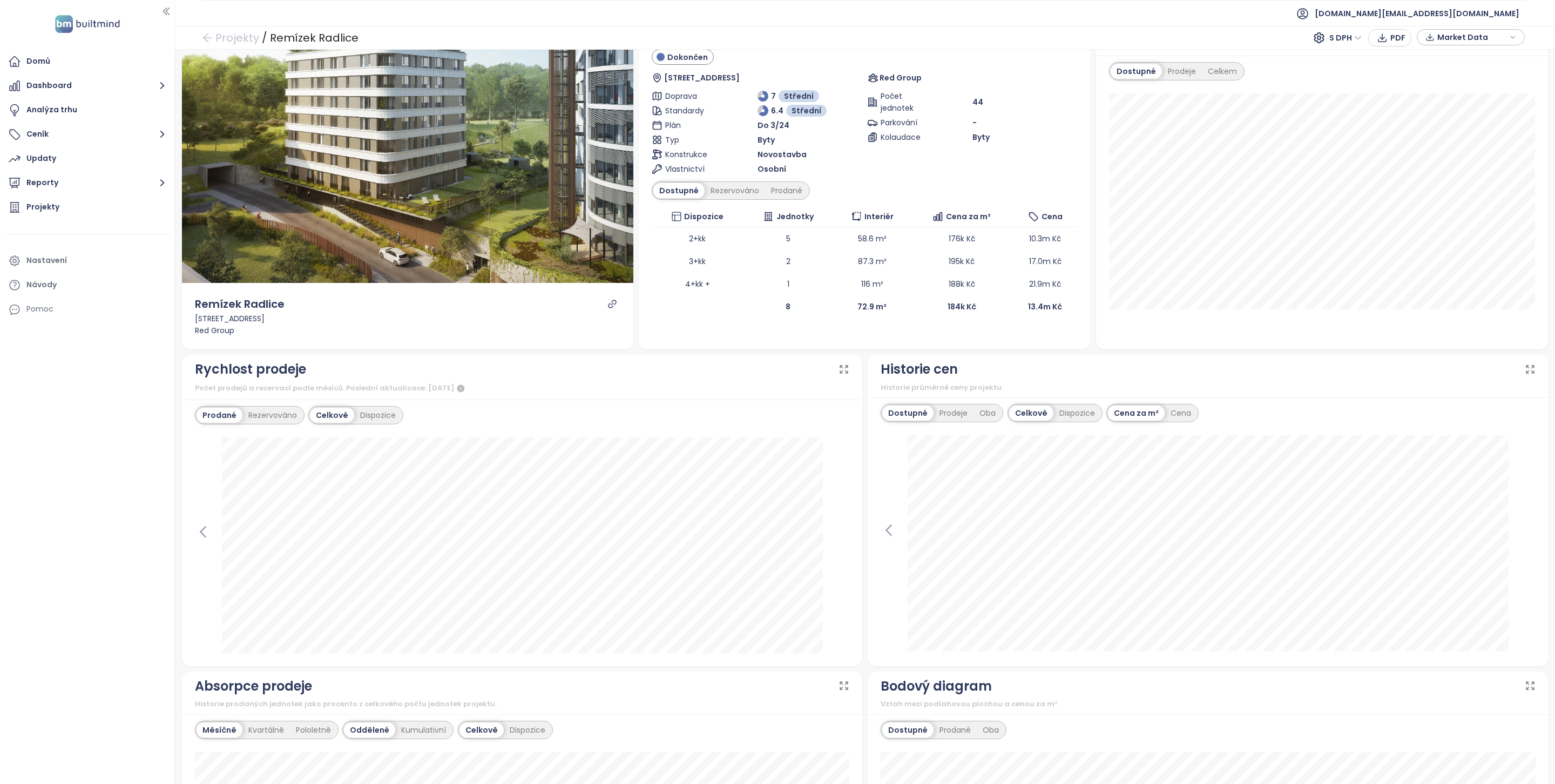
scroll to position [36, 0]
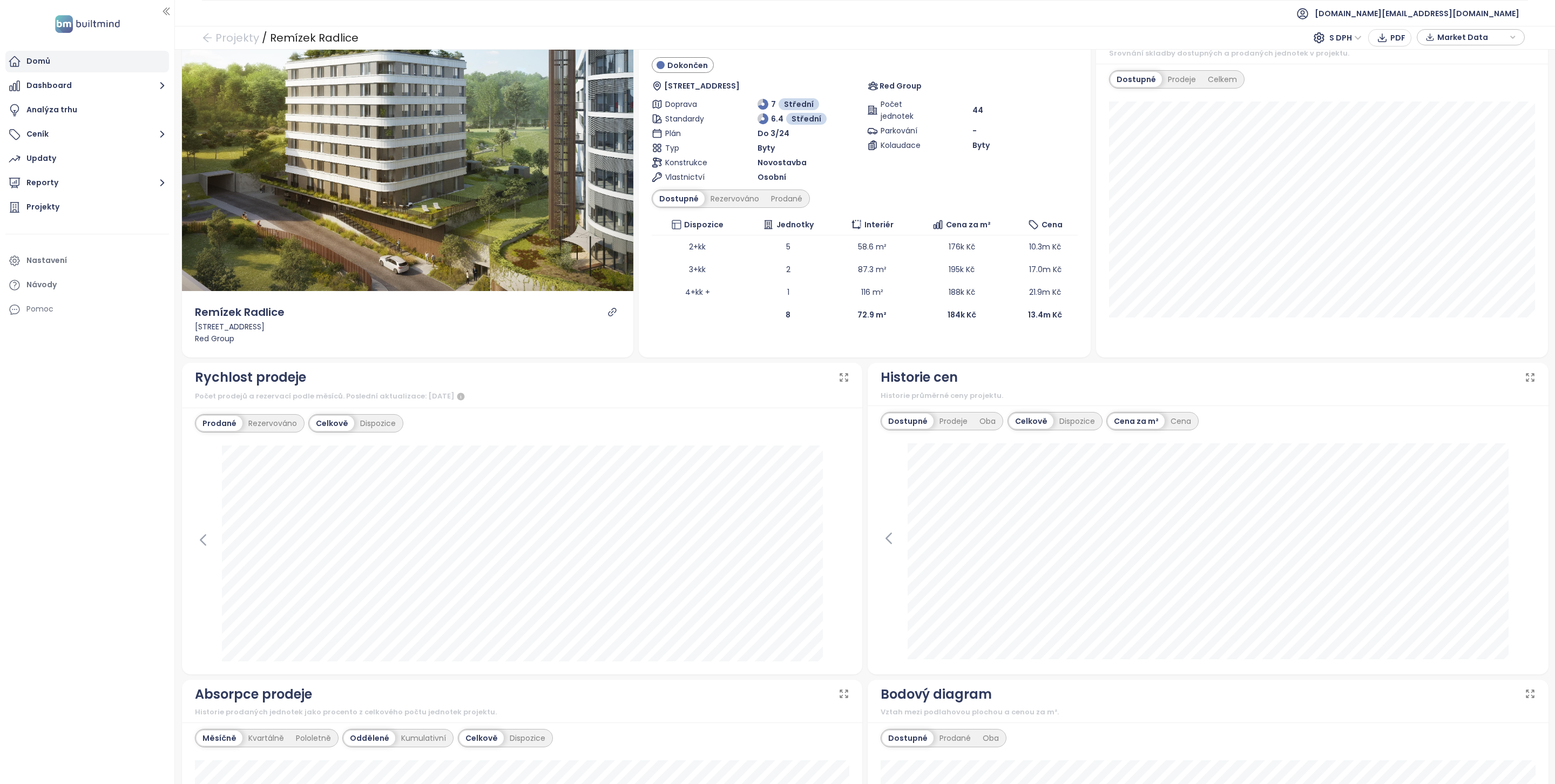
click at [50, 67] on div "Domů" at bounding box center [87, 61] width 163 height 21
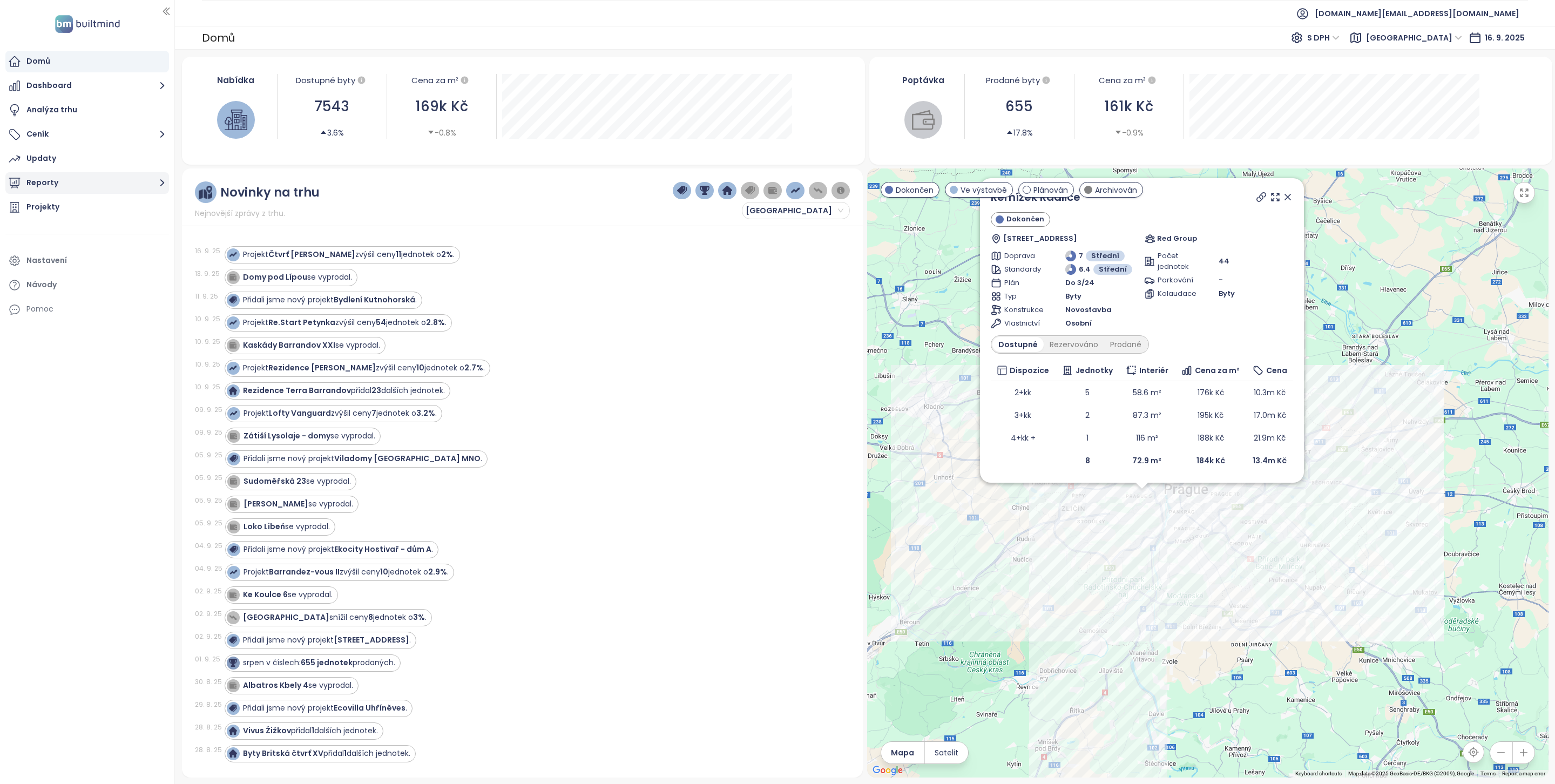
click at [115, 184] on button "Reporty" at bounding box center [87, 183] width 163 height 21
click at [90, 225] on div "Praha" at bounding box center [90, 227] width 153 height 17
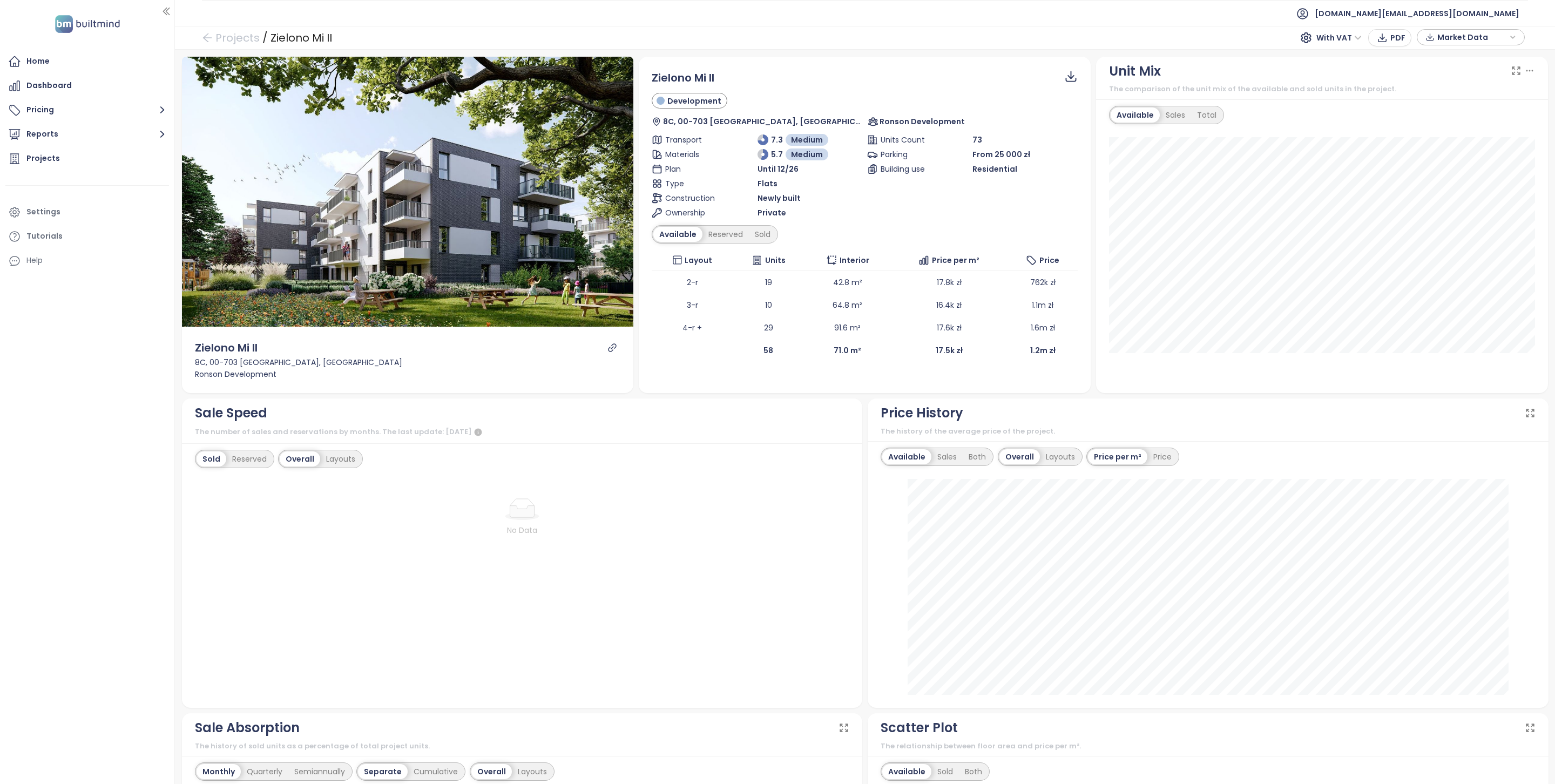
click at [976, 216] on div "Units Count 73 Parking From 25 000 zł Building use Residential" at bounding box center [973, 176] width 212 height 85
click at [720, 229] on div "Reserved" at bounding box center [725, 234] width 47 height 16
click at [774, 231] on div "Sold" at bounding box center [761, 234] width 28 height 16
click at [679, 231] on div "Available" at bounding box center [676, 234] width 46 height 16
click at [614, 349] on icon "link" at bounding box center [613, 348] width 8 height 8
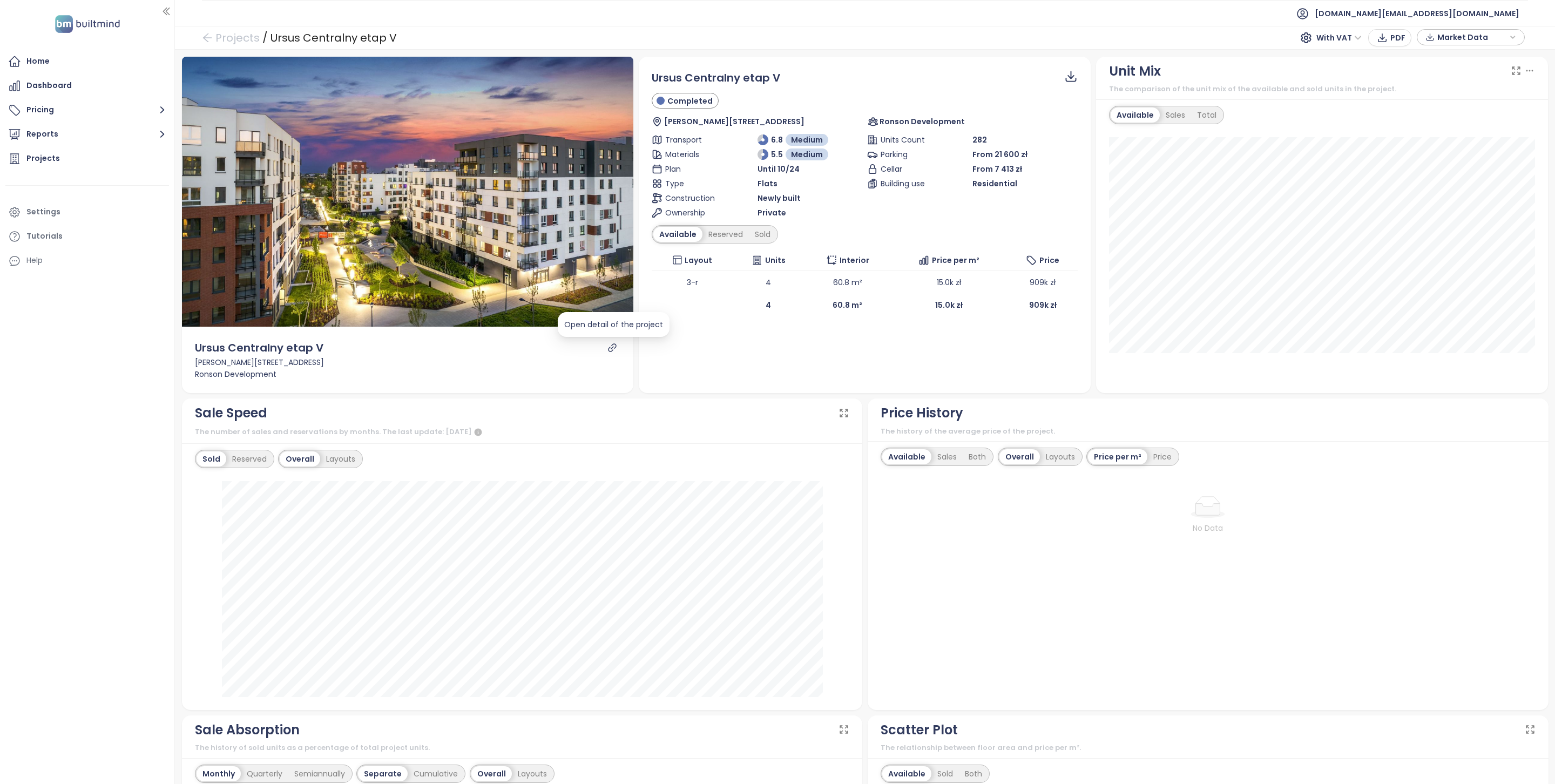
click at [612, 345] on icon "link" at bounding box center [613, 348] width 10 height 10
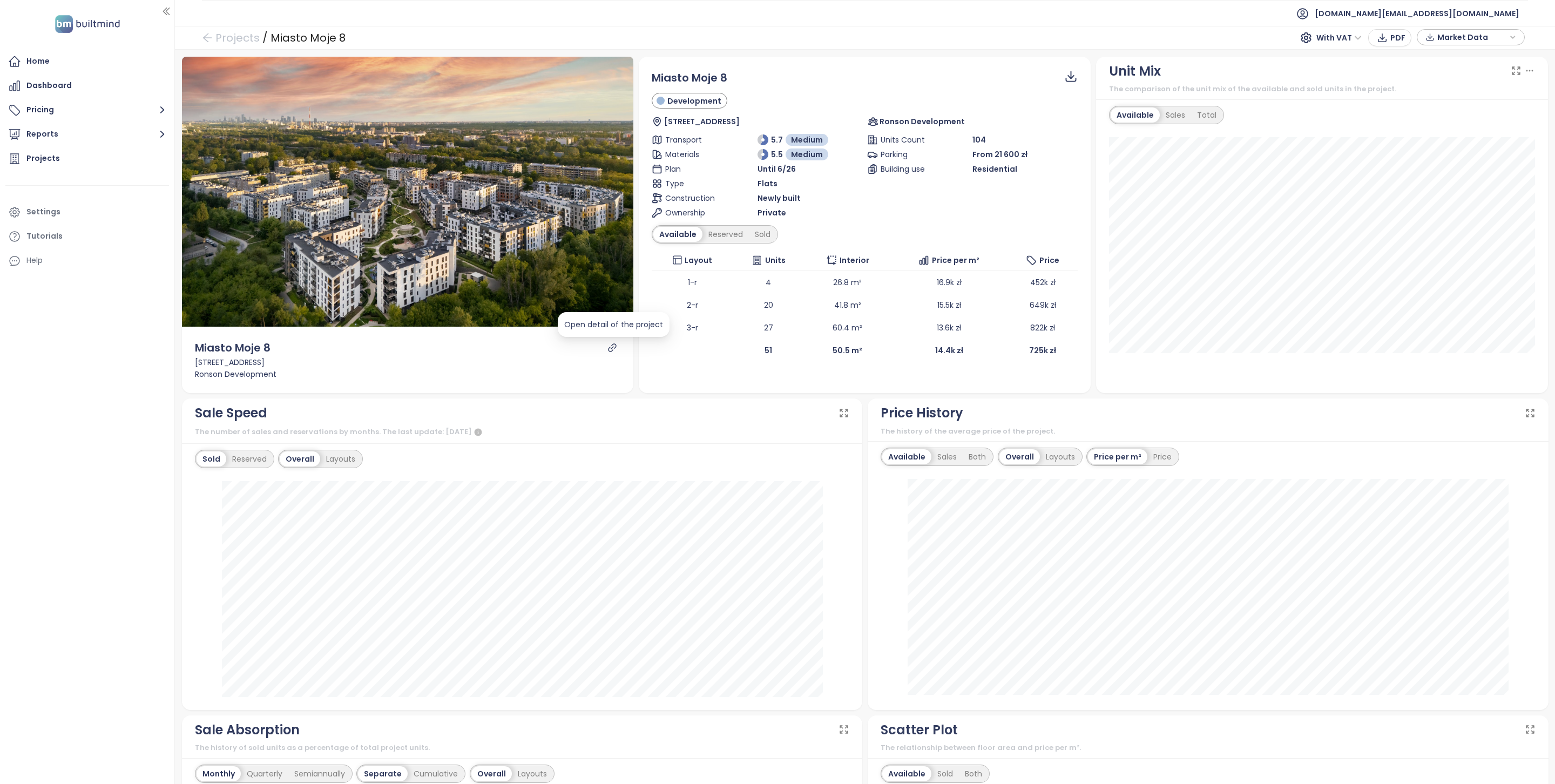
click at [613, 346] on icon "link" at bounding box center [613, 348] width 10 height 10
click at [721, 237] on div "Reserved" at bounding box center [725, 234] width 47 height 16
click at [760, 233] on div "Sold" at bounding box center [761, 234] width 28 height 16
click at [720, 233] on div "Reserved" at bounding box center [722, 234] width 47 height 16
click at [694, 233] on div "Available" at bounding box center [676, 234] width 46 height 16
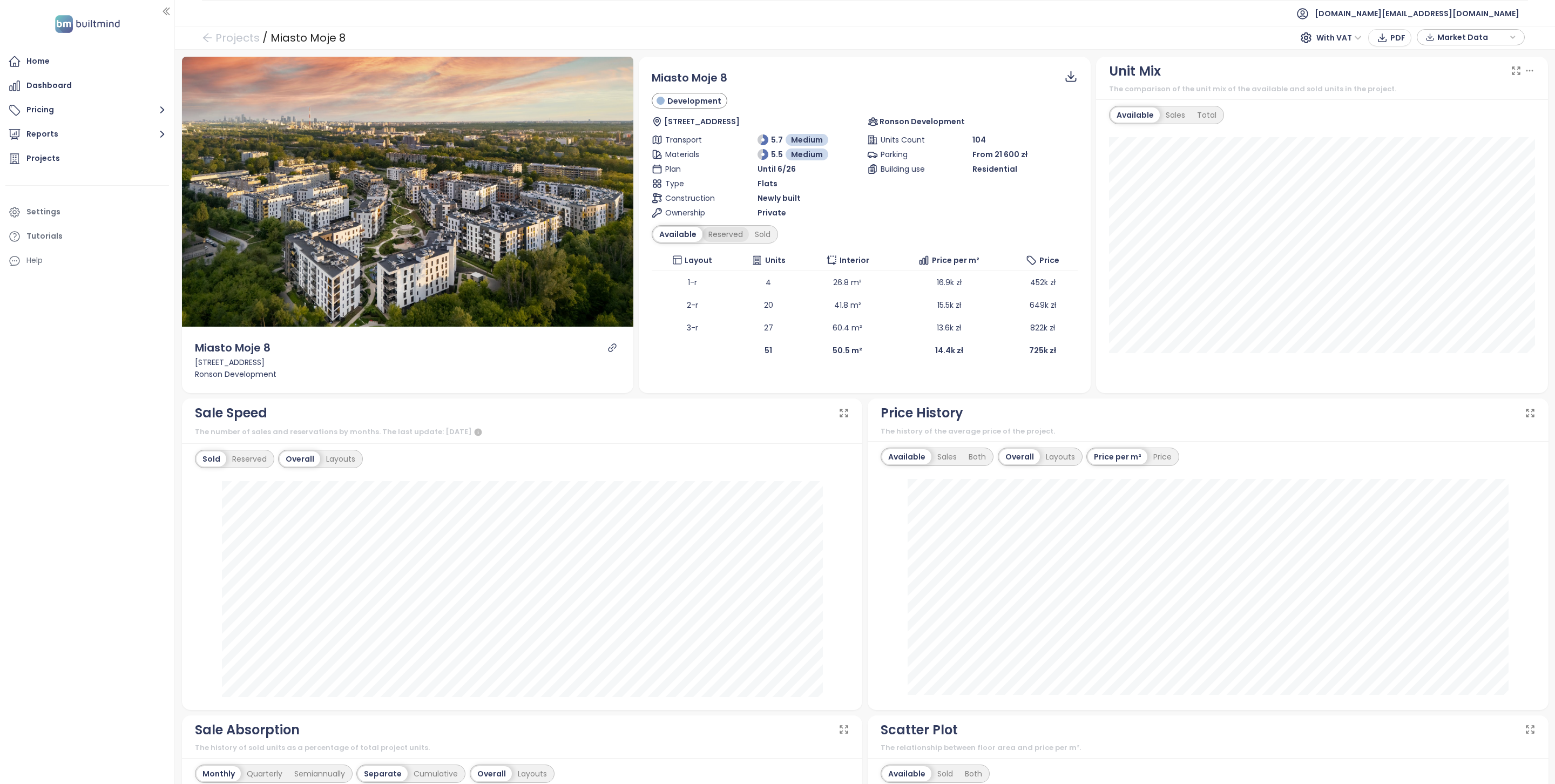
click at [731, 234] on div "Reserved" at bounding box center [725, 234] width 47 height 16
click at [751, 234] on div "Sold" at bounding box center [761, 234] width 28 height 16
click at [684, 239] on div "Available" at bounding box center [676, 234] width 46 height 16
click at [613, 350] on icon "link" at bounding box center [613, 348] width 8 height 8
click at [238, 38] on link "Projects" at bounding box center [230, 38] width 58 height 20
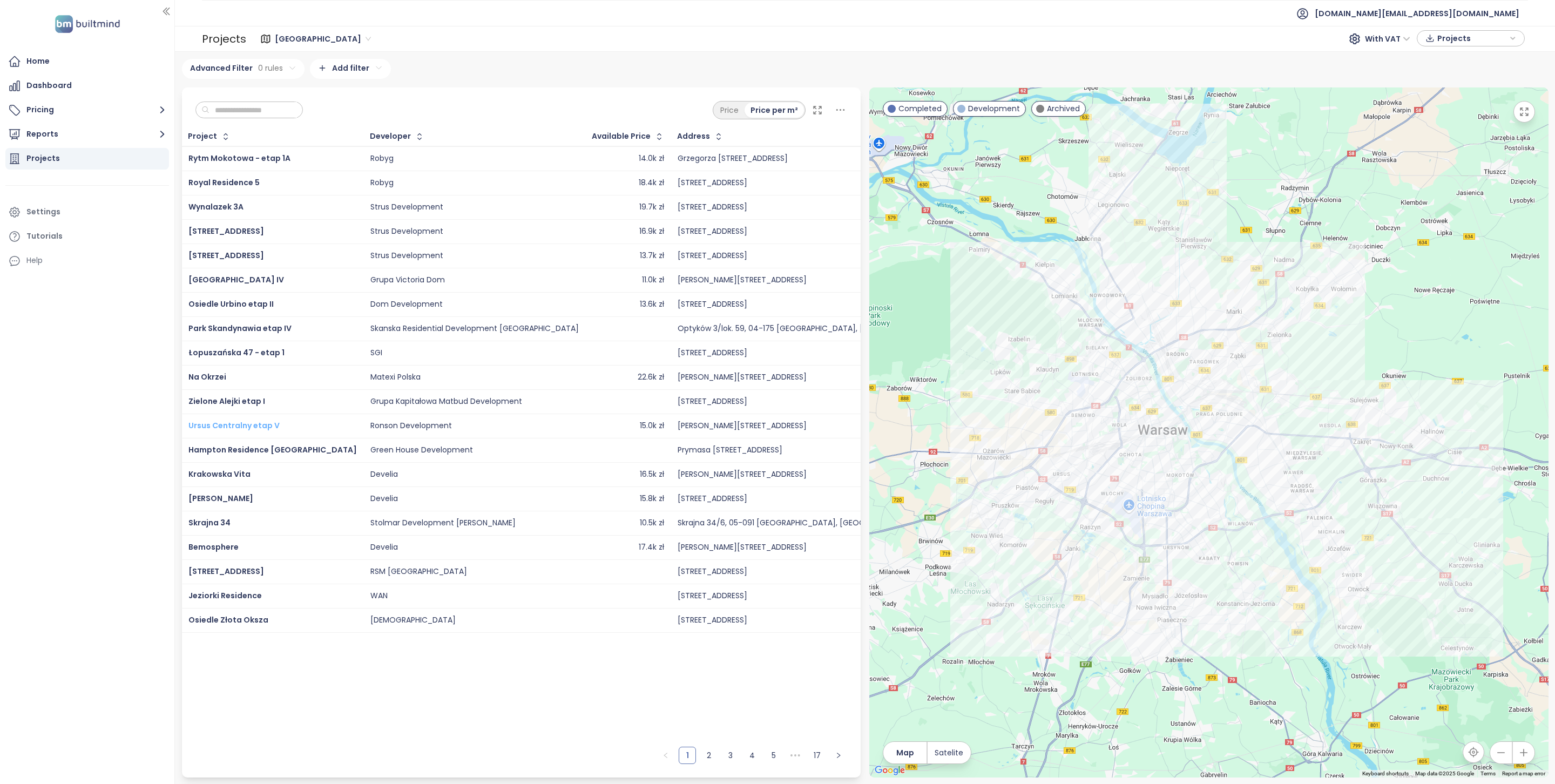
click at [254, 428] on span "Ursus Centralny etap V" at bounding box center [234, 425] width 91 height 11
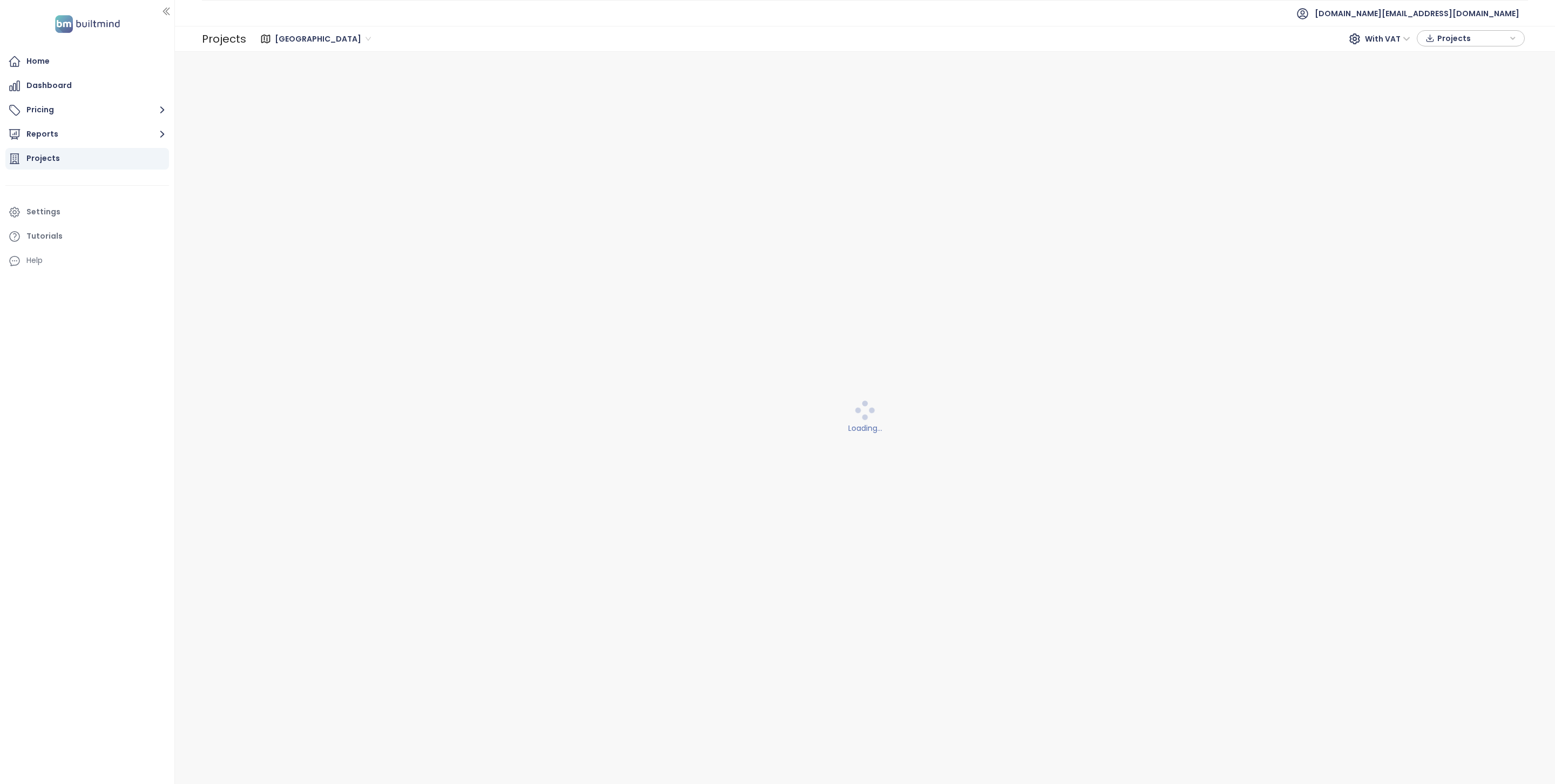
click at [221, 116] on div "Loading..." at bounding box center [866, 418] width 1367 height 719
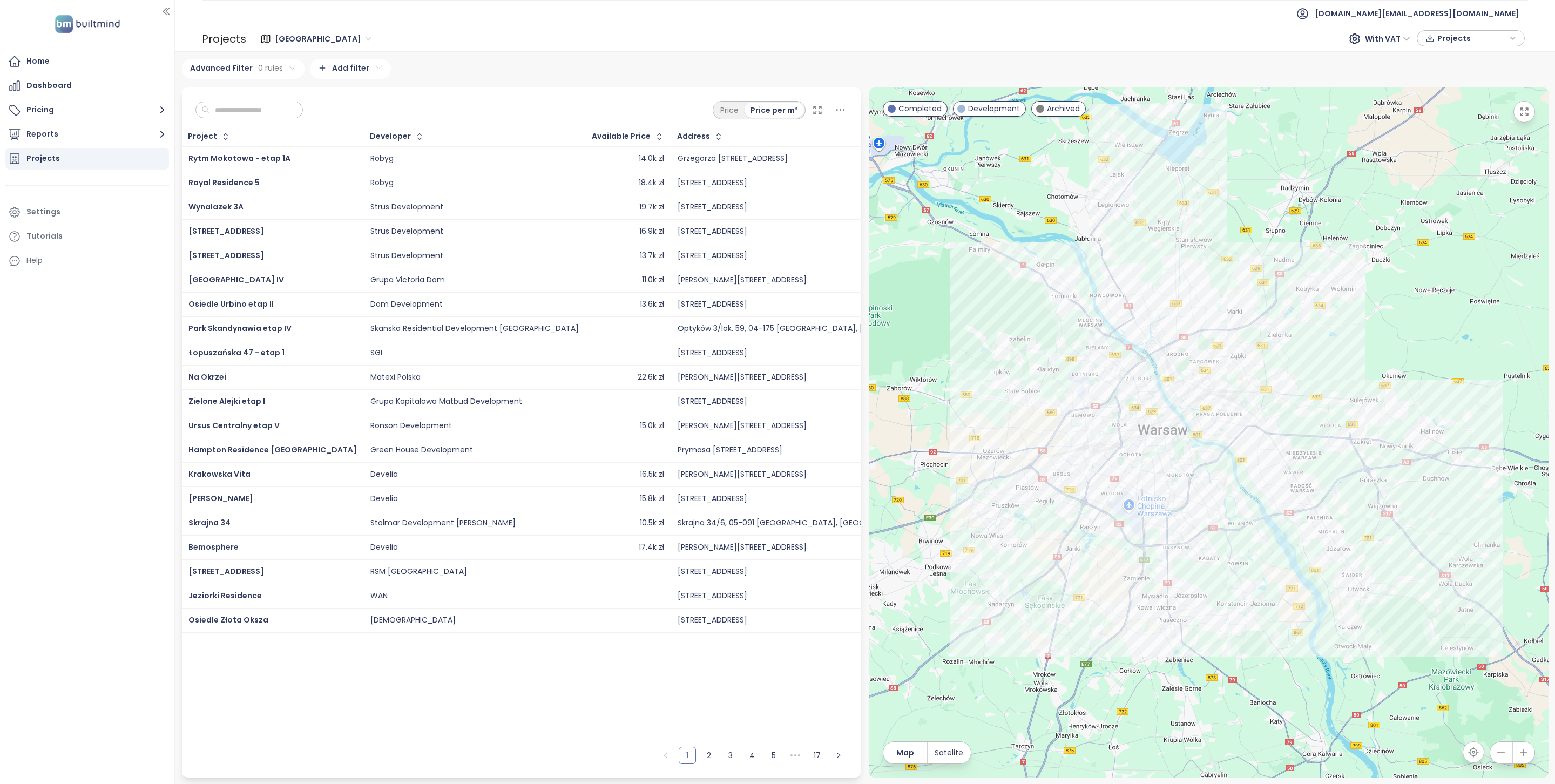
click at [242, 105] on input "text" at bounding box center [253, 110] width 87 height 16
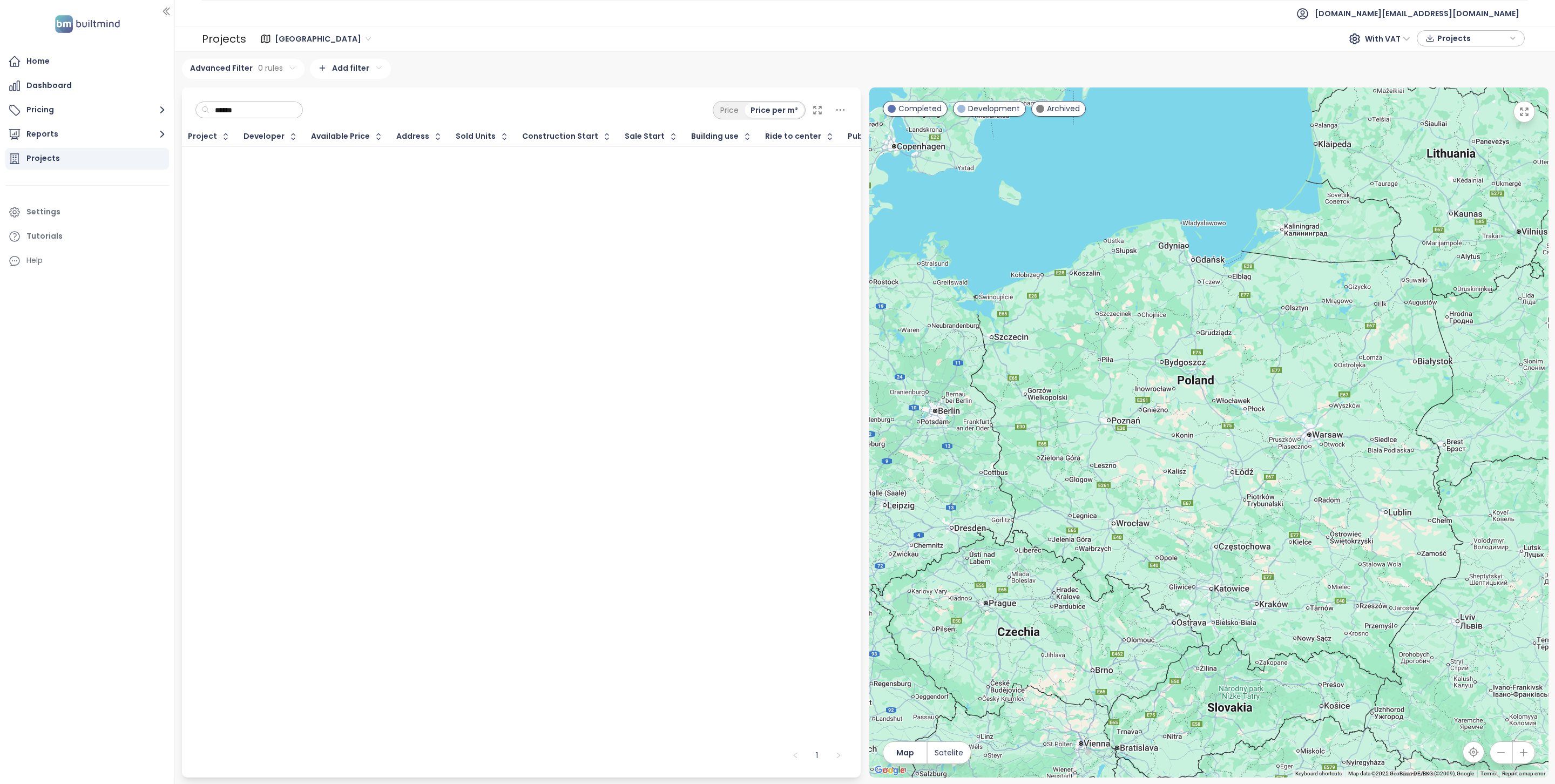
click at [50, 157] on div "Projects" at bounding box center [42, 158] width 33 height 14
click at [306, 39] on span "[GEOGRAPHIC_DATA]" at bounding box center [323, 39] width 96 height 16
click at [298, 95] on div "[GEOGRAPHIC_DATA]" at bounding box center [322, 95] width 87 height 12
click at [227, 111] on input "******" at bounding box center [253, 110] width 87 height 16
type input "*****"
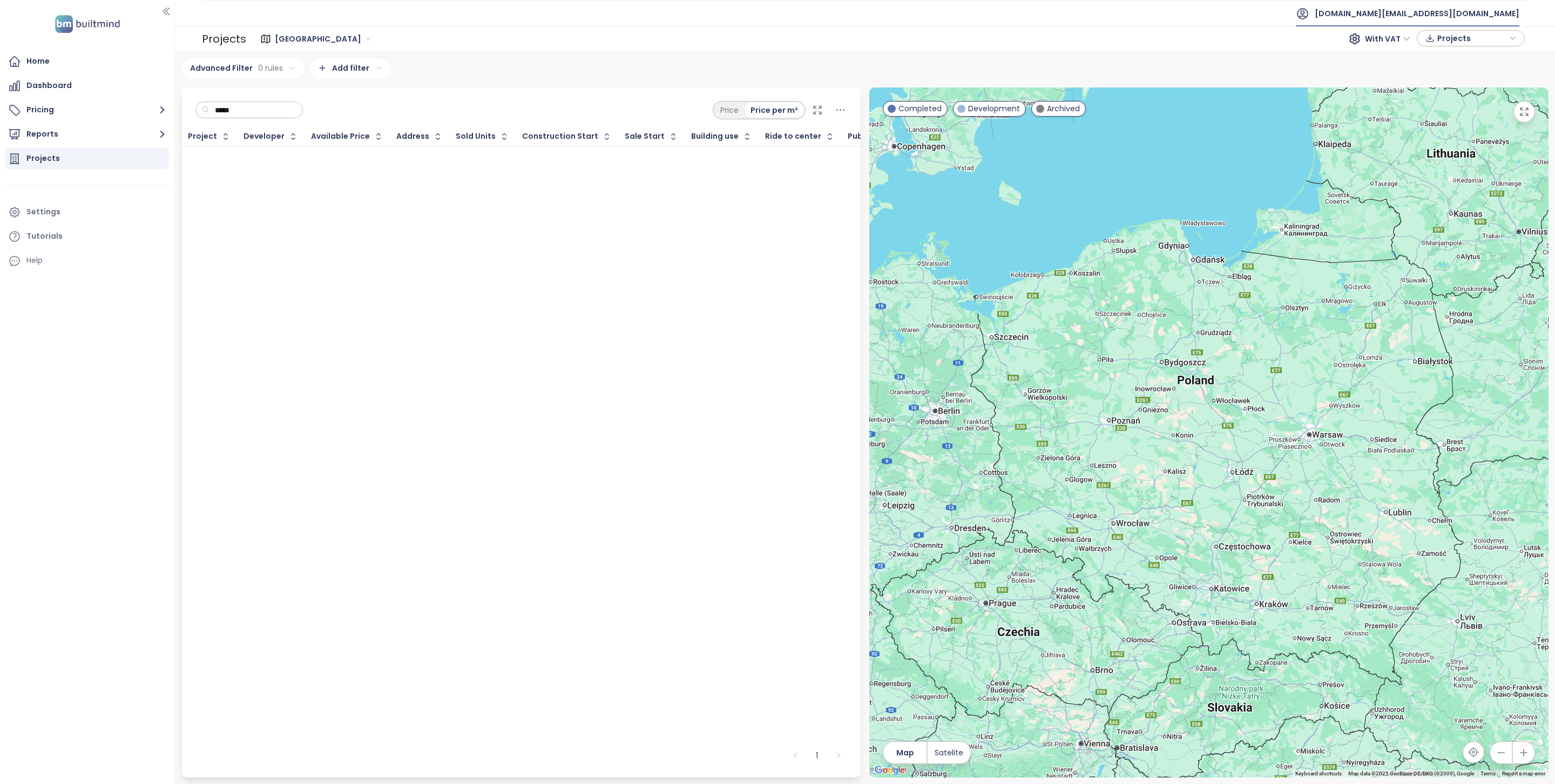
click at [1455, 7] on span "[DOMAIN_NAME][EMAIL_ADDRESS][DOMAIN_NAME]" at bounding box center [1417, 14] width 205 height 26
click at [1444, 46] on span "Log out" at bounding box center [1437, 43] width 28 height 11
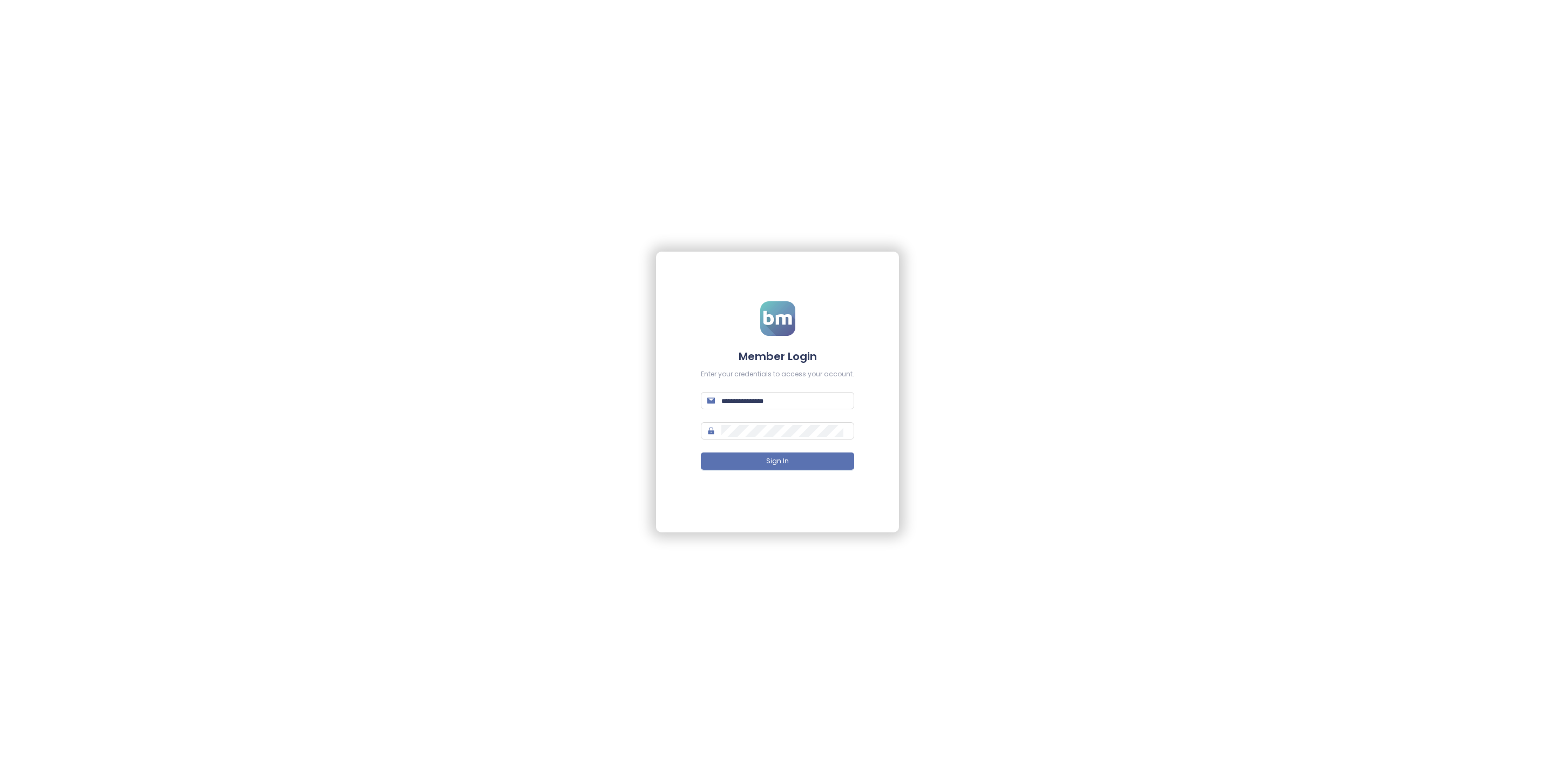
type input "**********"
click at [784, 455] on button "Sign In" at bounding box center [778, 461] width 154 height 17
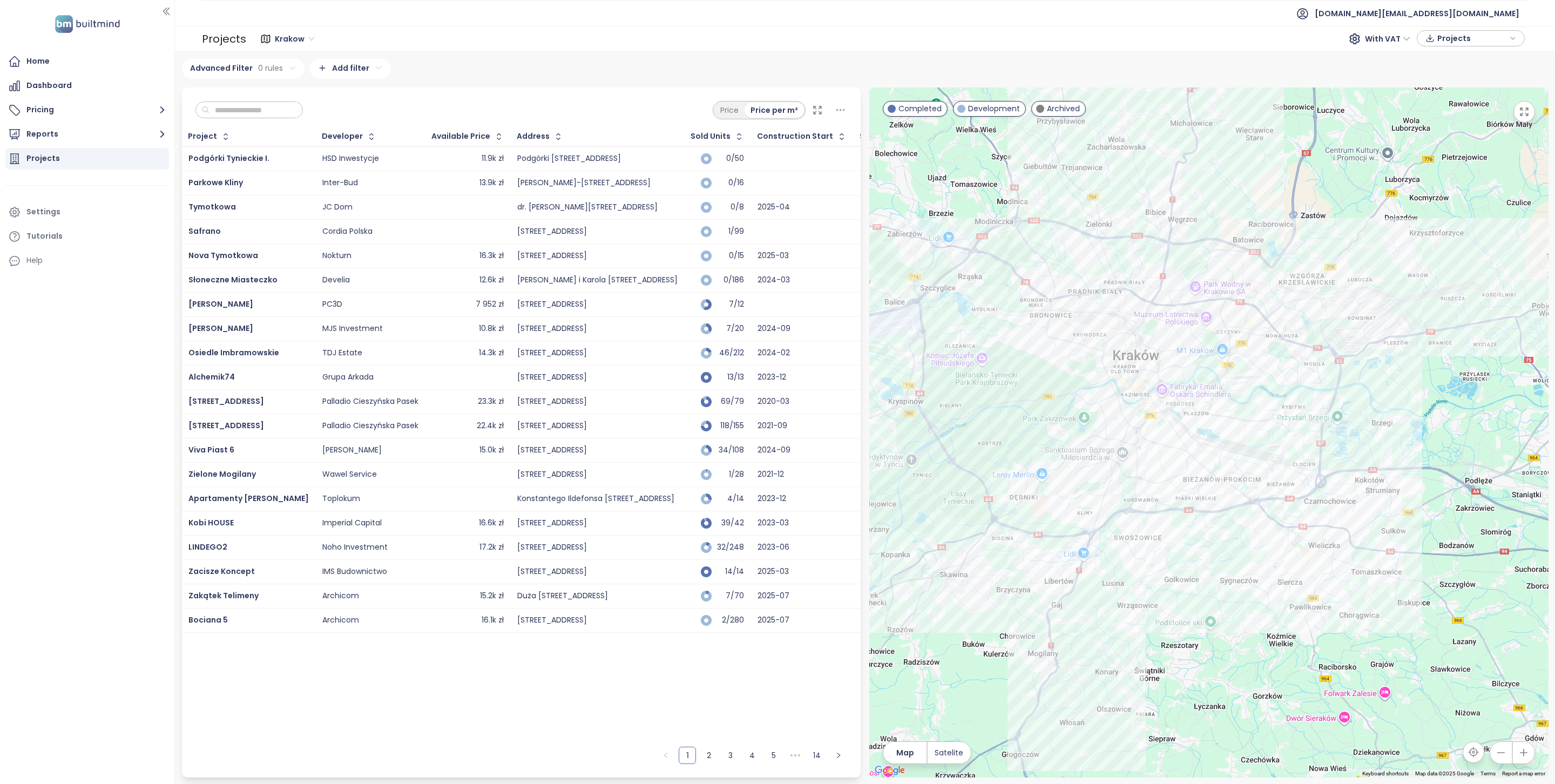
click at [271, 111] on input "text" at bounding box center [253, 110] width 87 height 16
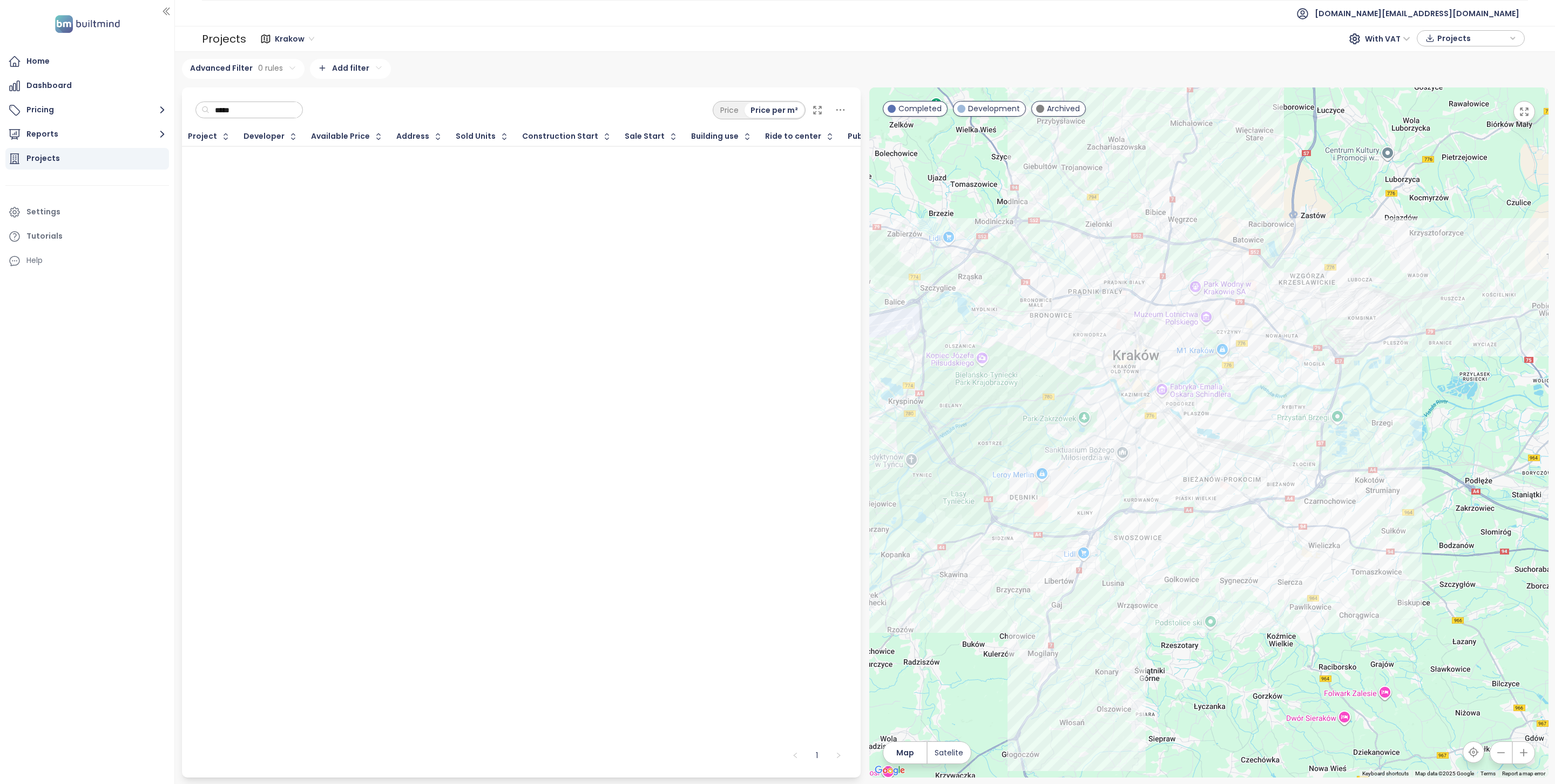
click at [294, 38] on span "Krakow" at bounding box center [295, 39] width 39 height 16
type input "*****"
click at [302, 90] on div "[GEOGRAPHIC_DATA]" at bounding box center [318, 95] width 79 height 12
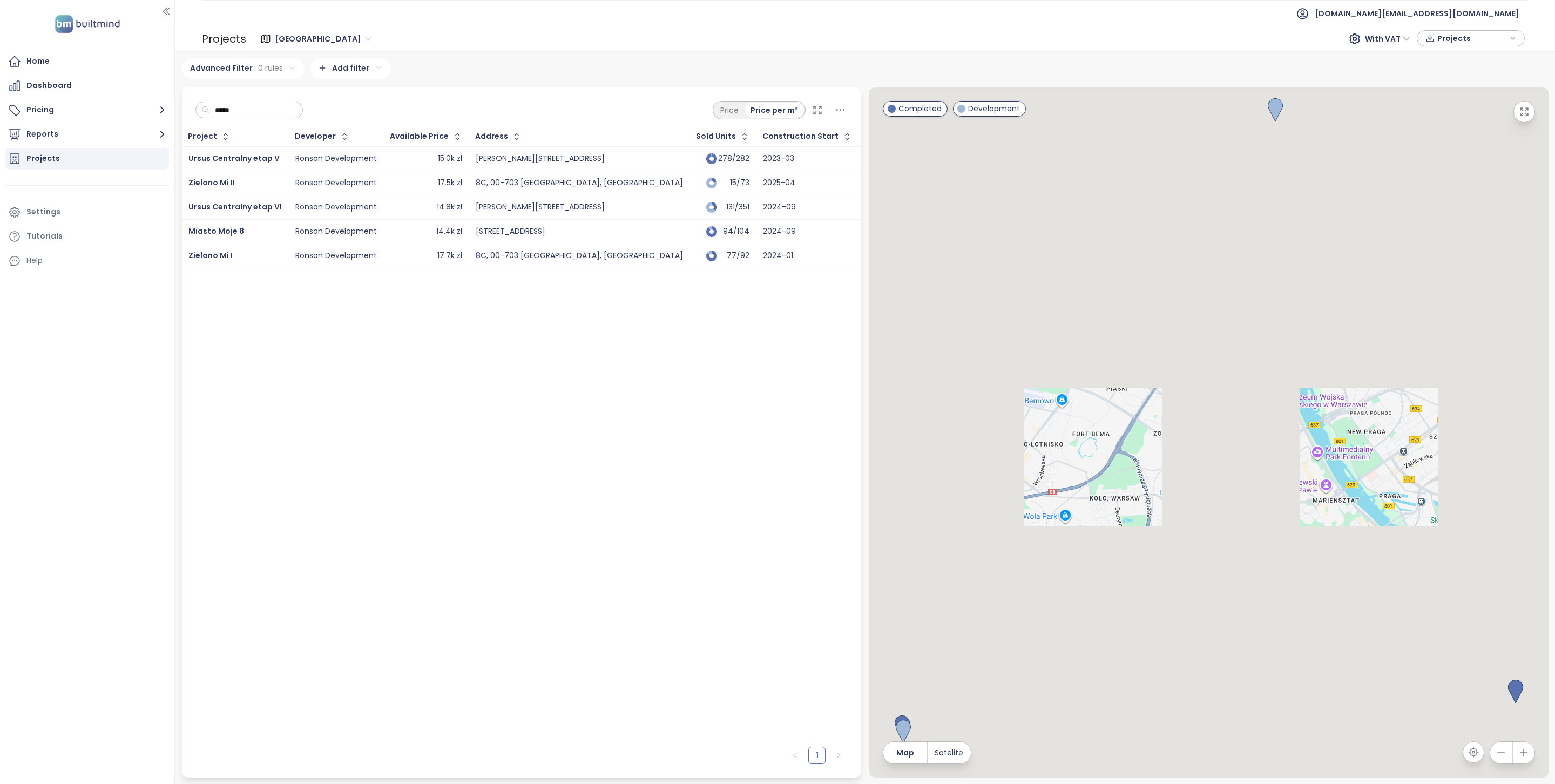
click at [257, 111] on input "*****" at bounding box center [253, 110] width 87 height 16
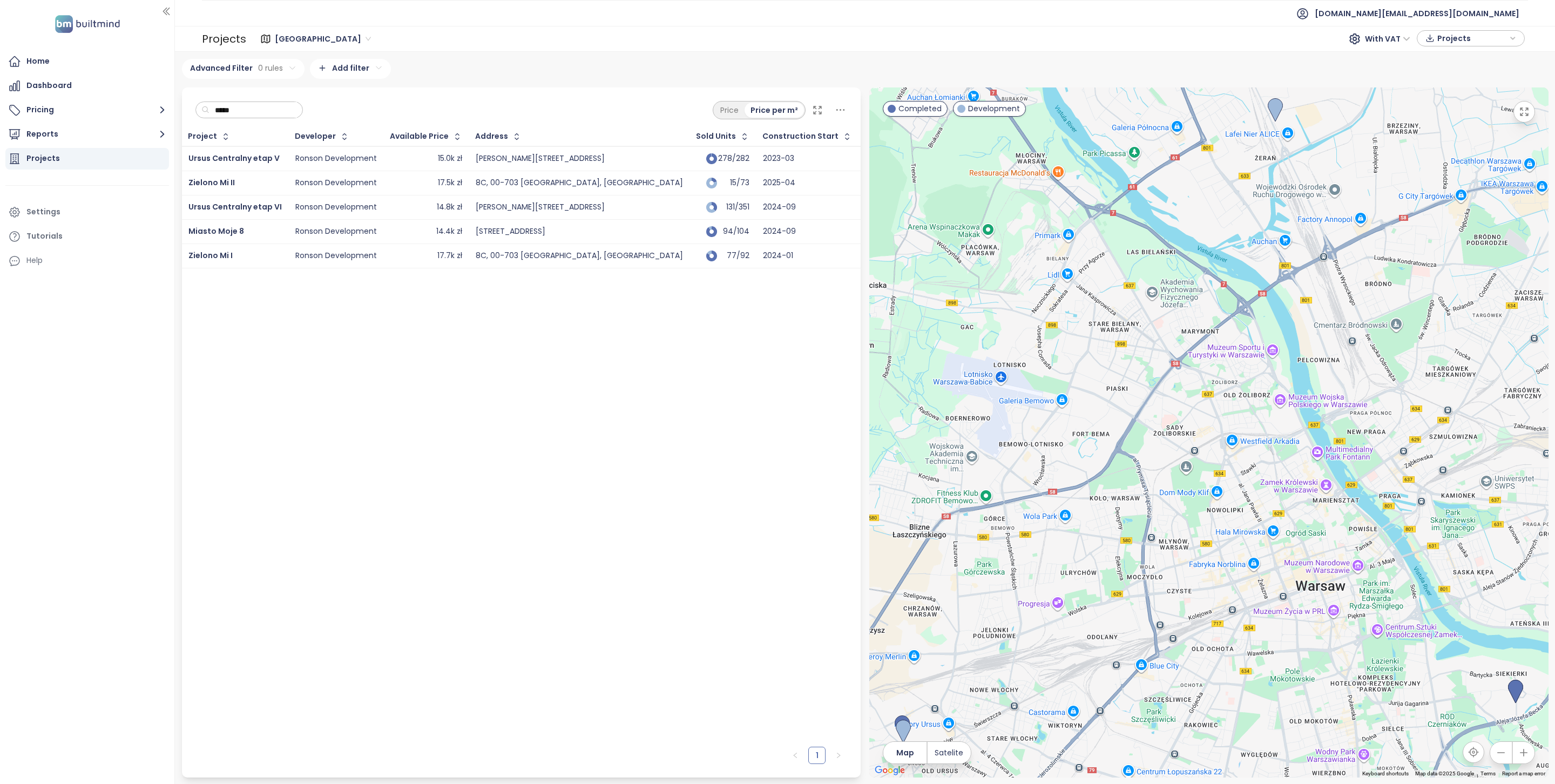
click at [240, 257] on div "Zielono Mi I" at bounding box center [235, 256] width 93 height 13
